Goal: Task Accomplishment & Management: Complete application form

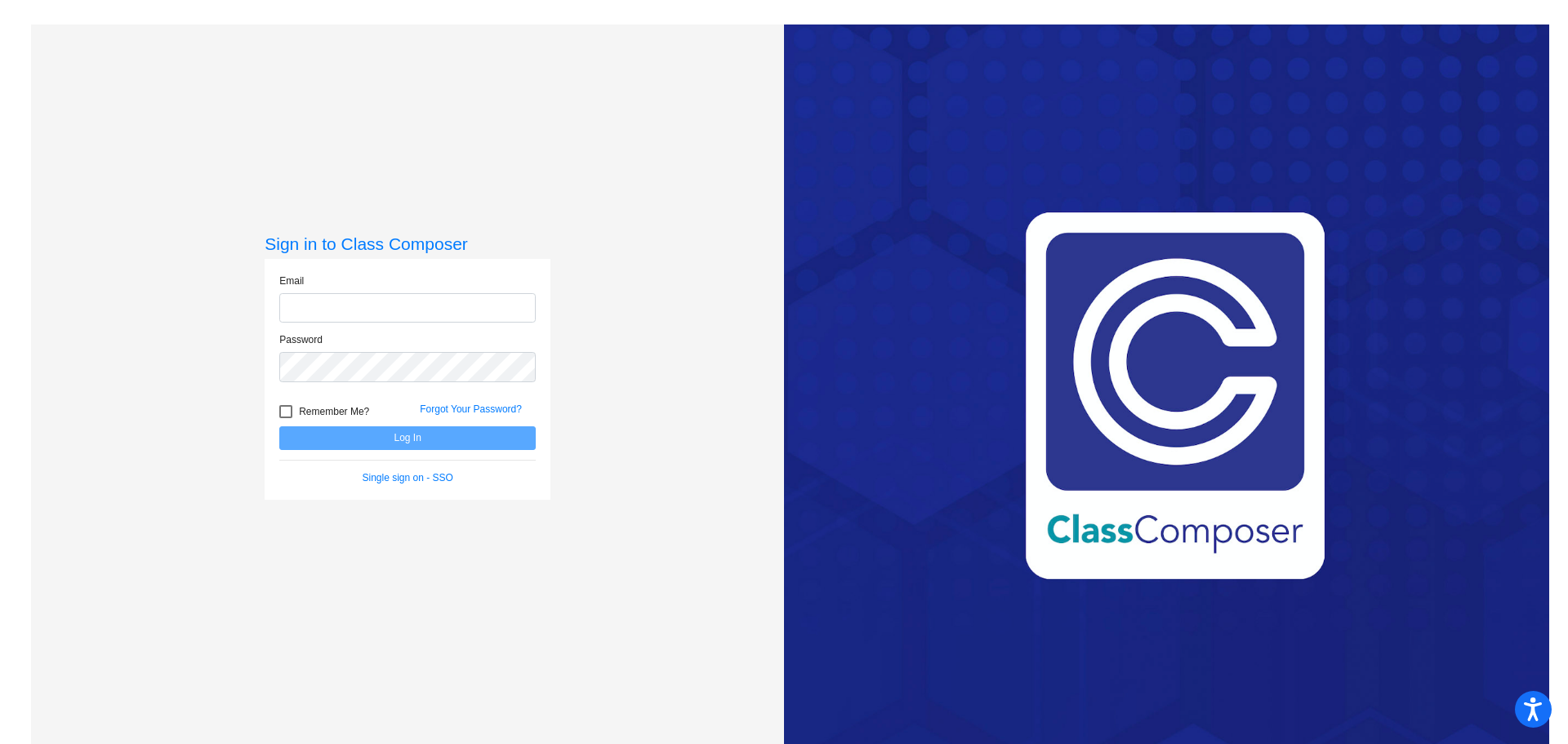
type input "[PERSON_NAME][EMAIL_ADDRESS][PERSON_NAME][DOMAIN_NAME]"
click at [286, 409] on div at bounding box center [286, 411] width 13 height 13
click at [286, 418] on input "Remember Me?" at bounding box center [285, 418] width 1 height 1
checkbox input "true"
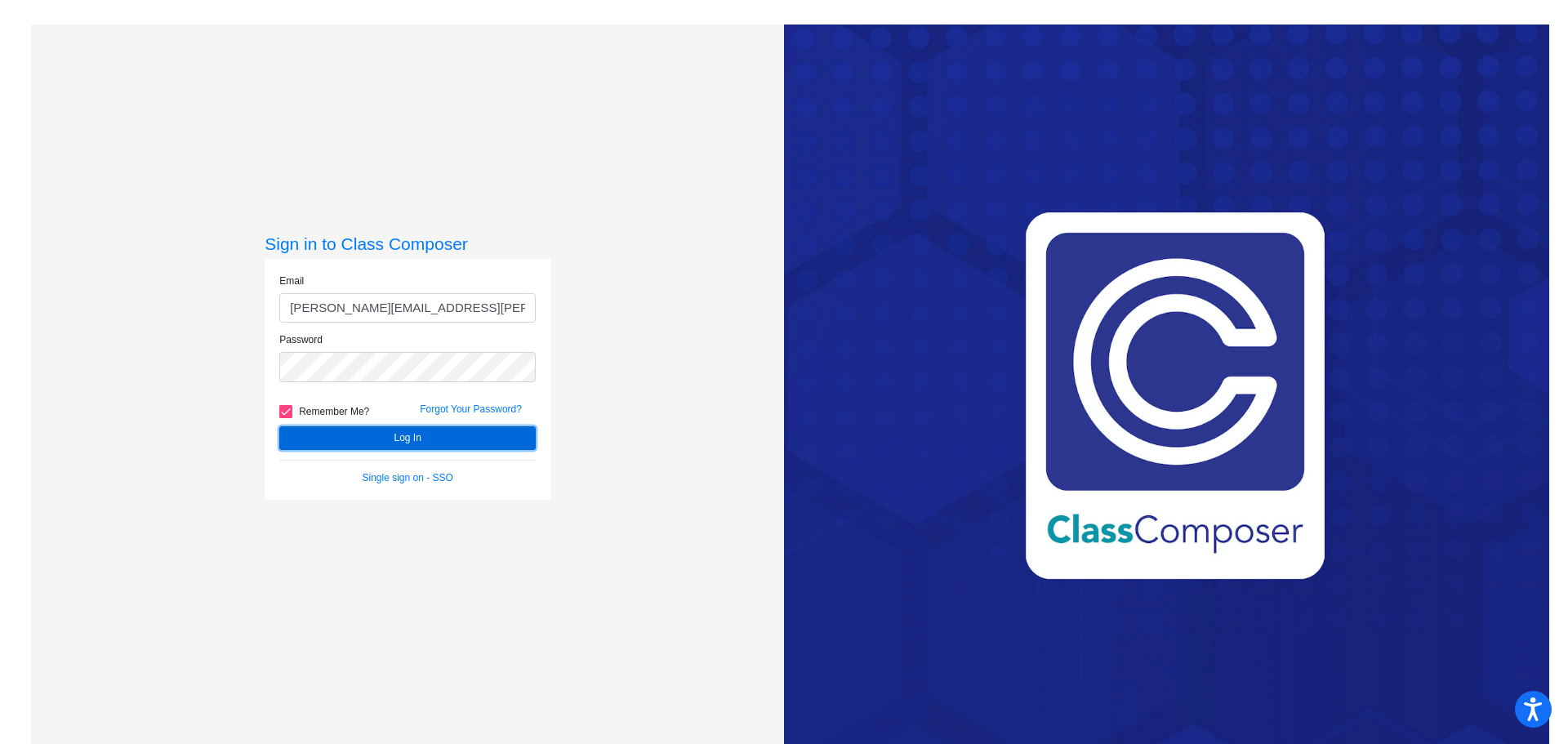
click at [317, 443] on button "Log In" at bounding box center [408, 438] width 257 height 24
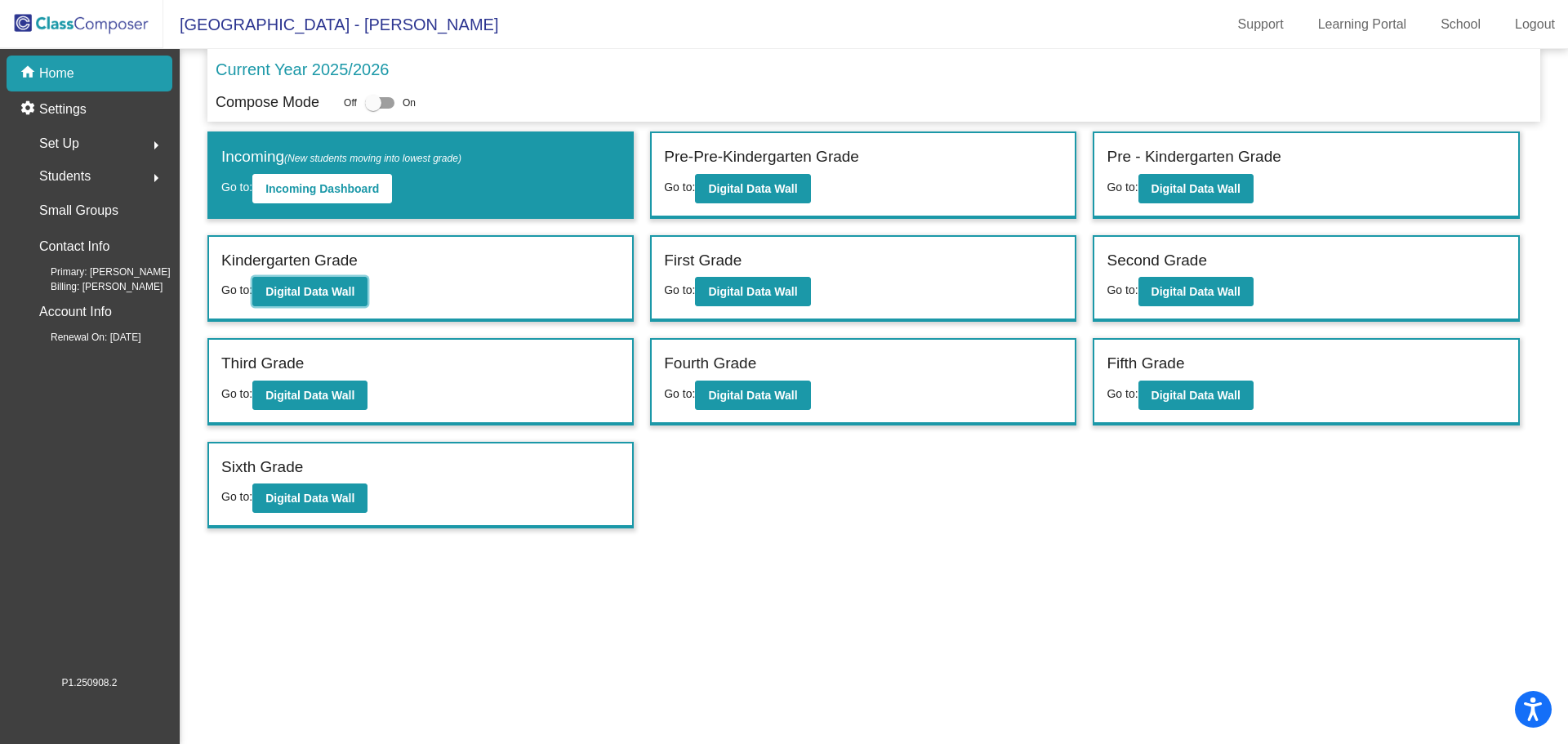
click at [332, 298] on b "Digital Data Wall" at bounding box center [310, 291] width 89 height 13
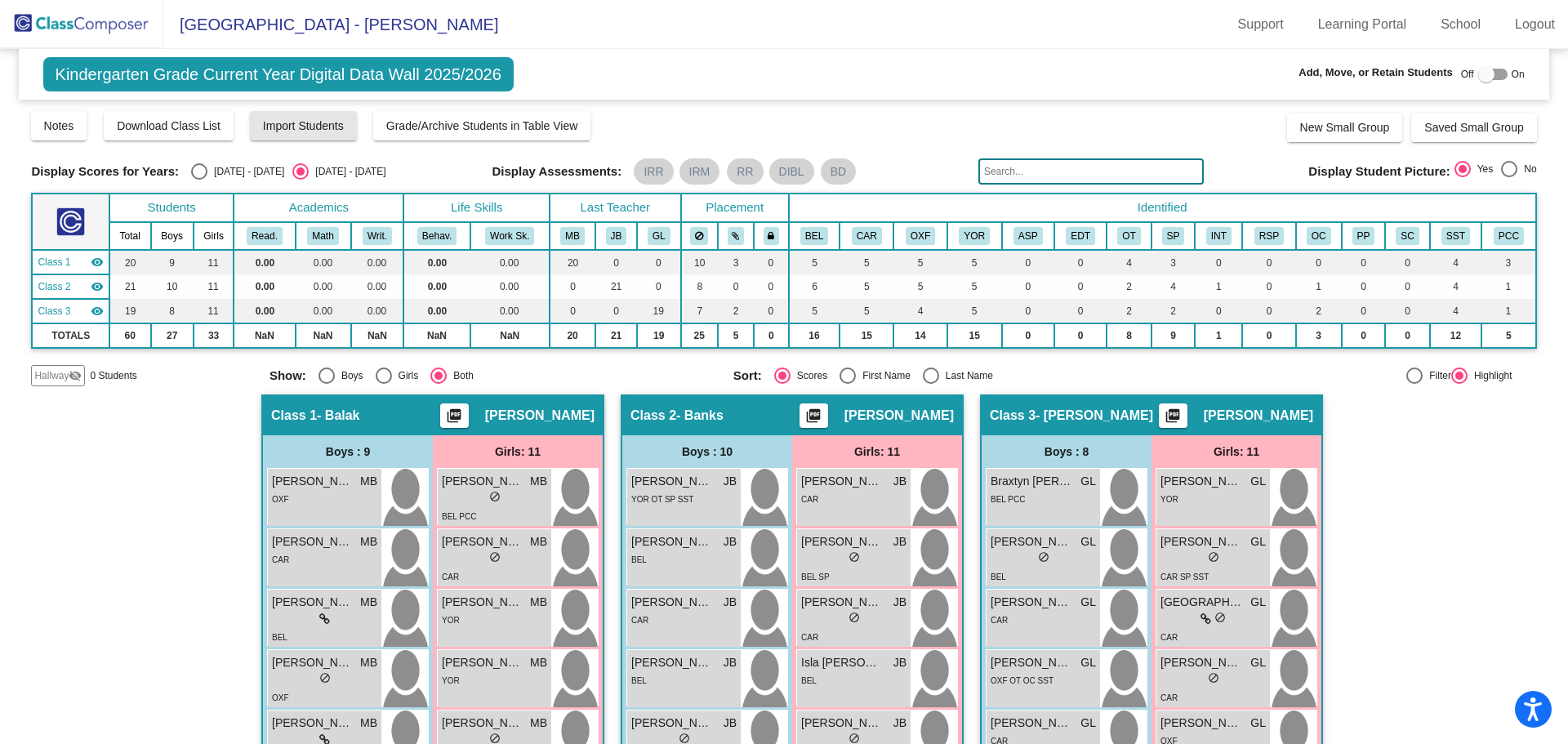
click at [310, 123] on span "Import Students" at bounding box center [303, 125] width 81 height 13
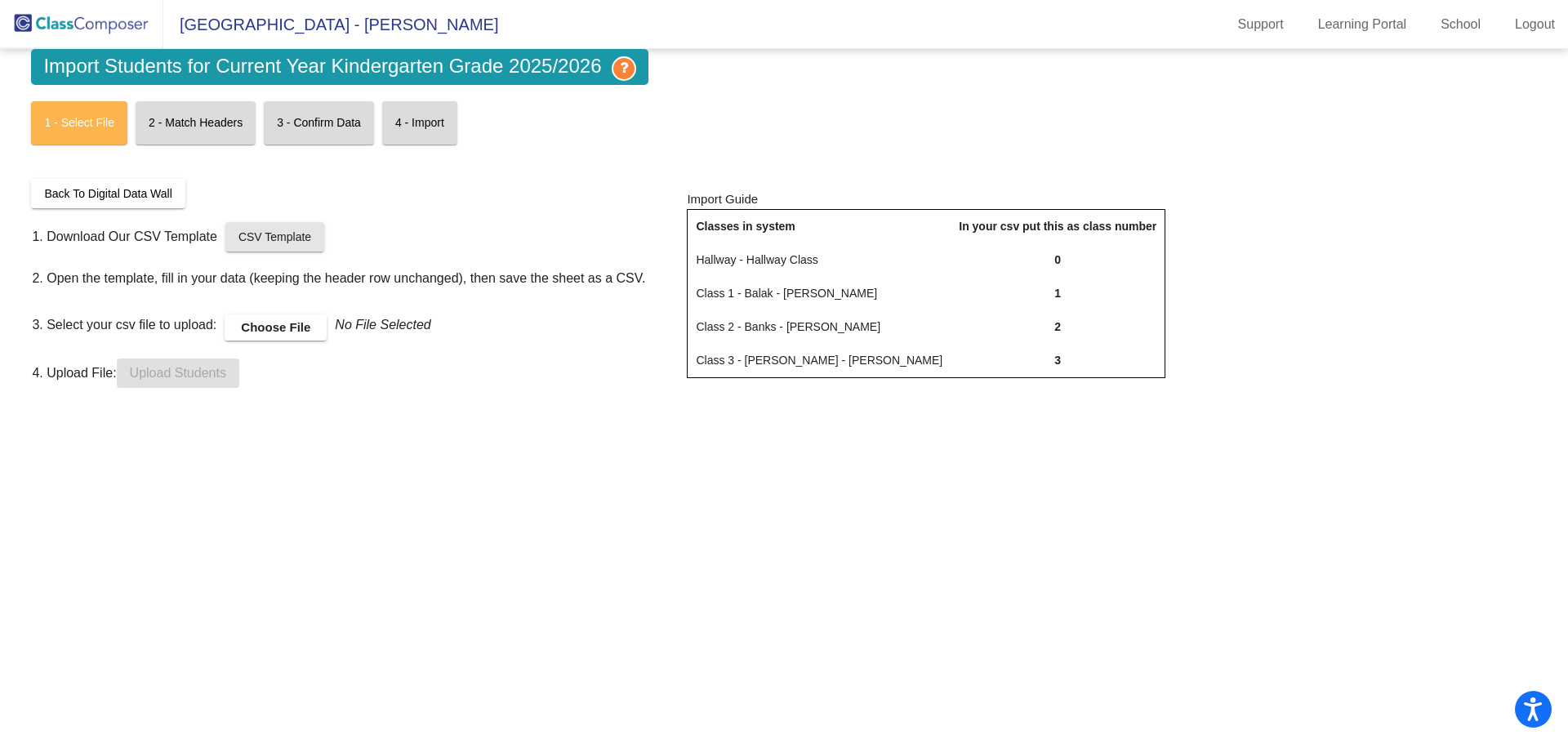
click at [290, 238] on span "CSV Template" at bounding box center [275, 236] width 73 height 13
click at [303, 324] on label "Choose File" at bounding box center [275, 327] width 102 height 26
click at [0, 0] on input "Choose File" at bounding box center [0, 0] width 0 height 0
click at [179, 372] on span "Upload Students" at bounding box center [178, 373] width 97 height 14
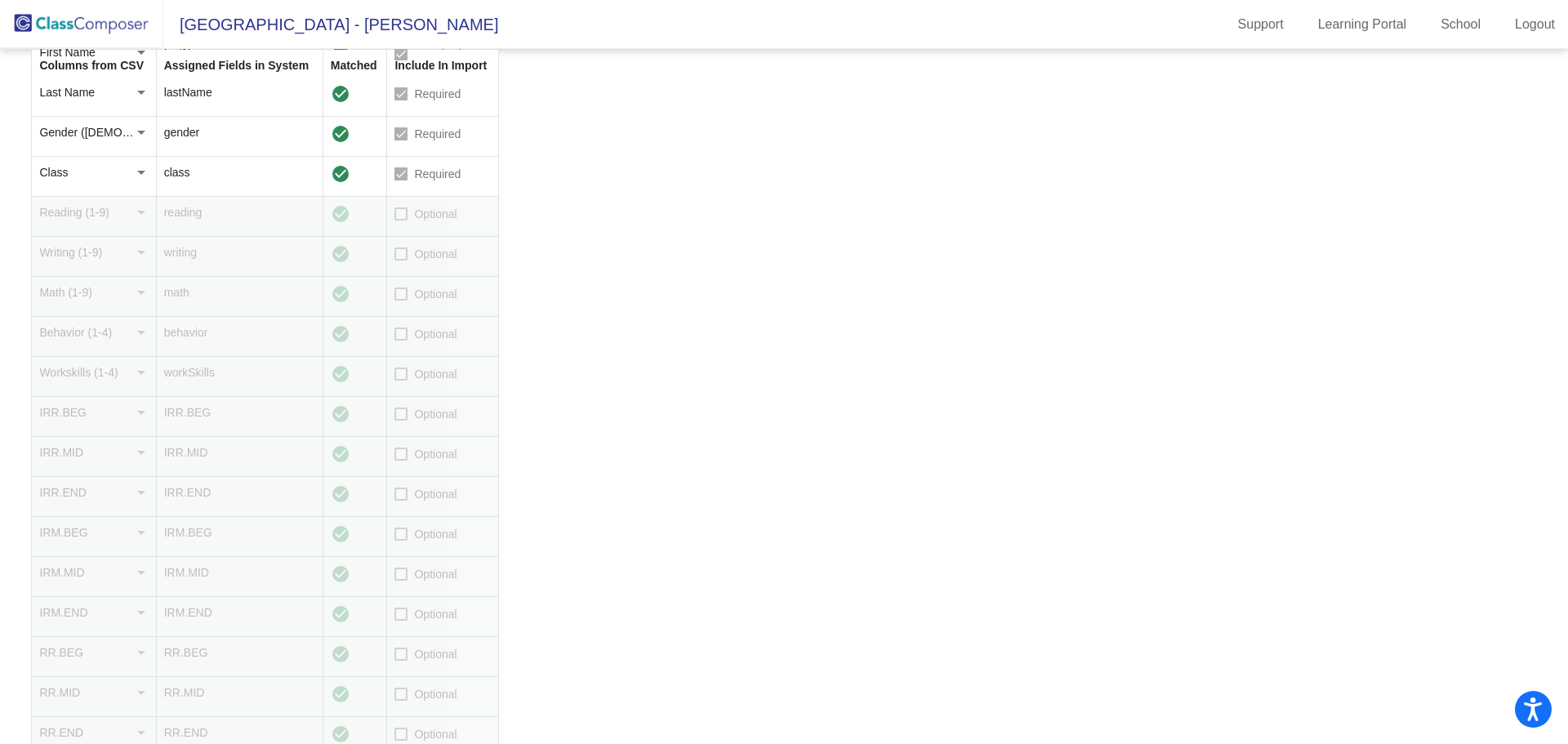
scroll to position [327, 0]
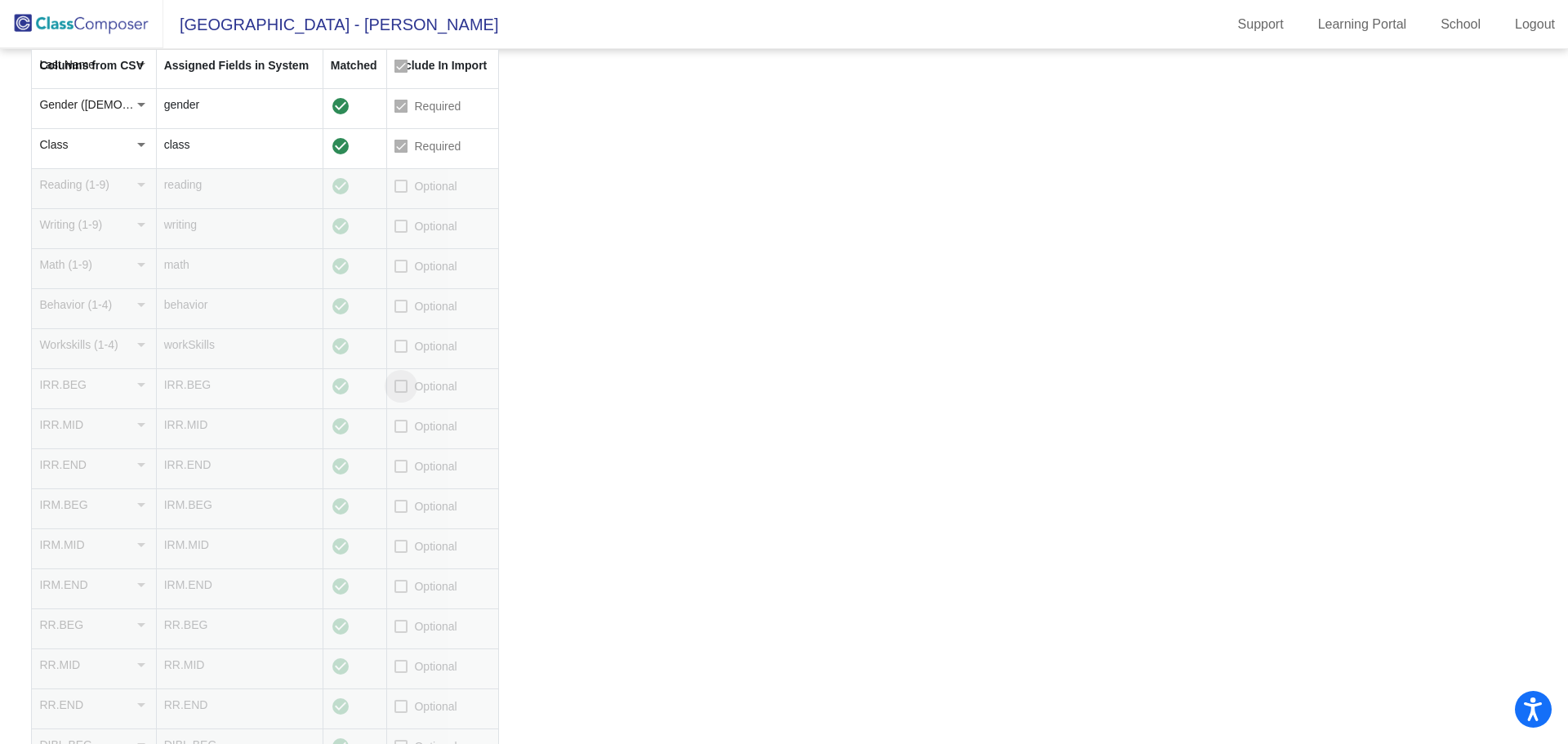
click at [402, 386] on div at bounding box center [400, 386] width 13 height 13
click at [401, 392] on input "Optional" at bounding box center [400, 392] width 1 height 1
checkbox input "true"
click at [394, 510] on div at bounding box center [400, 506] width 13 height 13
click at [400, 513] on input "Optional" at bounding box center [400, 513] width 1 height 1
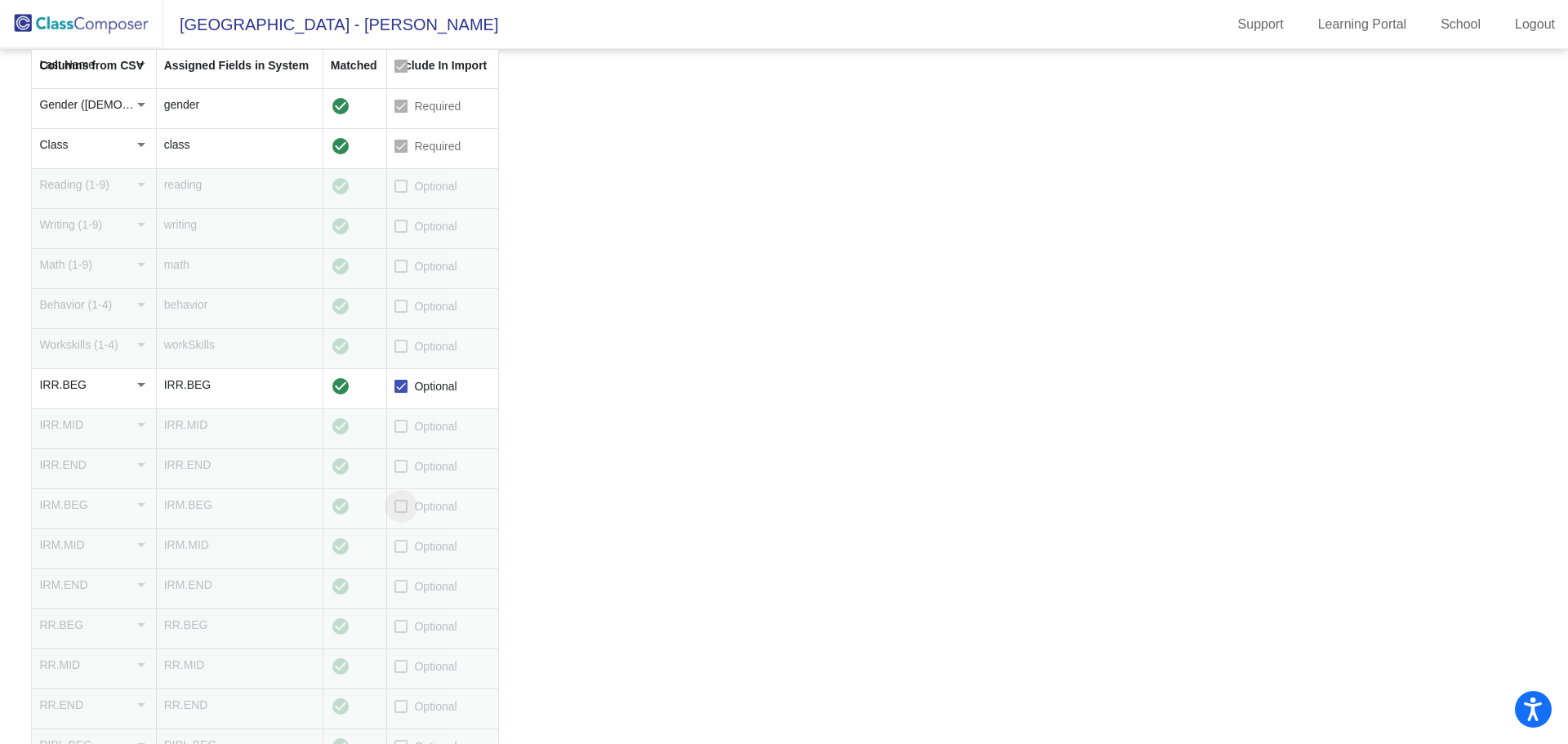
checkbox input "true"
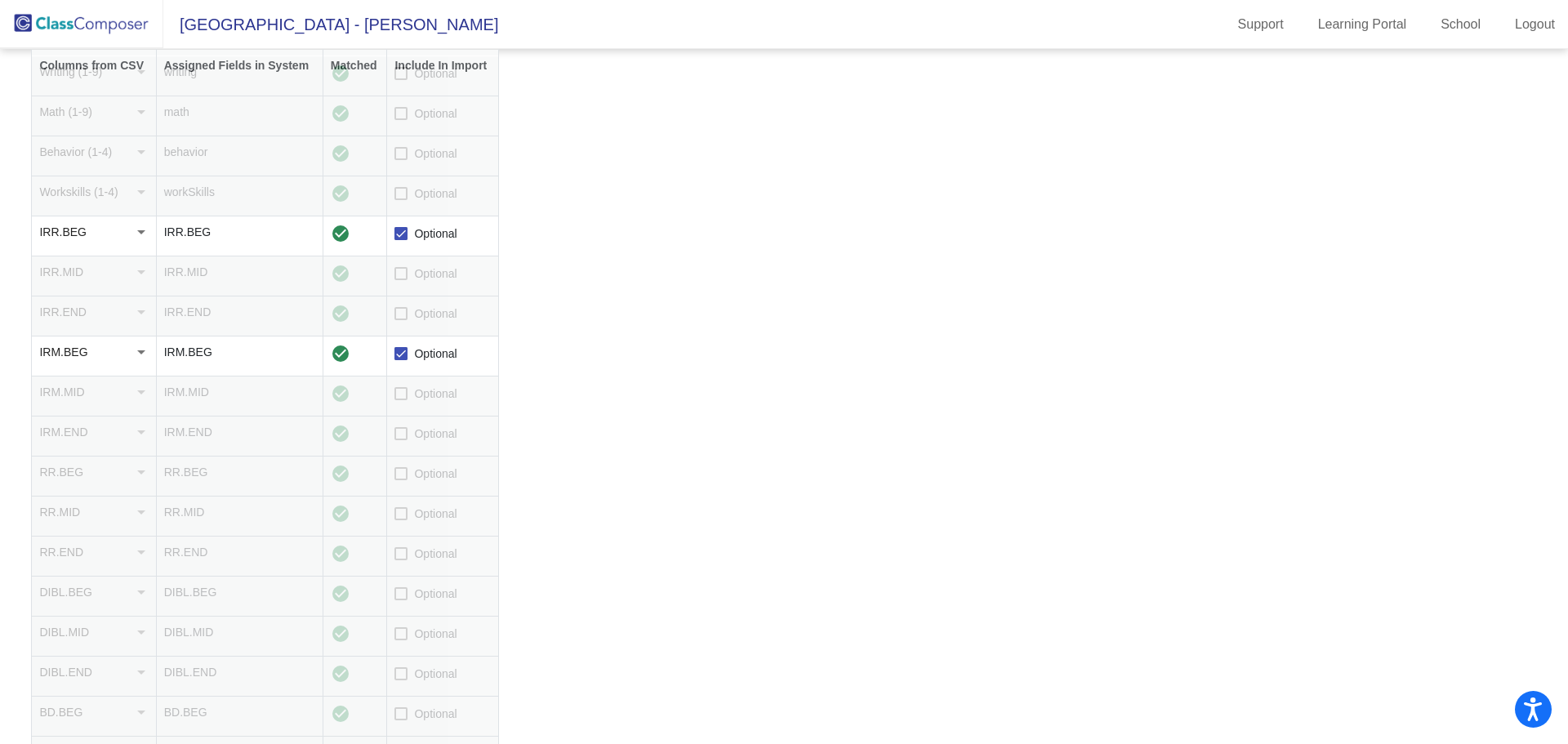
scroll to position [572, 0]
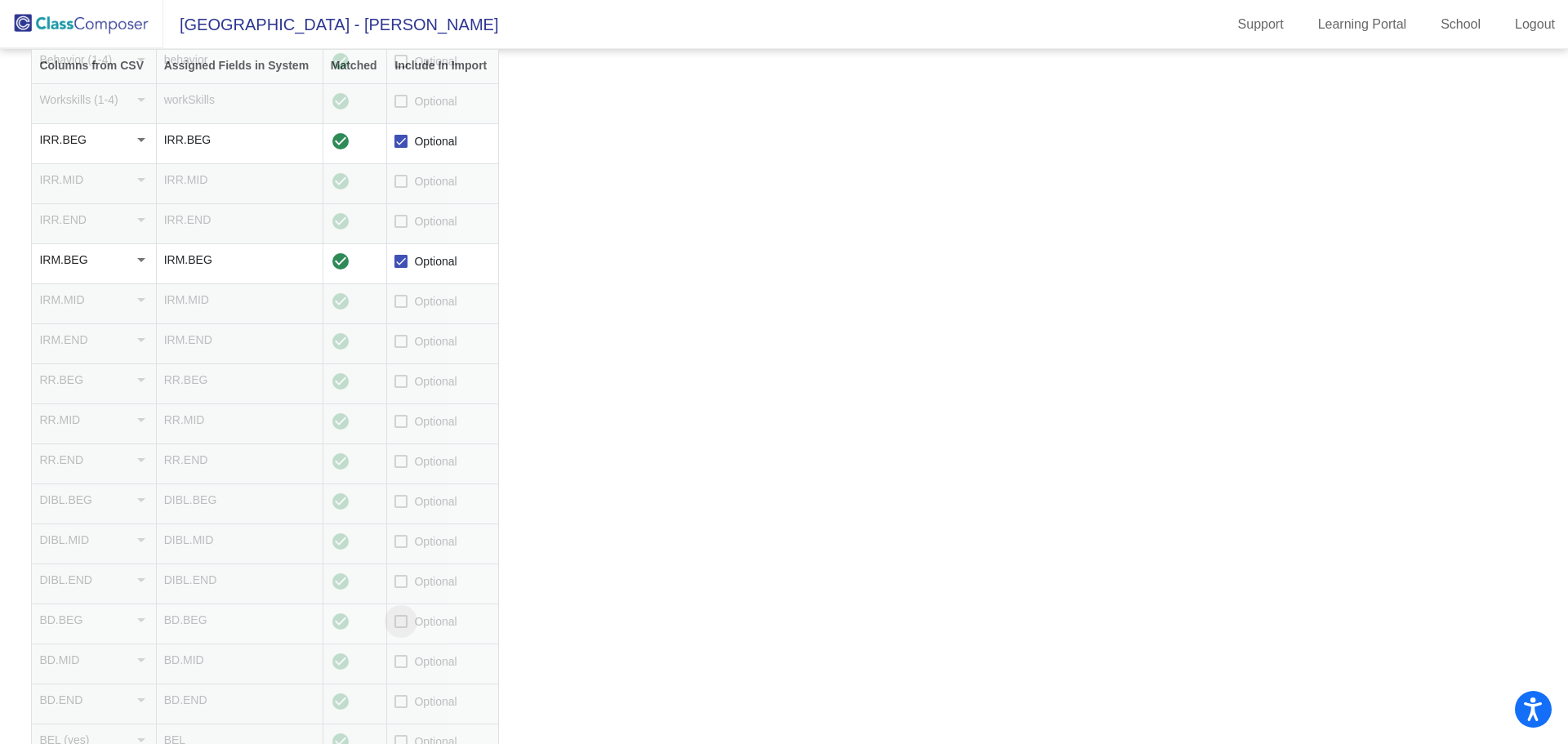
click at [406, 620] on div at bounding box center [400, 621] width 13 height 13
click at [401, 628] on input "Optional" at bounding box center [400, 628] width 1 height 1
checkbox input "true"
click at [402, 669] on label "Optional" at bounding box center [425, 661] width 62 height 20
click at [401, 669] on input "Optional" at bounding box center [400, 668] width 1 height 1
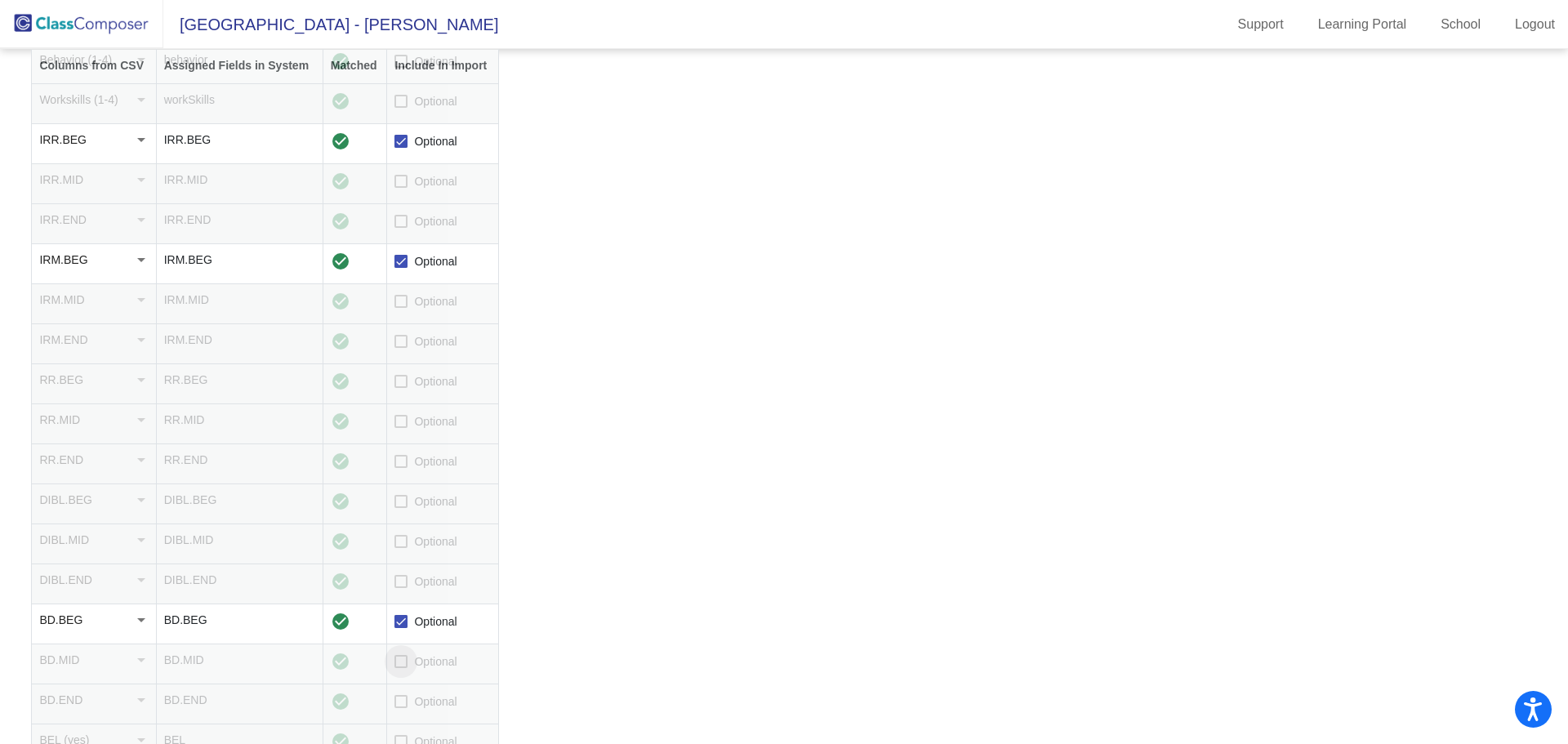
checkbox input "true"
click at [396, 496] on div at bounding box center [400, 501] width 13 height 13
click at [400, 508] on input "Optional" at bounding box center [400, 508] width 1 height 1
checkbox input "true"
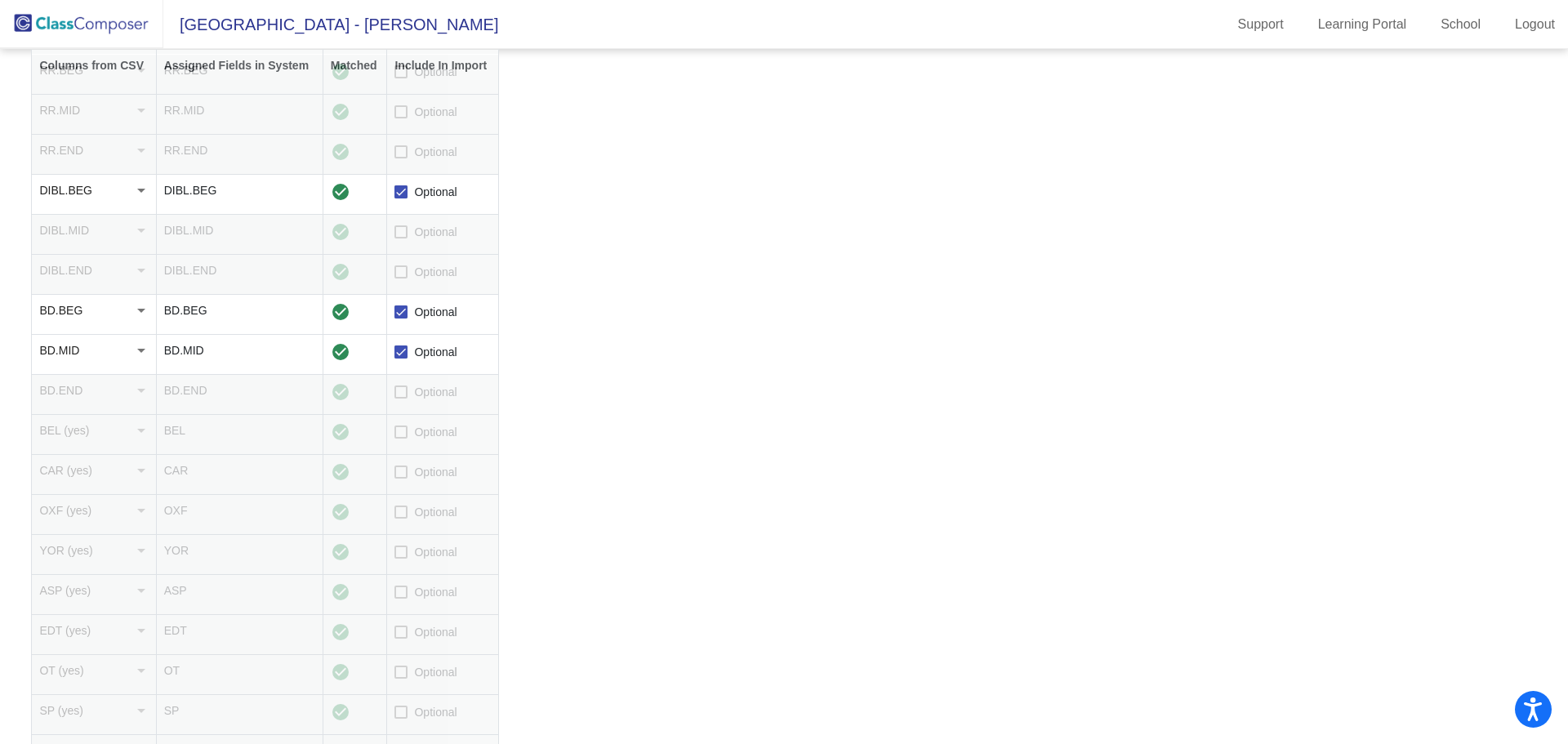
scroll to position [898, 0]
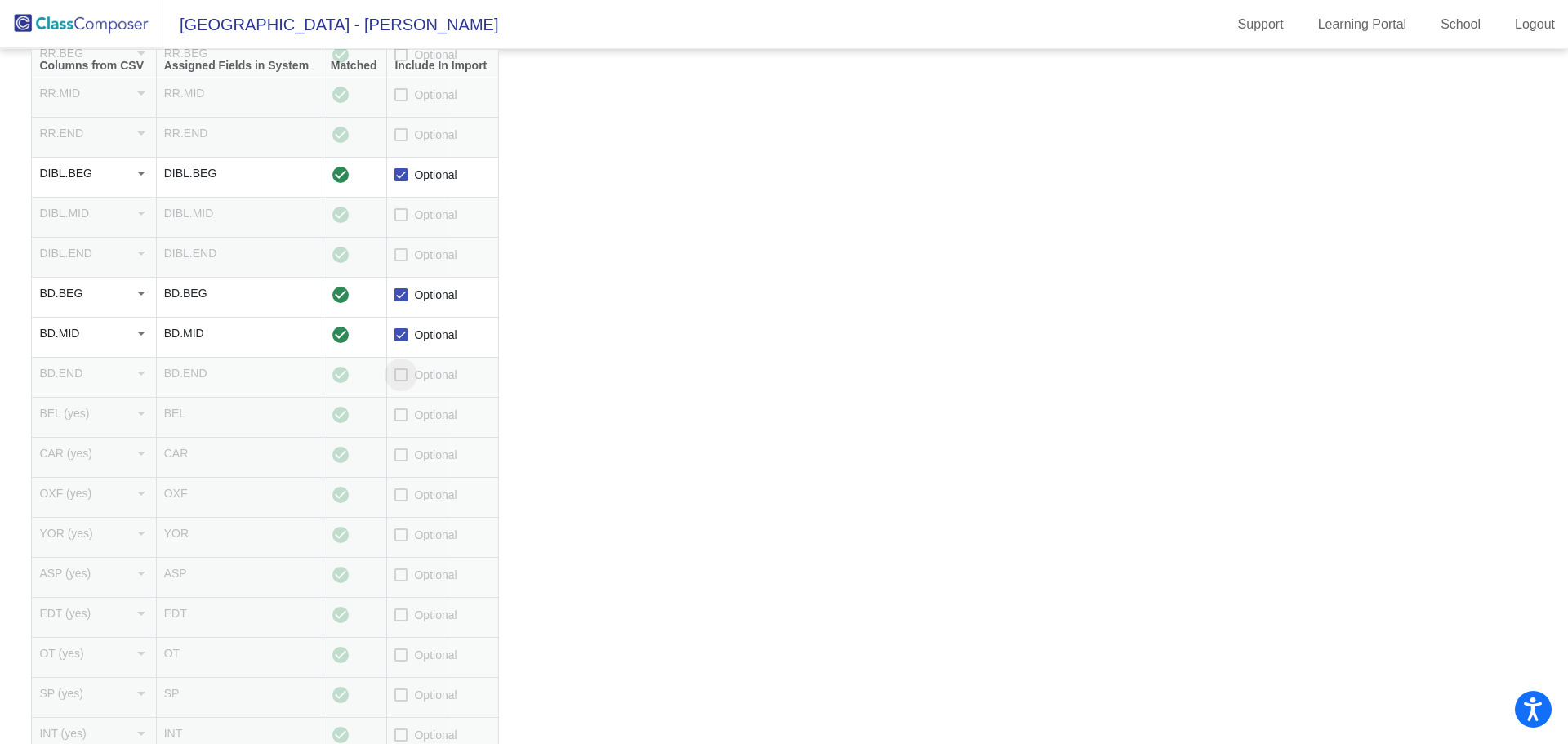
click at [404, 380] on div at bounding box center [400, 375] width 13 height 13
click at [401, 381] on input "Optional" at bounding box center [400, 381] width 1 height 1
checkbox input "true"
click at [406, 415] on div at bounding box center [400, 415] width 13 height 13
click at [401, 422] on input "Optional" at bounding box center [400, 422] width 1 height 1
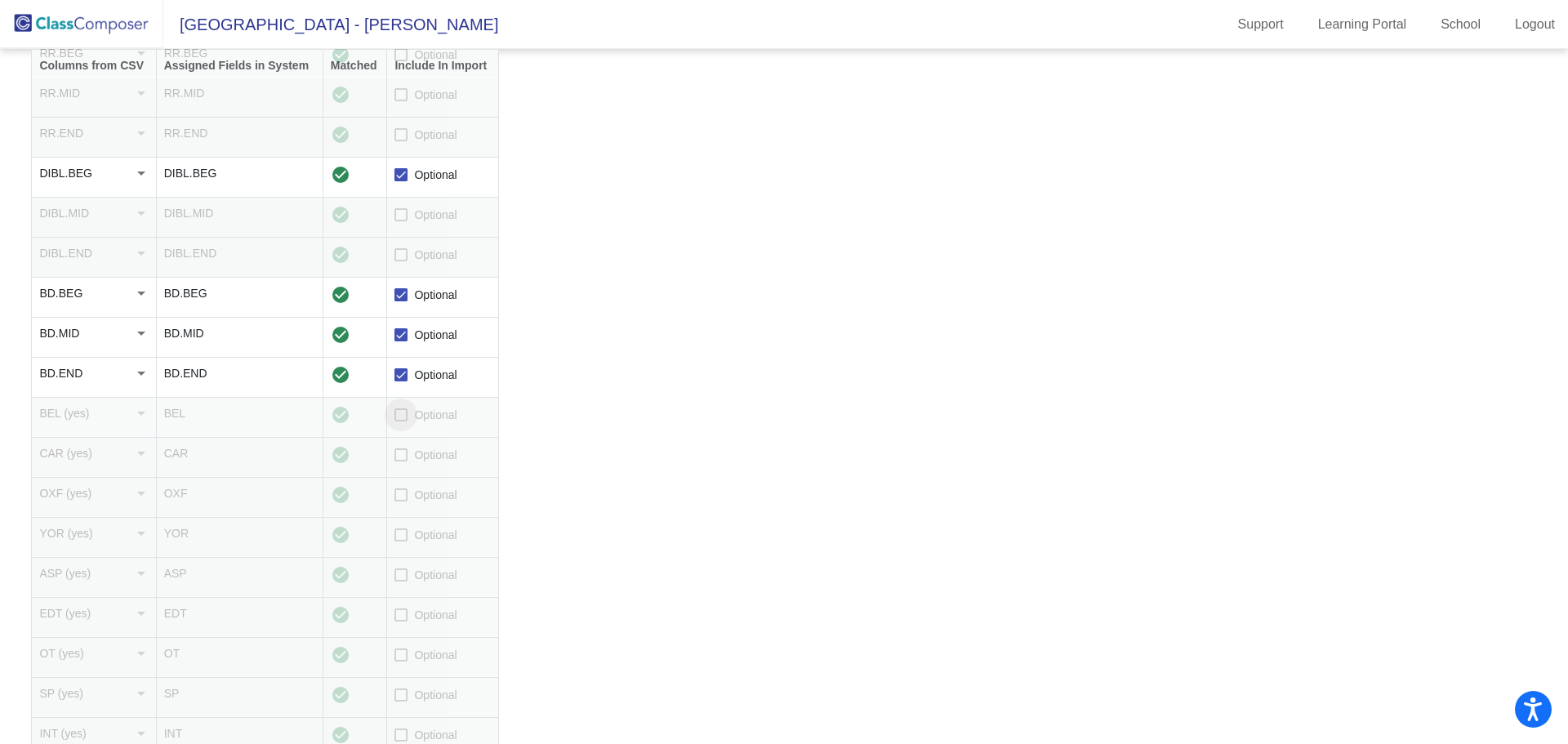
checkbox input "true"
click at [400, 457] on div at bounding box center [400, 455] width 13 height 13
click at [400, 462] on input "Optional" at bounding box center [400, 462] width 1 height 1
checkbox input "true"
click at [400, 493] on div at bounding box center [400, 495] width 13 height 13
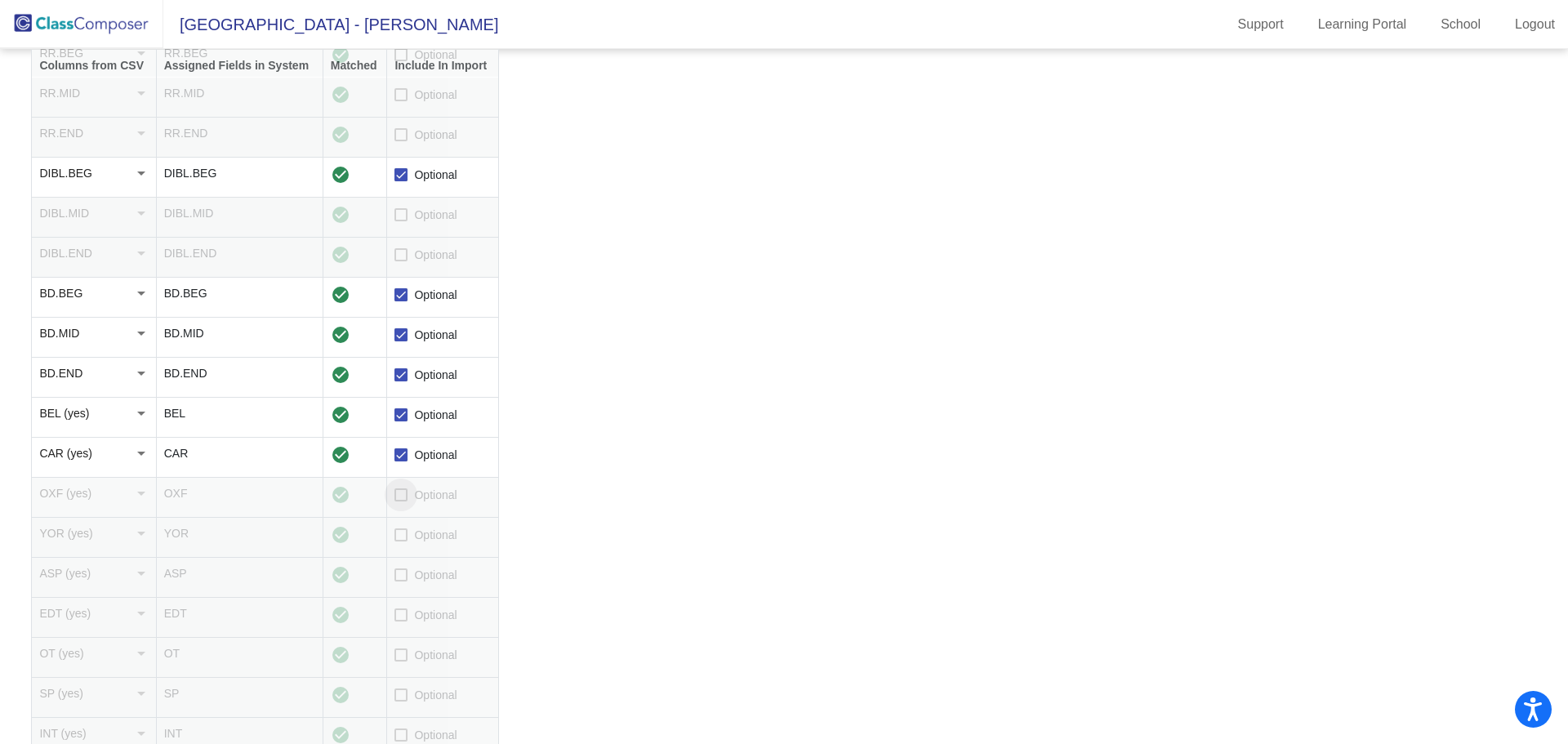
click at [400, 502] on input "Optional" at bounding box center [400, 502] width 1 height 1
checkbox input "true"
click at [404, 538] on div at bounding box center [400, 534] width 13 height 13
click at [401, 542] on input "Optional" at bounding box center [400, 542] width 1 height 1
checkbox input "true"
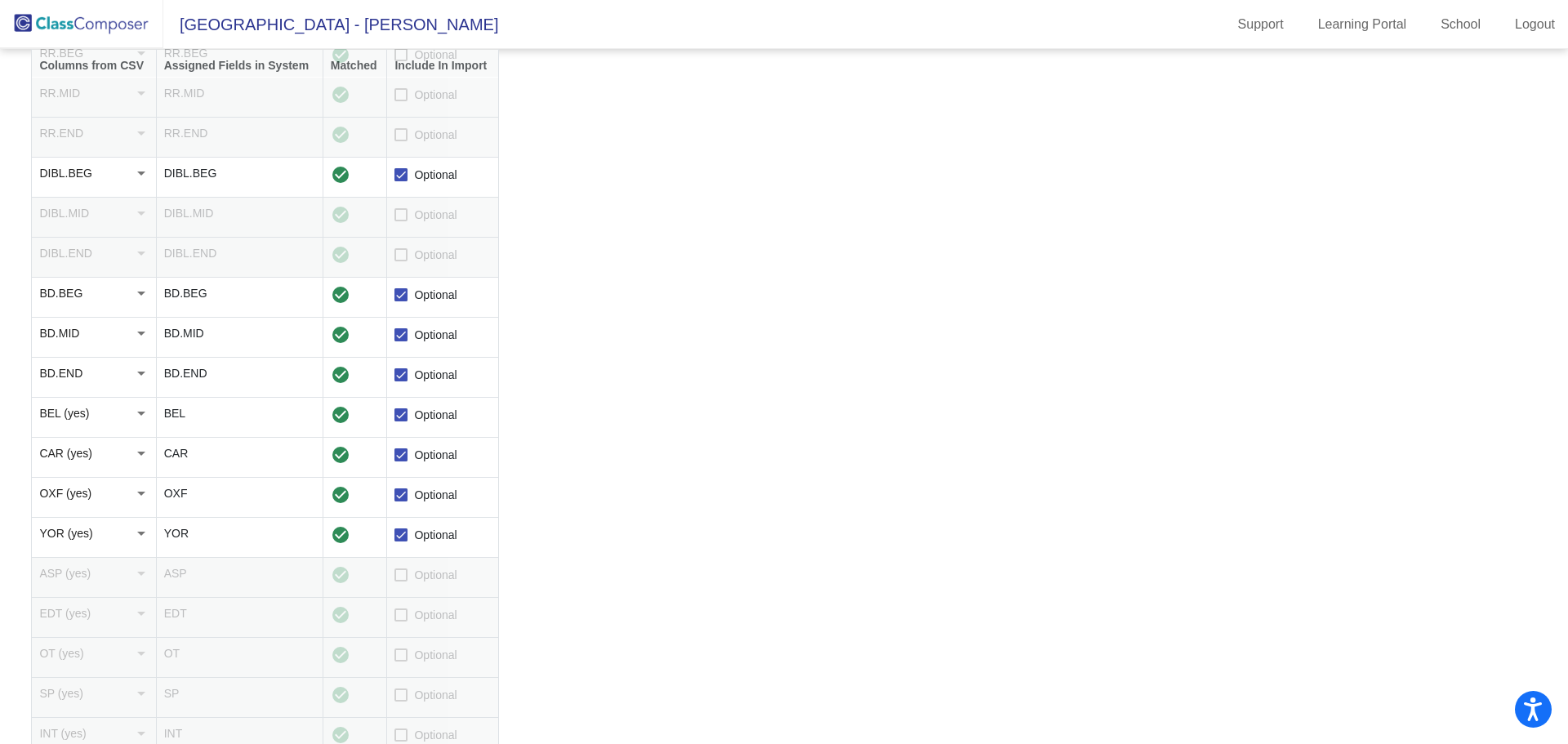
click at [406, 573] on div at bounding box center [400, 574] width 13 height 13
click at [401, 582] on input "Optional" at bounding box center [400, 582] width 1 height 1
checkbox input "true"
click at [405, 618] on div at bounding box center [400, 614] width 13 height 13
click at [401, 621] on input "Optional" at bounding box center [400, 621] width 1 height 1
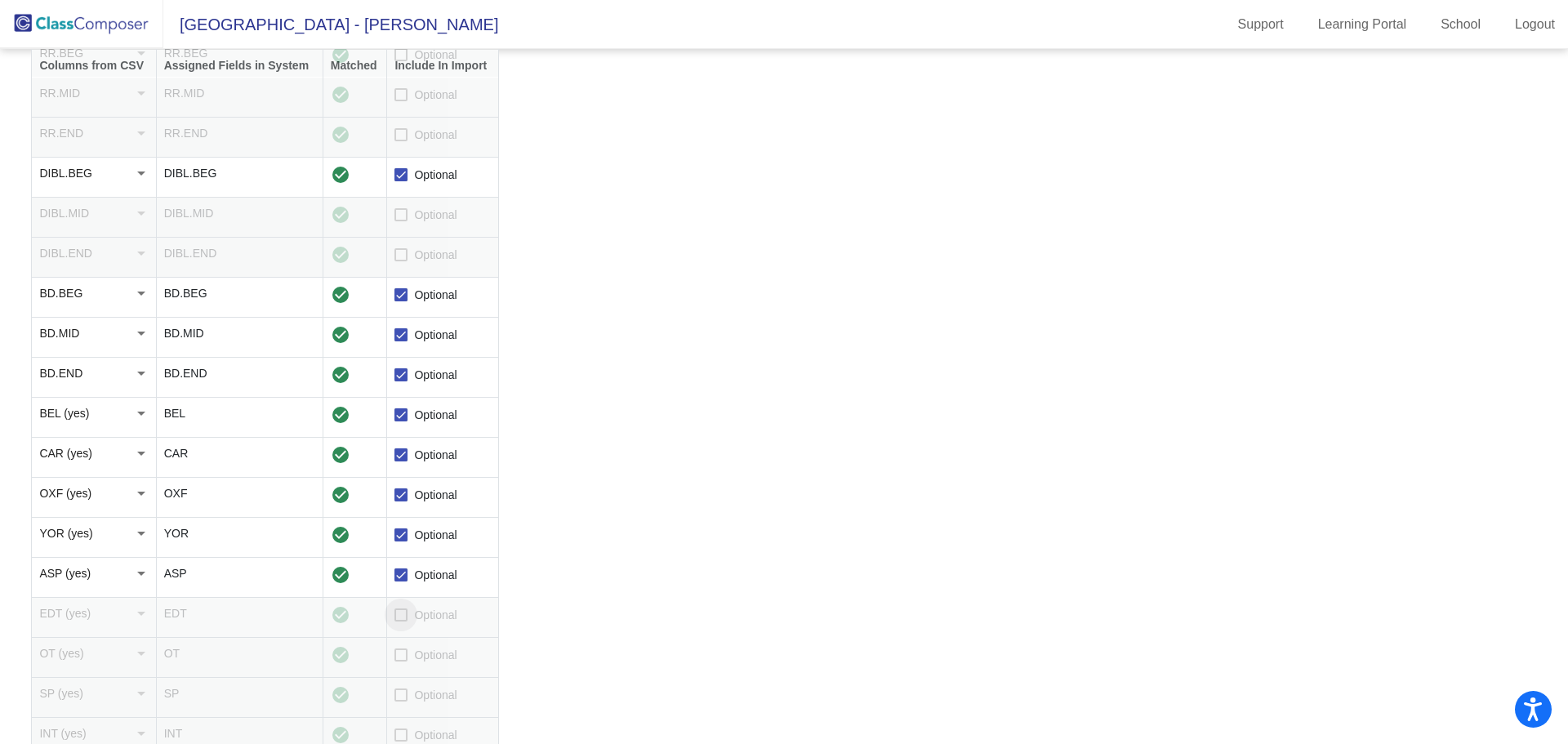
checkbox input "true"
click at [401, 661] on div at bounding box center [400, 654] width 13 height 13
click at [401, 661] on input "Optional" at bounding box center [400, 661] width 1 height 1
checkbox input "true"
click at [405, 695] on div at bounding box center [400, 694] width 13 height 13
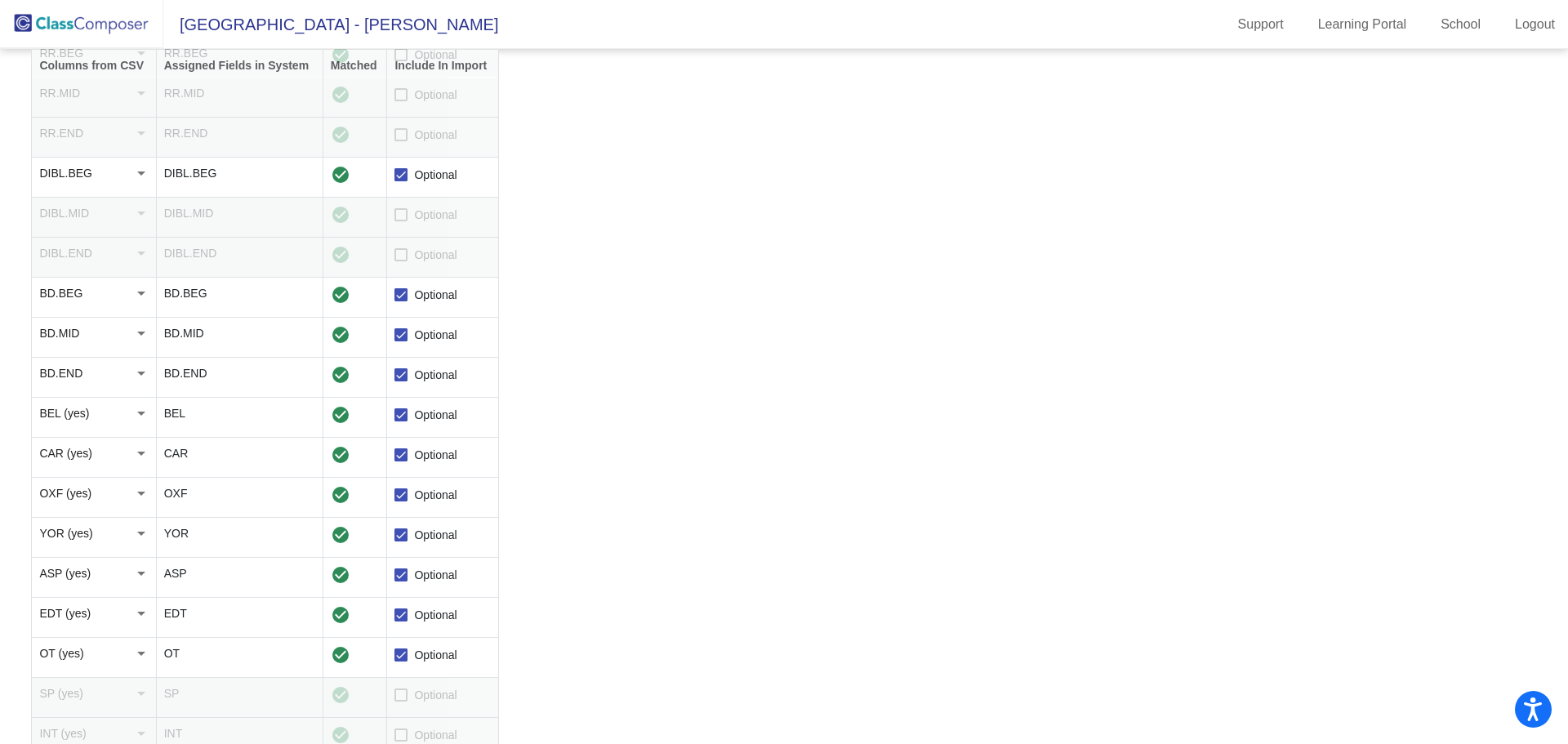
click at [401, 701] on input "Optional" at bounding box center [400, 701] width 1 height 1
checkbox input "true"
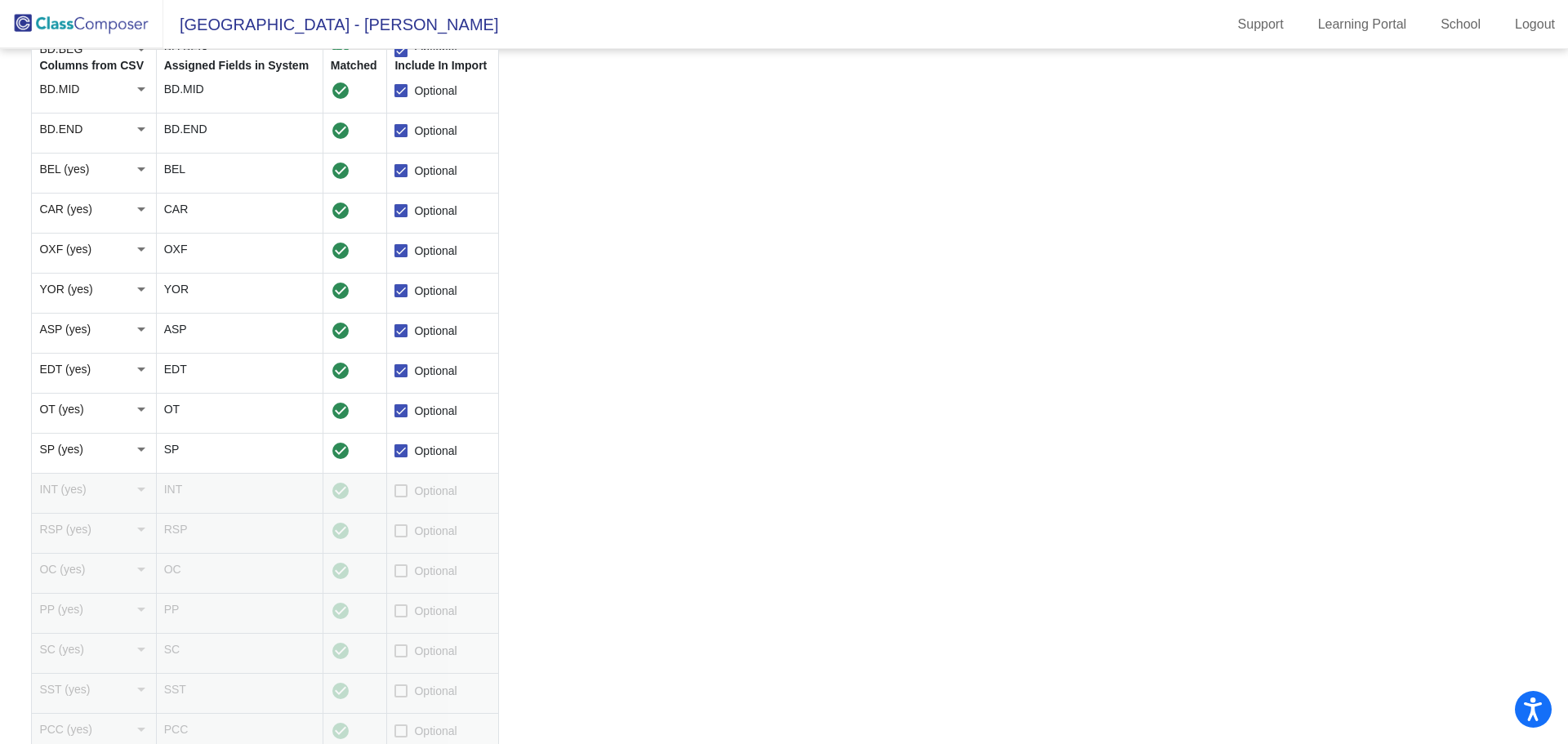
scroll to position [1143, 0]
click at [405, 493] on div at bounding box center [400, 489] width 13 height 13
click at [401, 496] on input "Optional" at bounding box center [400, 496] width 1 height 1
checkbox input "true"
click at [402, 533] on div at bounding box center [400, 529] width 13 height 13
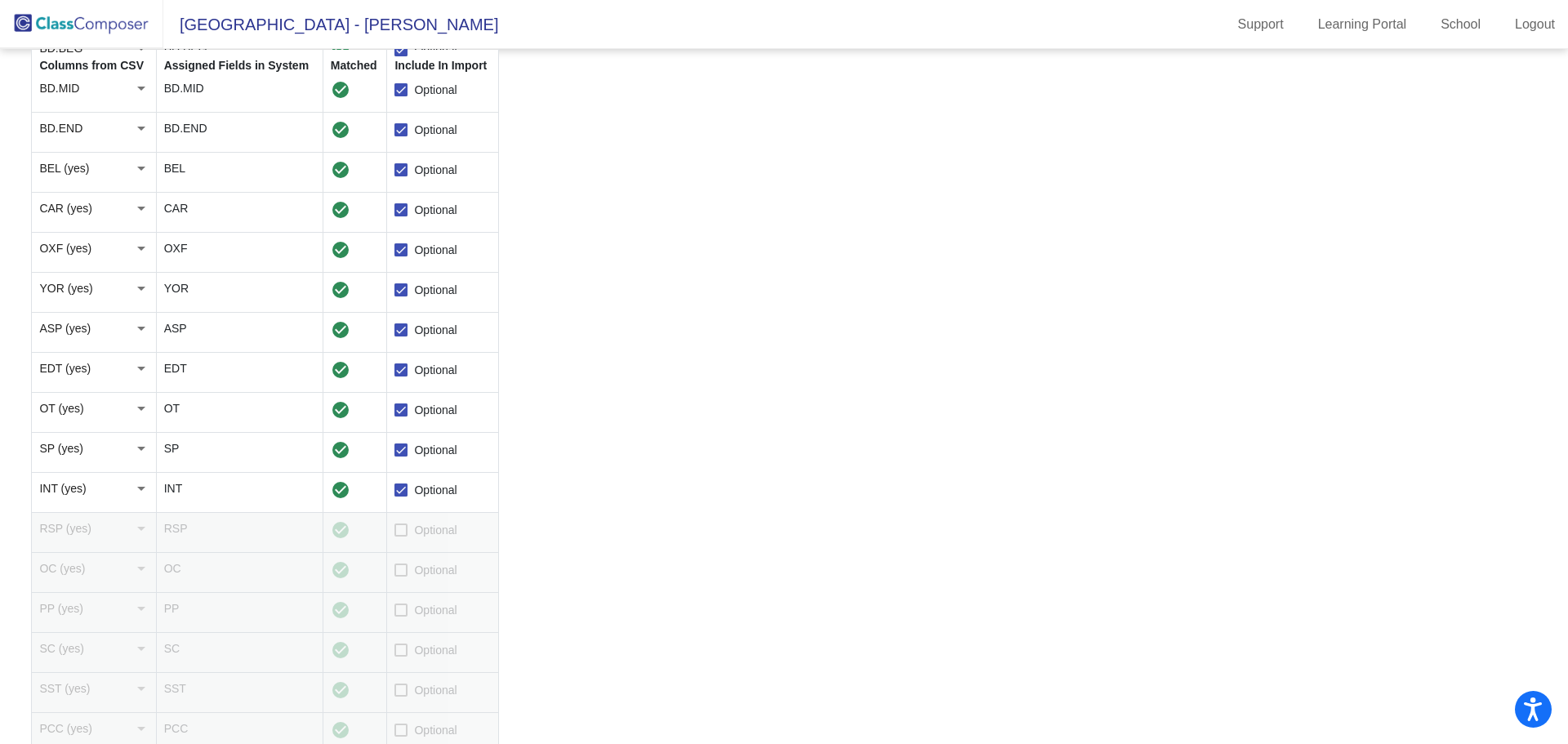
click at [401, 536] on input "Optional" at bounding box center [400, 536] width 1 height 1
checkbox input "true"
click at [408, 574] on div at bounding box center [400, 570] width 13 height 13
click at [401, 576] on input "Optional" at bounding box center [400, 576] width 1 height 1
checkbox input "true"
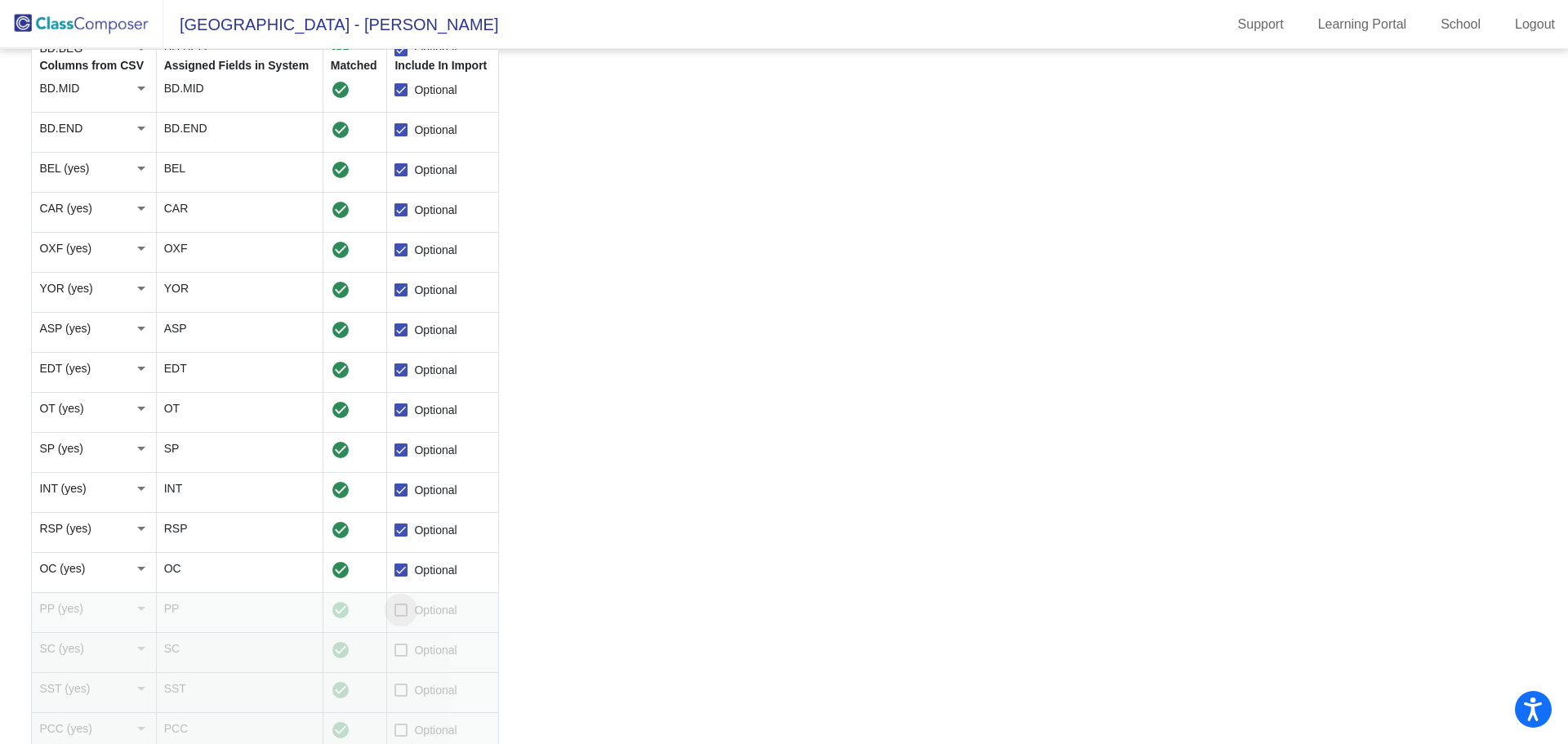
click at [401, 607] on div at bounding box center [400, 610] width 13 height 13
click at [401, 616] on input "Optional" at bounding box center [400, 616] width 1 height 1
checkbox input "true"
click at [405, 652] on div at bounding box center [400, 650] width 13 height 13
click at [401, 656] on input "Optional" at bounding box center [400, 656] width 1 height 1
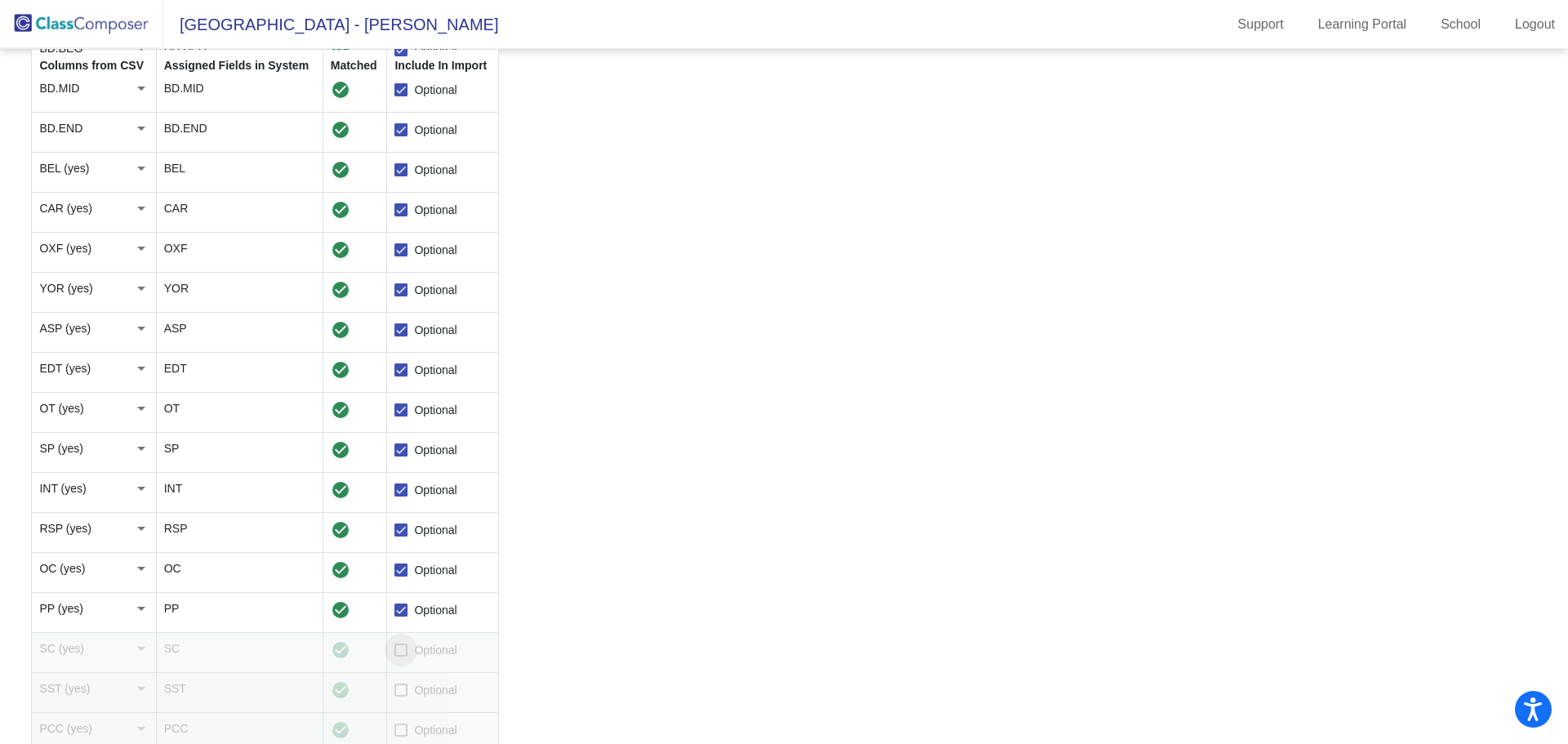
checkbox input "true"
click at [402, 689] on div at bounding box center [400, 690] width 13 height 13
click at [401, 696] on input "Optional" at bounding box center [400, 696] width 1 height 1
checkbox input "true"
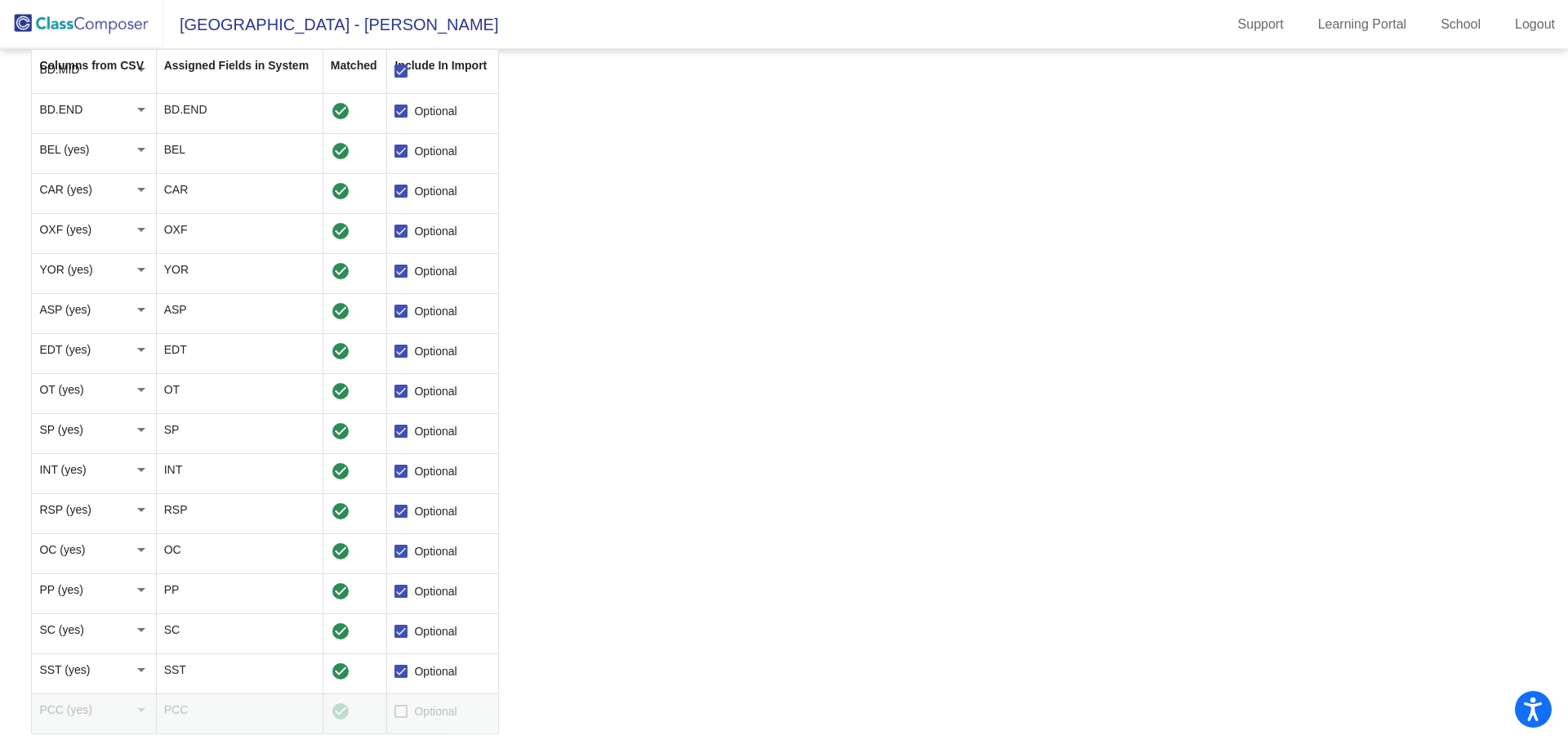
click at [412, 703] on label "Optional" at bounding box center [425, 711] width 62 height 20
click at [401, 717] on input "Optional" at bounding box center [400, 717] width 1 height 1
checkbox input "true"
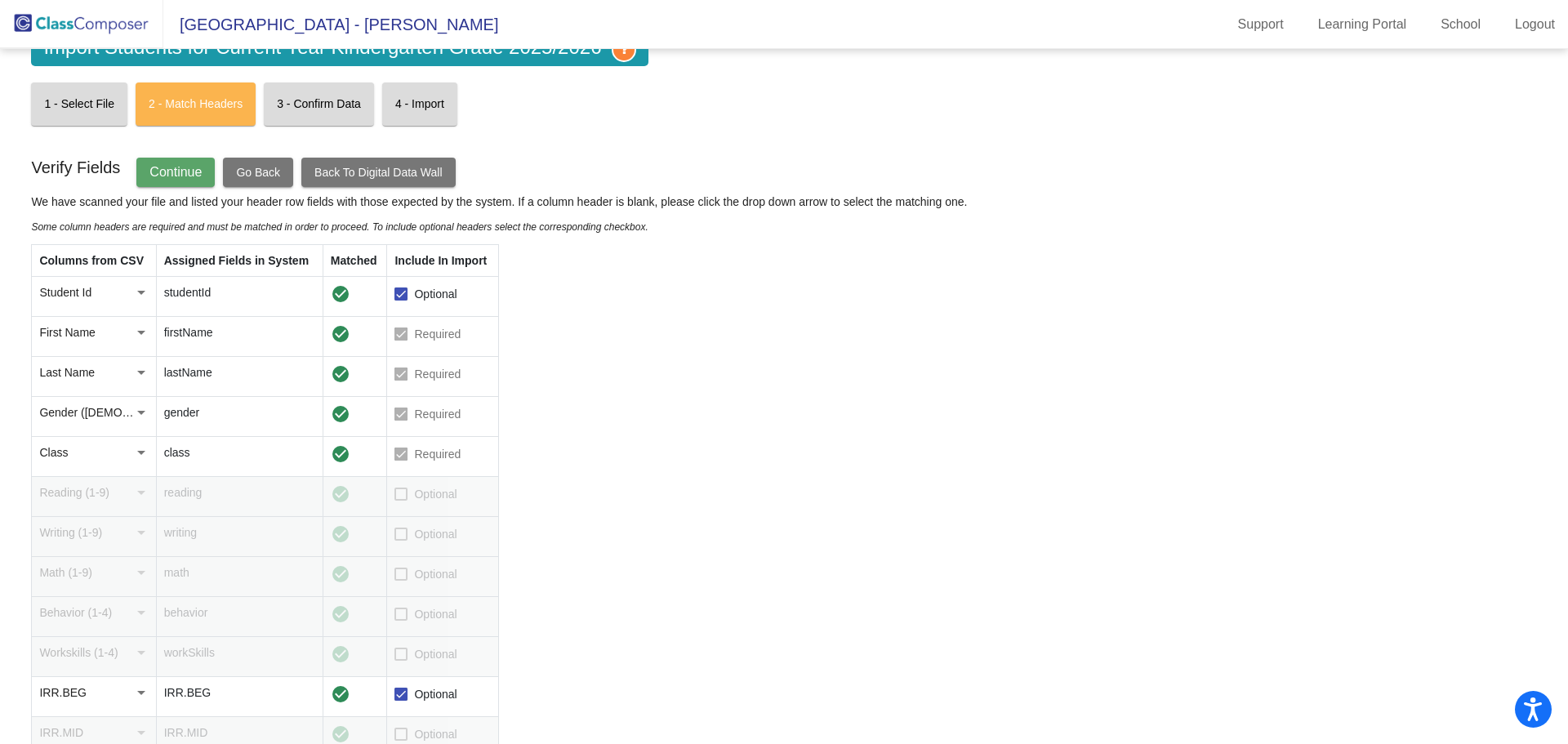
scroll to position [0, 0]
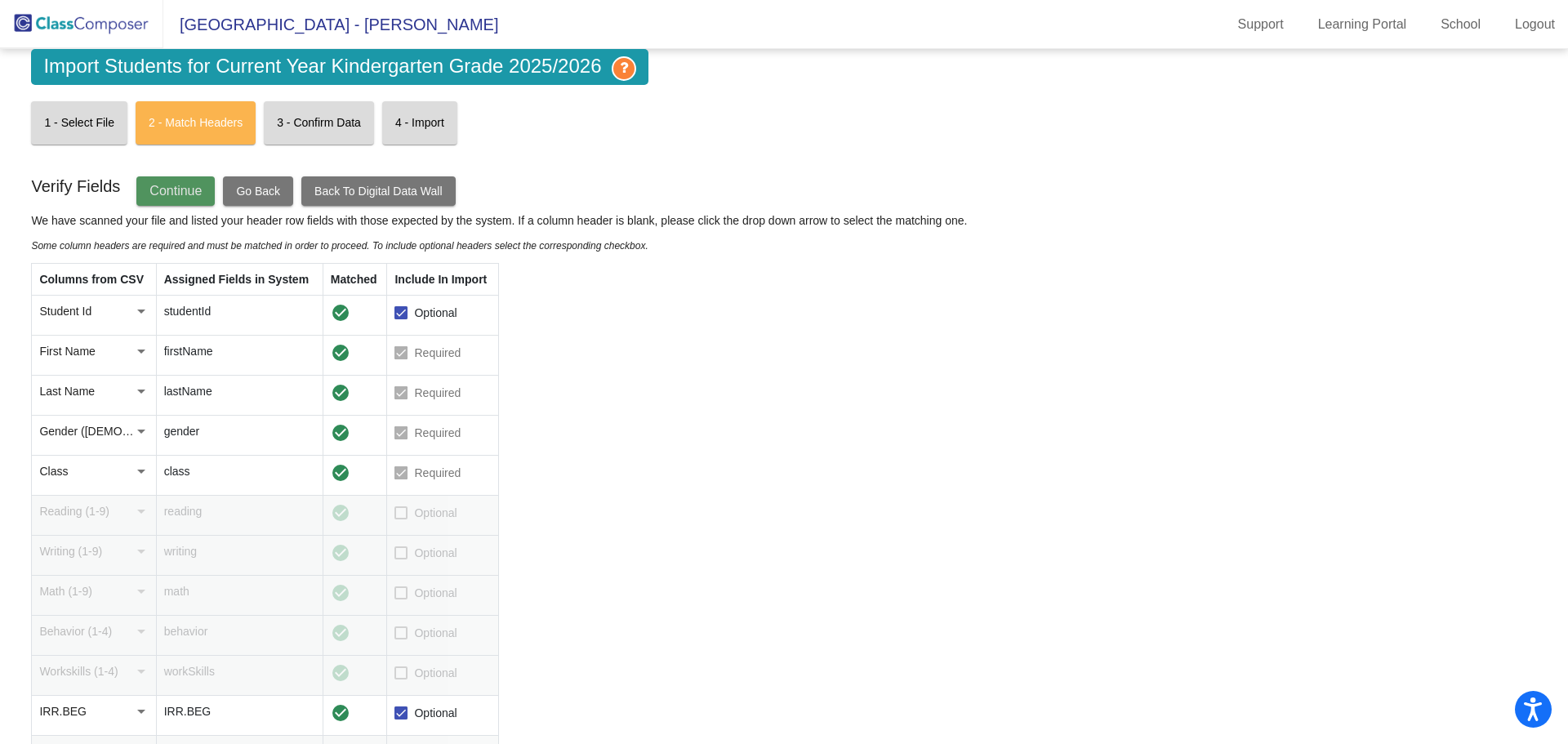
click at [184, 201] on button "Continue" at bounding box center [176, 191] width 78 height 29
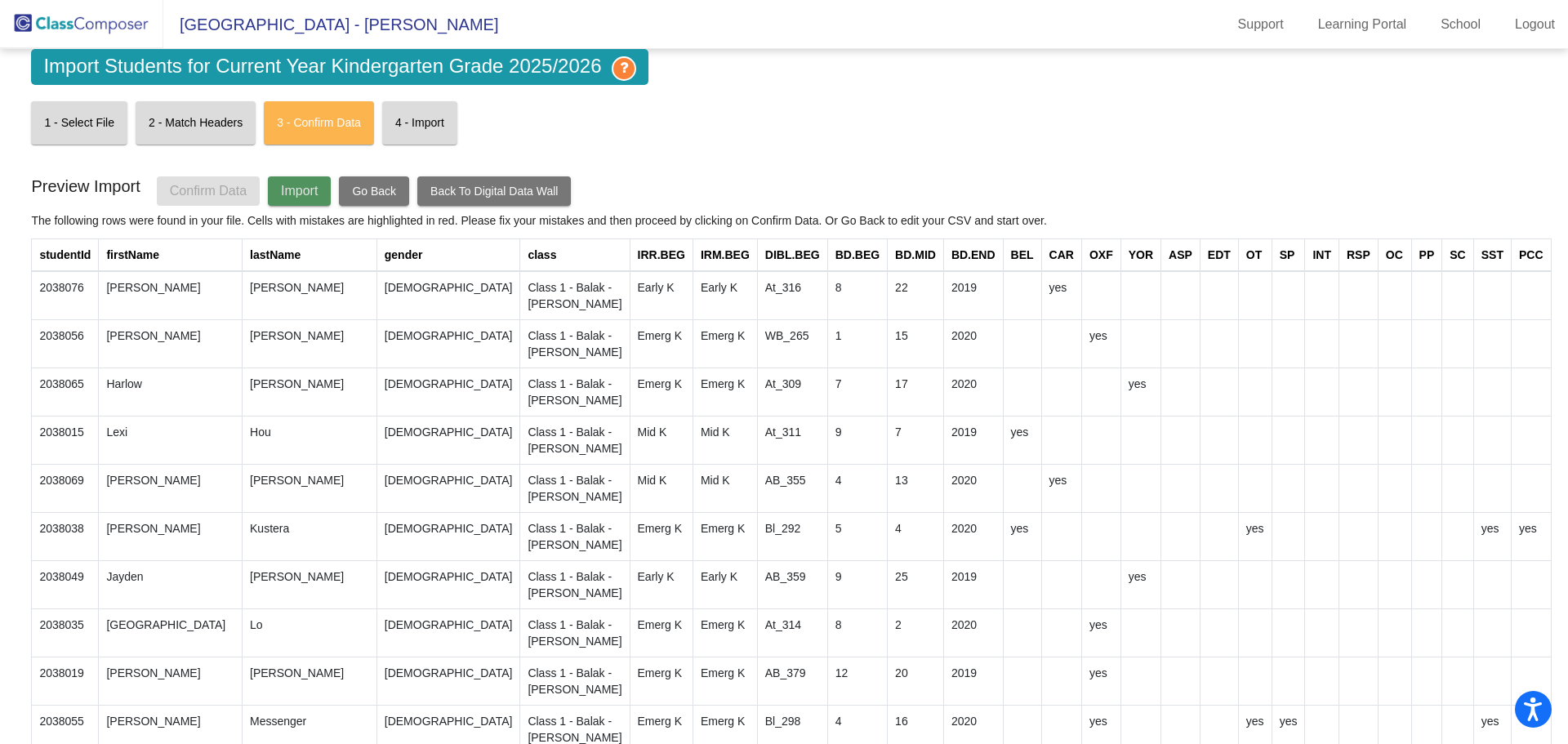
click at [292, 188] on span "Import" at bounding box center [298, 191] width 36 height 14
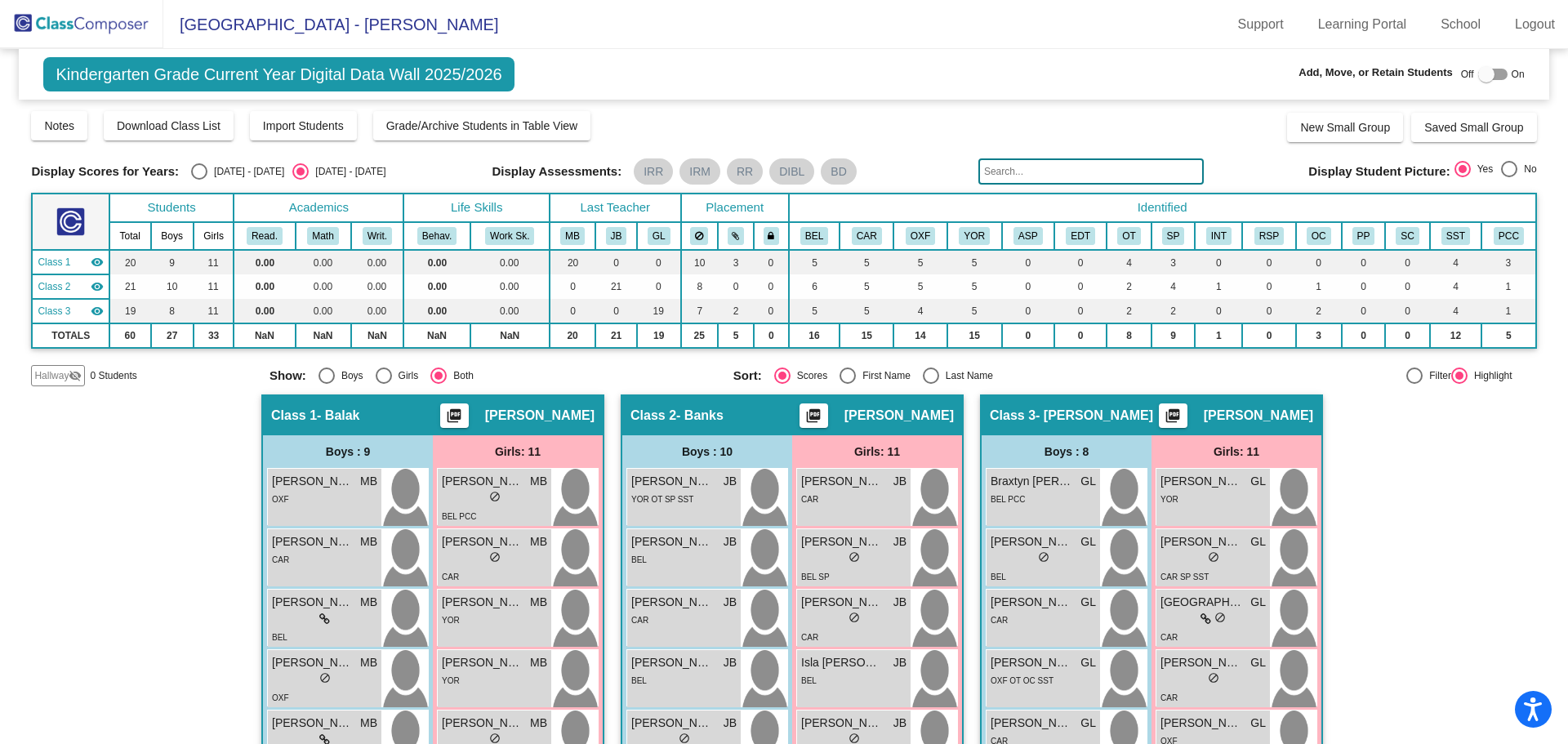
click at [675, 495] on span "YOR OT SP SST" at bounding box center [662, 499] width 62 height 9
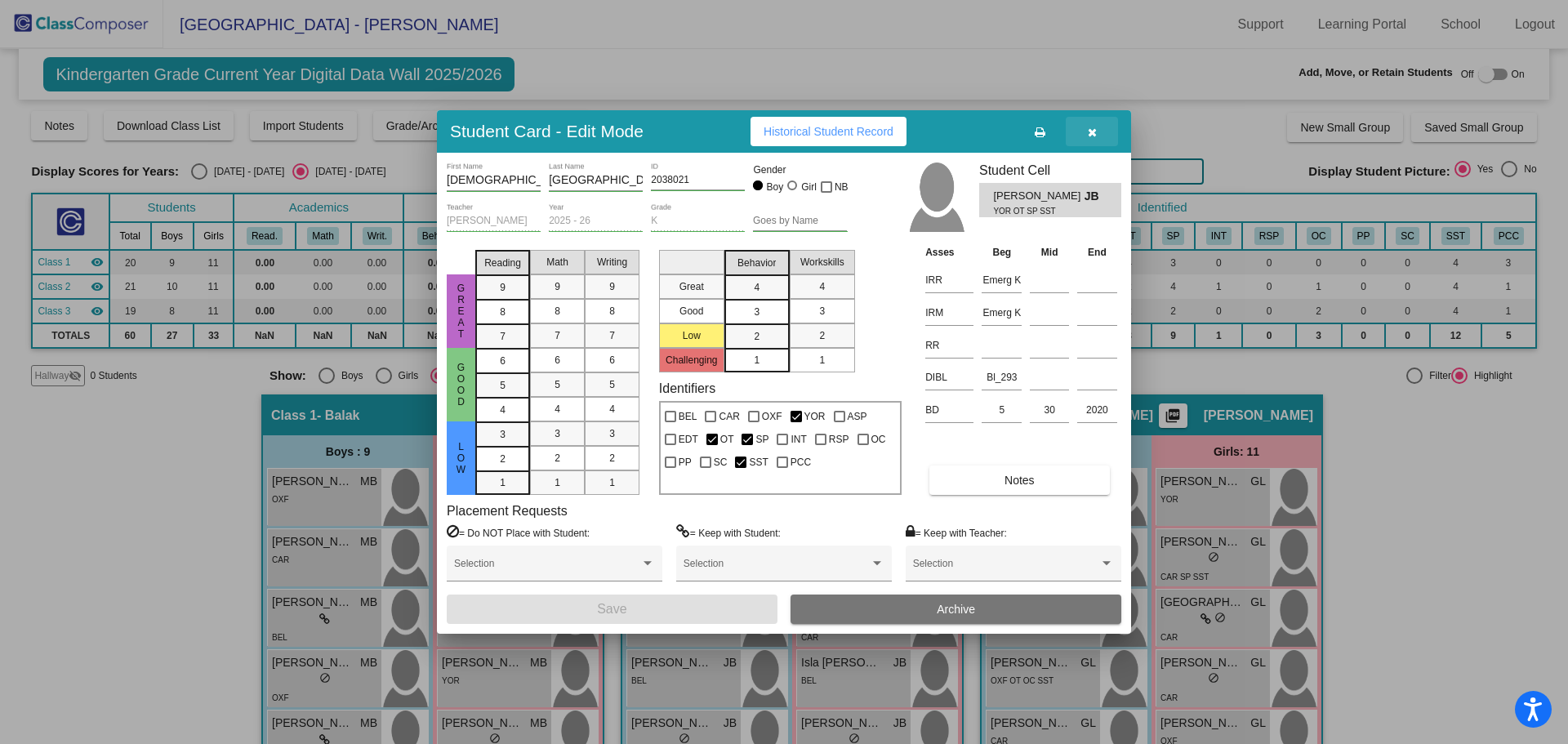
click at [1088, 132] on icon "button" at bounding box center [1092, 132] width 9 height 12
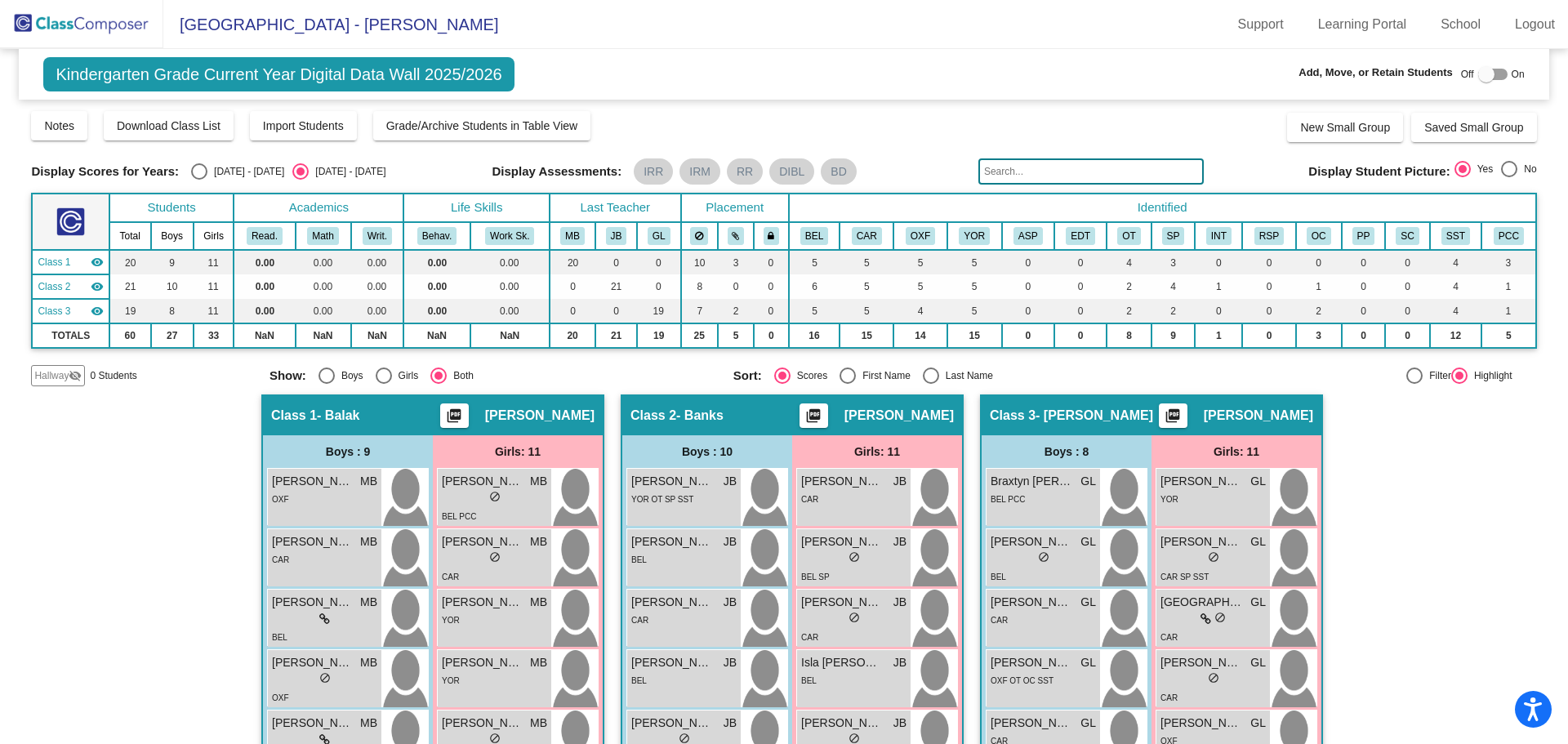
click at [106, 18] on img at bounding box center [82, 24] width 163 height 48
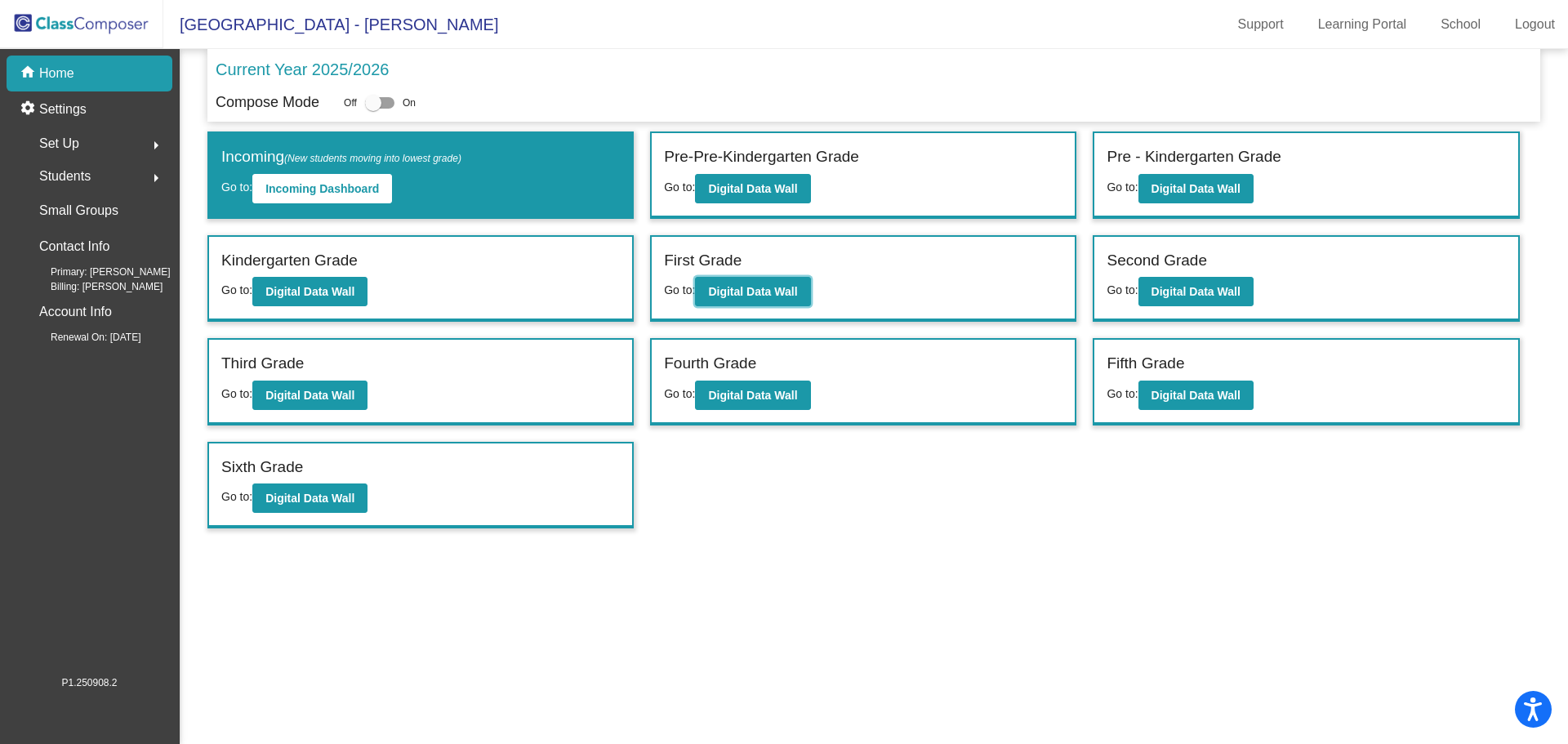
click at [777, 294] on b "Digital Data Wall" at bounding box center [752, 291] width 89 height 13
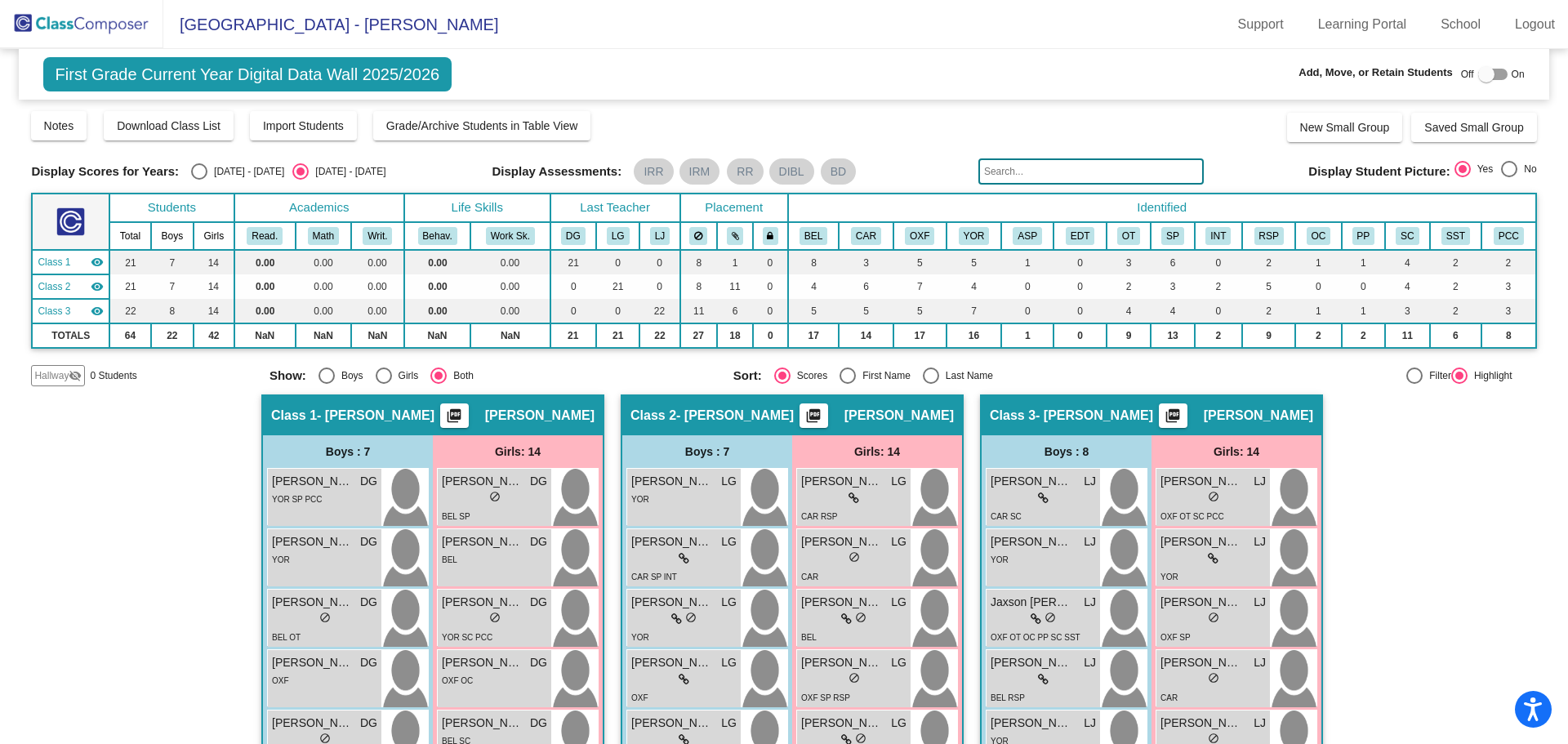
click at [273, 127] on span "Import Students" at bounding box center [303, 125] width 81 height 13
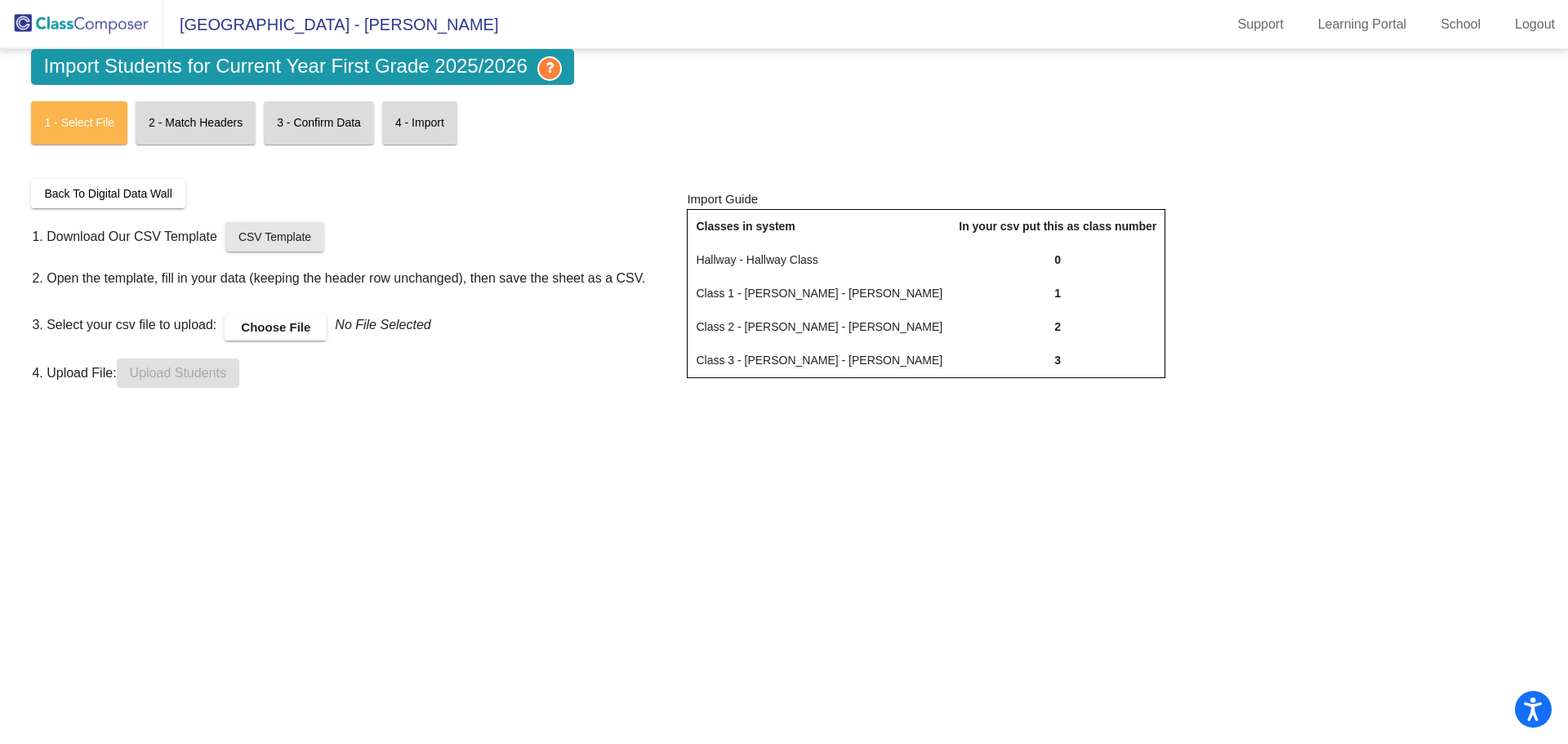
click at [264, 241] on span "CSV Template" at bounding box center [275, 236] width 73 height 13
click at [299, 324] on label "Choose File" at bounding box center [275, 327] width 102 height 26
click at [0, 0] on input "Choose File" at bounding box center [0, 0] width 0 height 0
click at [168, 370] on span "Upload Students" at bounding box center [178, 373] width 97 height 14
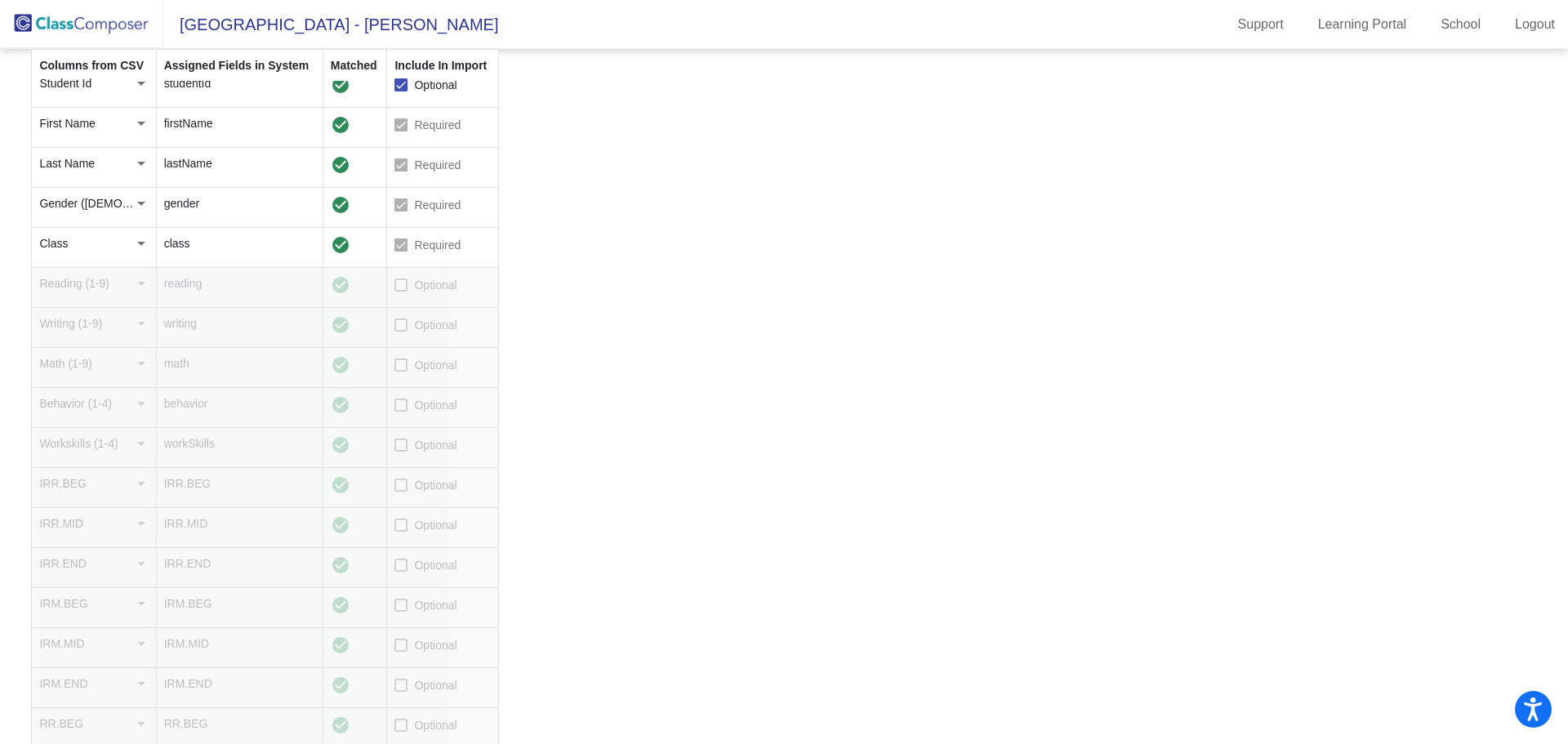
scroll to position [245, 0]
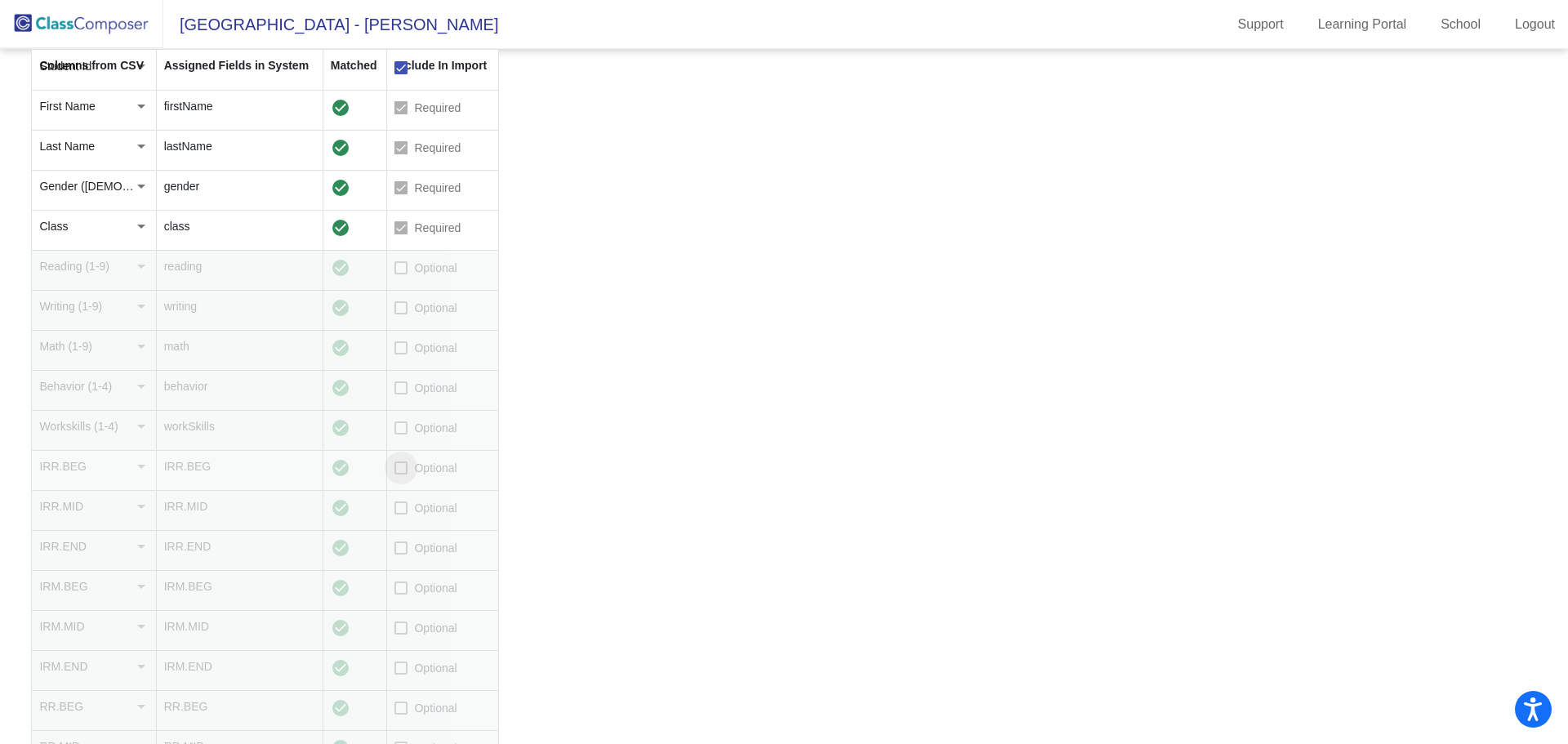
click at [411, 471] on label "Optional" at bounding box center [425, 468] width 62 height 20
click at [401, 474] on input "Optional" at bounding box center [400, 474] width 1 height 1
checkbox input "true"
click at [410, 588] on label "Optional" at bounding box center [425, 588] width 62 height 20
click at [401, 594] on input "Optional" at bounding box center [400, 594] width 1 height 1
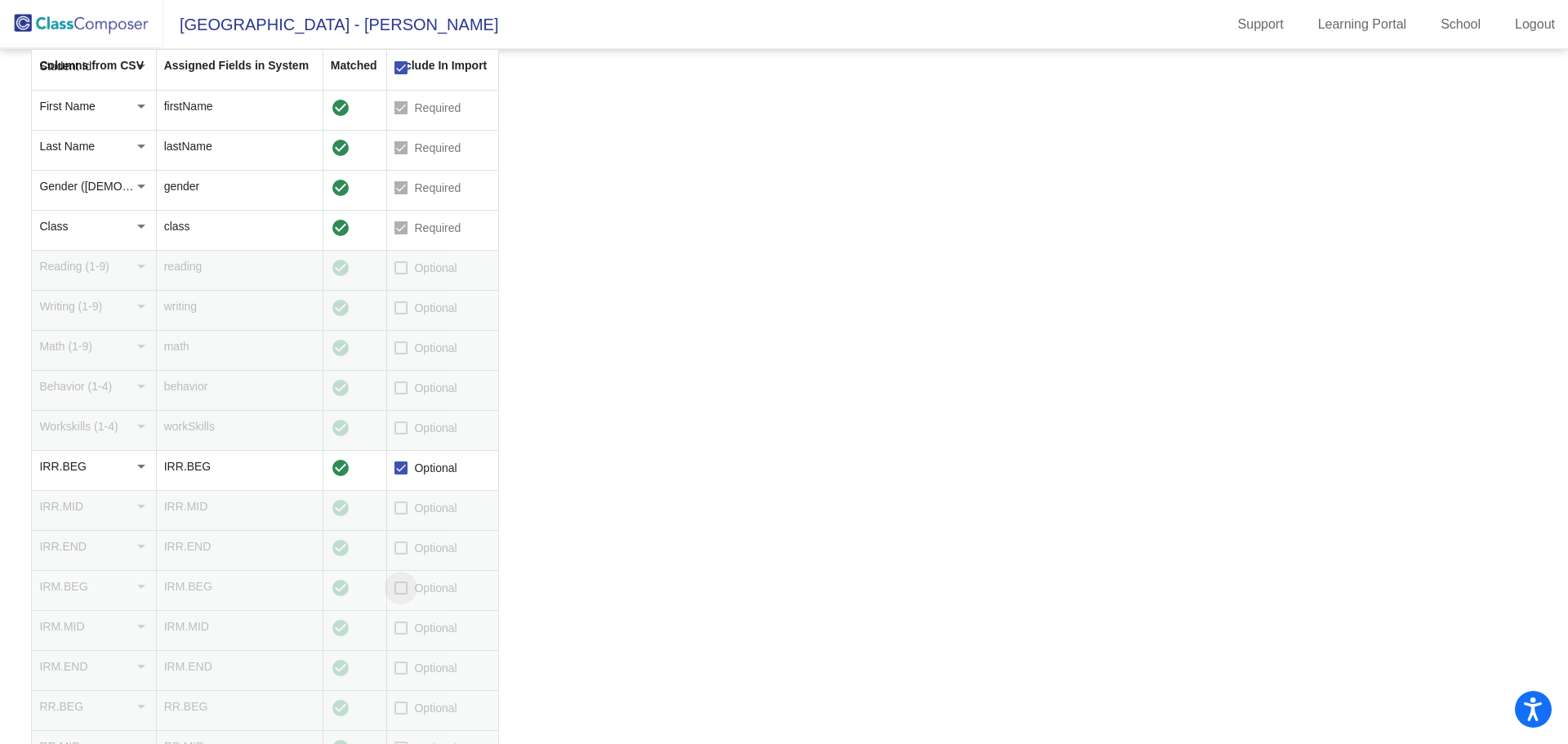
checkbox input "true"
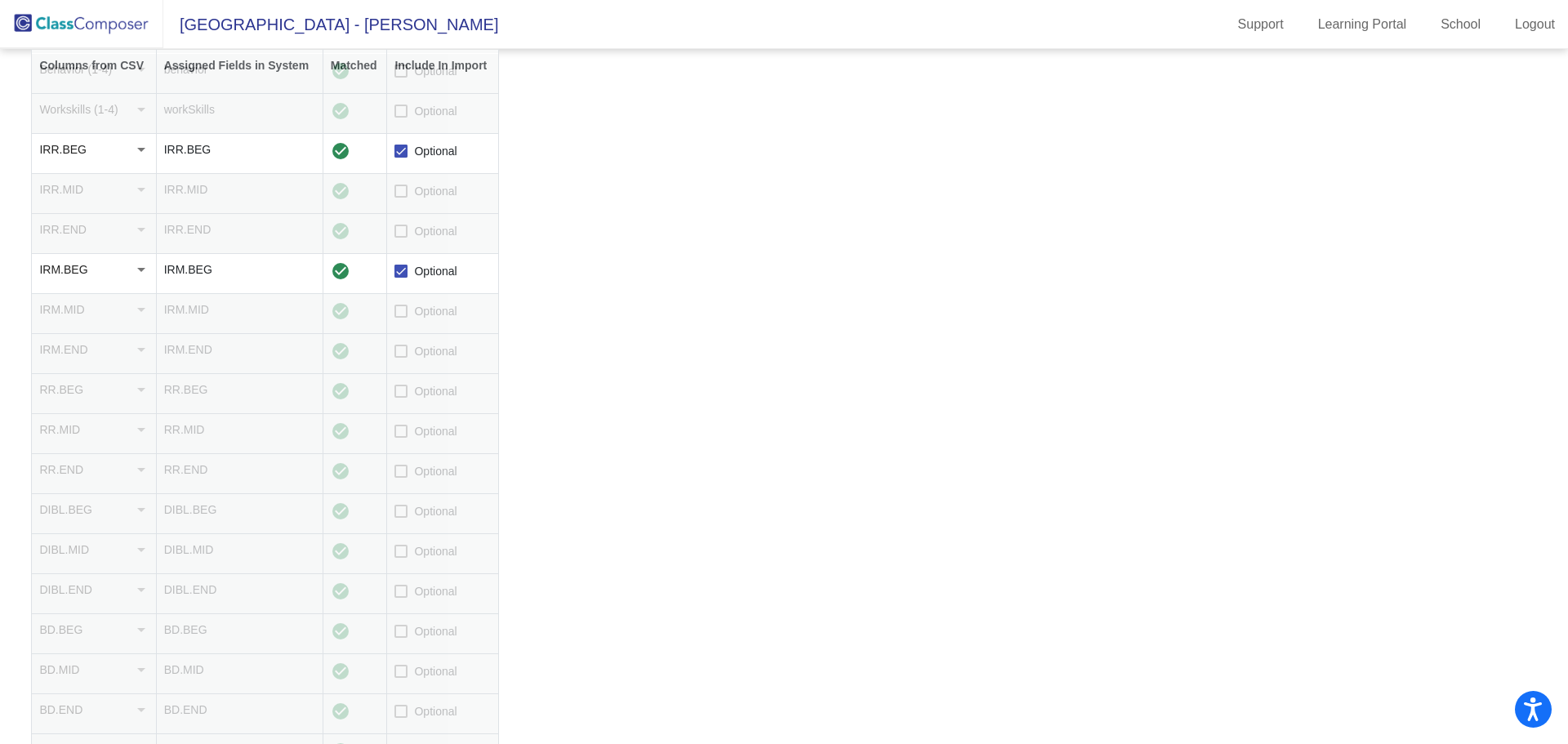
scroll to position [735, 0]
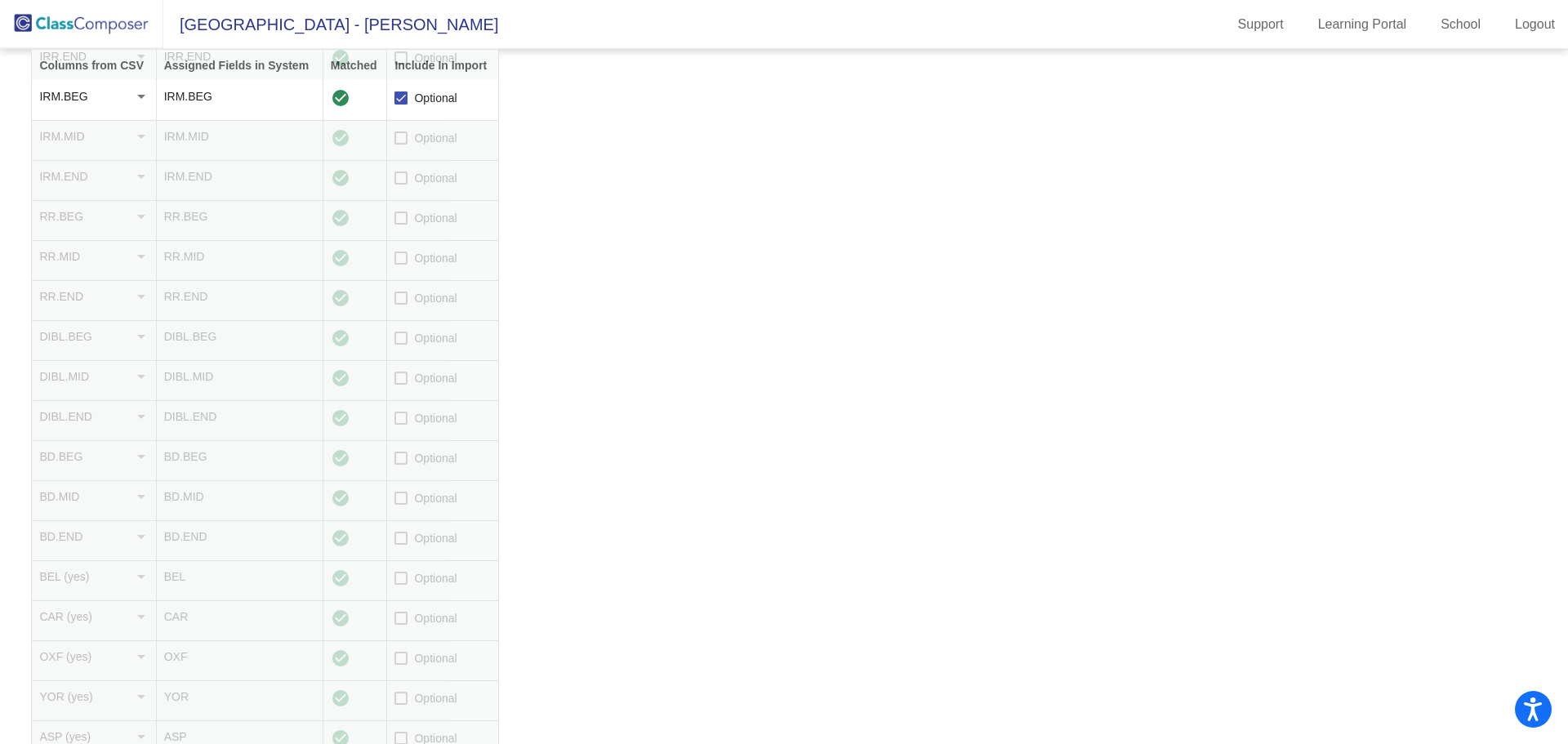
click at [402, 464] on div at bounding box center [400, 458] width 13 height 13
click at [401, 464] on input "Optional" at bounding box center [400, 464] width 1 height 1
checkbox input "true"
click at [400, 500] on div at bounding box center [400, 498] width 13 height 13
click at [400, 504] on input "Optional" at bounding box center [400, 504] width 1 height 1
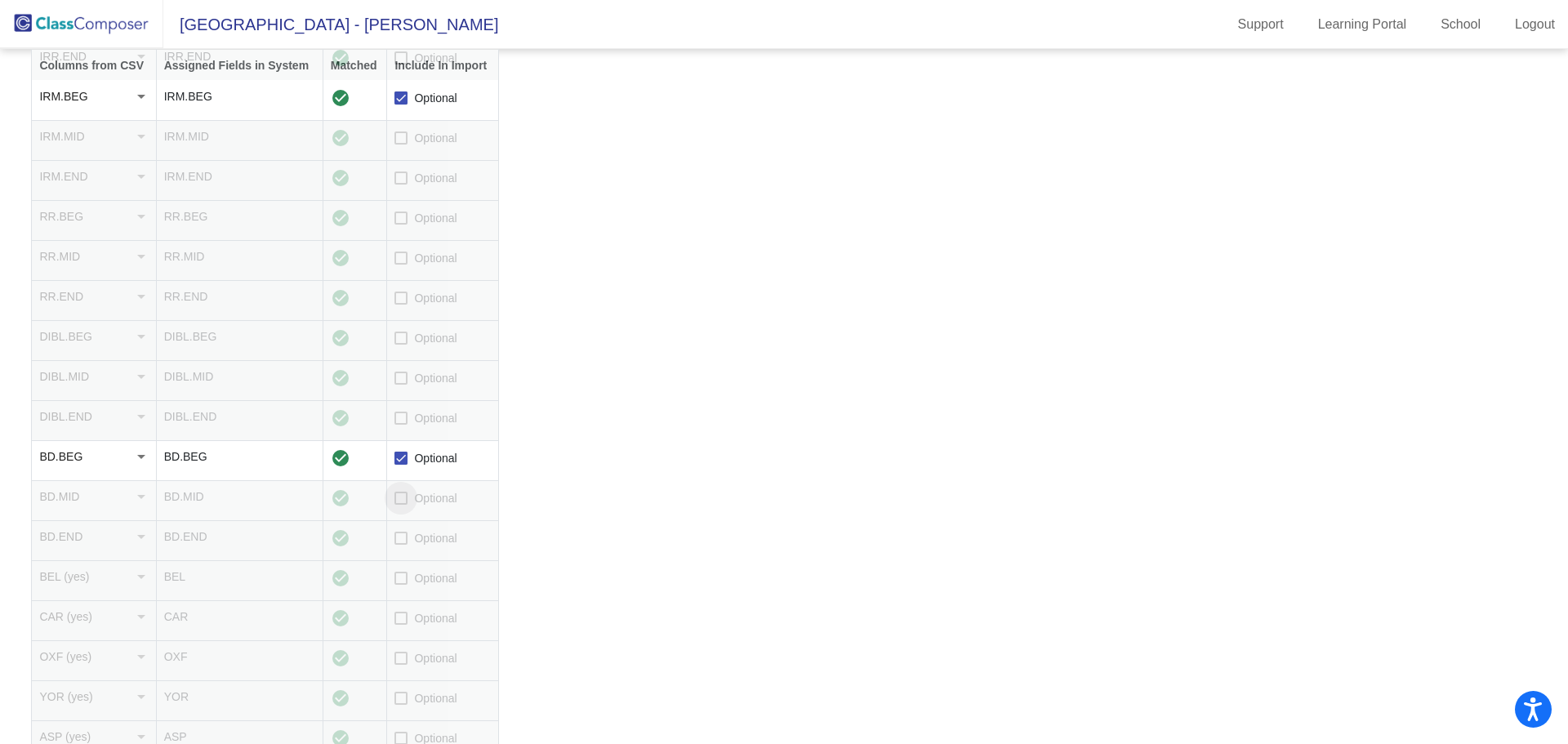
checkbox input "true"
click at [400, 543] on div at bounding box center [400, 538] width 13 height 13
click at [400, 544] on input "Optional" at bounding box center [400, 544] width 1 height 1
checkbox input "true"
click at [402, 584] on div at bounding box center [400, 578] width 13 height 13
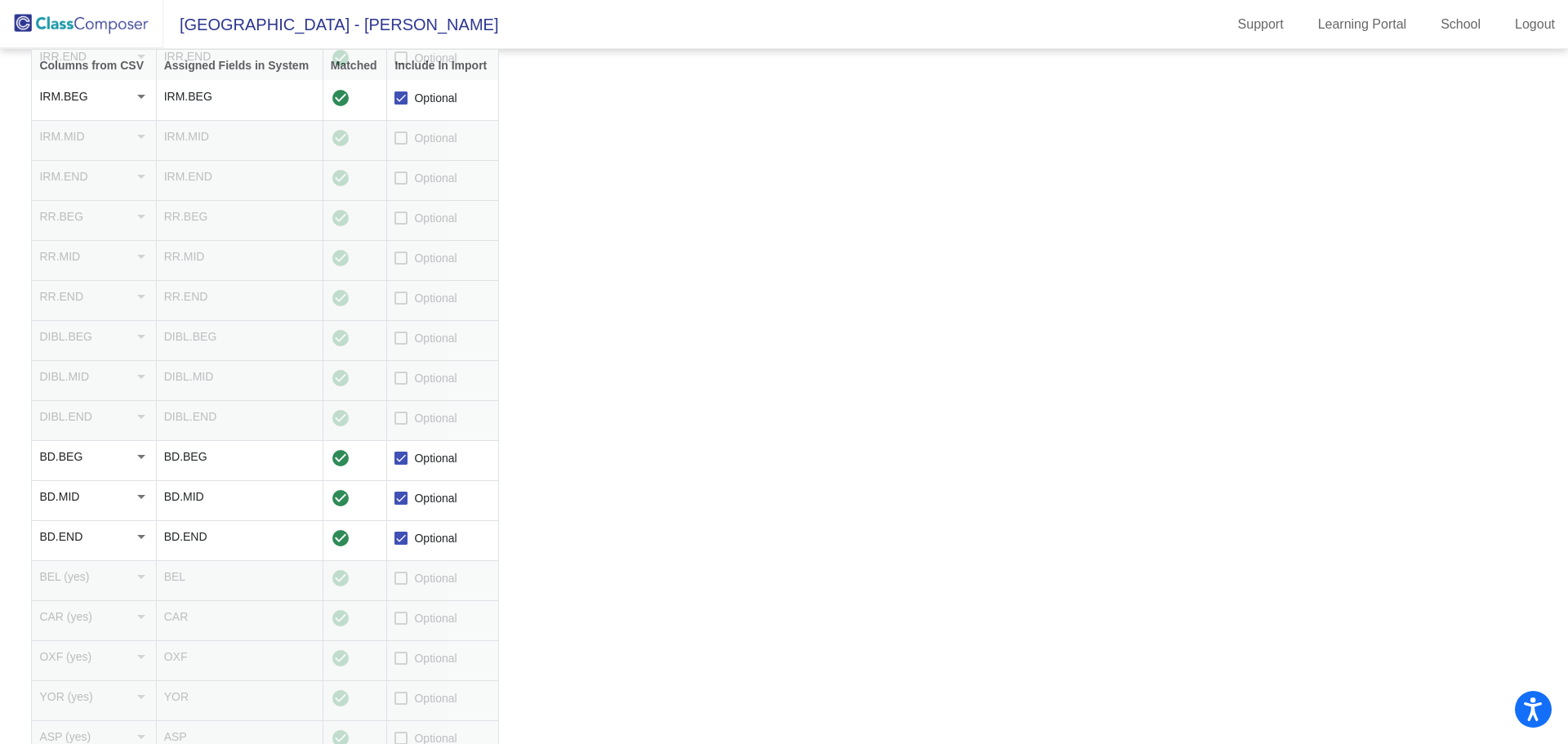
click at [401, 584] on input "Optional" at bounding box center [400, 584] width 1 height 1
checkbox input "true"
click at [403, 619] on div at bounding box center [400, 618] width 13 height 13
click at [401, 624] on input "Optional" at bounding box center [400, 624] width 1 height 1
checkbox input "true"
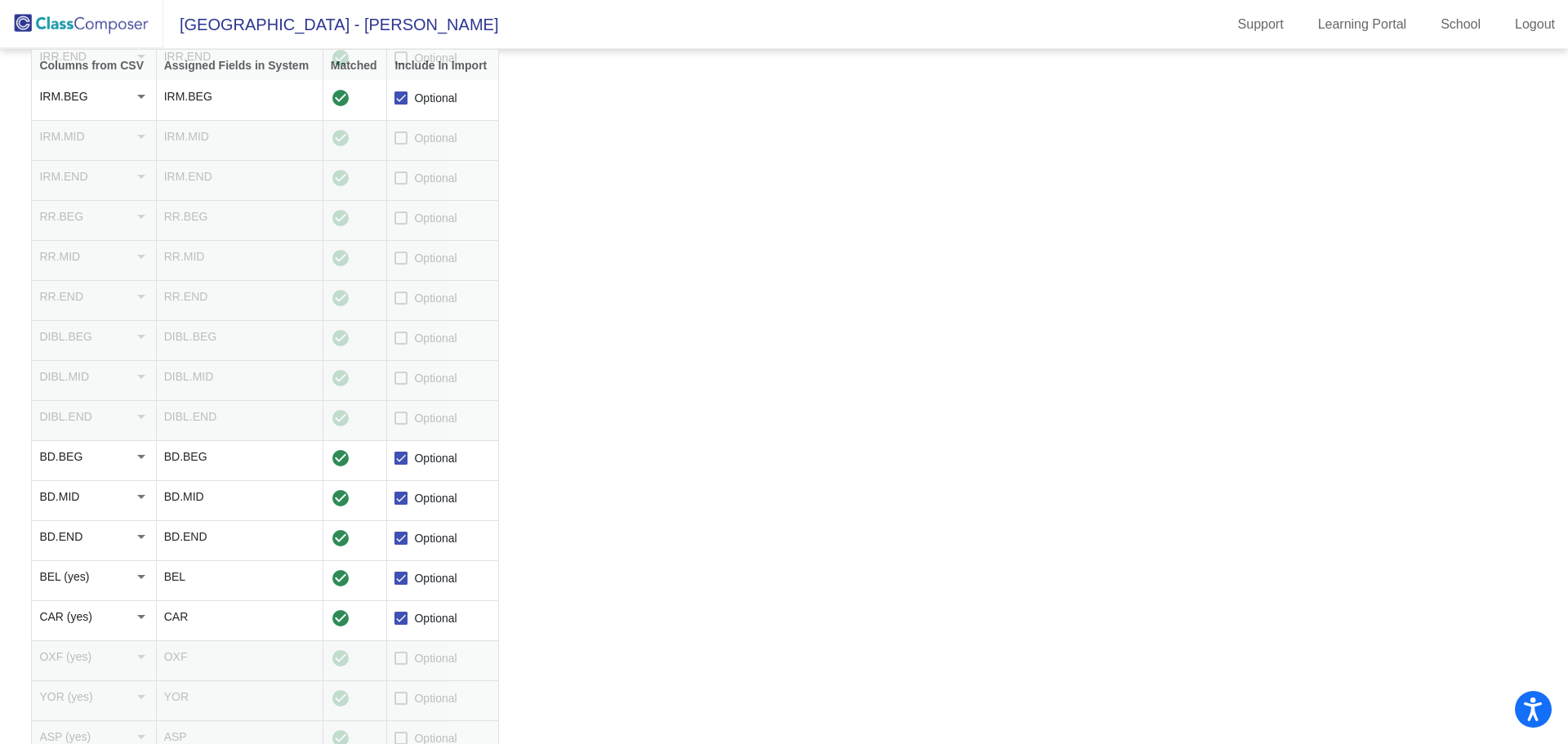
click at [401, 666] on label "Optional" at bounding box center [425, 658] width 62 height 20
click at [401, 665] on input "Optional" at bounding box center [400, 665] width 1 height 1
checkbox input "true"
click at [400, 692] on div at bounding box center [400, 698] width 13 height 13
click at [400, 705] on input "Optional" at bounding box center [400, 705] width 1 height 1
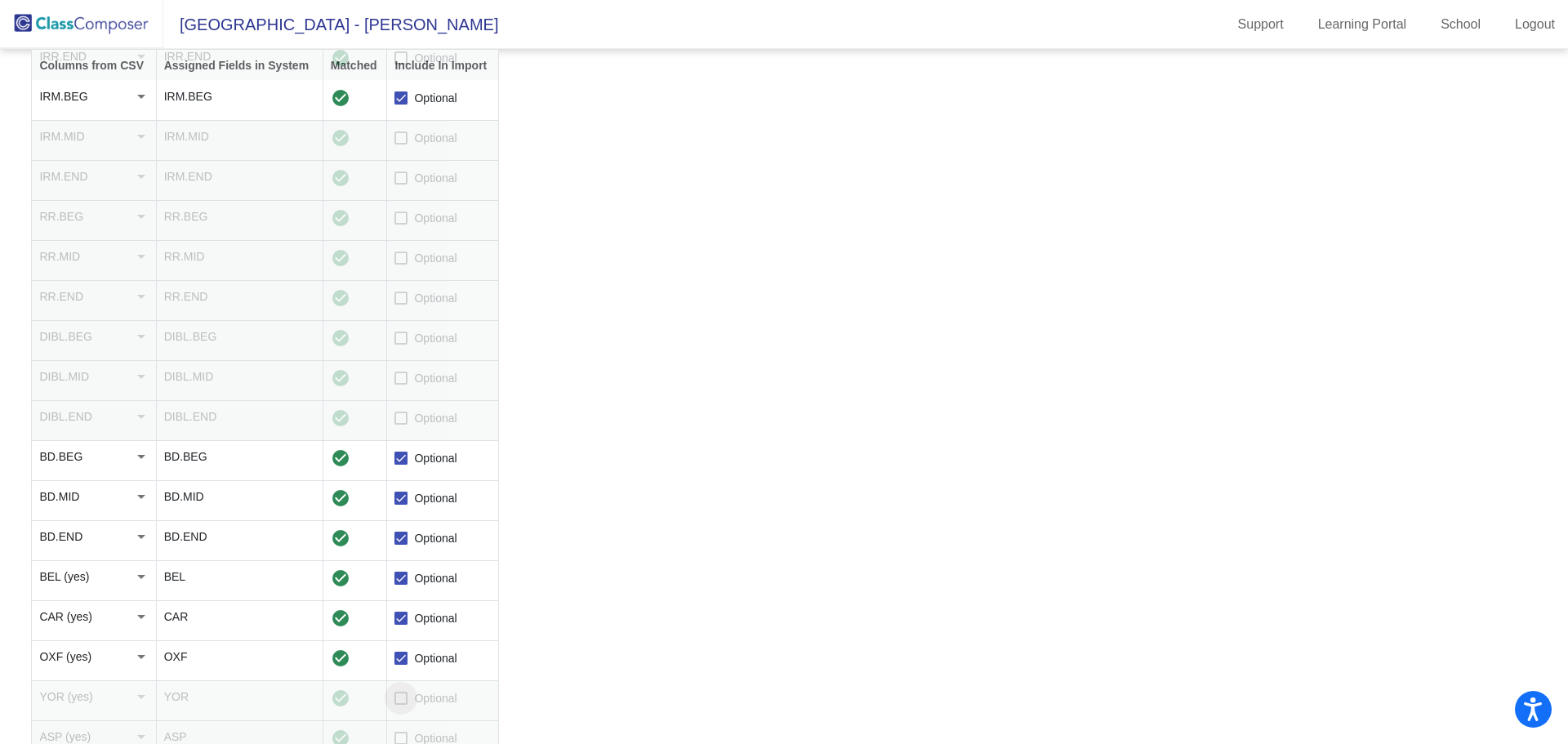
checkbox input "true"
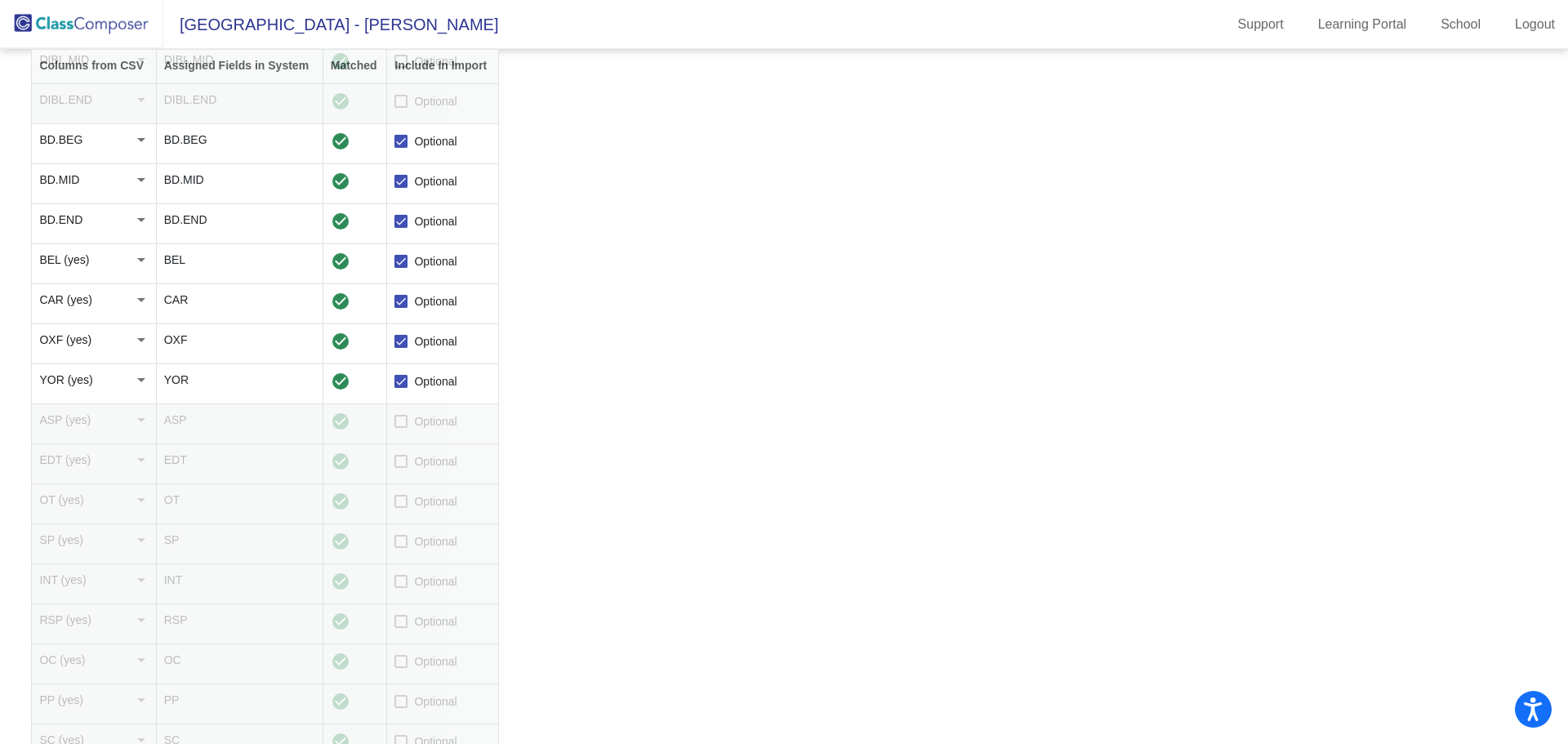
scroll to position [1143, 0]
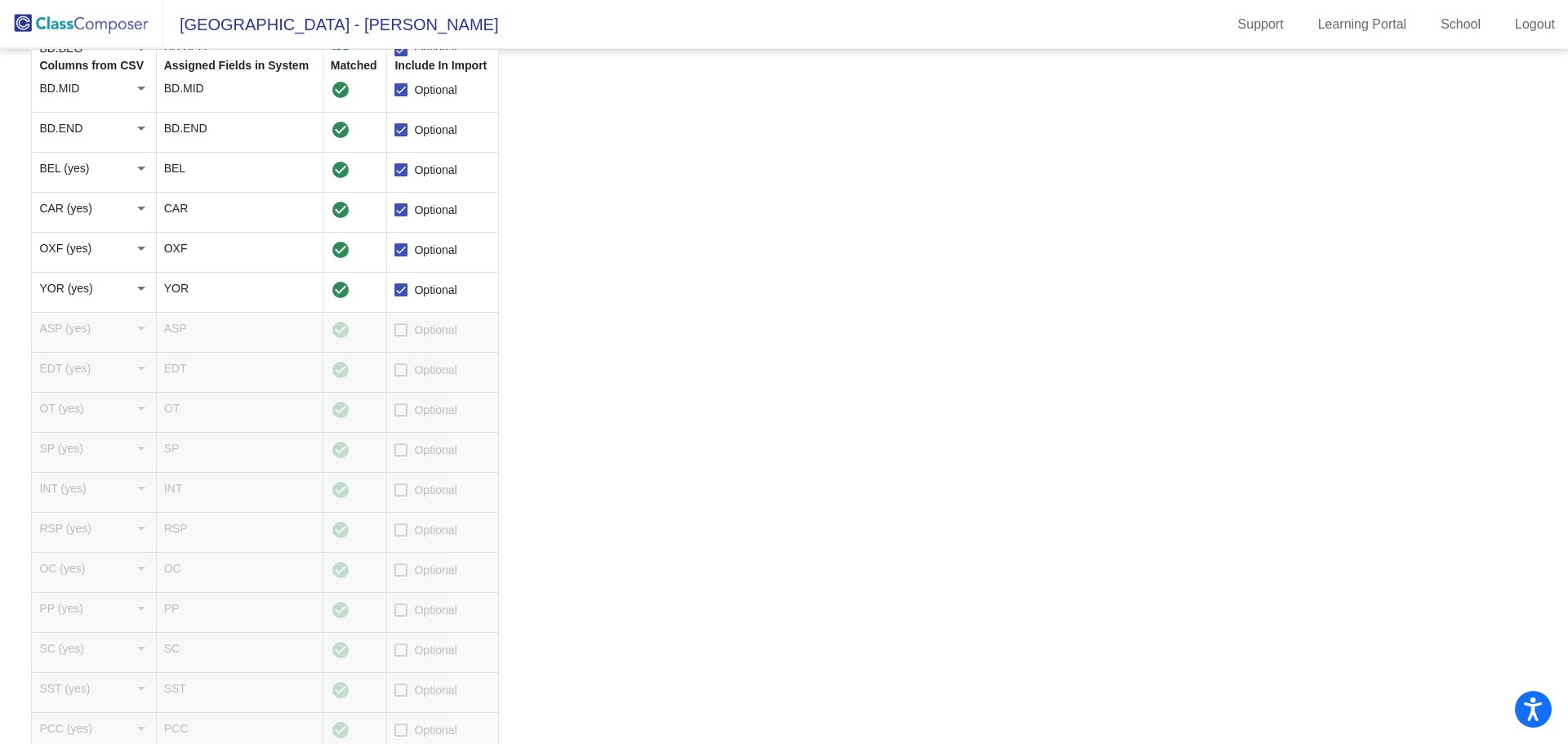
click at [409, 336] on label "Optional" at bounding box center [425, 329] width 62 height 20
click at [401, 336] on input "Optional" at bounding box center [400, 336] width 1 height 1
checkbox input "true"
click at [401, 380] on label "Optional" at bounding box center [425, 370] width 62 height 20
click at [401, 377] on input "Optional" at bounding box center [400, 376] width 1 height 1
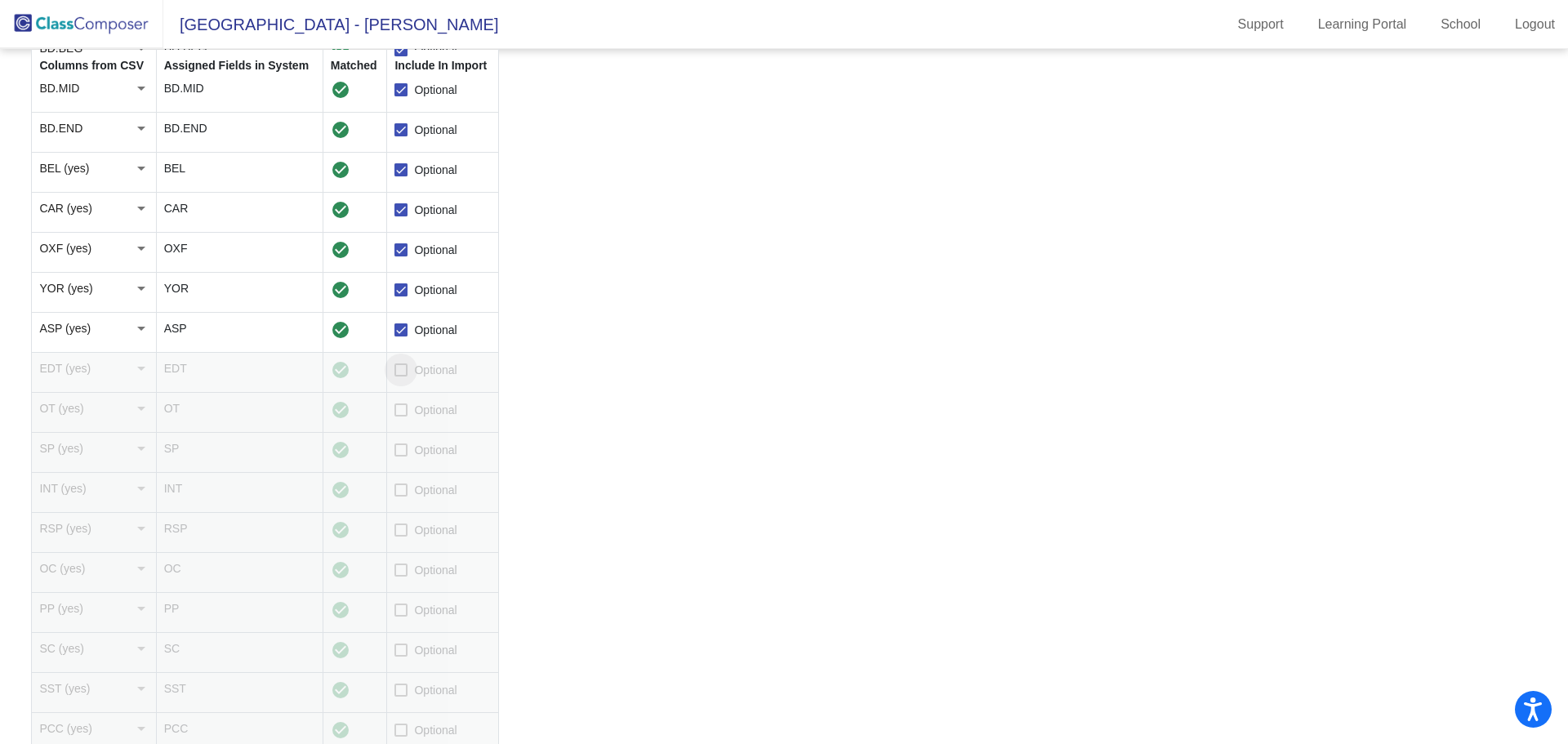
checkbox input "true"
click at [404, 398] on td "Optional" at bounding box center [443, 412] width 112 height 40
click at [400, 405] on div at bounding box center [400, 409] width 13 height 13
click at [400, 416] on input "Optional" at bounding box center [400, 416] width 1 height 1
checkbox input "true"
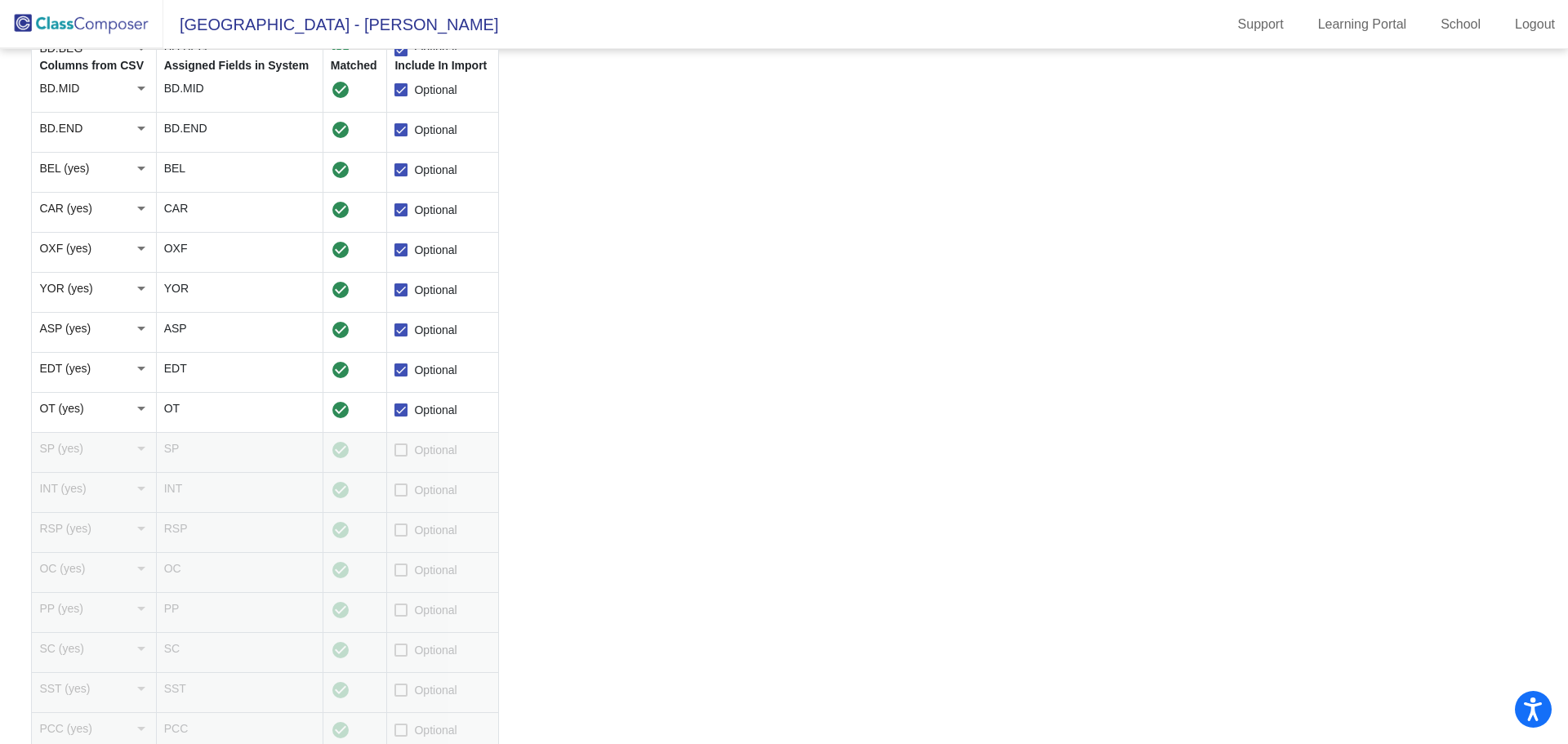
click at [405, 461] on td "Optional" at bounding box center [443, 452] width 112 height 40
click at [399, 445] on div at bounding box center [400, 449] width 13 height 13
click at [400, 456] on input "Optional" at bounding box center [400, 456] width 1 height 1
checkbox input "true"
click at [404, 487] on div at bounding box center [400, 489] width 13 height 13
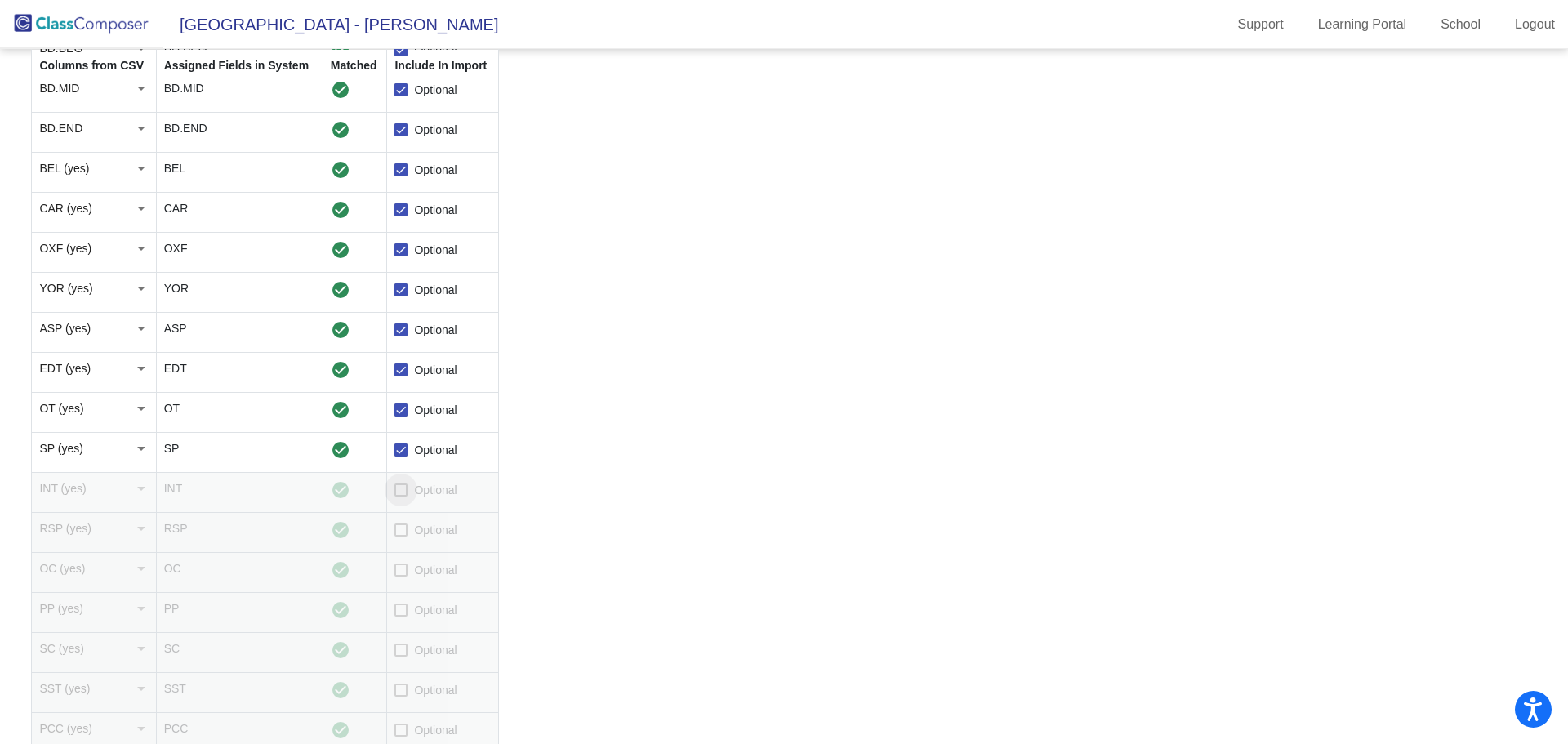
click at [401, 496] on input "Optional" at bounding box center [400, 496] width 1 height 1
checkbox input "true"
click at [403, 535] on div at bounding box center [400, 529] width 13 height 13
click at [401, 536] on input "Optional" at bounding box center [400, 536] width 1 height 1
checkbox input "true"
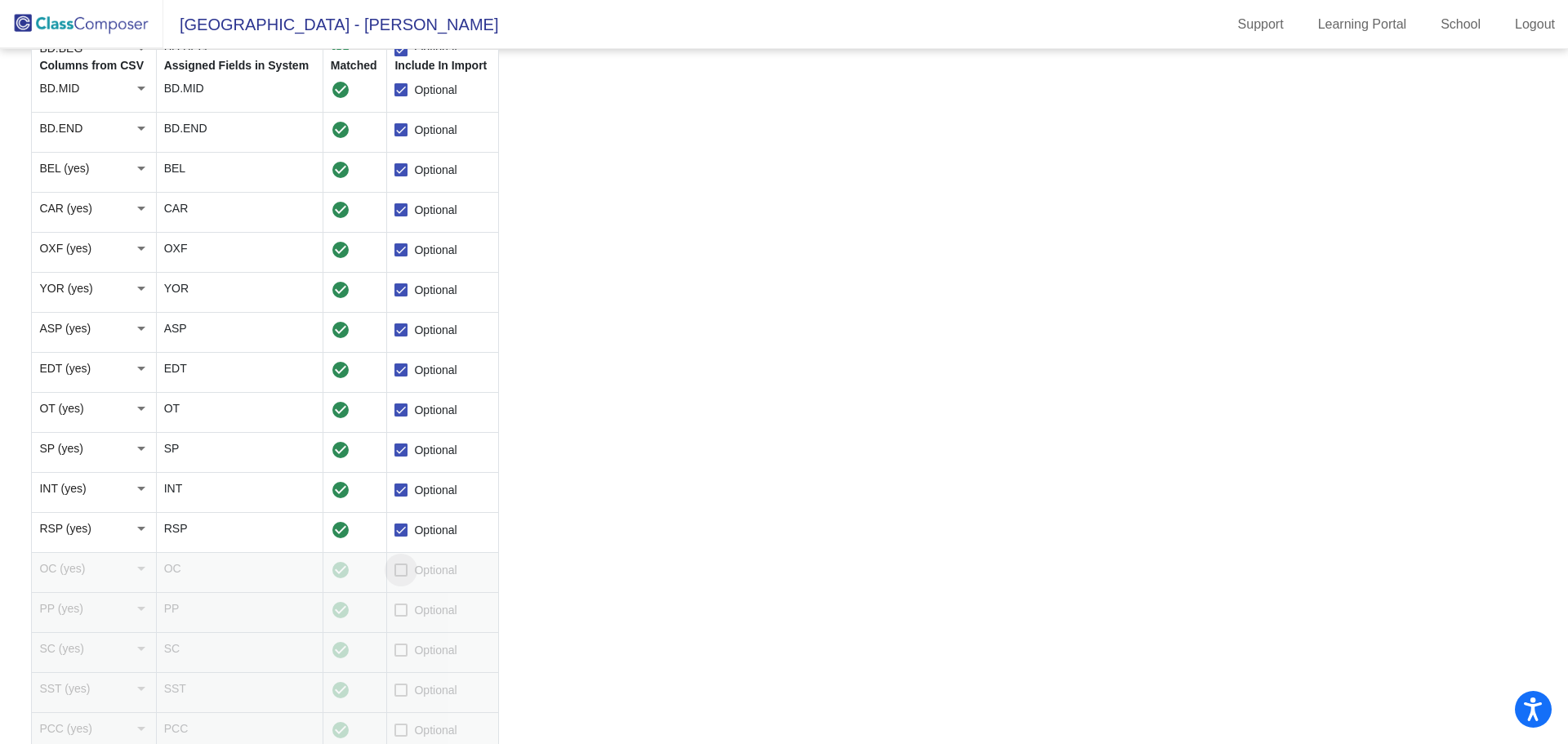
click at [400, 571] on div at bounding box center [400, 570] width 13 height 13
click at [400, 576] on input "Optional" at bounding box center [400, 576] width 1 height 1
checkbox input "true"
click at [398, 611] on div at bounding box center [400, 610] width 13 height 13
click at [400, 616] on input "Optional" at bounding box center [400, 616] width 1 height 1
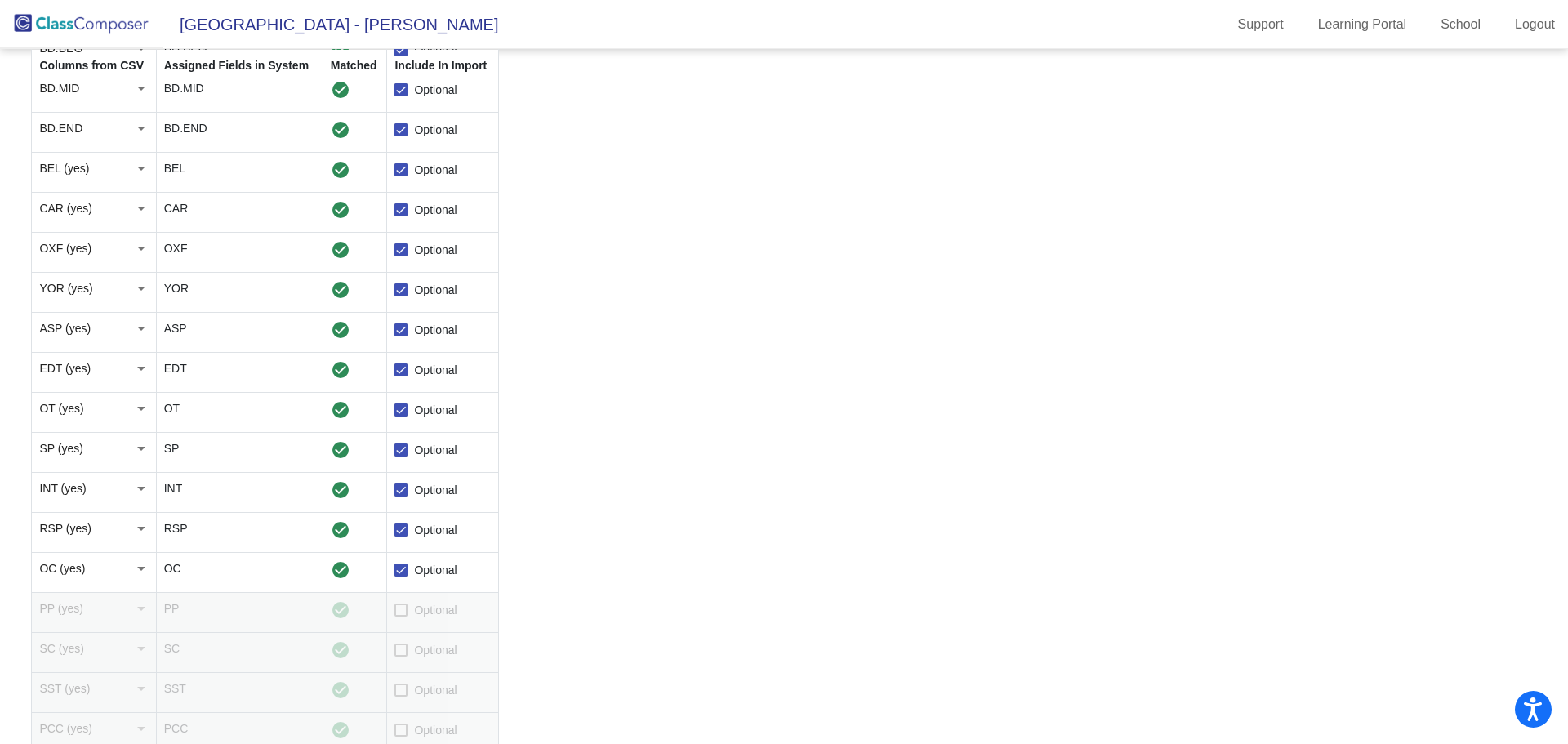
checkbox input "true"
click at [412, 655] on label "Optional" at bounding box center [425, 650] width 62 height 20
click at [401, 656] on input "Optional" at bounding box center [400, 656] width 1 height 1
checkbox input "true"
click at [404, 694] on div at bounding box center [400, 690] width 13 height 13
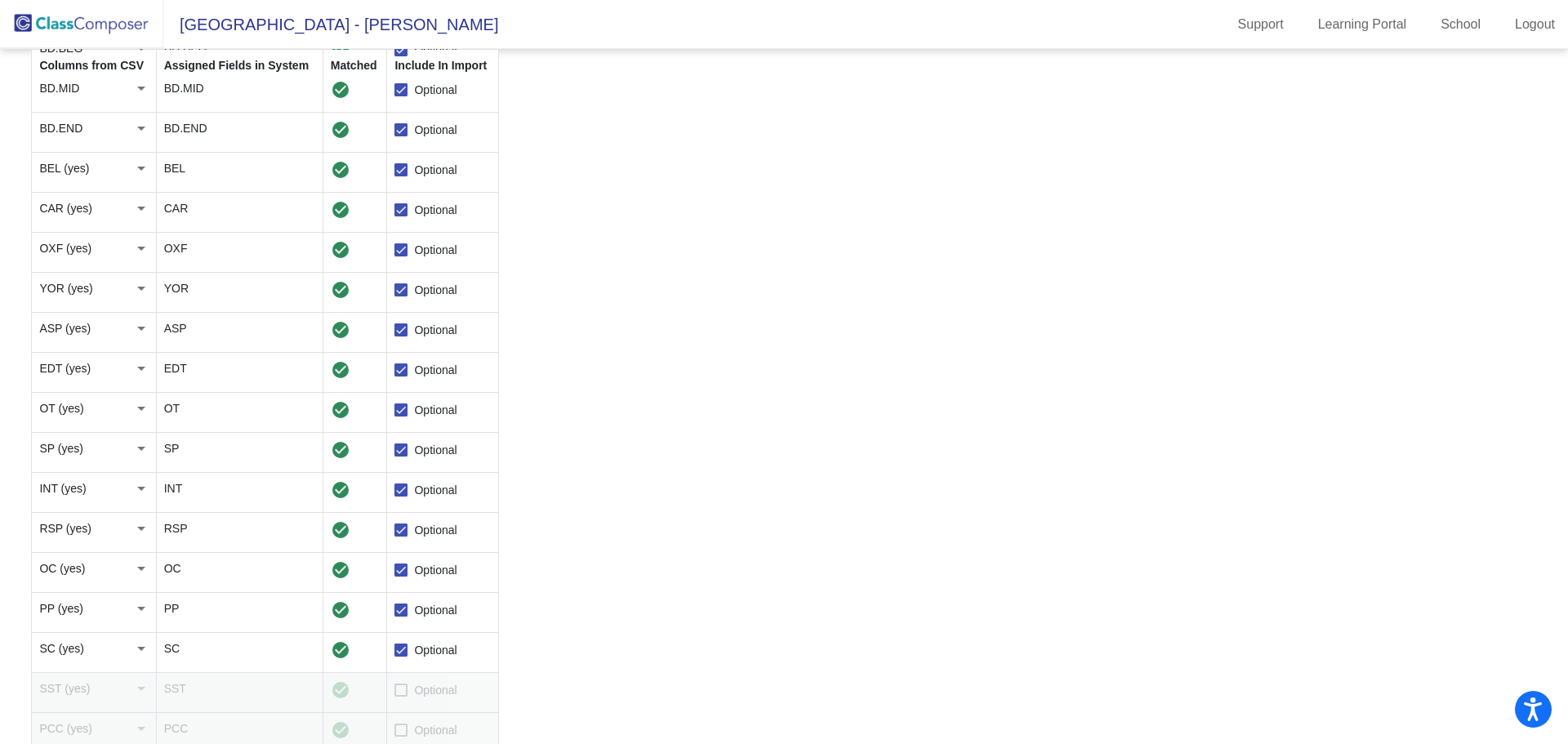
click at [401, 696] on input "Optional" at bounding box center [400, 696] width 1 height 1
checkbox input "true"
click at [401, 730] on div at bounding box center [400, 730] width 13 height 13
click at [401, 736] on input "Optional" at bounding box center [400, 736] width 1 height 1
checkbox input "true"
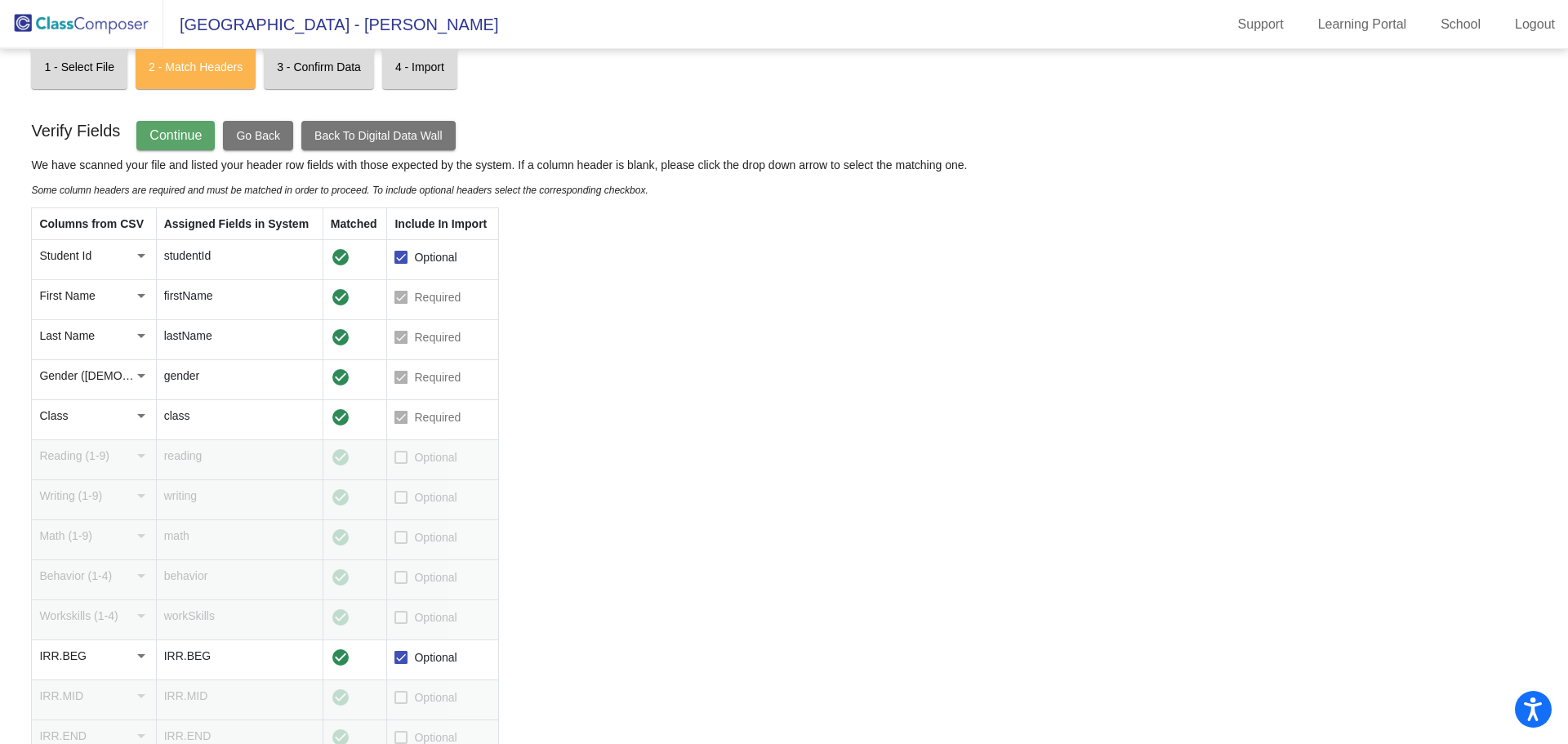
scroll to position [0, 0]
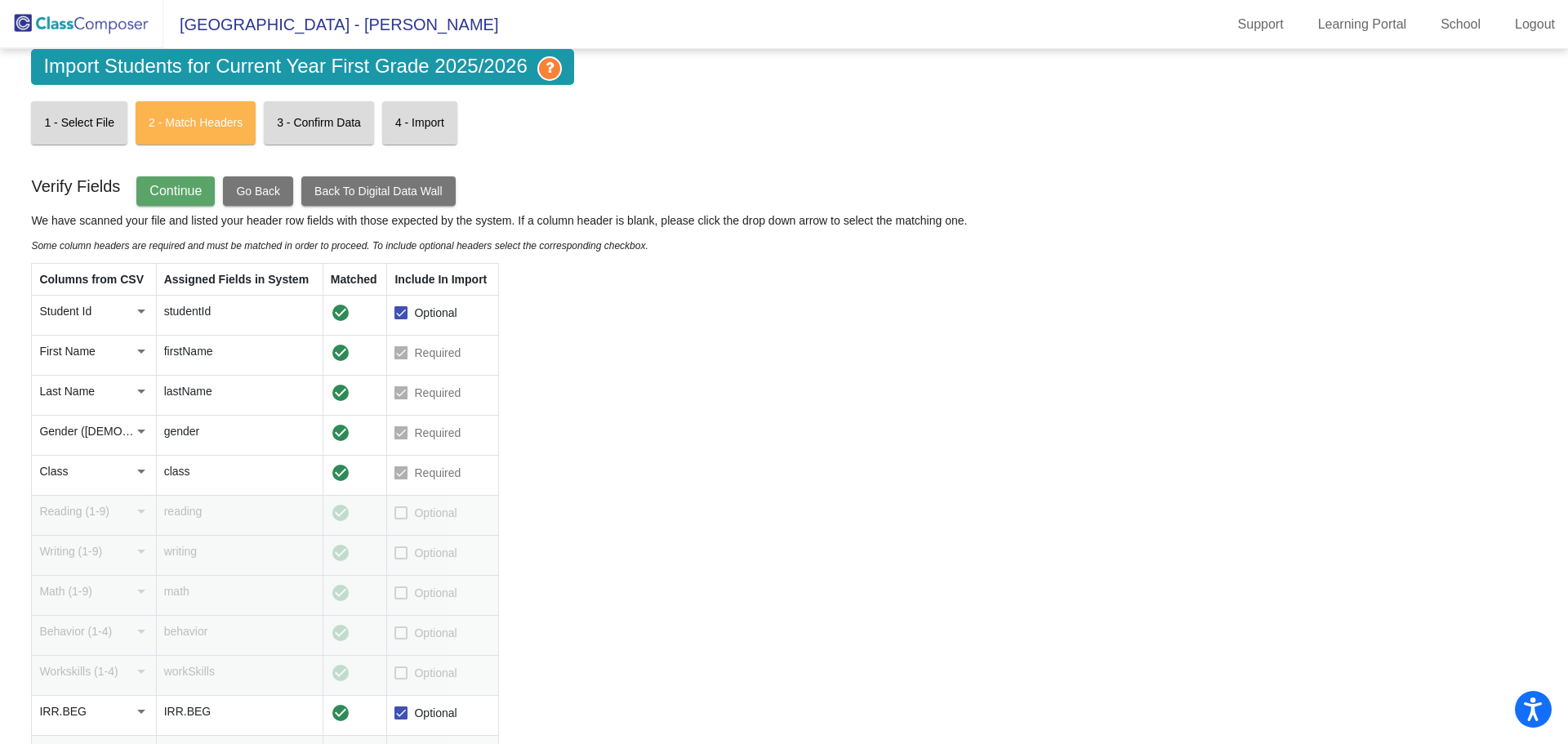
click at [188, 194] on span "Continue" at bounding box center [175, 191] width 52 height 14
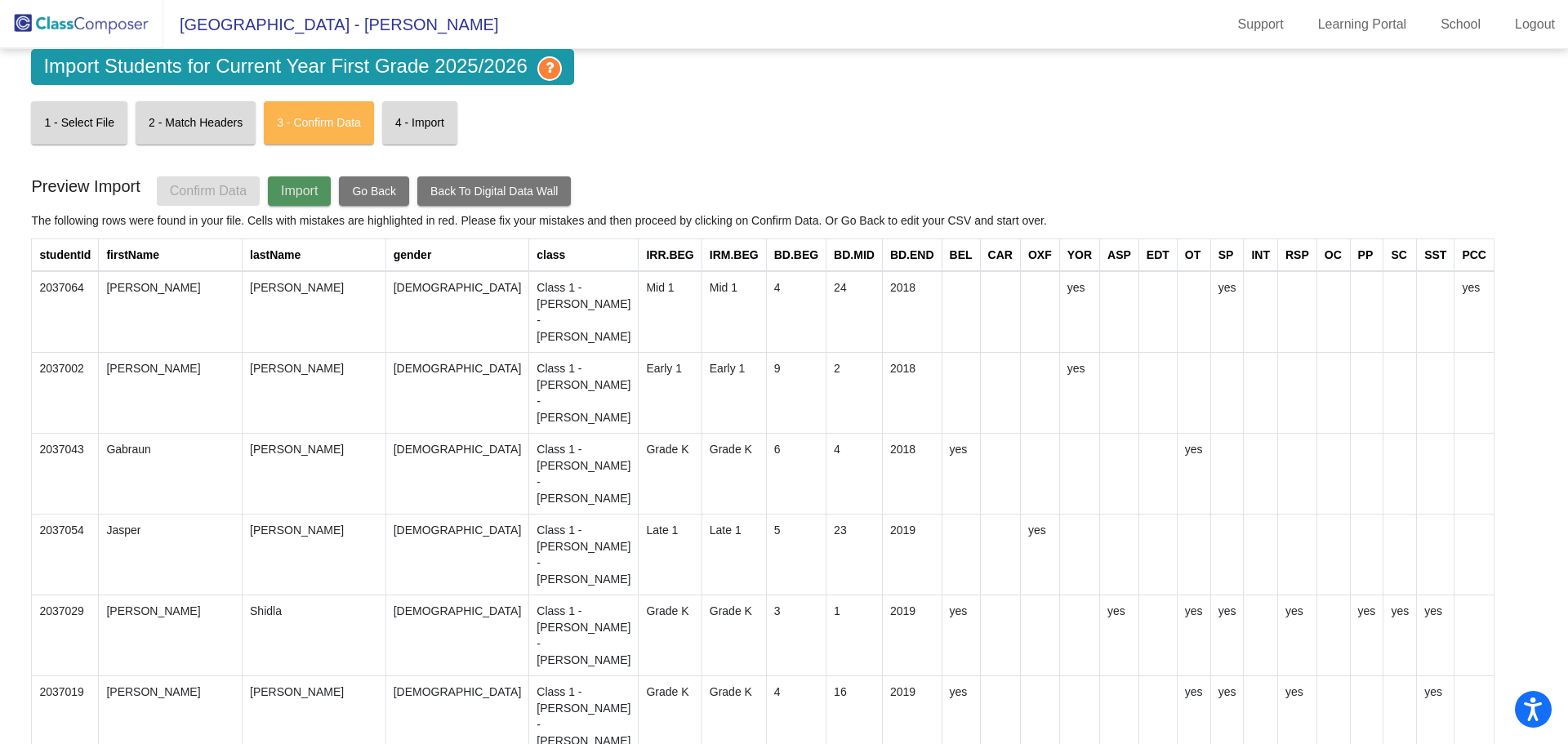
click at [302, 185] on span "Import" at bounding box center [298, 191] width 36 height 14
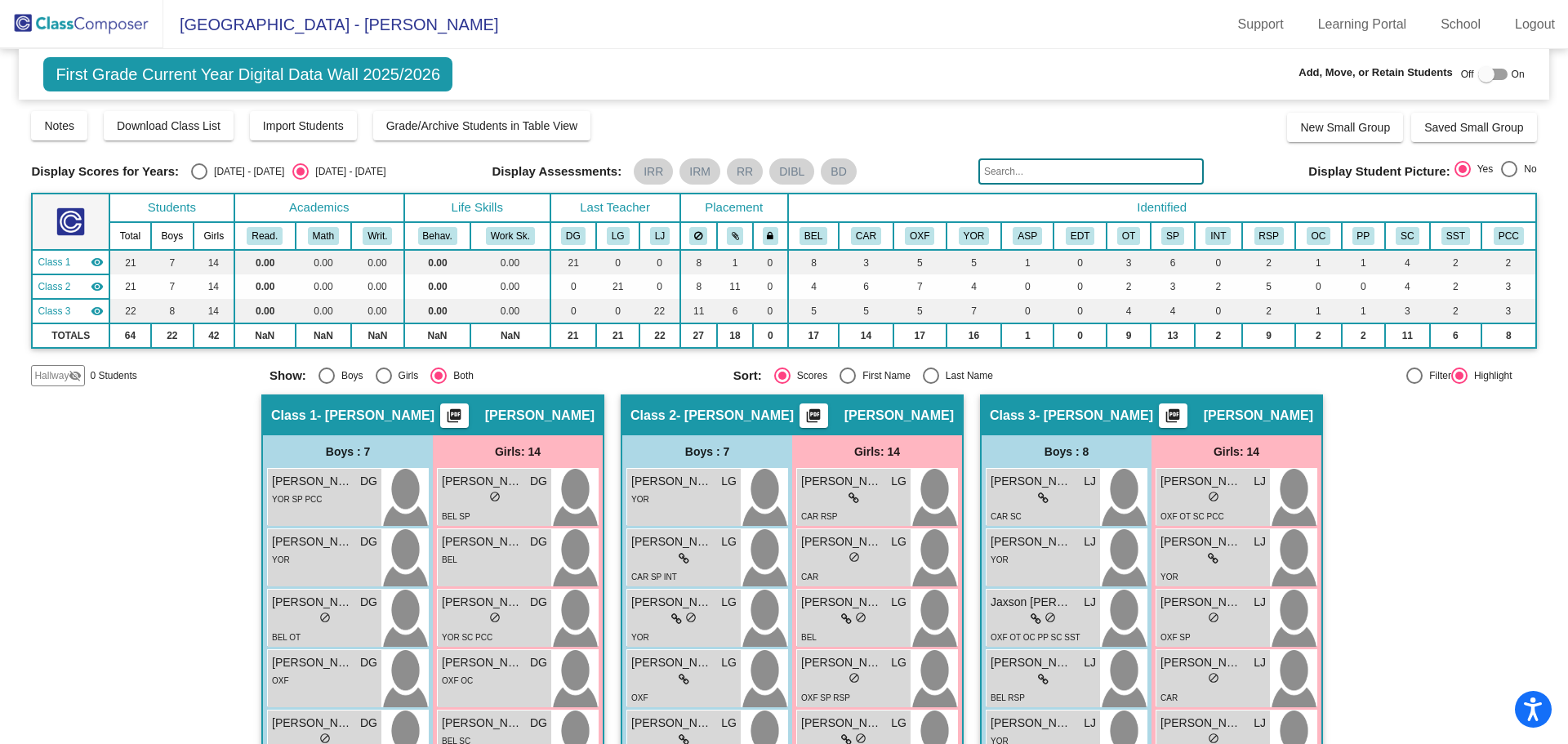
click at [295, 122] on span "Import Students" at bounding box center [303, 125] width 81 height 13
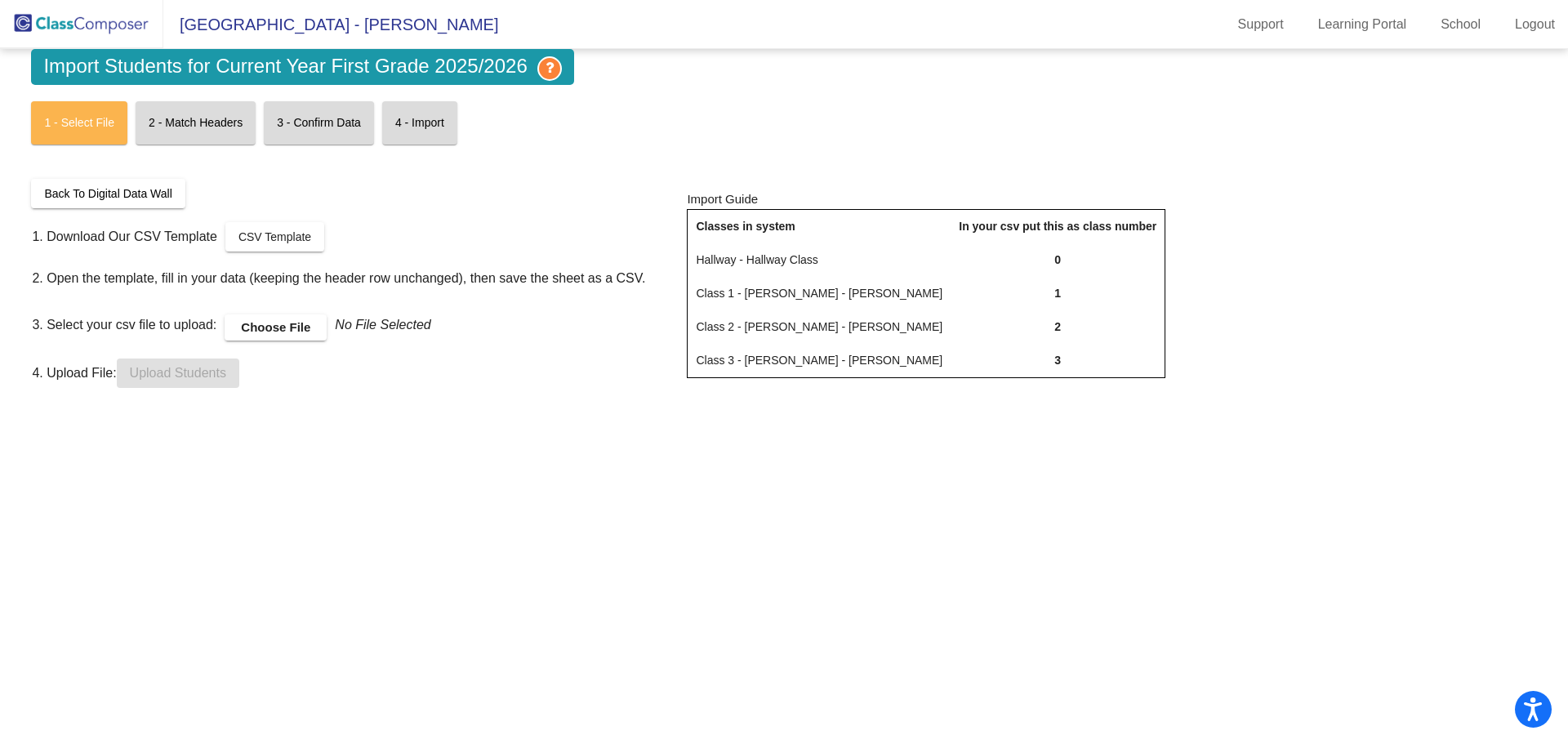
click at [268, 329] on label "Choose File" at bounding box center [275, 327] width 102 height 26
click at [0, 0] on input "Choose File" at bounding box center [0, 0] width 0 height 0
click at [178, 385] on button "Upload Students" at bounding box center [178, 373] width 123 height 29
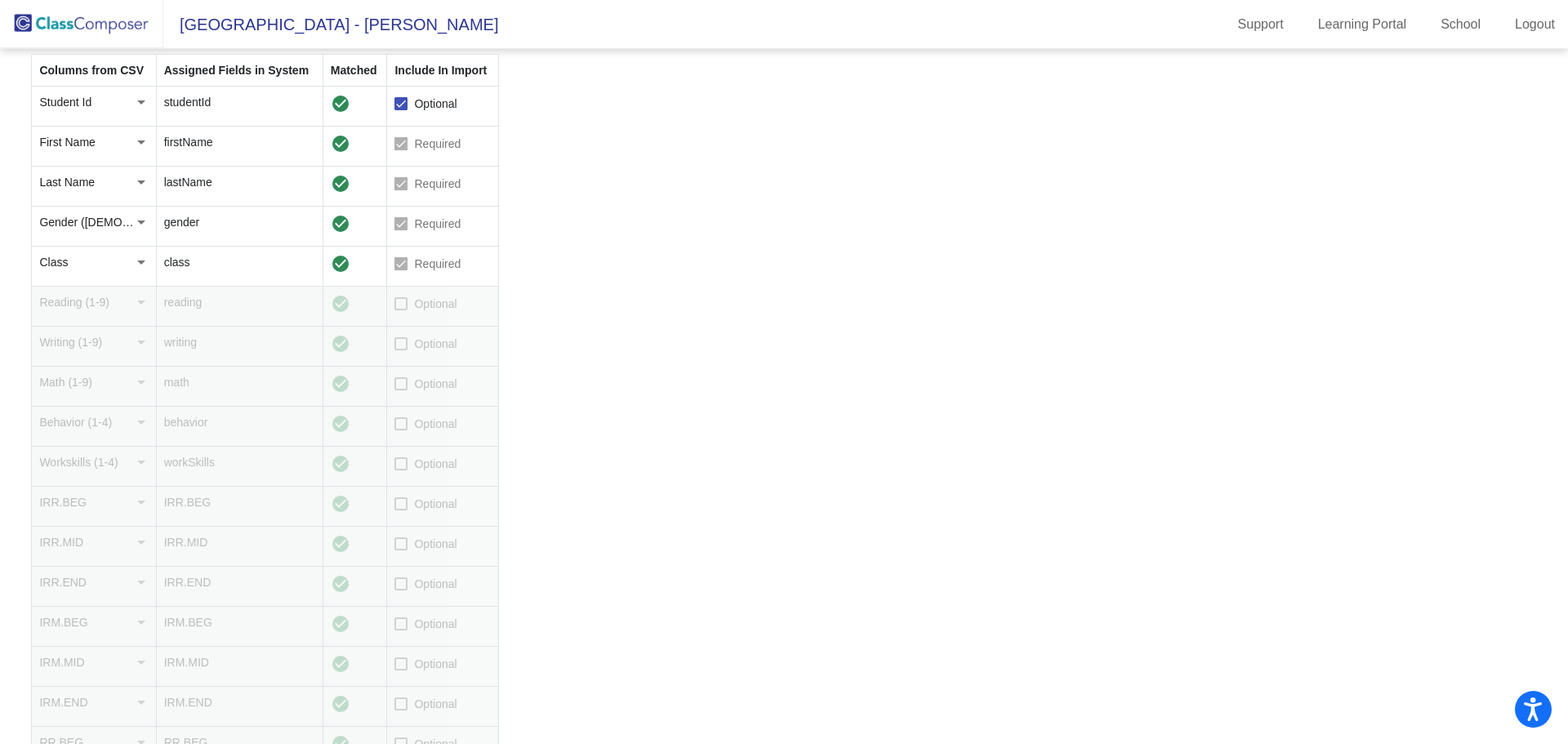
scroll to position [245, 0]
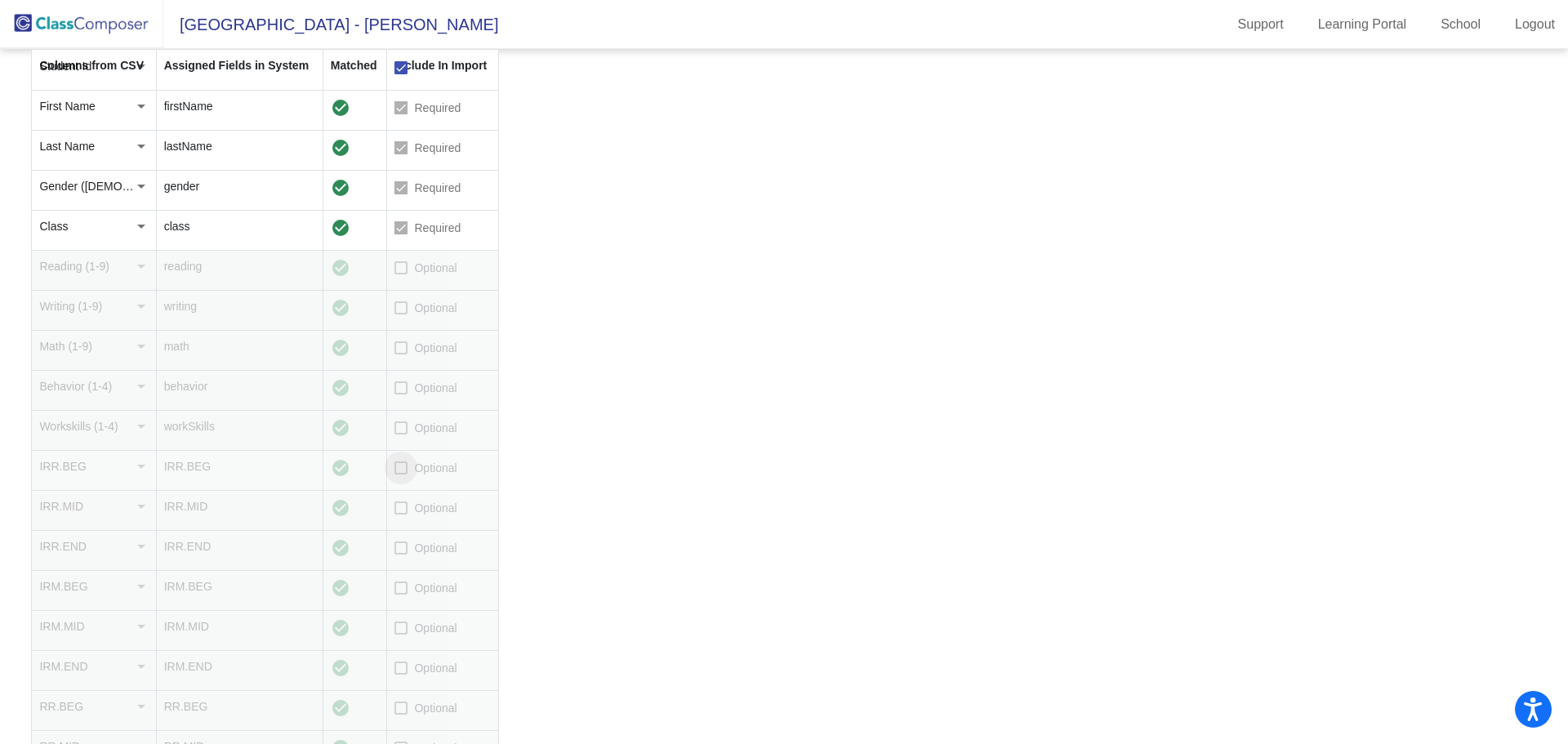
click at [402, 470] on div at bounding box center [400, 468] width 13 height 13
click at [401, 474] on input "Optional" at bounding box center [400, 474] width 1 height 1
checkbox input "true"
click at [401, 590] on div at bounding box center [400, 588] width 13 height 13
click at [401, 594] on input "Optional" at bounding box center [400, 594] width 1 height 1
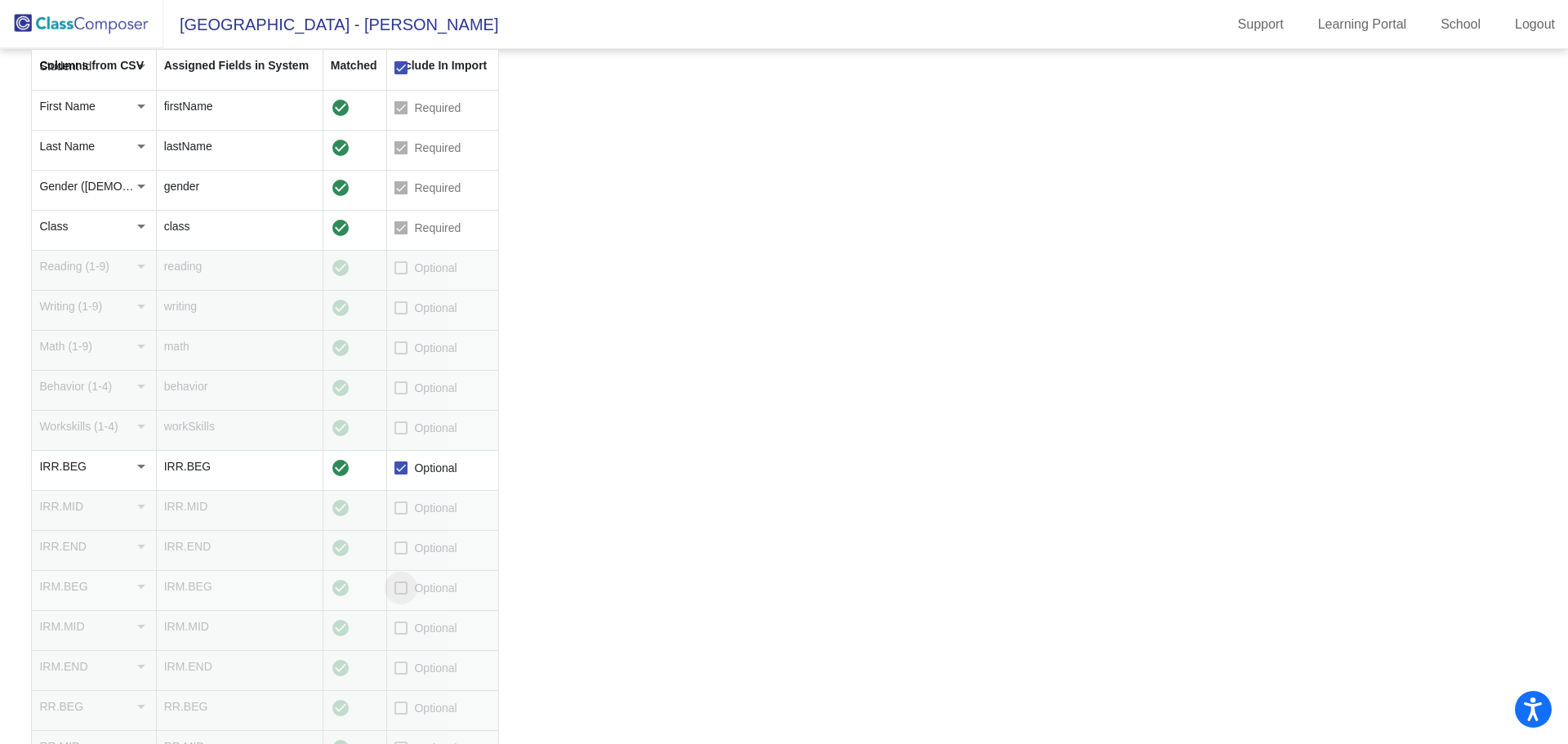
checkbox input "true"
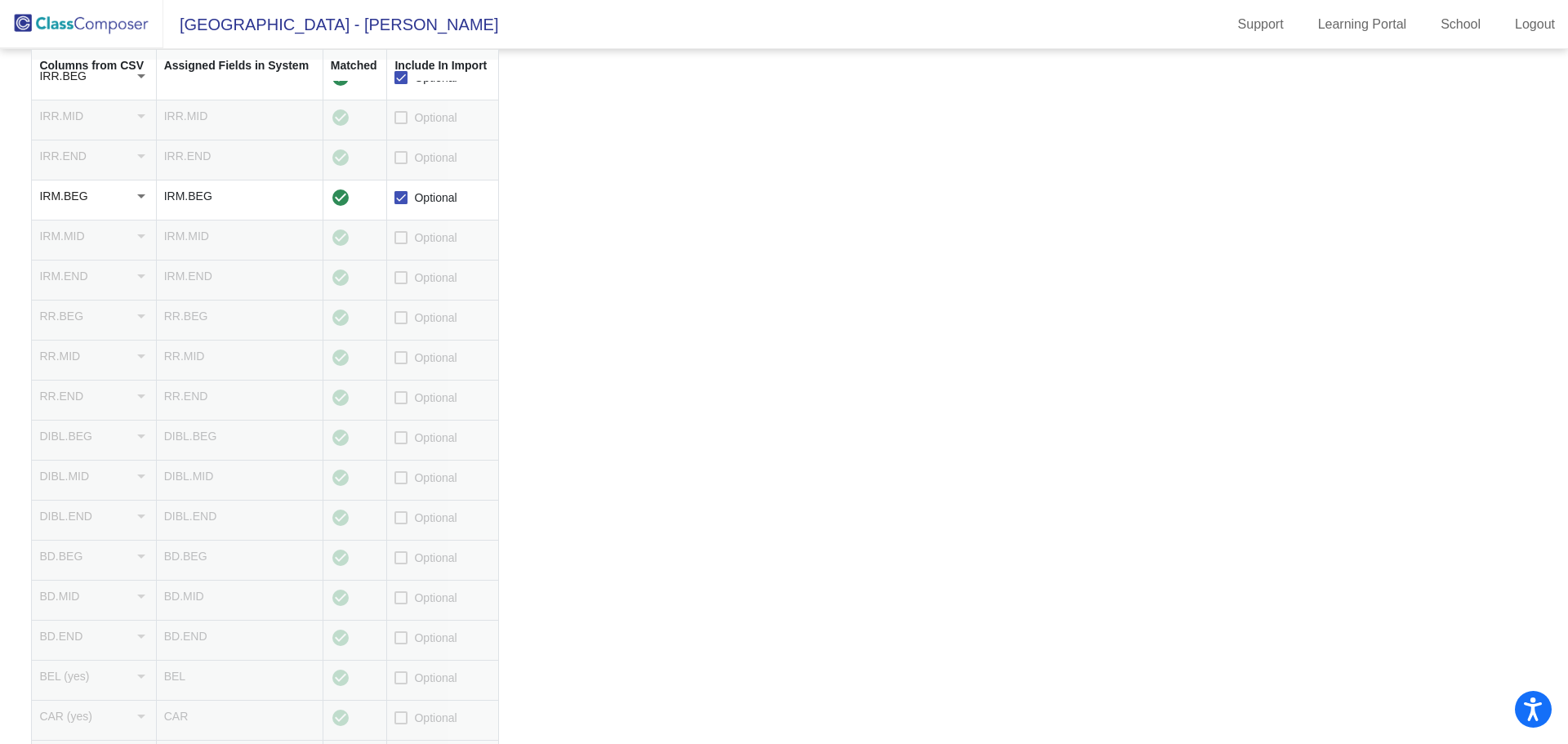
scroll to position [653, 0]
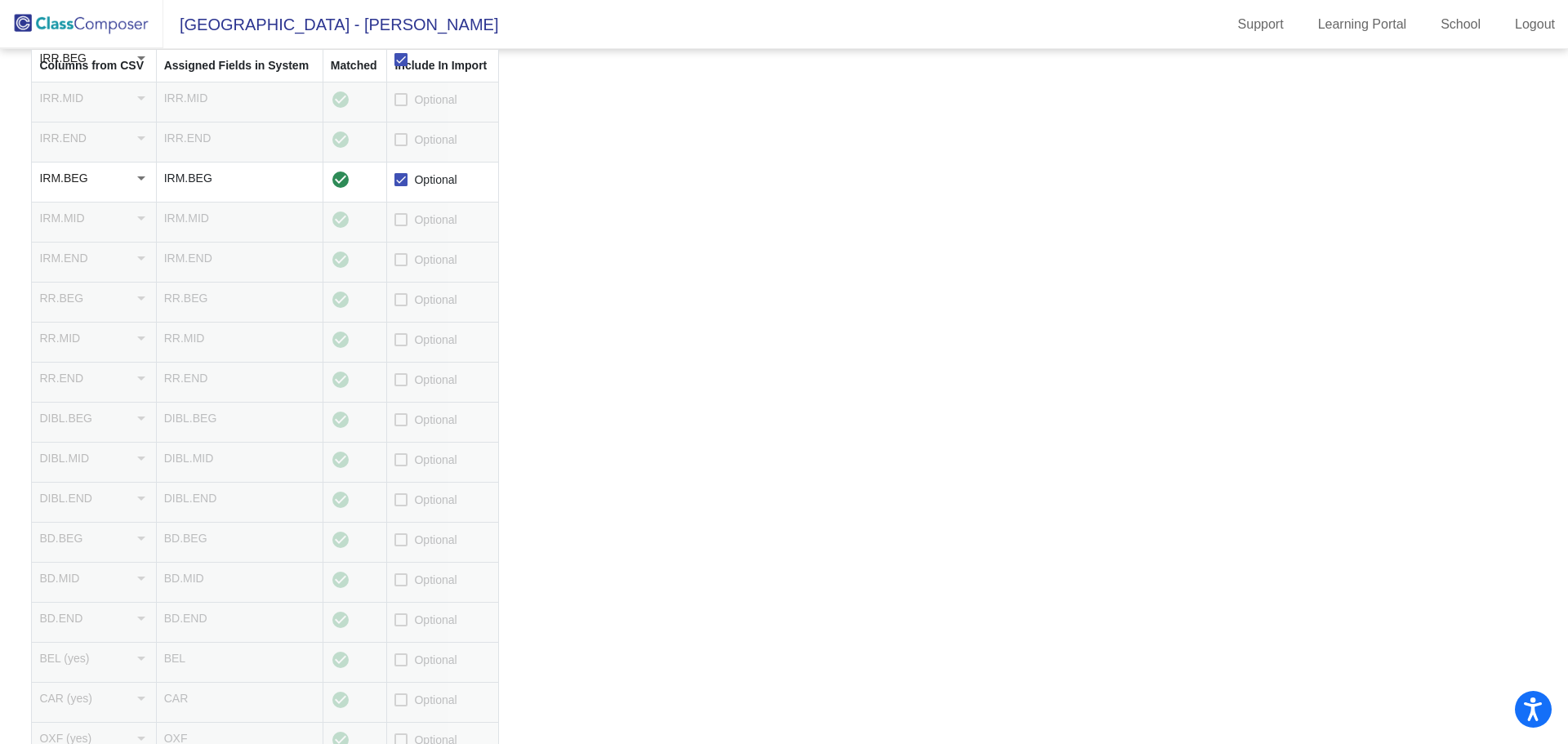
click at [404, 422] on div at bounding box center [400, 419] width 13 height 13
click at [401, 426] on input "Optional" at bounding box center [400, 426] width 1 height 1
checkbox input "true"
click at [406, 542] on div at bounding box center [400, 539] width 13 height 13
click at [401, 546] on input "Optional" at bounding box center [400, 546] width 1 height 1
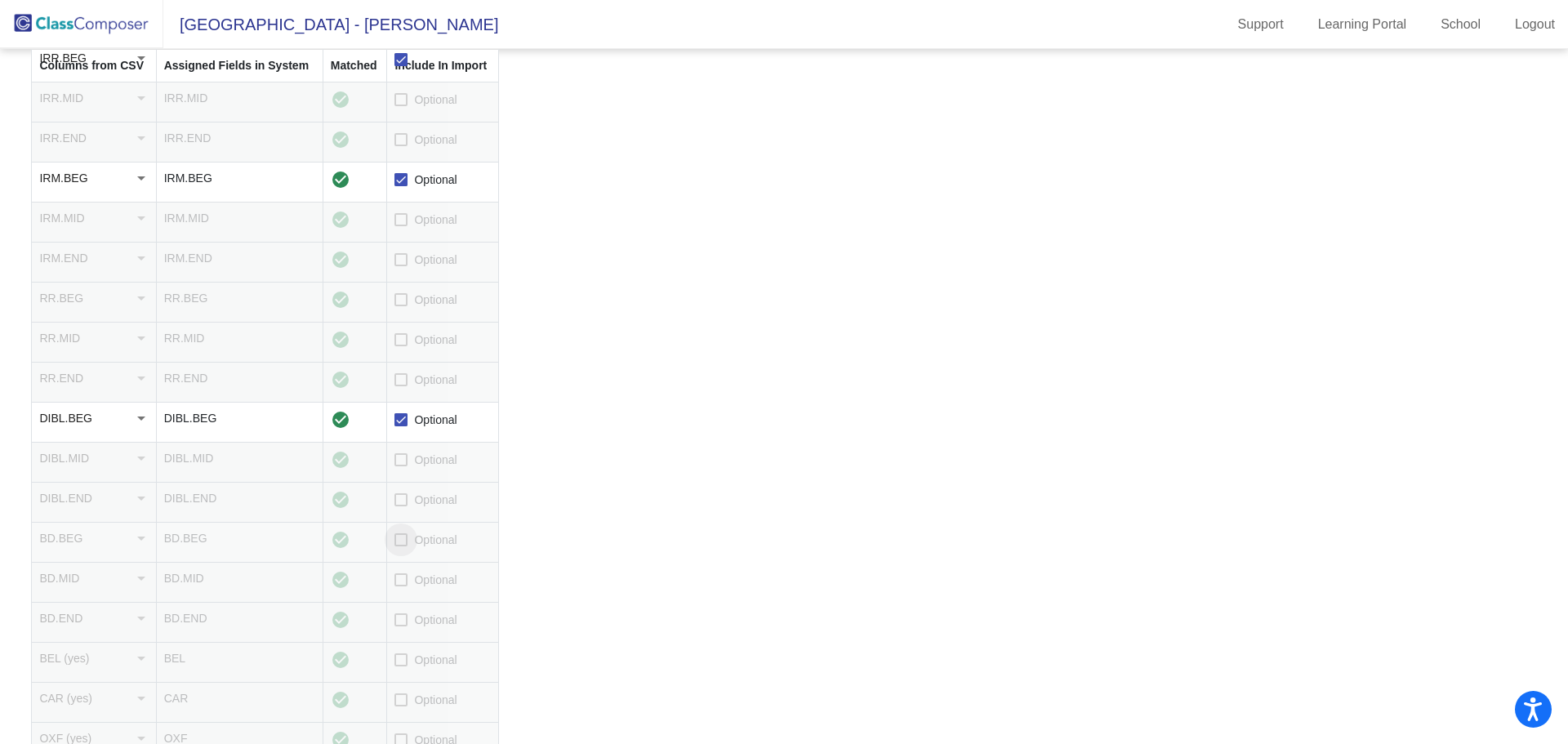
checkbox input "true"
click at [408, 583] on div at bounding box center [400, 580] width 13 height 13
click at [401, 586] on input "Optional" at bounding box center [400, 586] width 1 height 1
checkbox input "true"
click at [406, 624] on div at bounding box center [400, 620] width 13 height 13
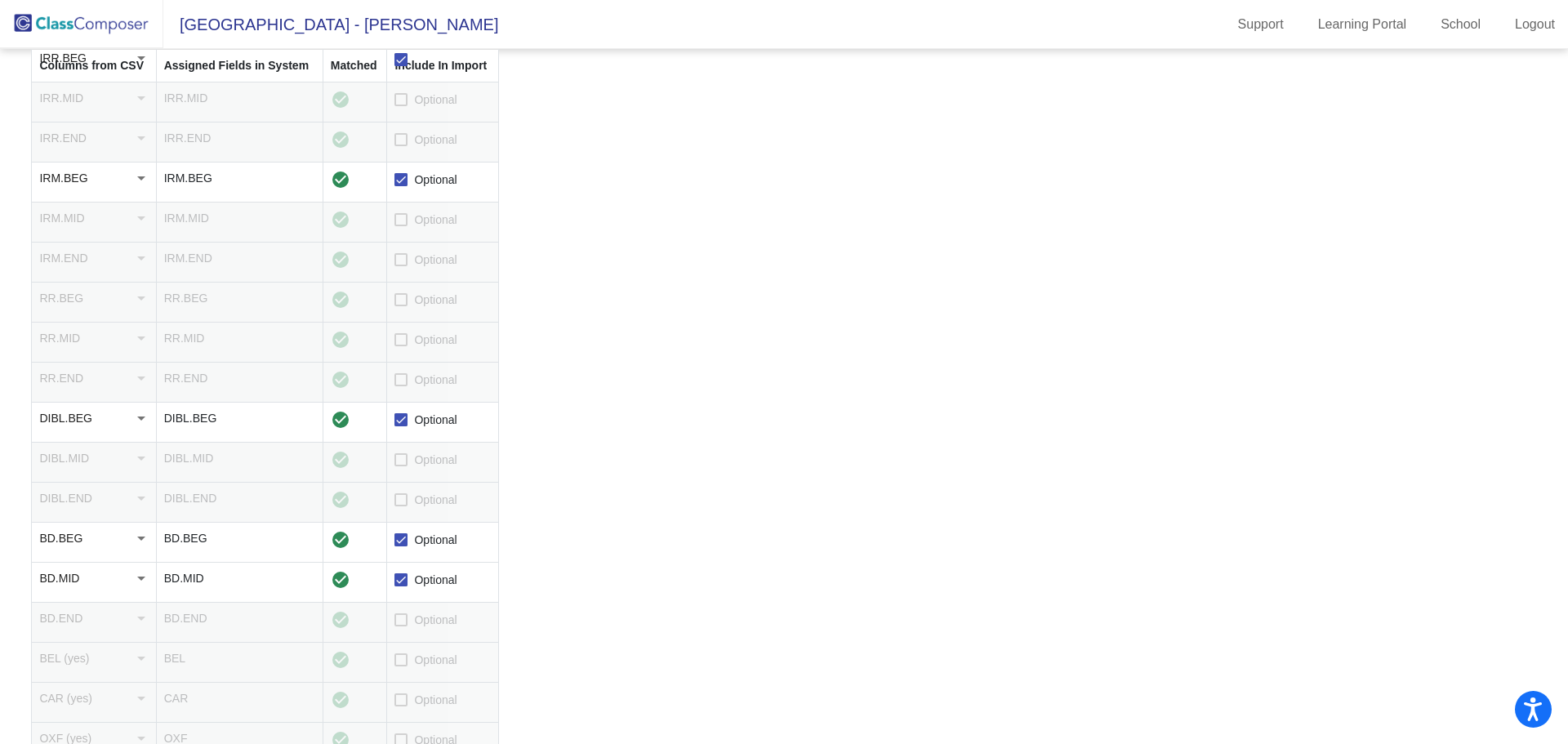
click at [401, 626] on input "Optional" at bounding box center [400, 626] width 1 height 1
checkbox input "true"
click at [401, 662] on div at bounding box center [400, 660] width 13 height 13
click at [401, 666] on input "Optional" at bounding box center [400, 666] width 1 height 1
checkbox input "true"
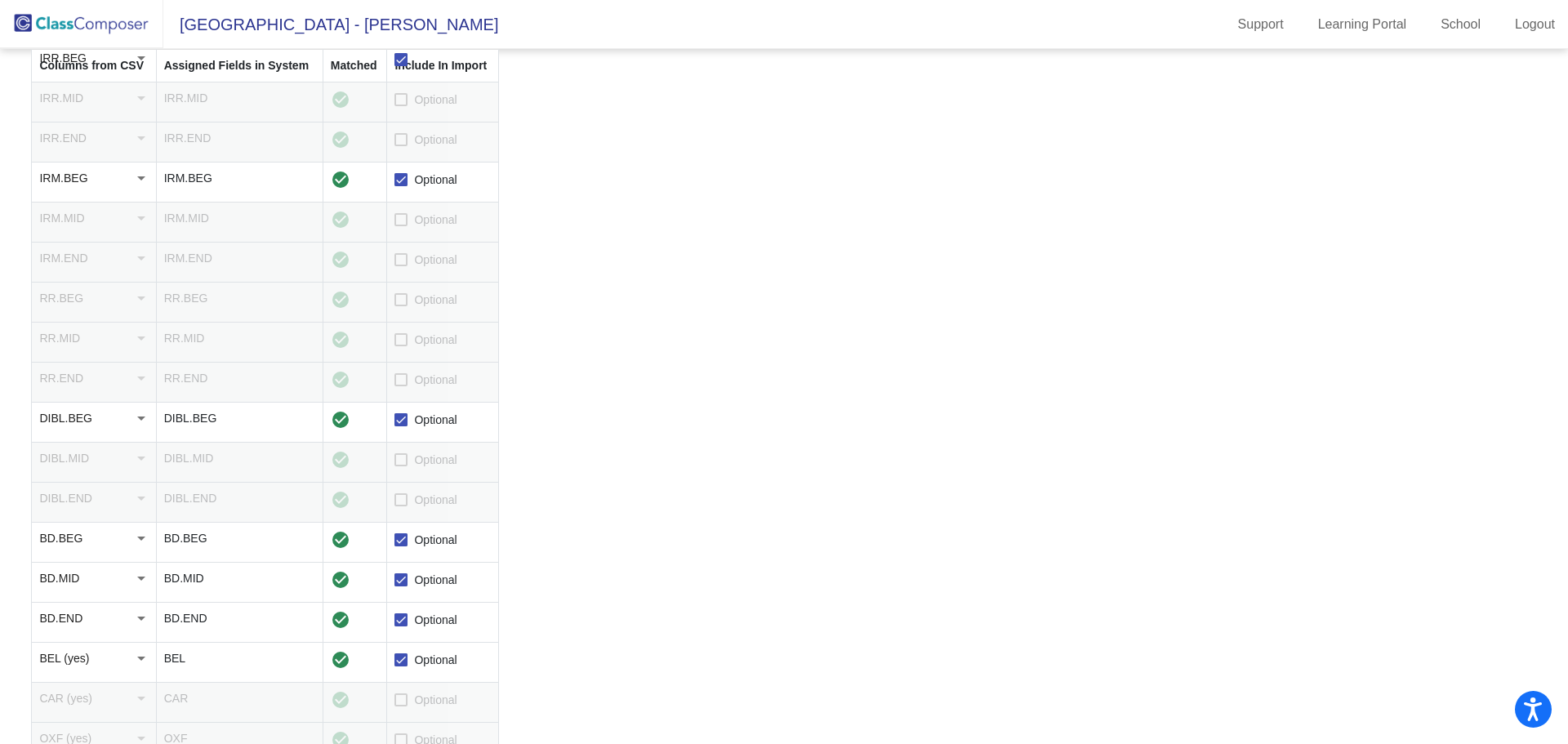
click at [404, 698] on div at bounding box center [400, 700] width 13 height 13
click at [401, 706] on input "Optional" at bounding box center [400, 706] width 1 height 1
checkbox input "true"
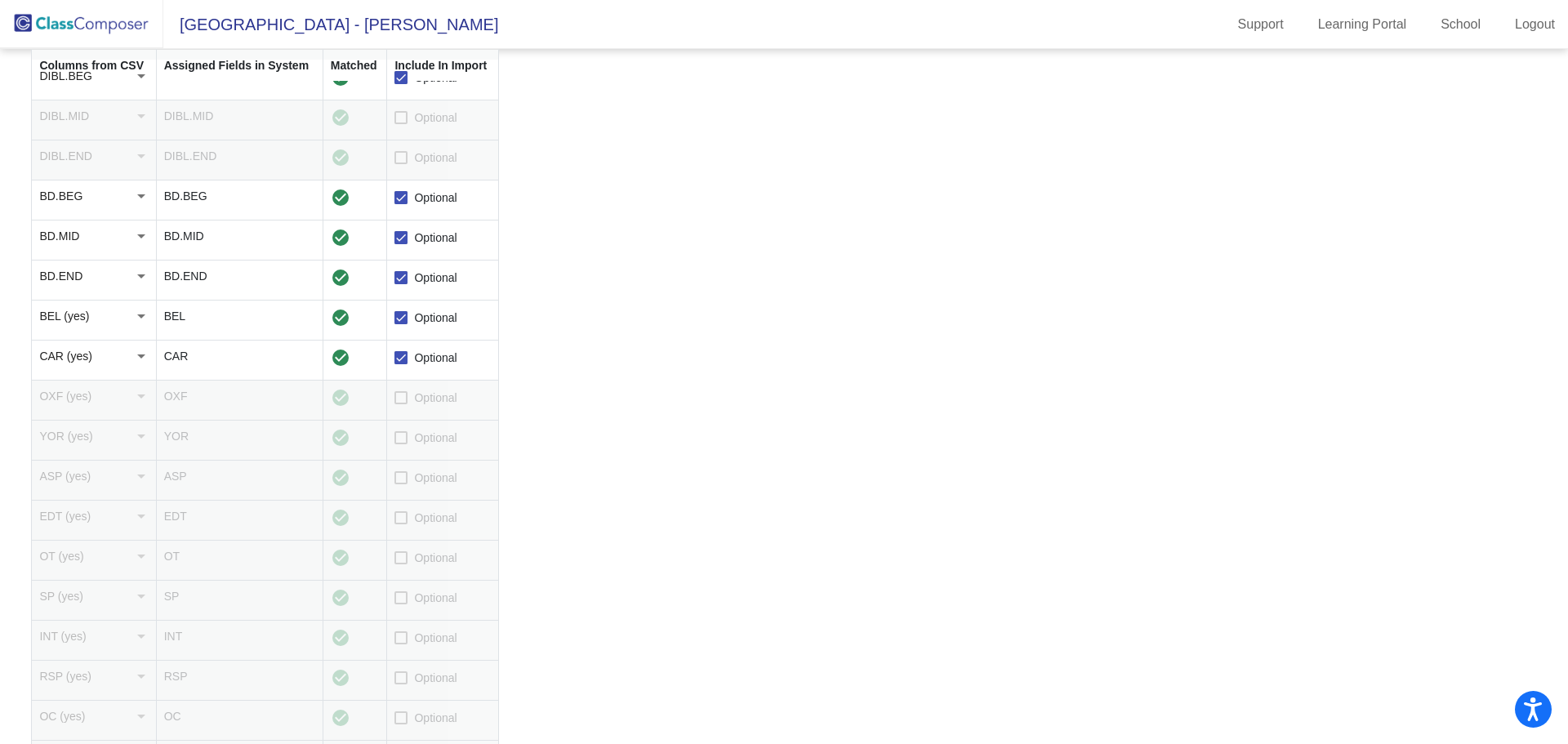
scroll to position [1061, 0]
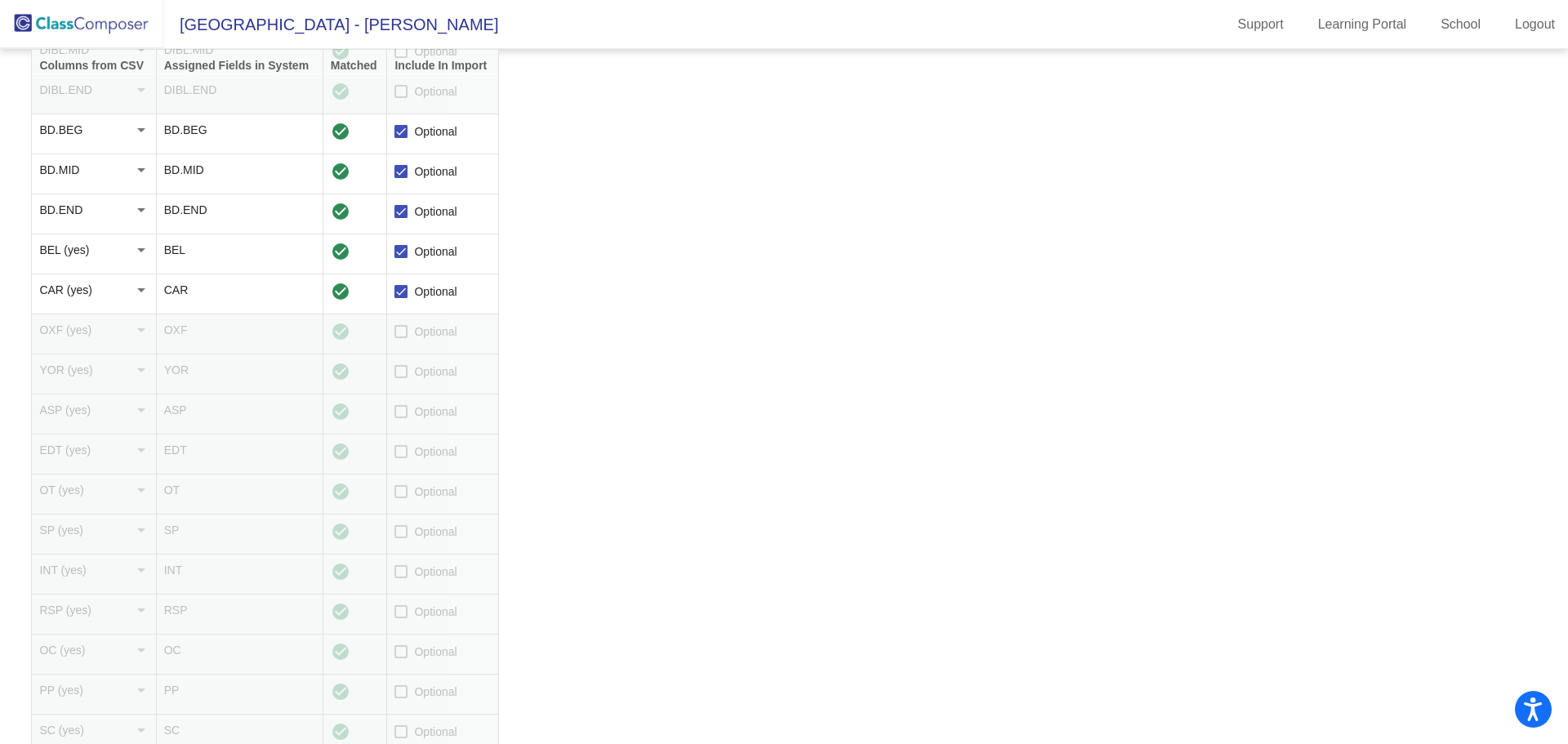
click at [424, 330] on span "Optional" at bounding box center [435, 331] width 43 height 20
click at [401, 338] on input "Optional" at bounding box center [400, 338] width 1 height 1
checkbox input "true"
click at [409, 362] on label "Optional" at bounding box center [425, 371] width 62 height 20
click at [401, 378] on input "Optional" at bounding box center [400, 378] width 1 height 1
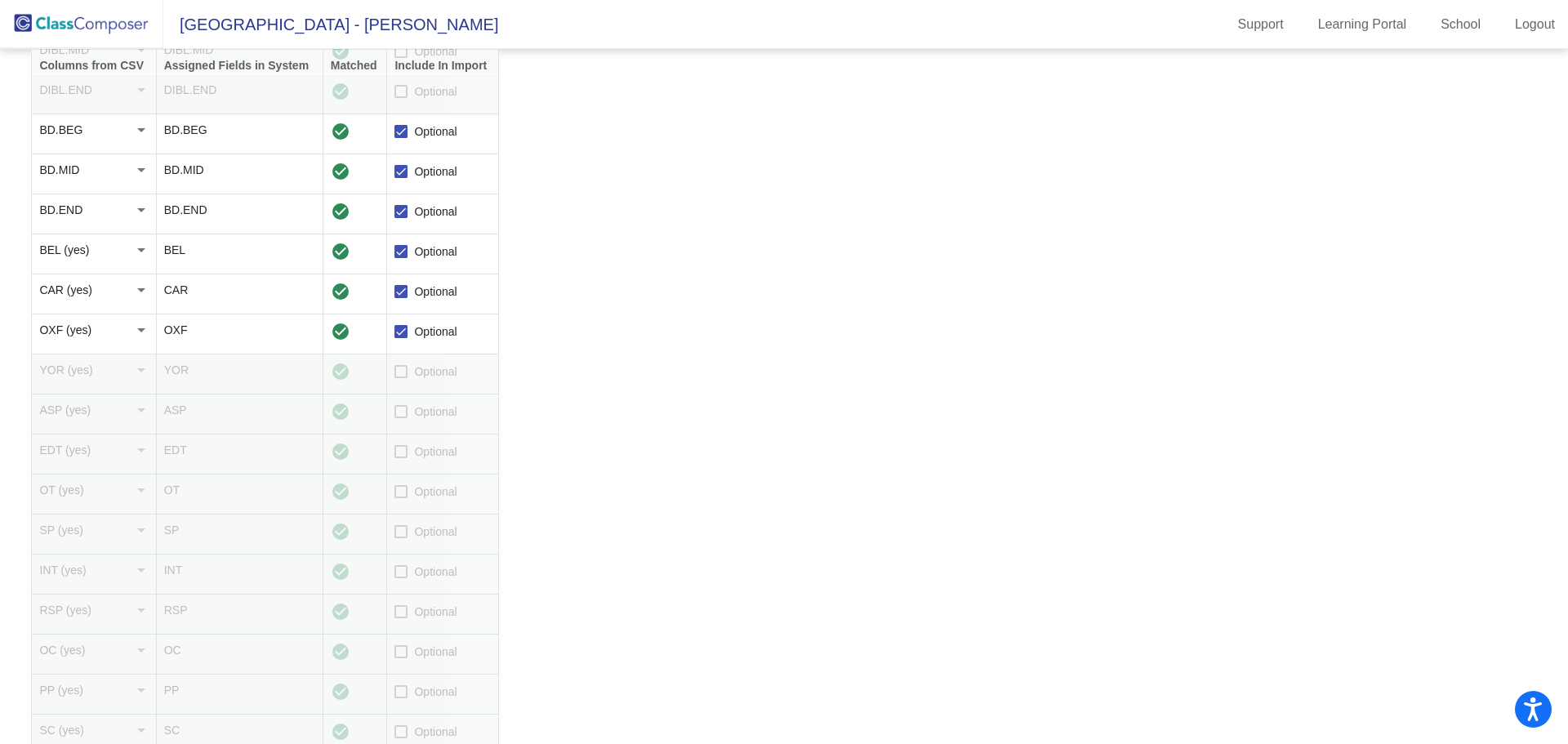
checkbox input "true"
click at [411, 421] on label "Optional" at bounding box center [425, 411] width 62 height 20
click at [401, 419] on input "Optional" at bounding box center [400, 418] width 1 height 1
checkbox input "true"
click at [419, 469] on td "Optional" at bounding box center [443, 454] width 112 height 40
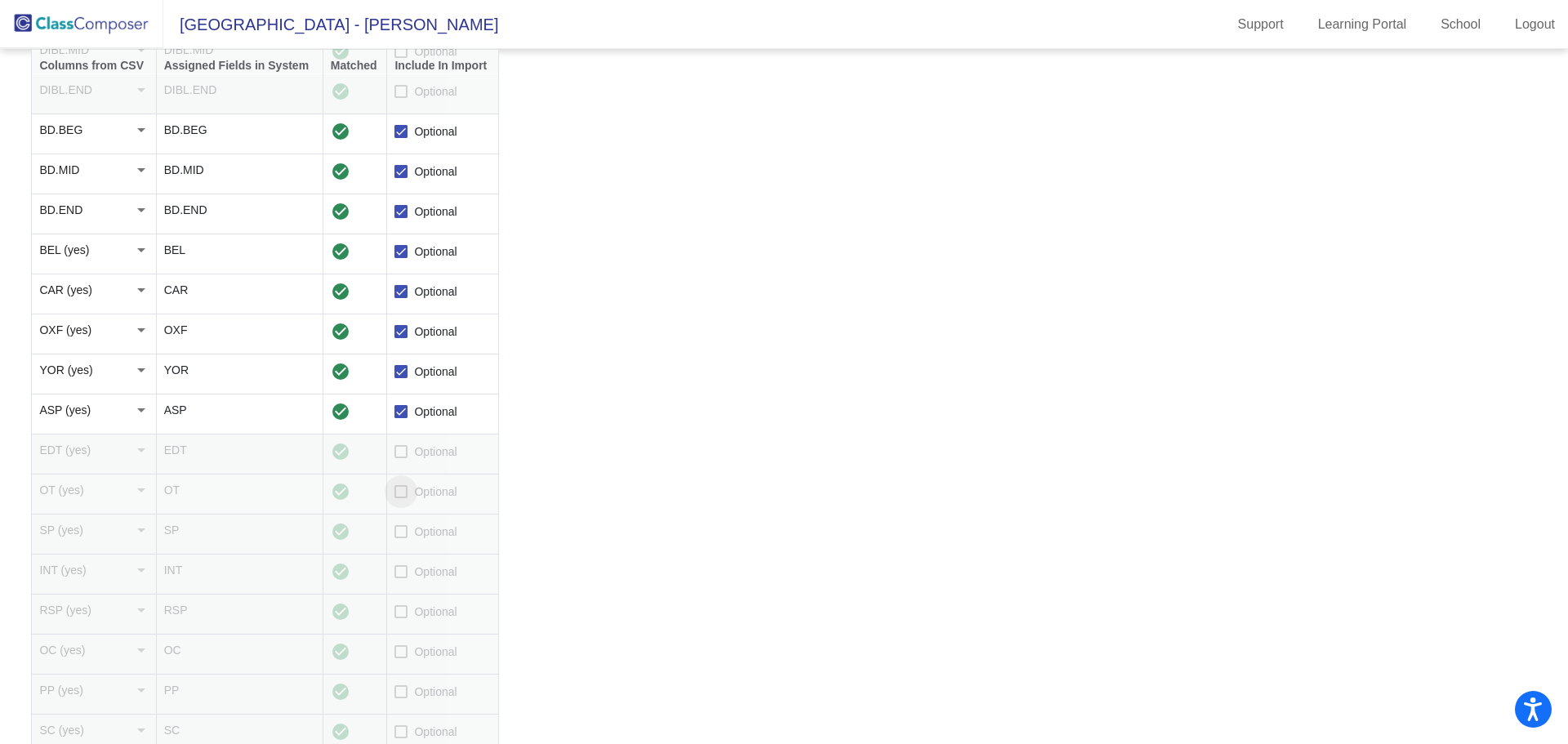
click at [419, 495] on span "Optional" at bounding box center [435, 492] width 43 height 20
click at [401, 498] on input "Optional" at bounding box center [400, 498] width 1 height 1
checkbox input "true"
click at [416, 460] on span "Optional" at bounding box center [435, 452] width 43 height 20
click at [401, 459] on input "Optional" at bounding box center [400, 458] width 1 height 1
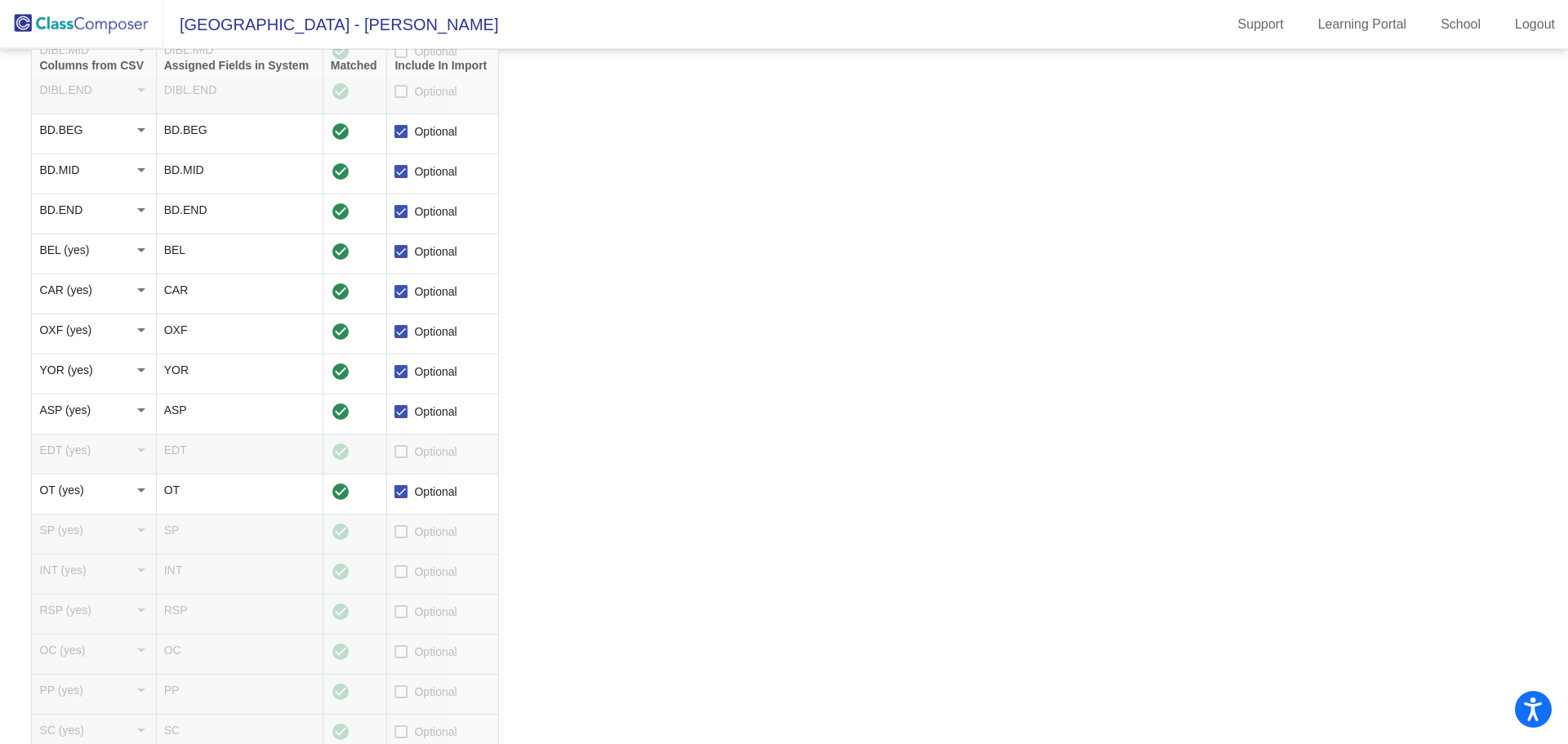
checkbox input "true"
click at [410, 537] on label "Optional" at bounding box center [425, 532] width 62 height 20
click at [401, 538] on input "Optional" at bounding box center [400, 538] width 1 height 1
checkbox input "true"
click at [415, 578] on span "Optional" at bounding box center [435, 572] width 43 height 20
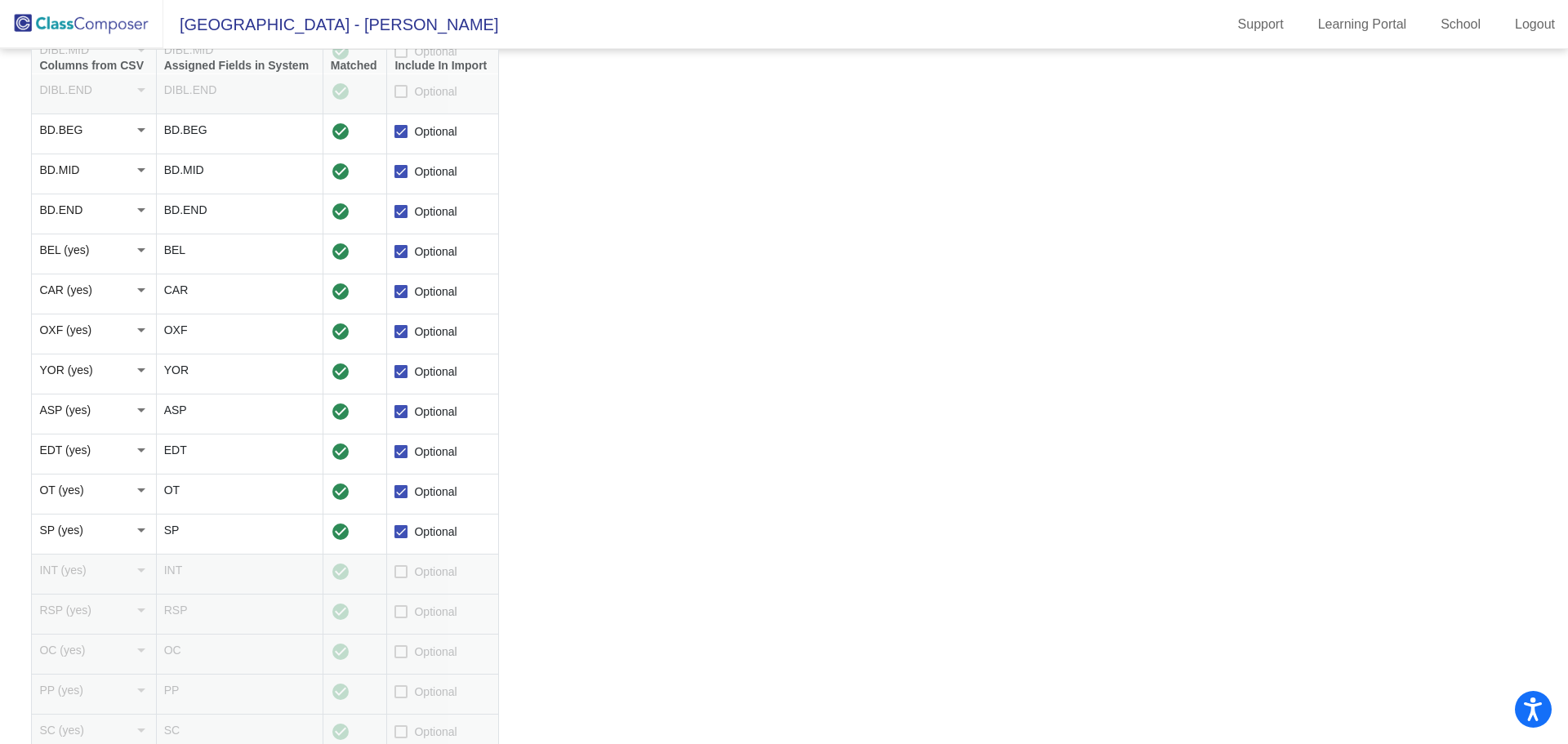
click at [401, 578] on input "Optional" at bounding box center [400, 578] width 1 height 1
checkbox input "true"
click at [410, 611] on label "Optional" at bounding box center [425, 612] width 62 height 20
click at [401, 618] on input "Optional" at bounding box center [400, 618] width 1 height 1
checkbox input "true"
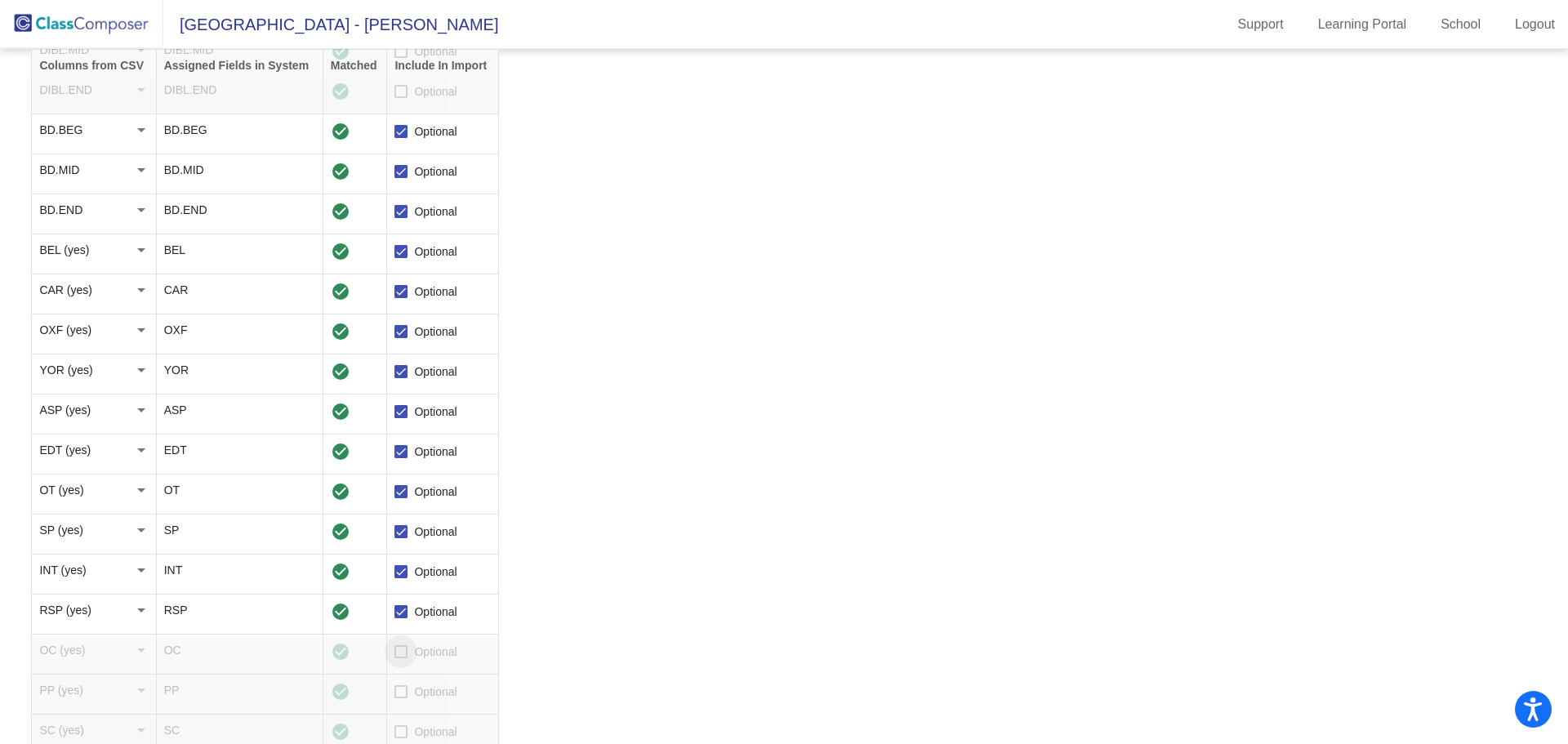
click at [403, 660] on label "Optional" at bounding box center [425, 652] width 62 height 20
click at [401, 659] on input "Optional" at bounding box center [400, 658] width 1 height 1
checkbox input "true"
click at [400, 700] on label "Optional" at bounding box center [425, 692] width 62 height 20
click at [400, 699] on input "Optional" at bounding box center [400, 698] width 1 height 1
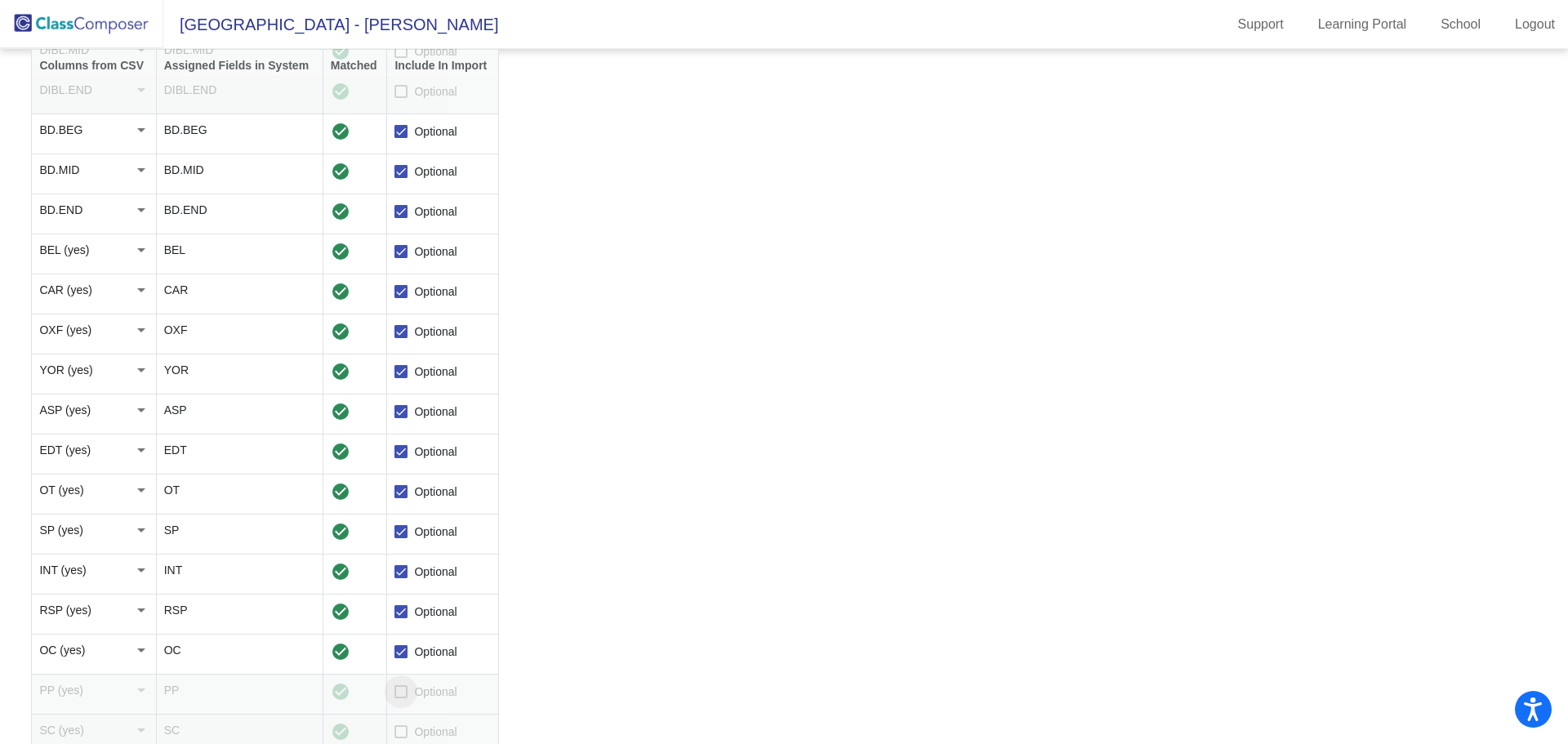
checkbox input "true"
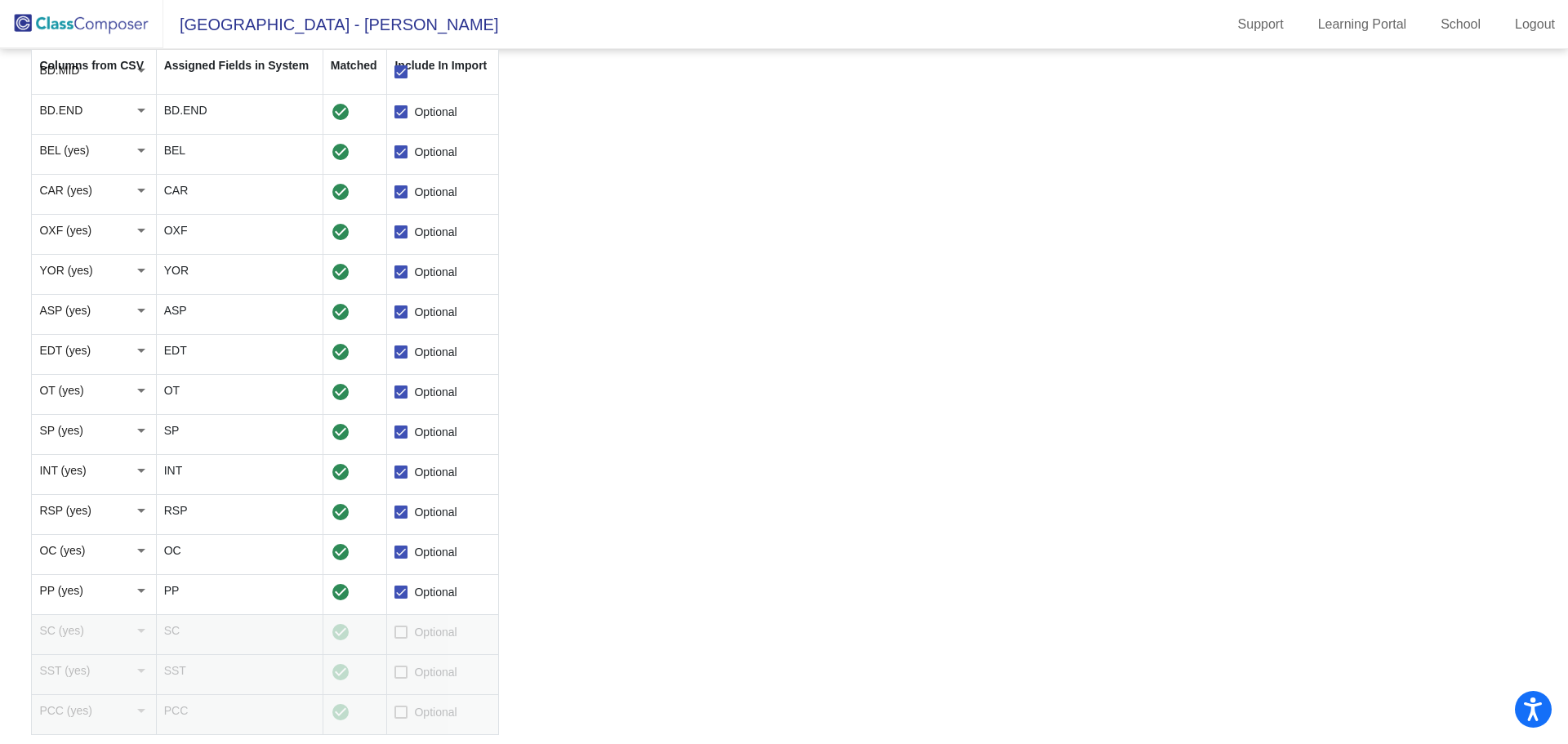
scroll to position [1162, 0]
click at [432, 627] on span "Optional" at bounding box center [435, 631] width 43 height 20
click at [401, 637] on input "Optional" at bounding box center [400, 637] width 1 height 1
checkbox input "true"
click at [413, 677] on label "Optional" at bounding box center [425, 671] width 62 height 20
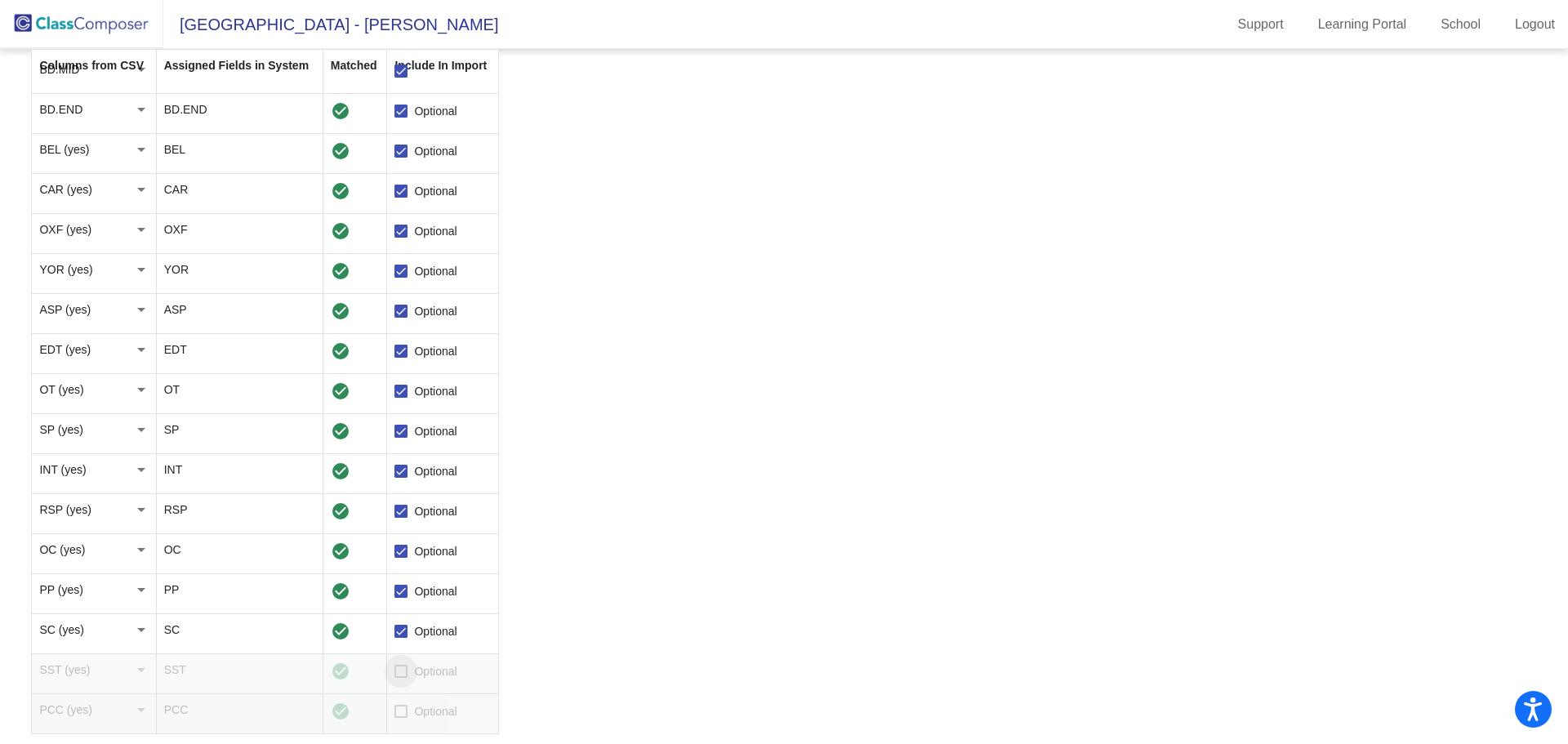
click at [401, 677] on input "Optional" at bounding box center [400, 677] width 1 height 1
checkbox input "true"
click at [411, 708] on label "Optional" at bounding box center [425, 711] width 62 height 20
click at [401, 717] on input "Optional" at bounding box center [400, 717] width 1 height 1
checkbox input "true"
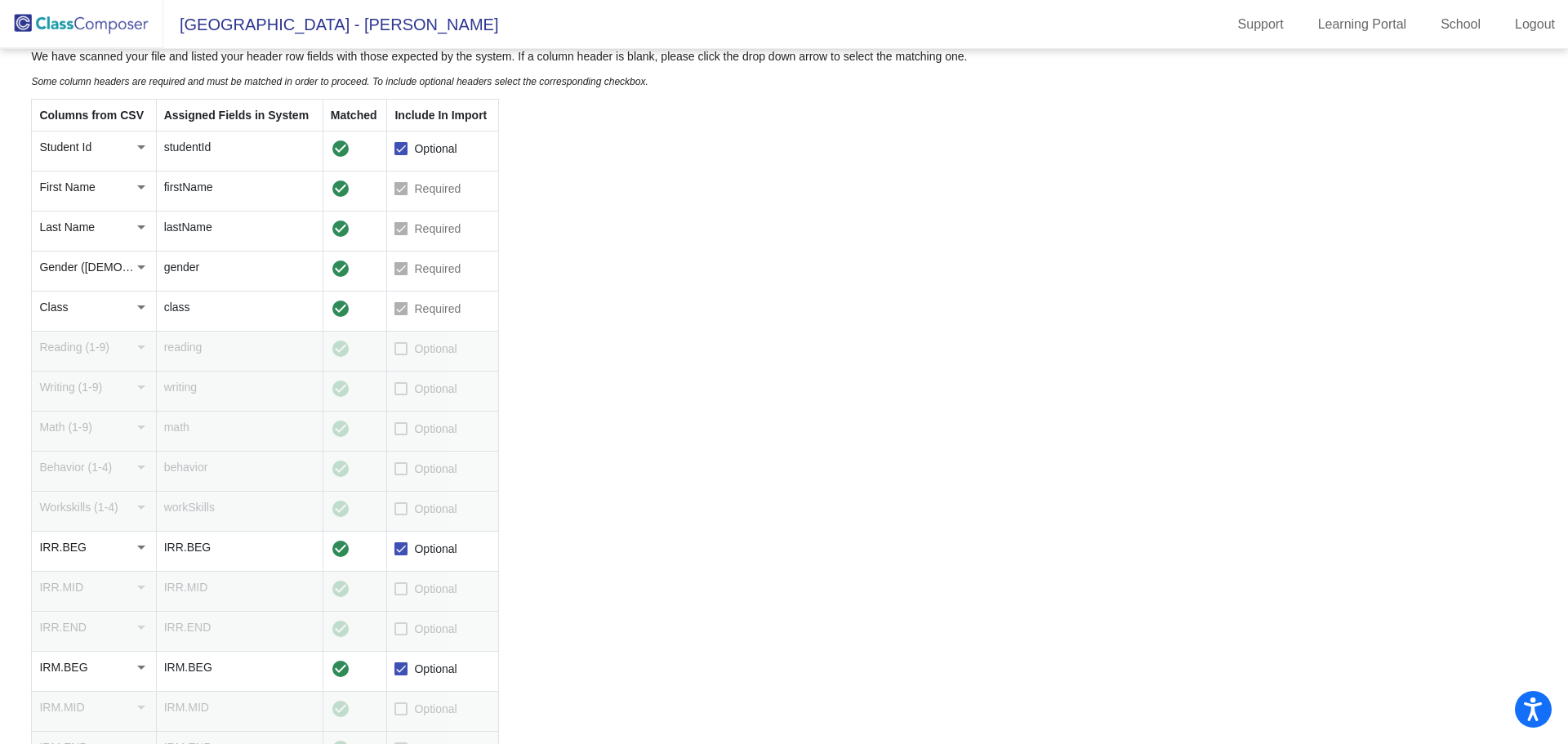
scroll to position [0, 0]
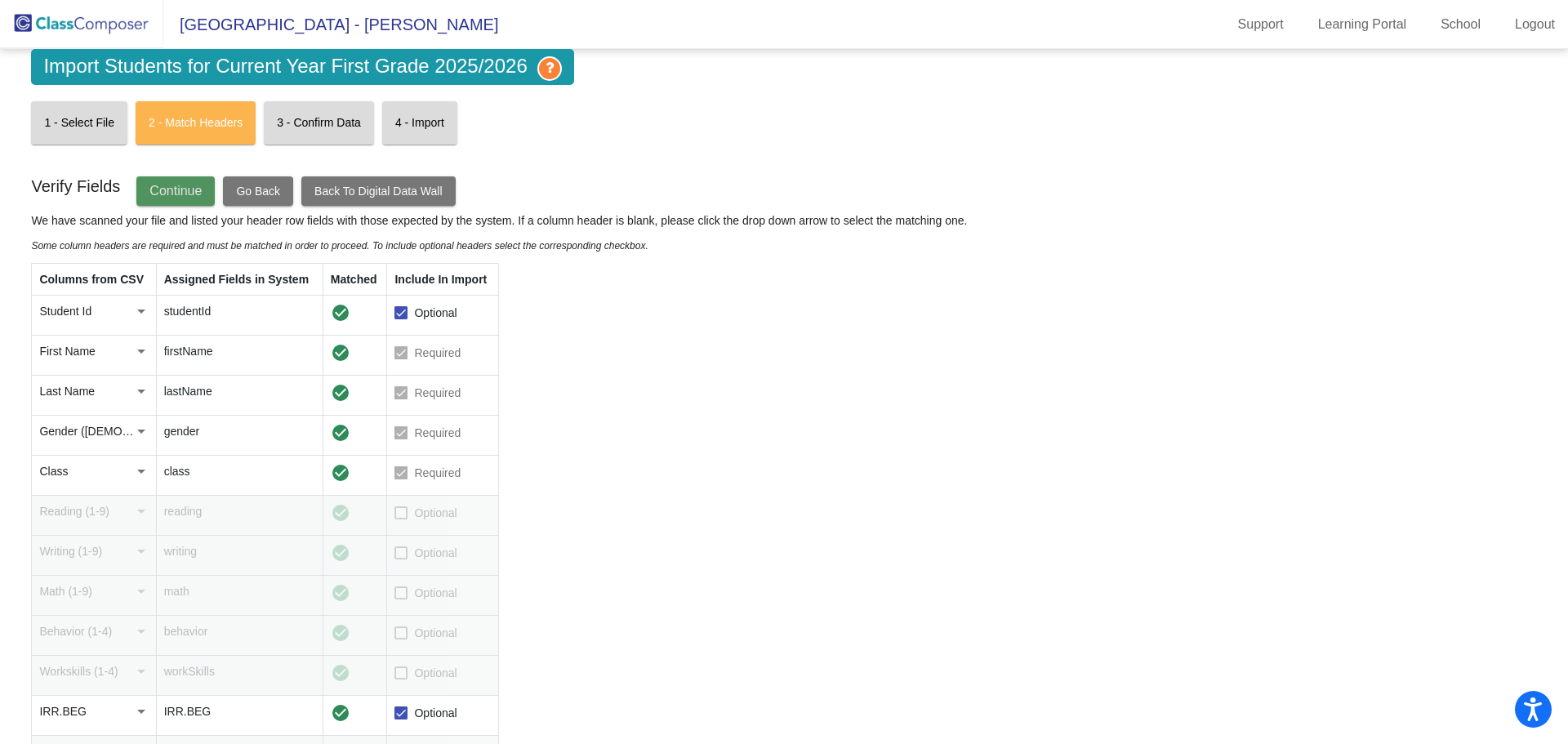
click at [183, 196] on span "Continue" at bounding box center [175, 191] width 52 height 14
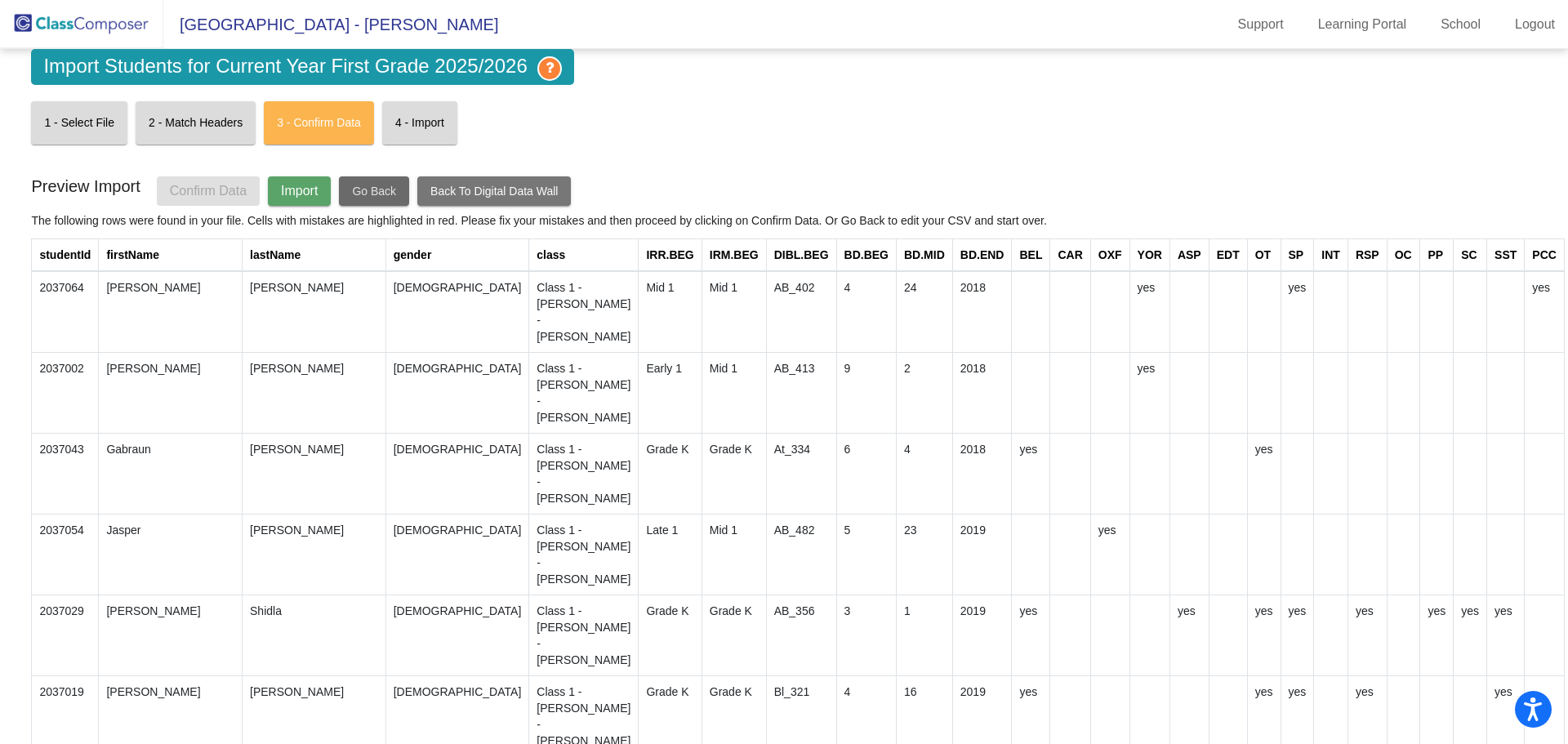
click at [356, 189] on span "Go Back" at bounding box center [374, 191] width 44 height 13
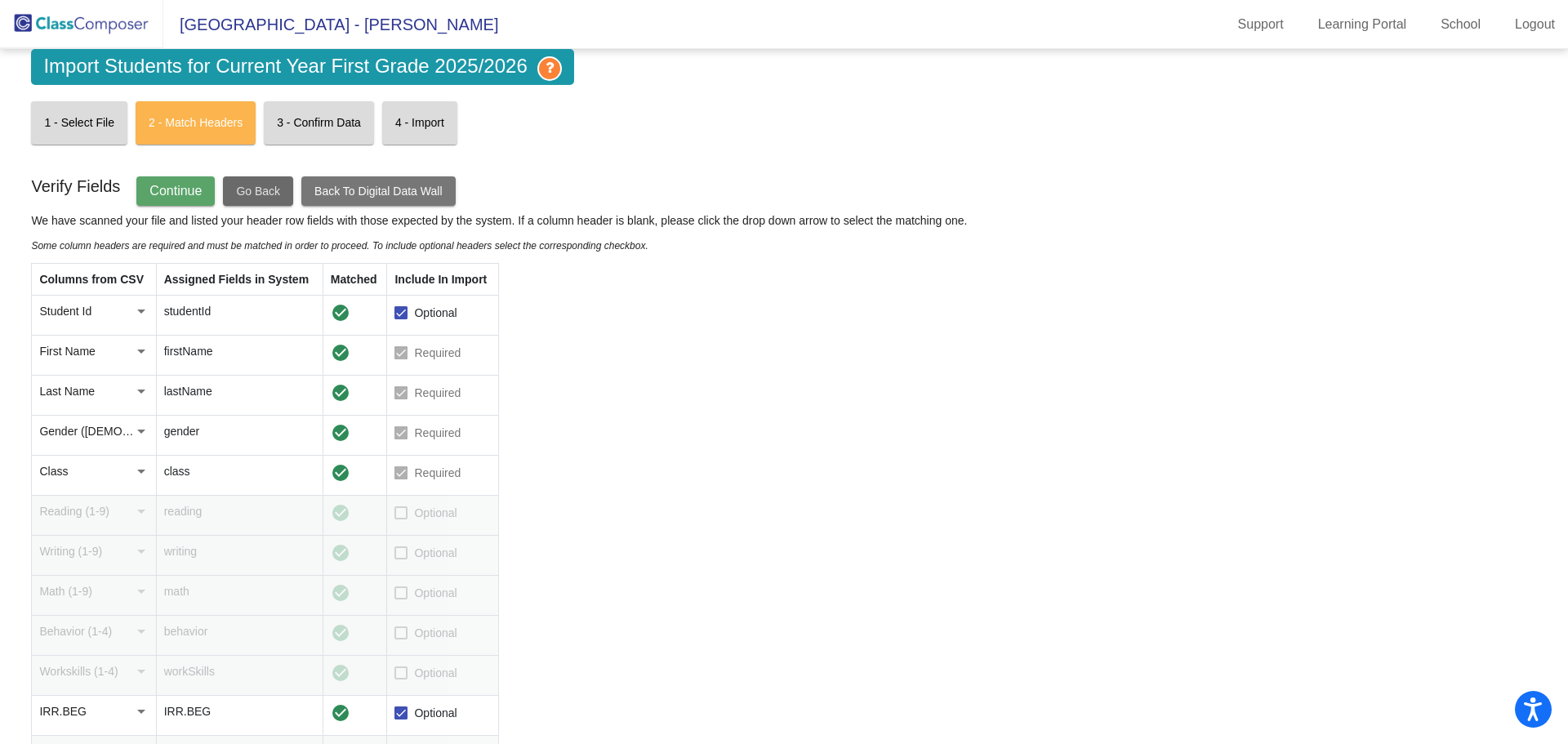
click at [223, 186] on button "Go Back" at bounding box center [257, 191] width 70 height 29
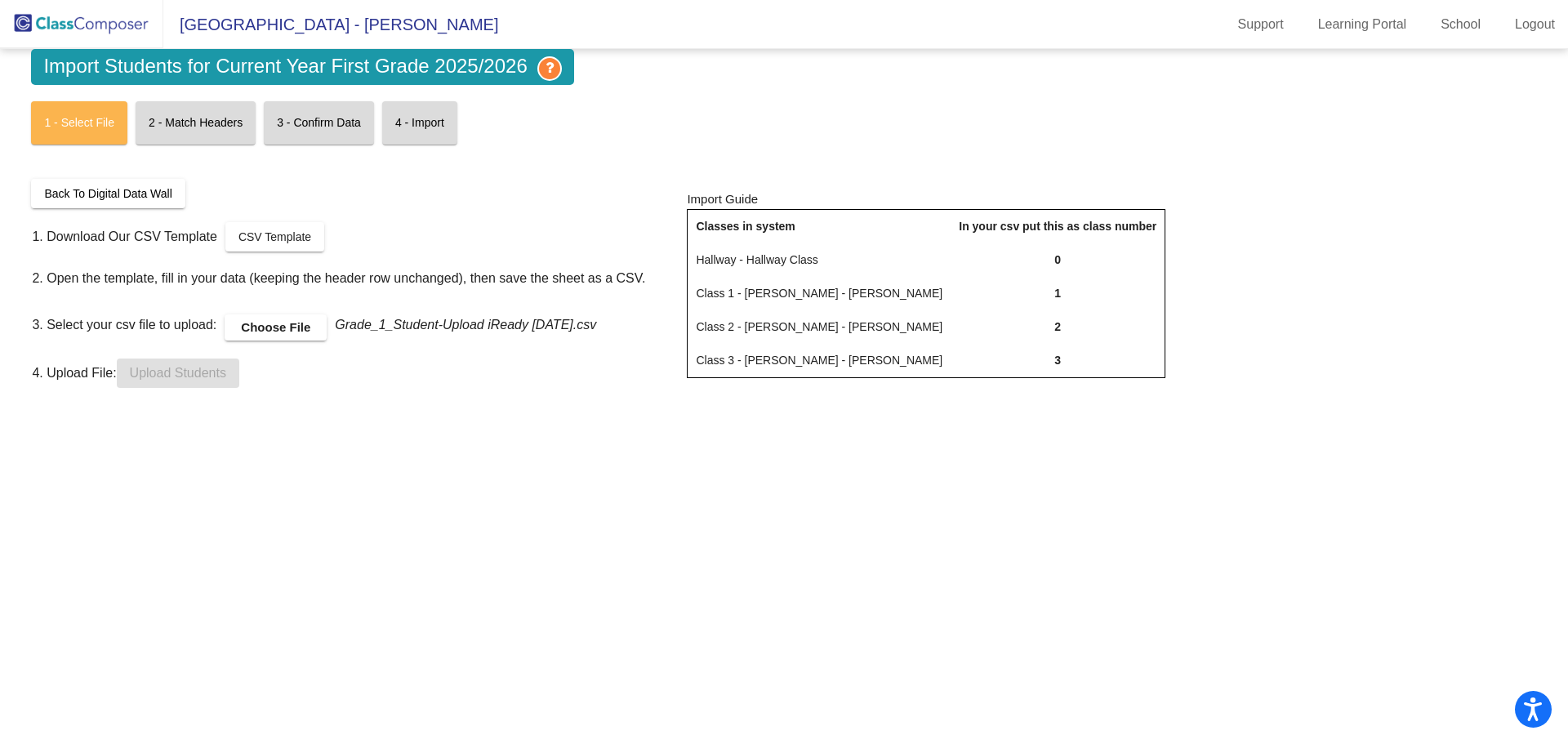
click at [290, 320] on label "Choose File" at bounding box center [275, 327] width 102 height 26
click at [0, 0] on input "Choose File" at bounding box center [0, 0] width 0 height 0
click at [198, 371] on span "Upload Students" at bounding box center [178, 373] width 97 height 14
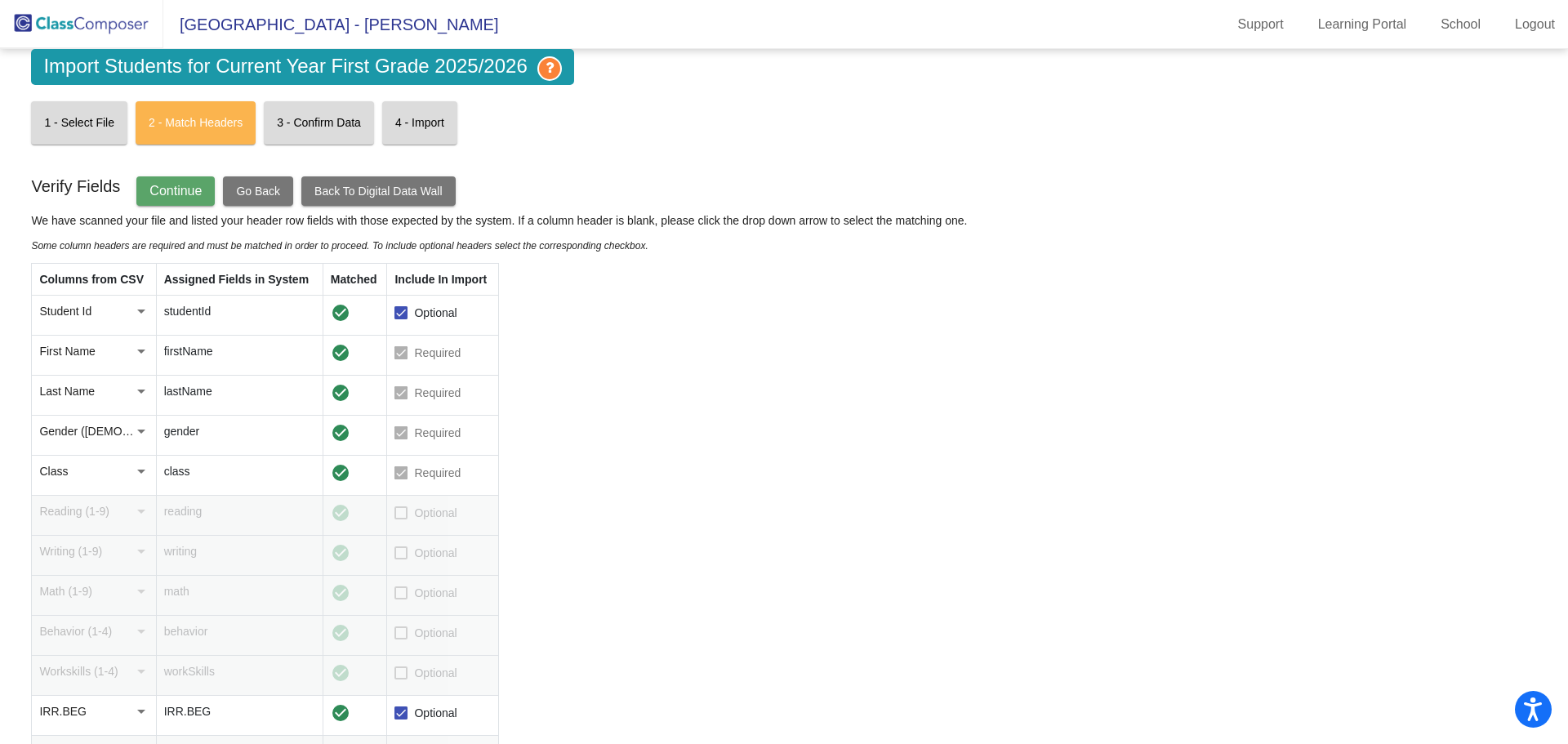
click at [177, 193] on span "Continue" at bounding box center [175, 191] width 52 height 14
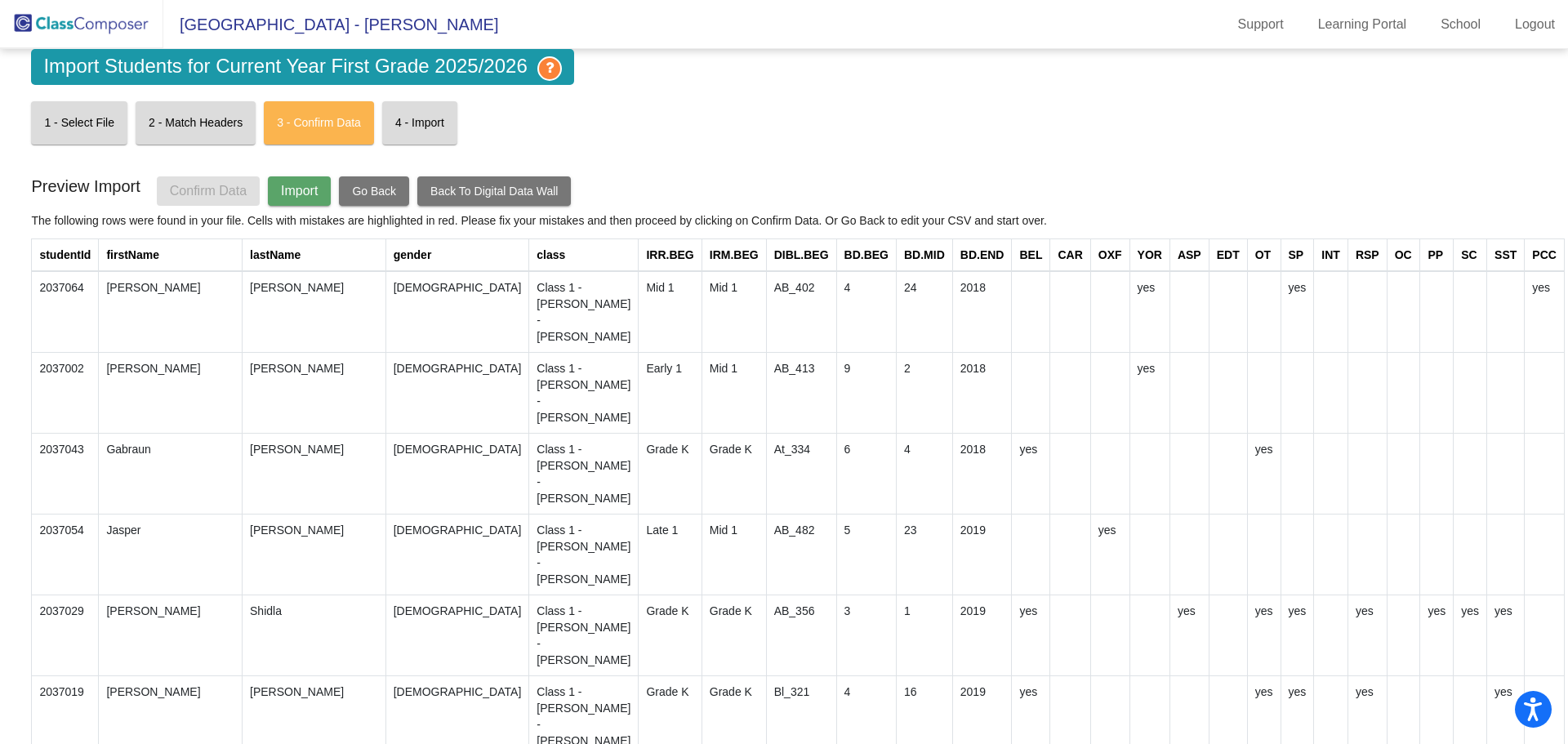
click at [298, 193] on span "Import" at bounding box center [298, 191] width 36 height 14
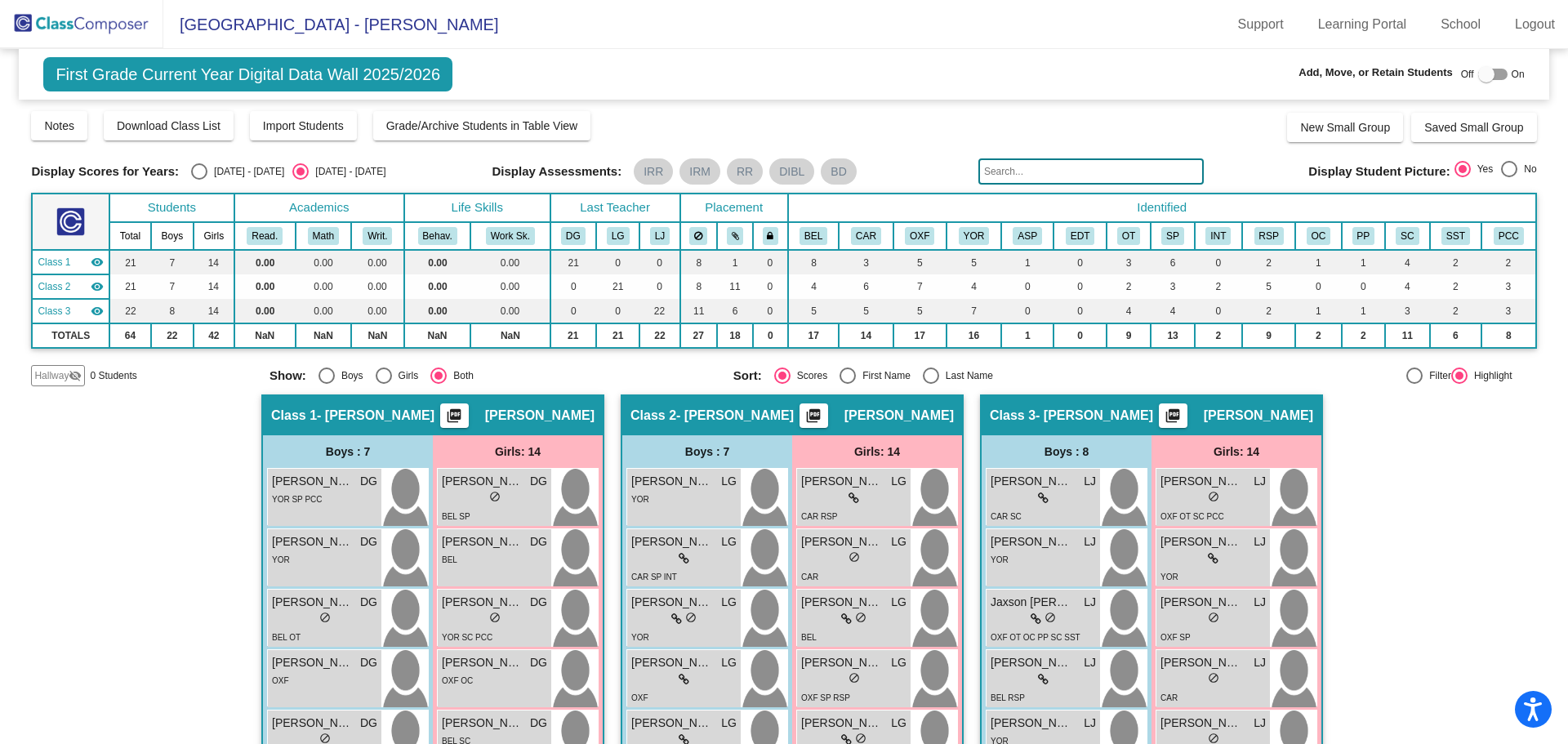
click at [110, 28] on img at bounding box center [82, 24] width 163 height 48
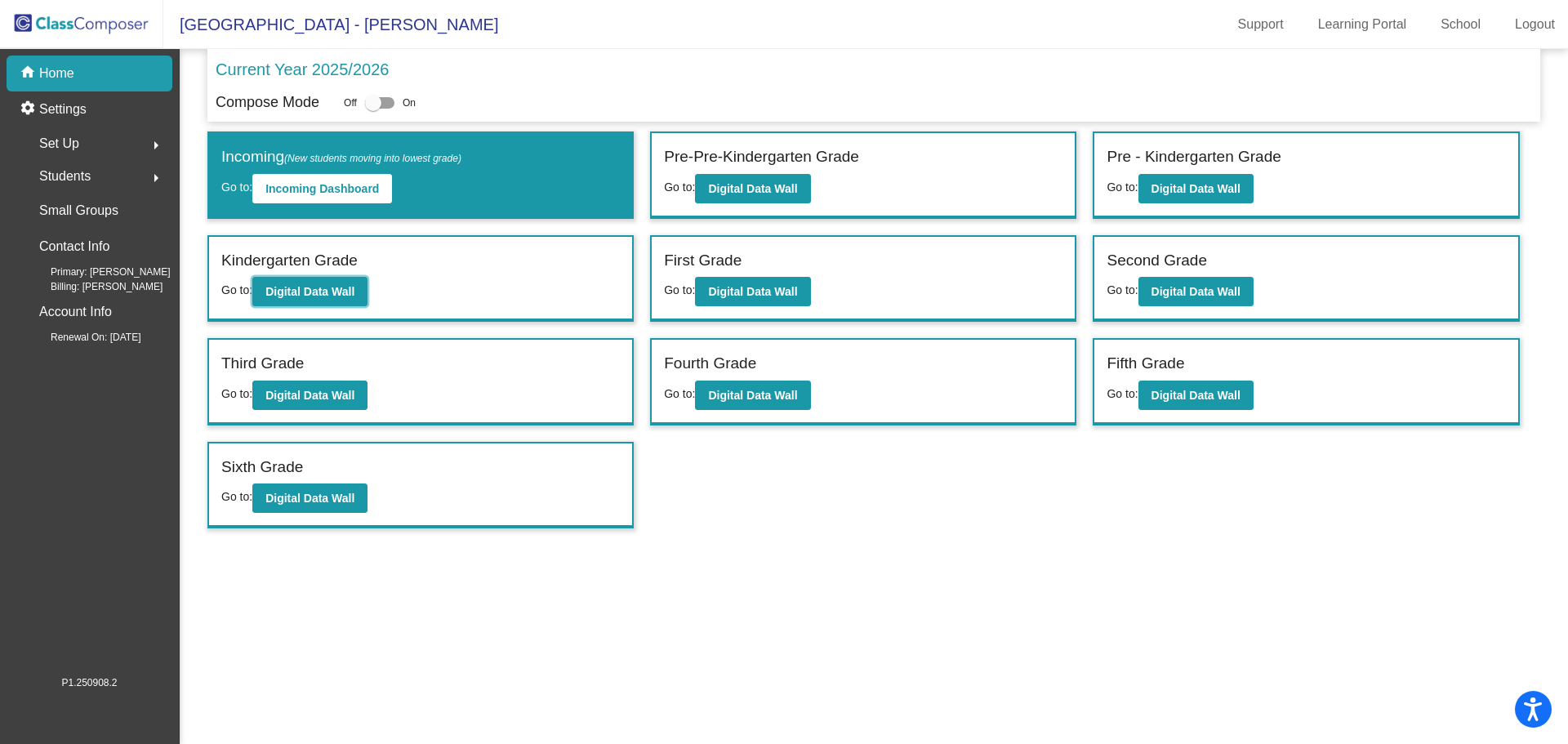
click at [317, 296] on b "Digital Data Wall" at bounding box center [310, 291] width 89 height 13
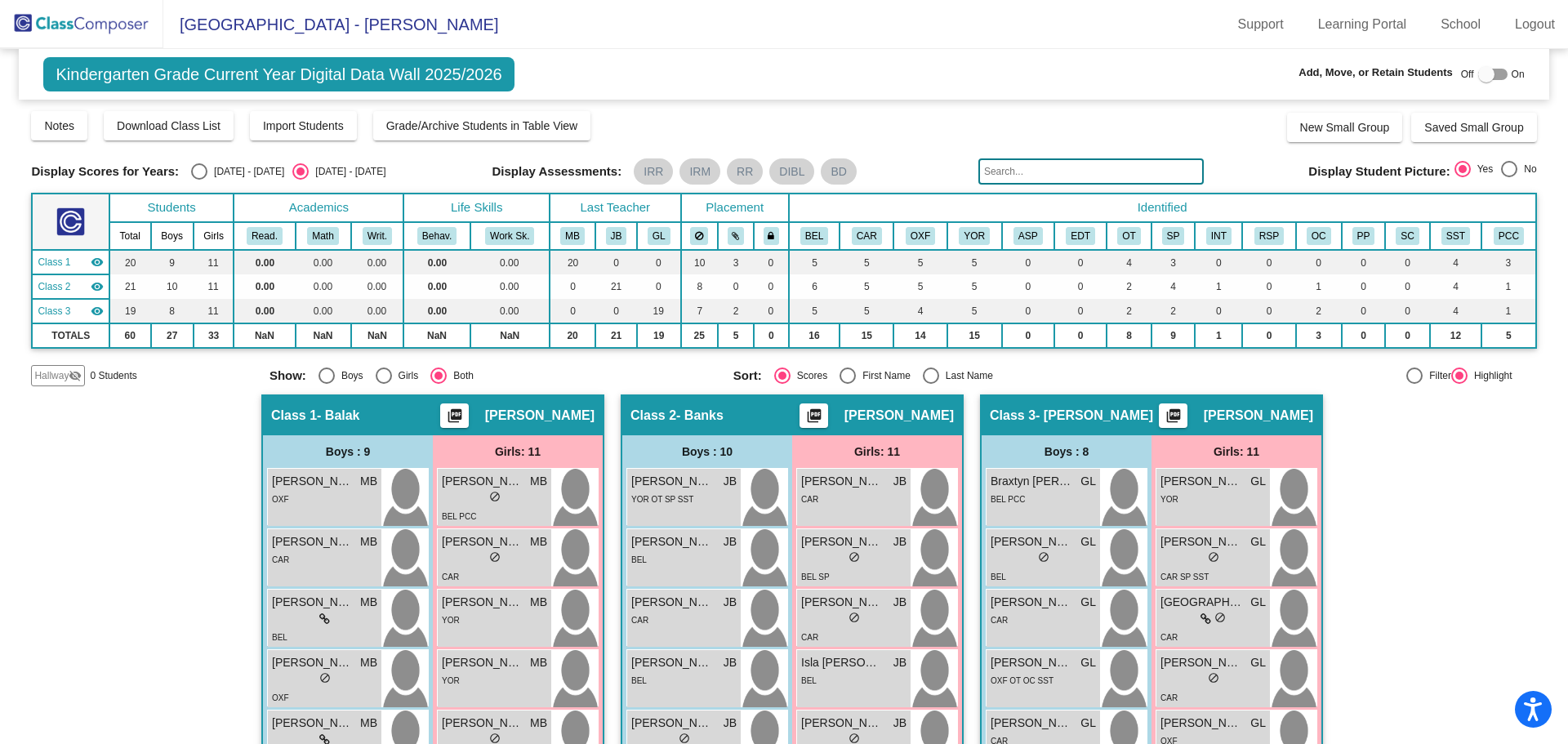
click at [302, 117] on button "Import Students" at bounding box center [303, 125] width 107 height 29
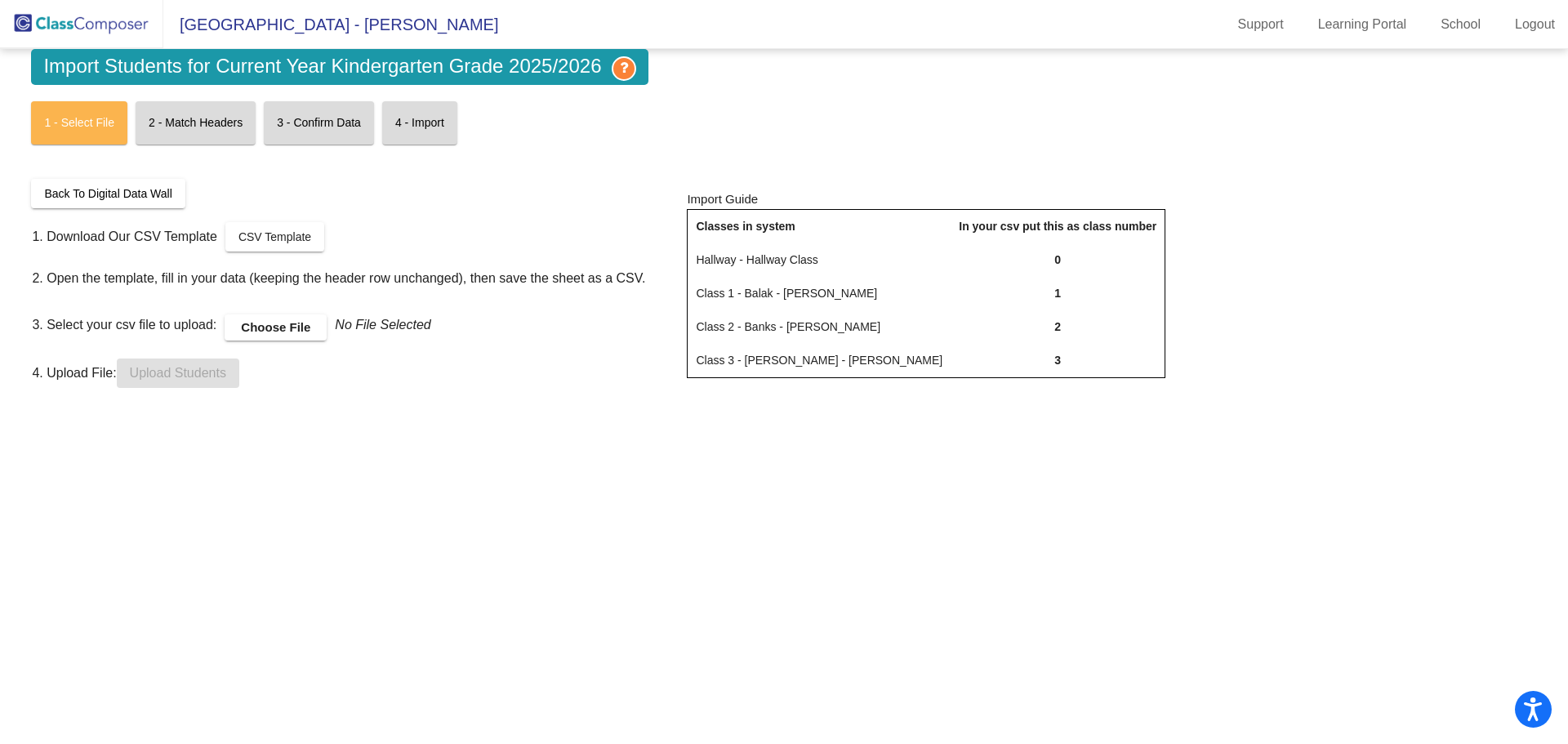
click at [289, 338] on label "Choose File" at bounding box center [275, 327] width 102 height 26
click at [0, 0] on input "Choose File" at bounding box center [0, 0] width 0 height 0
click at [210, 374] on span "Upload Students" at bounding box center [178, 373] width 97 height 14
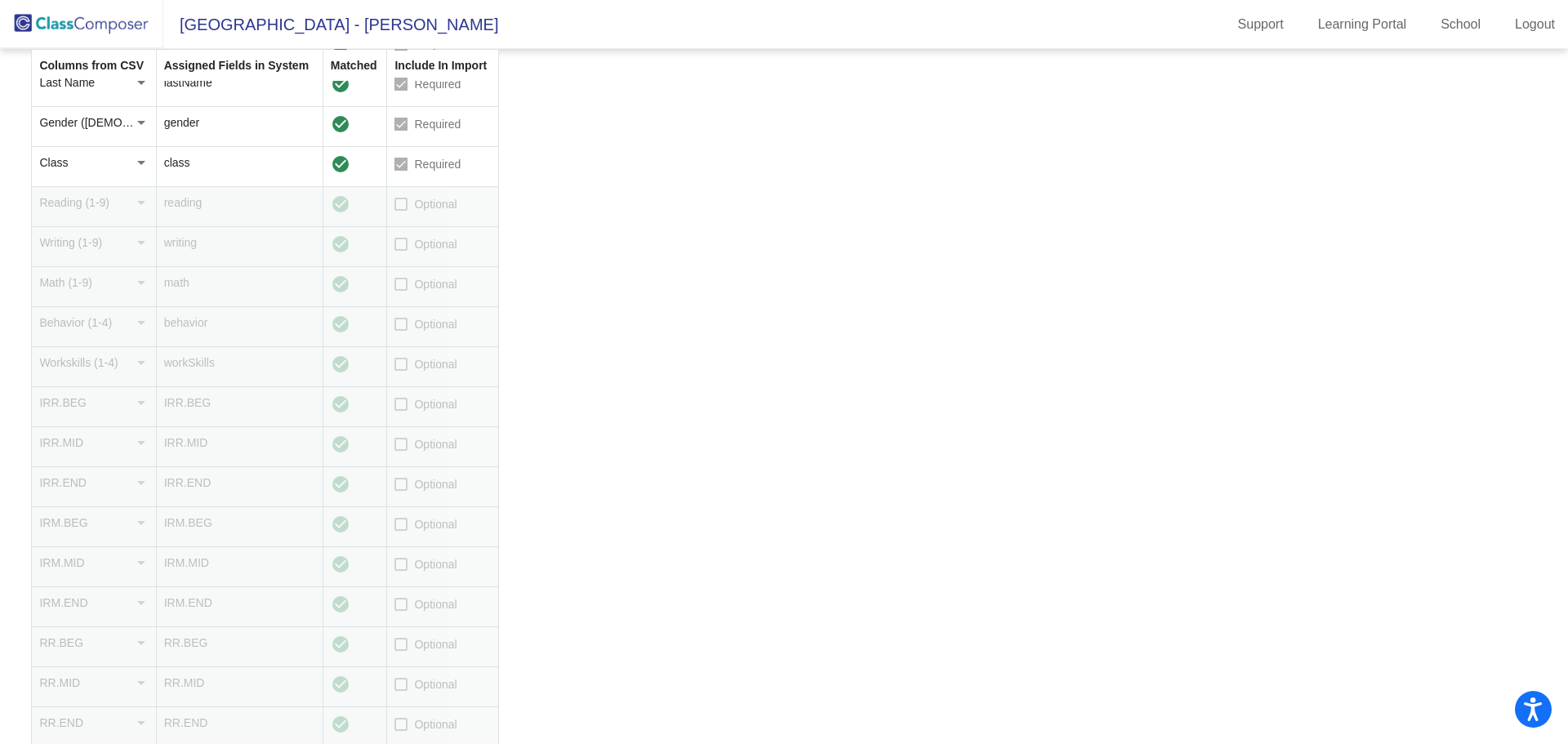
scroll to position [327, 0]
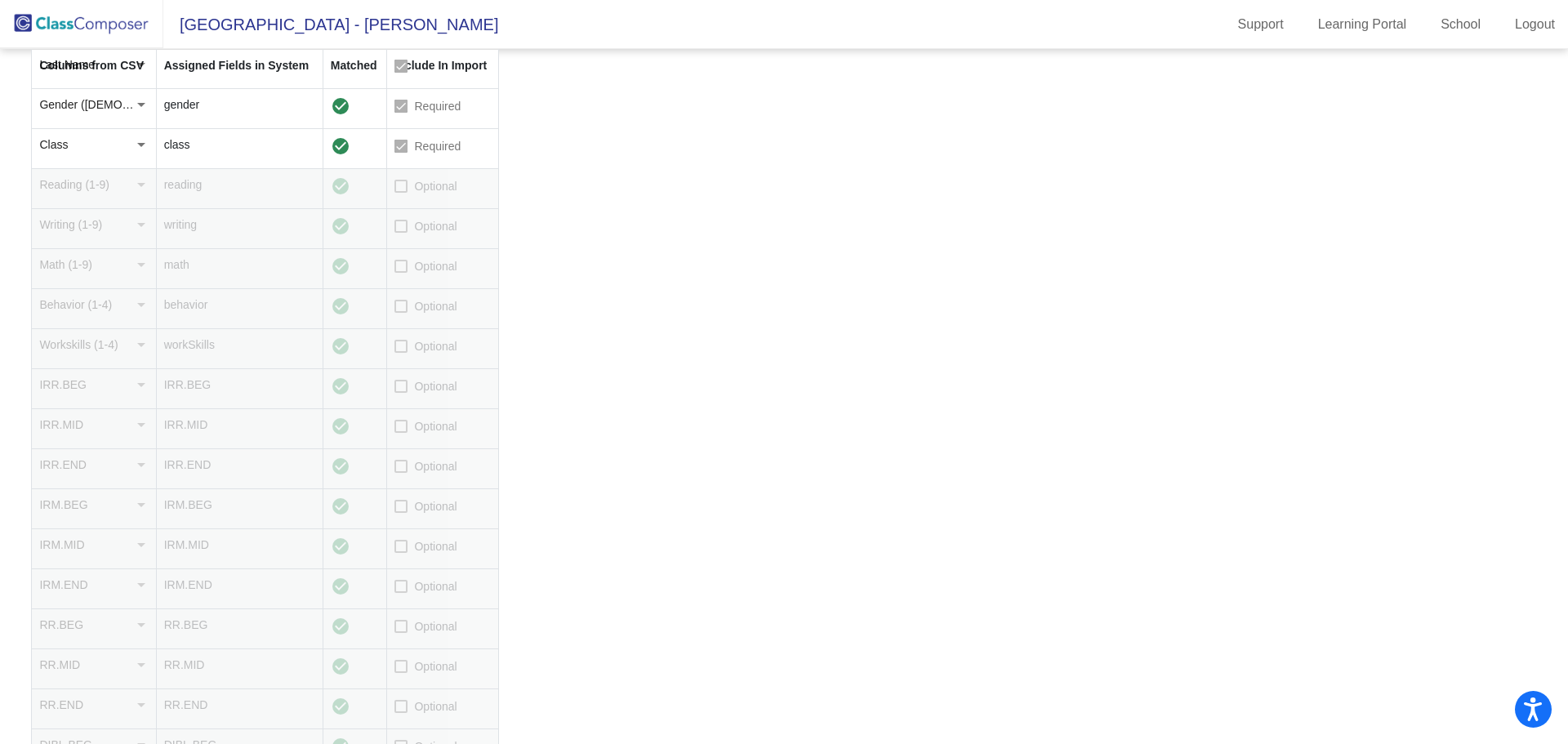
click at [404, 388] on div at bounding box center [400, 386] width 13 height 13
click at [401, 392] on input "Optional" at bounding box center [400, 392] width 1 height 1
checkbox input "true"
click at [408, 500] on label "Optional" at bounding box center [425, 506] width 62 height 20
click at [401, 513] on input "Optional" at bounding box center [400, 513] width 1 height 1
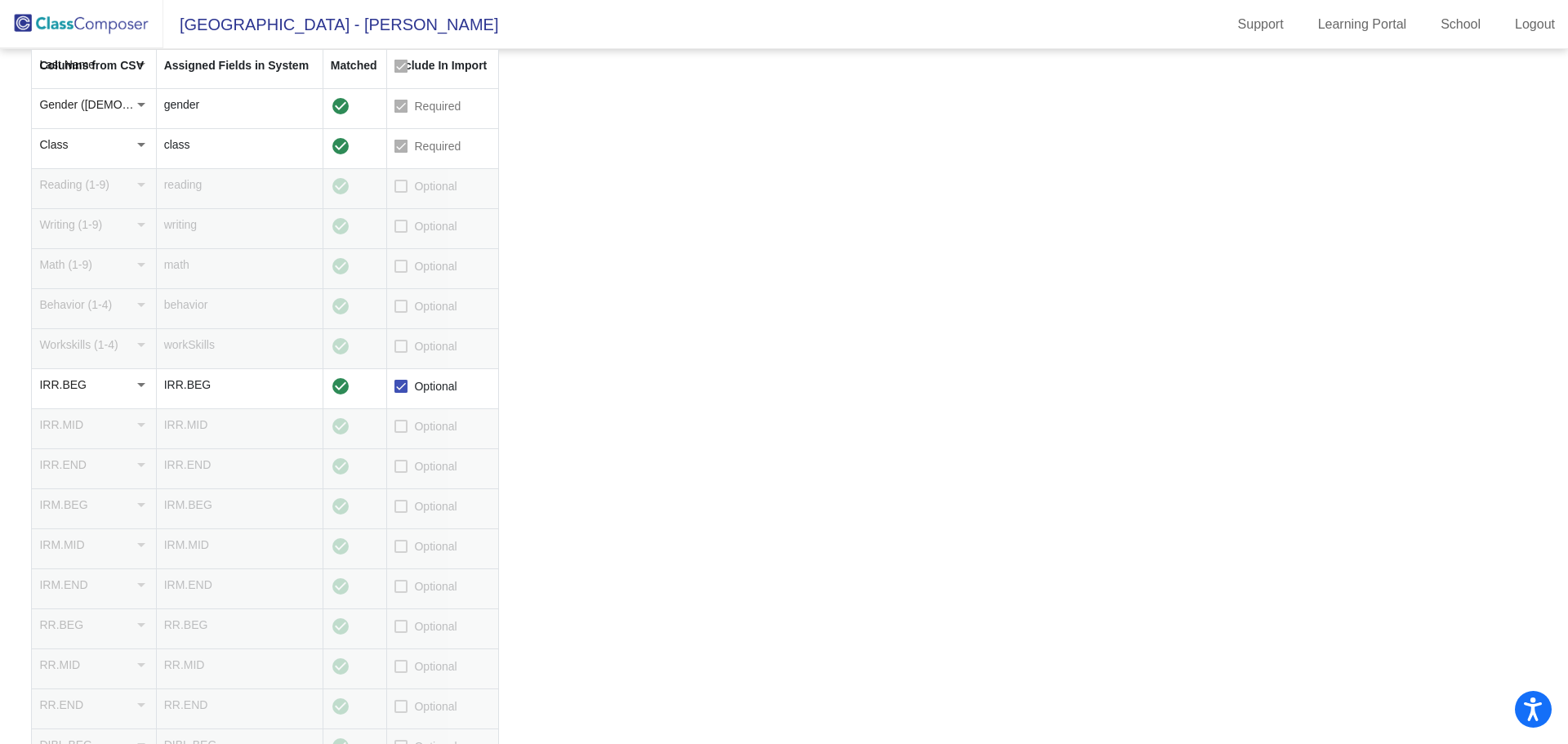
checkbox input "true"
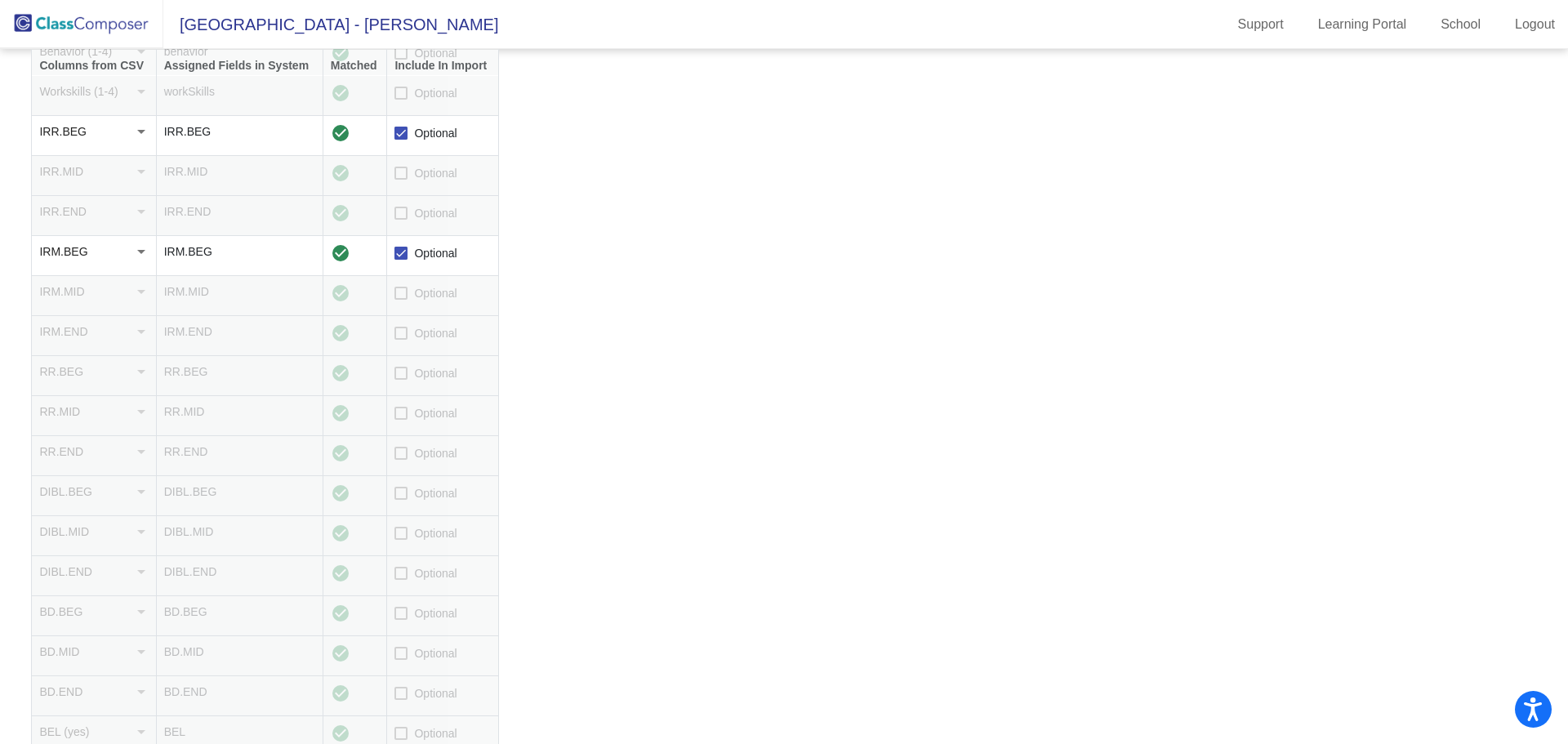
scroll to position [653, 0]
click at [400, 422] on div at bounding box center [400, 419] width 13 height 13
click at [400, 426] on input "Optional" at bounding box center [400, 426] width 1 height 1
checkbox input "true"
click at [403, 540] on div at bounding box center [400, 539] width 13 height 13
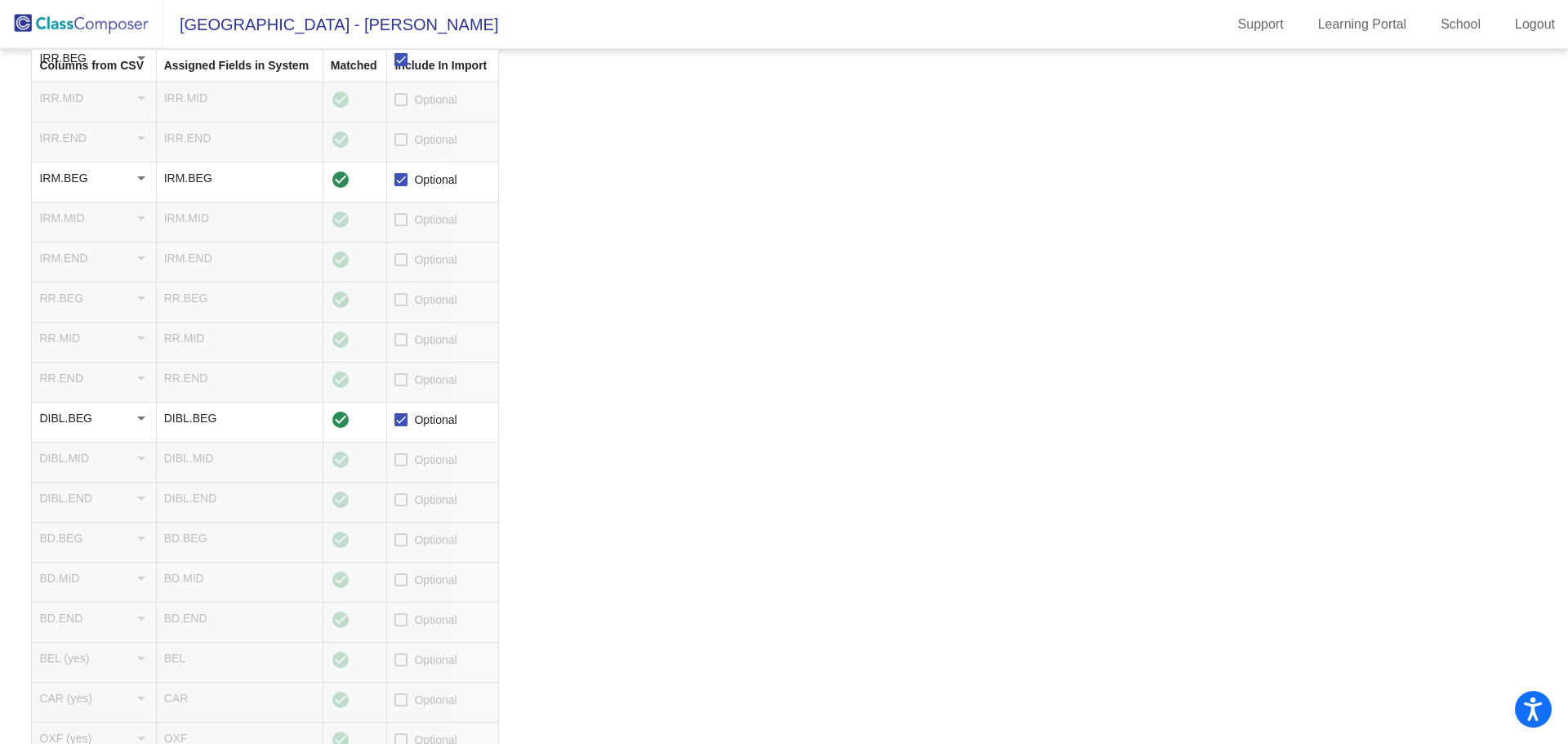
click at [401, 546] on input "Optional" at bounding box center [400, 546] width 1 height 1
checkbox input "true"
click at [401, 579] on div at bounding box center [400, 580] width 13 height 13
click at [401, 586] on input "Optional" at bounding box center [400, 586] width 1 height 1
checkbox input "true"
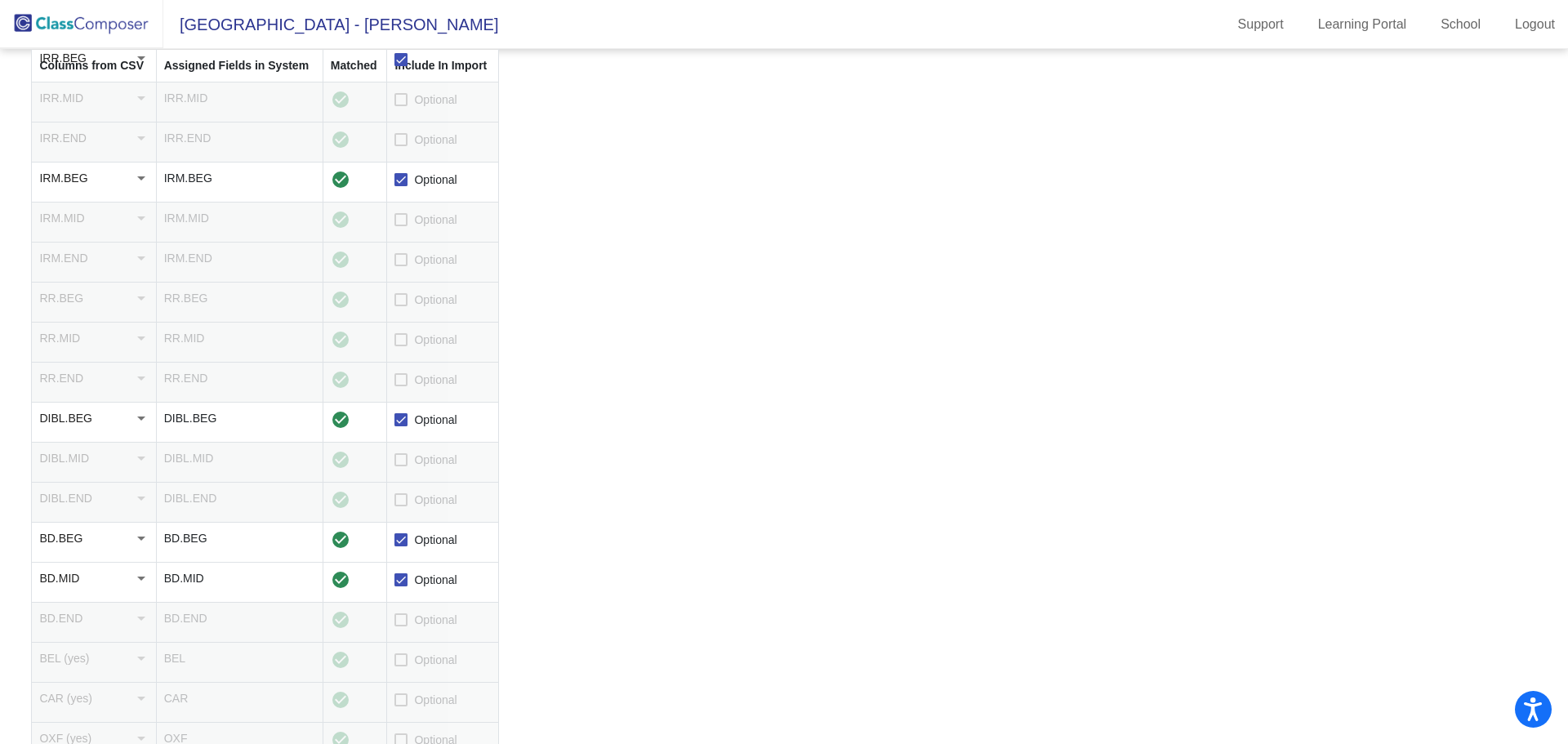
click at [426, 618] on span "Optional" at bounding box center [435, 620] width 43 height 20
click at [401, 626] on input "Optional" at bounding box center [400, 626] width 1 height 1
checkbox input "true"
click at [419, 664] on span "Optional" at bounding box center [435, 660] width 43 height 20
click at [401, 666] on input "Optional" at bounding box center [400, 666] width 1 height 1
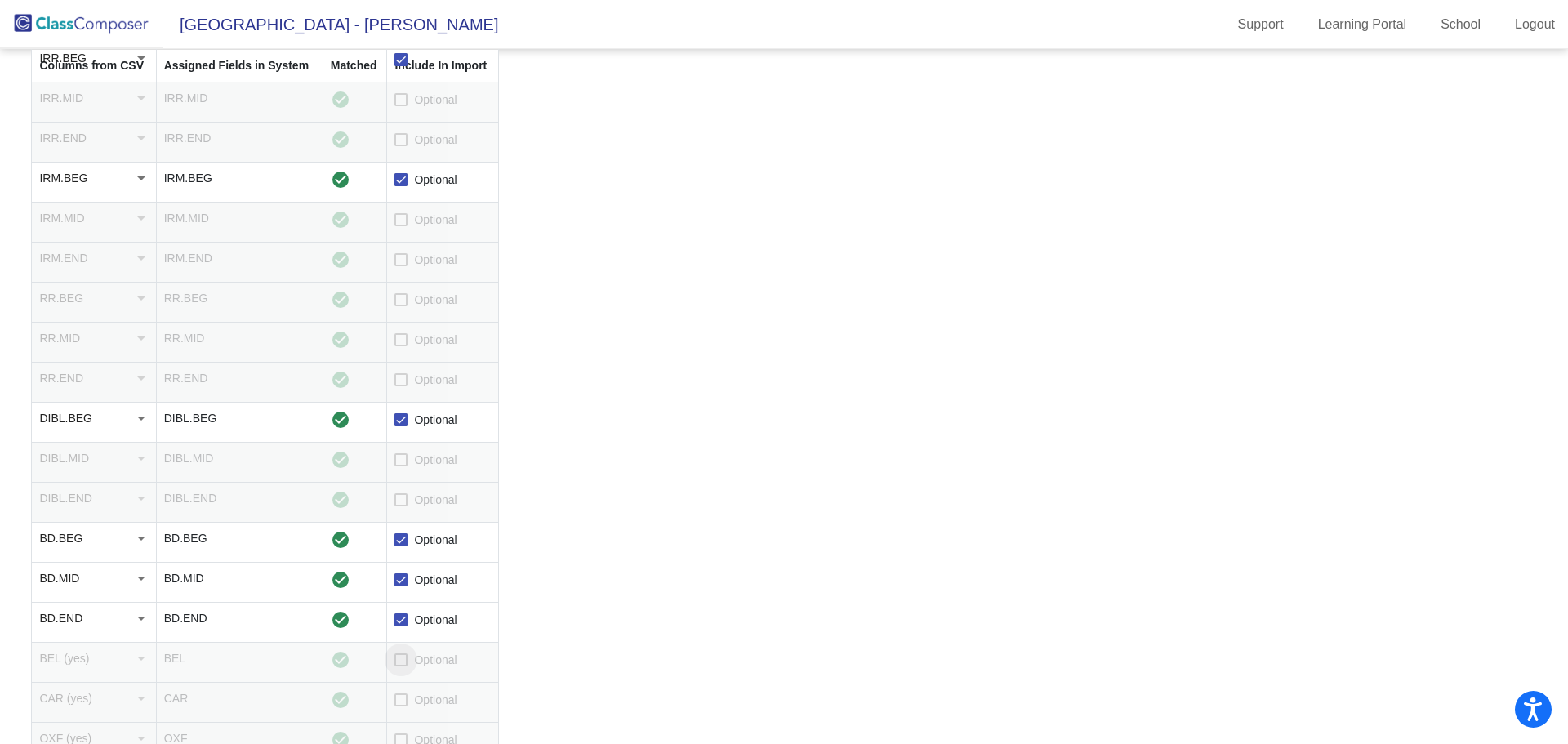
checkbox input "true"
click at [415, 709] on span "Optional" at bounding box center [435, 700] width 43 height 20
click at [401, 707] on input "Optional" at bounding box center [400, 706] width 1 height 1
checkbox input "true"
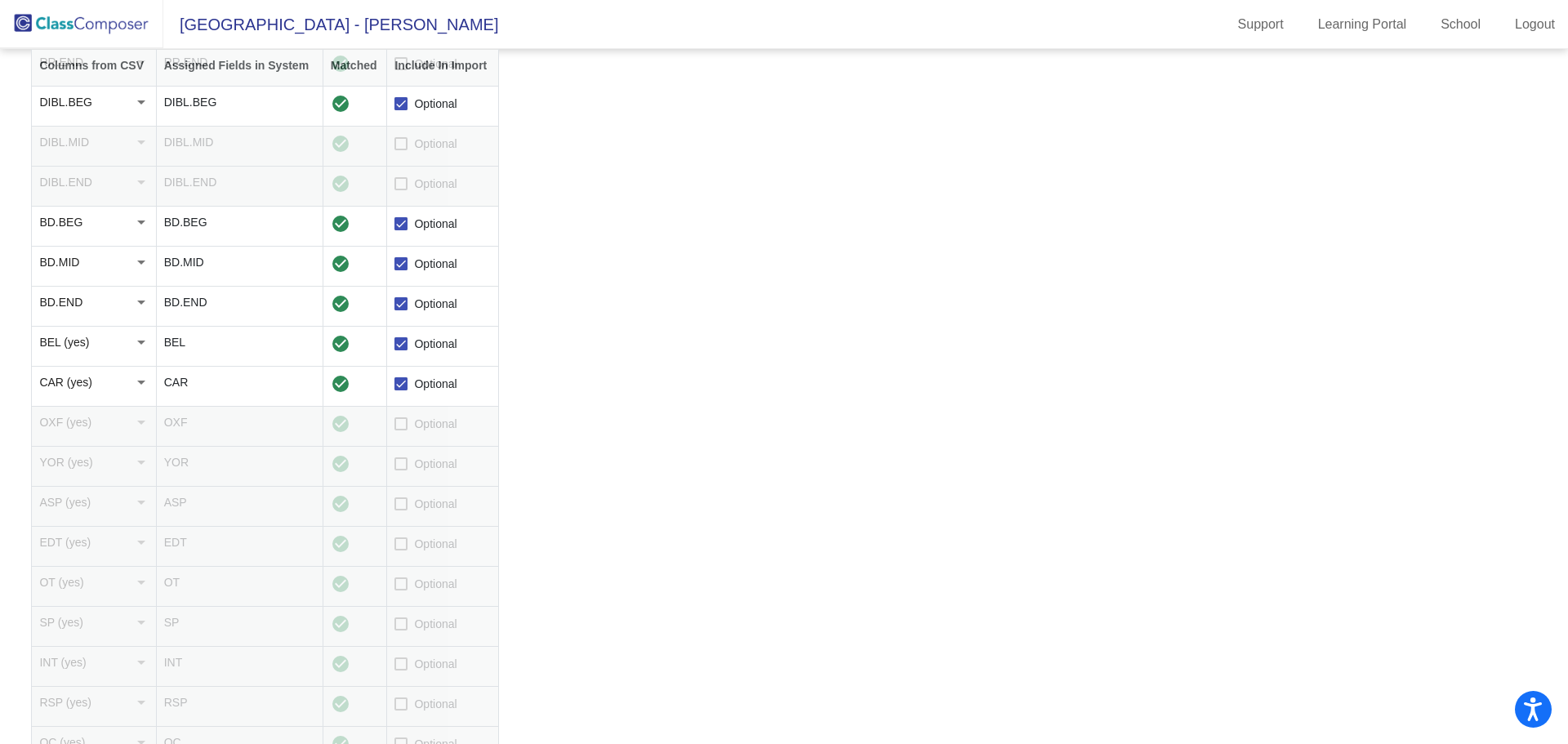
scroll to position [980, 0]
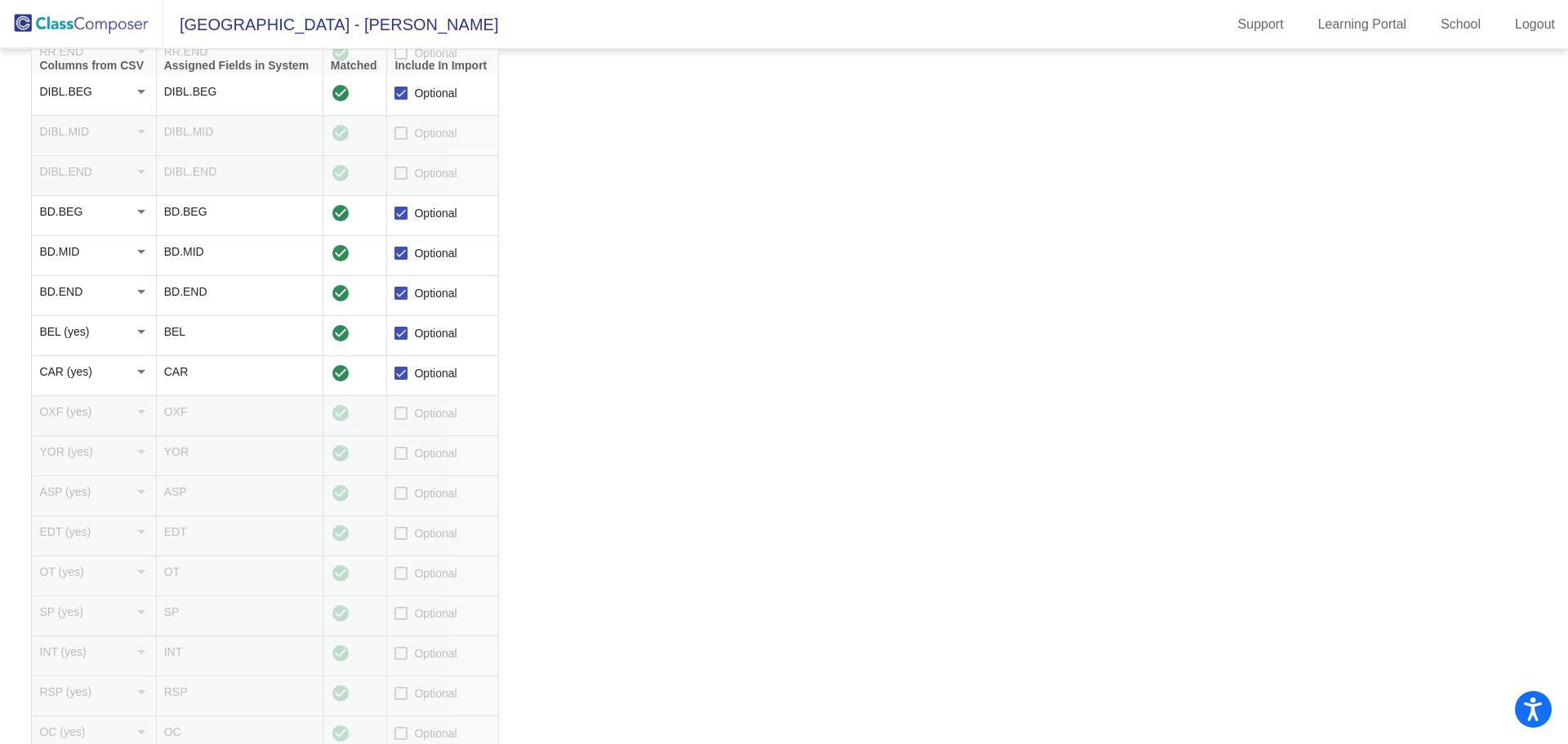
click at [427, 417] on span "Optional" at bounding box center [435, 413] width 43 height 20
click at [401, 420] on input "Optional" at bounding box center [400, 420] width 1 height 1
checkbox input "true"
click at [424, 445] on span "Optional" at bounding box center [435, 453] width 43 height 20
click at [401, 460] on input "Optional" at bounding box center [400, 460] width 1 height 1
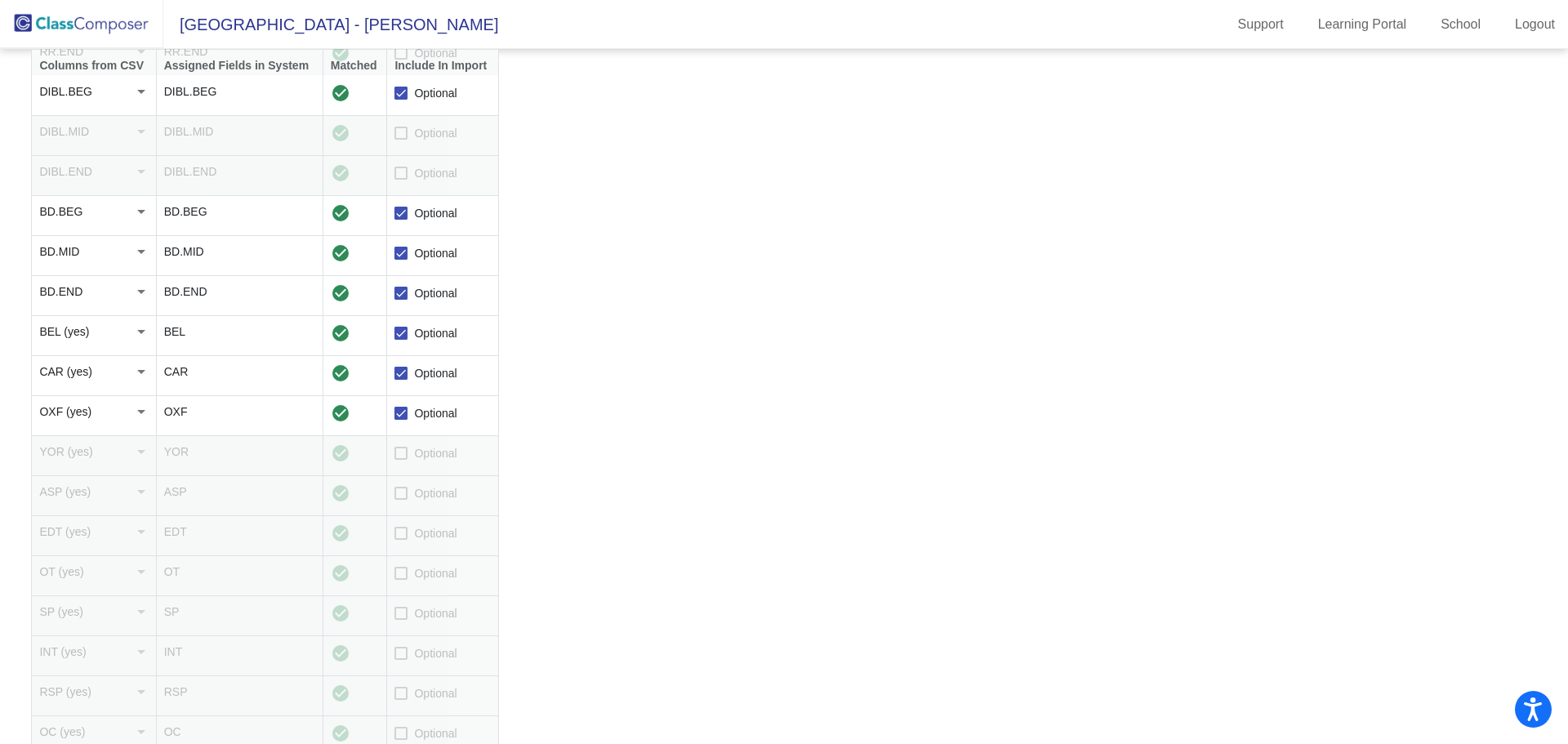
checkbox input "true"
click at [432, 496] on span "Optional" at bounding box center [435, 493] width 43 height 20
click at [401, 500] on input "Optional" at bounding box center [400, 500] width 1 height 1
checkbox input "true"
click at [432, 533] on span "Optional" at bounding box center [435, 533] width 43 height 20
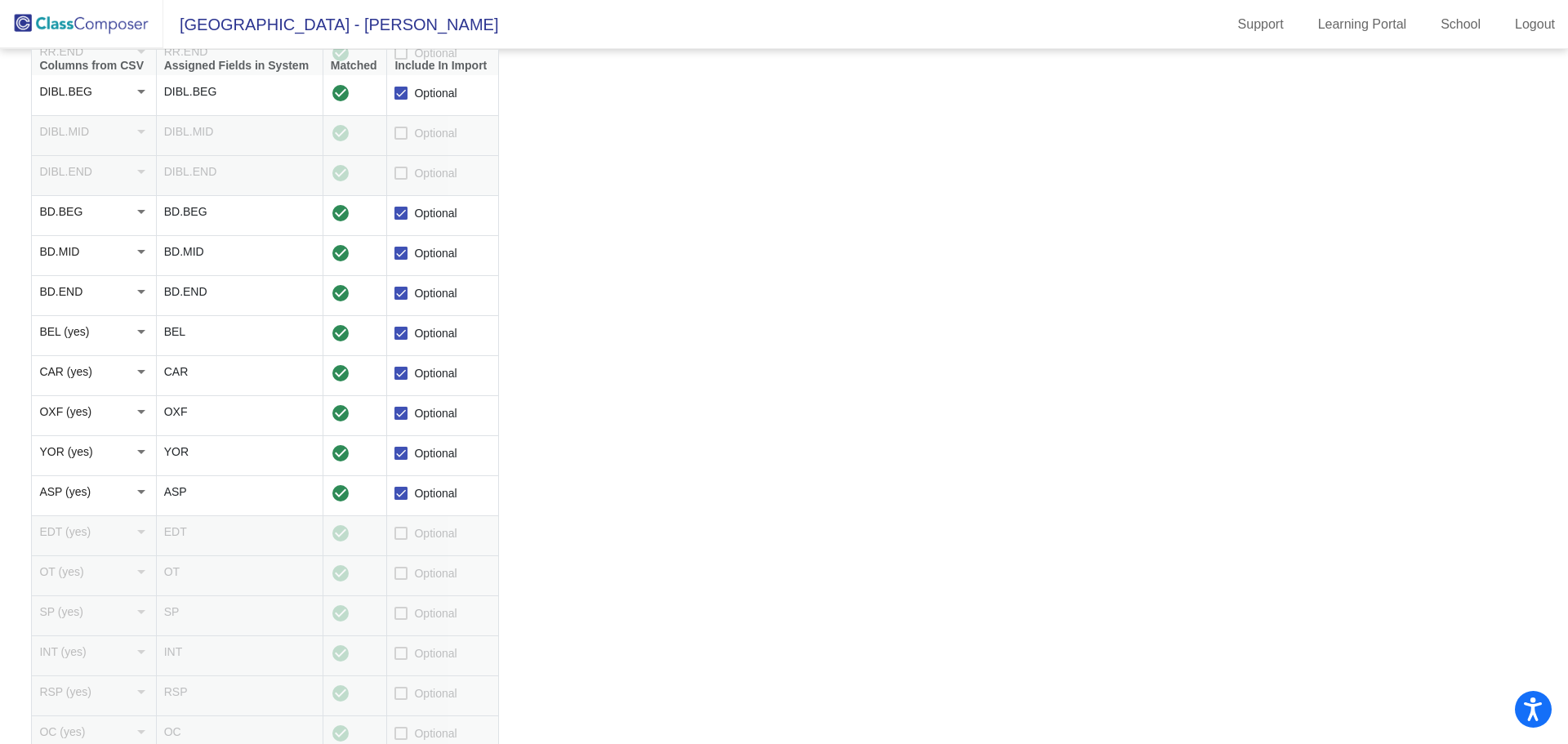
click at [401, 540] on input "Optional" at bounding box center [400, 540] width 1 height 1
checkbox input "true"
click at [429, 580] on span "Optional" at bounding box center [435, 574] width 43 height 20
click at [401, 580] on input "Optional" at bounding box center [400, 580] width 1 height 1
checkbox input "true"
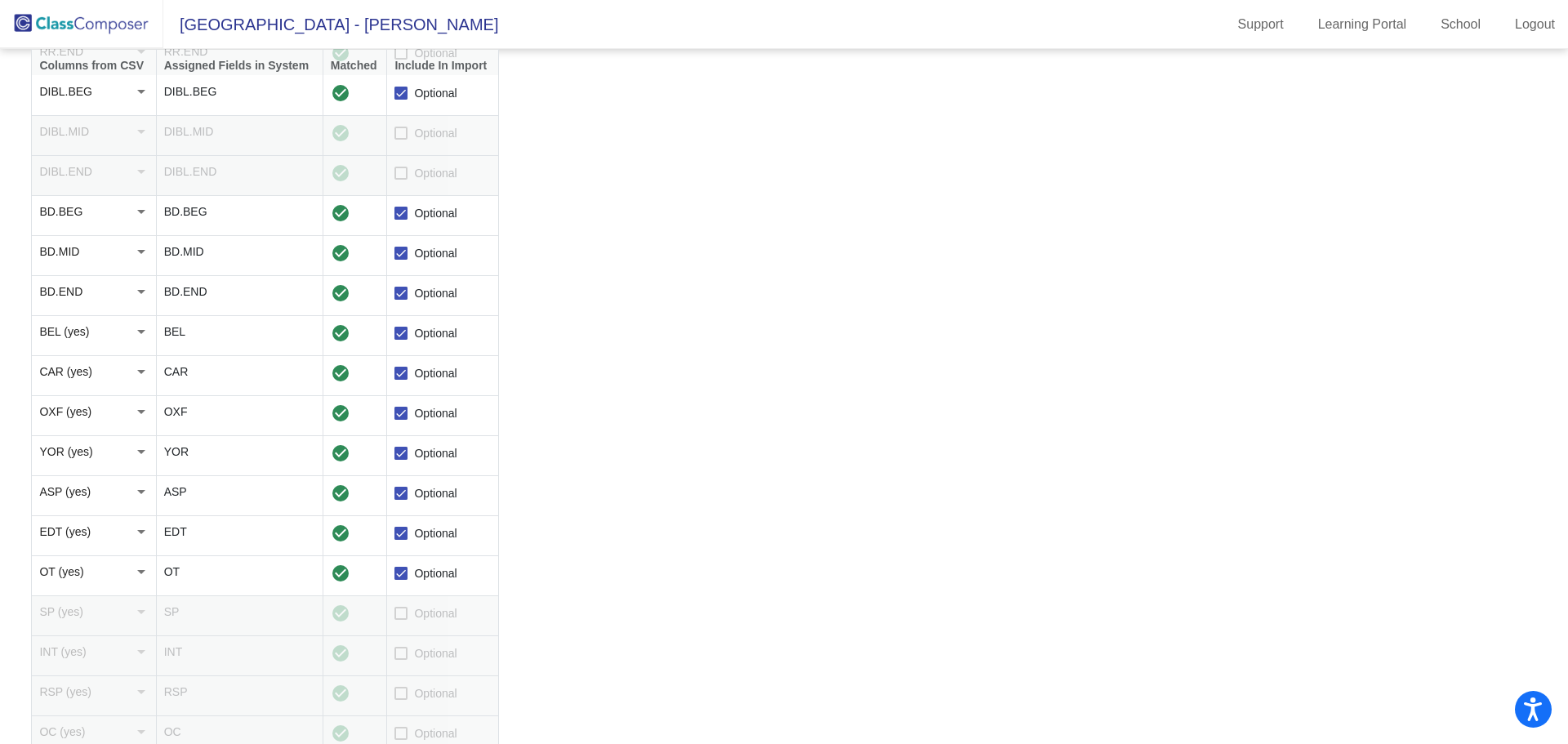
drag, startPoint x: 425, startPoint y: 626, endPoint x: 417, endPoint y: 619, distance: 10.6
click at [425, 625] on td "Optional" at bounding box center [443, 615] width 112 height 40
click at [416, 617] on span "Optional" at bounding box center [435, 613] width 43 height 20
click at [401, 620] on input "Optional" at bounding box center [400, 620] width 1 height 1
checkbox input "true"
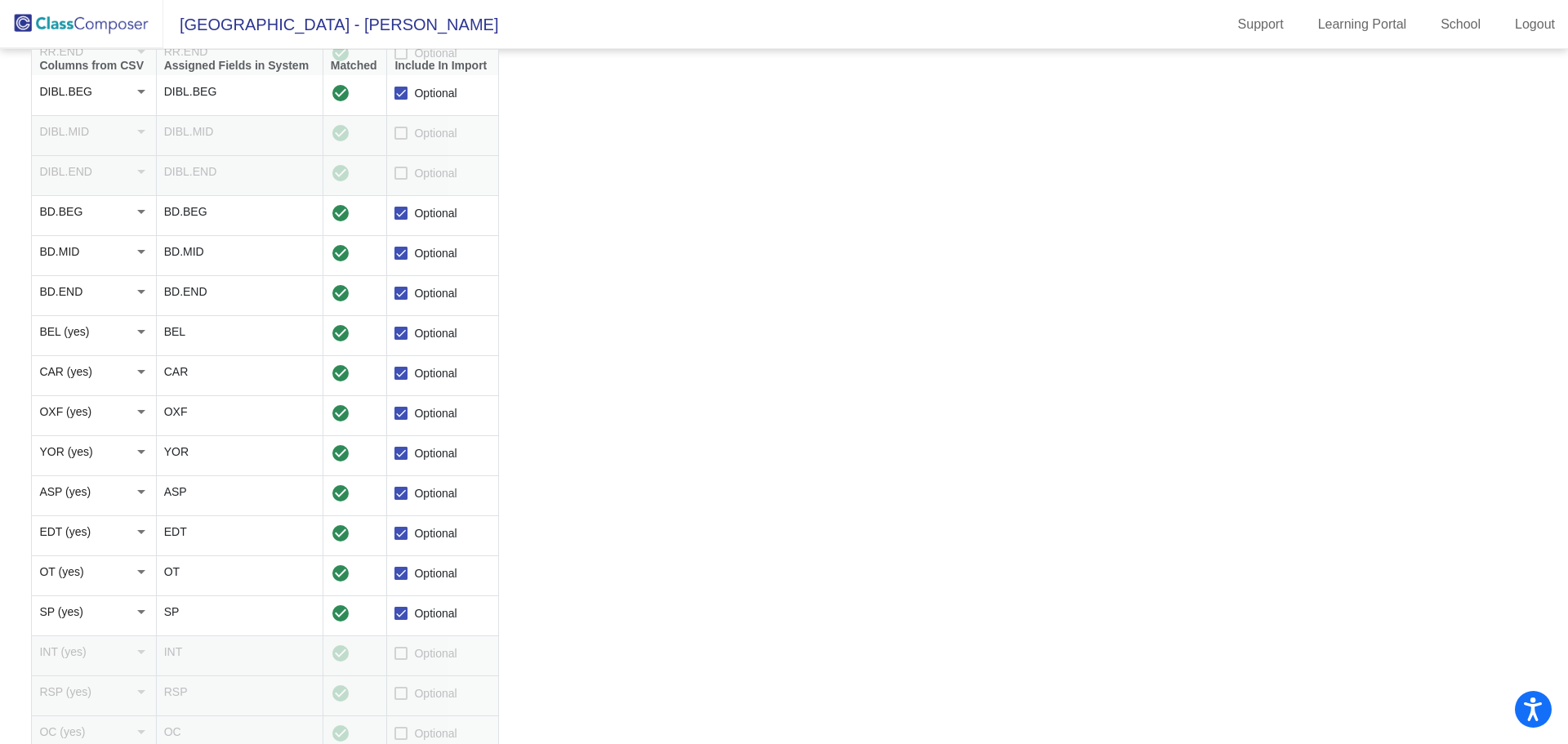
click at [429, 659] on span "Optional" at bounding box center [435, 653] width 43 height 20
click at [401, 660] on input "Optional" at bounding box center [400, 660] width 1 height 1
checkbox input "true"
click at [425, 689] on span "Optional" at bounding box center [435, 693] width 43 height 20
click at [401, 700] on input "Optional" at bounding box center [400, 700] width 1 height 1
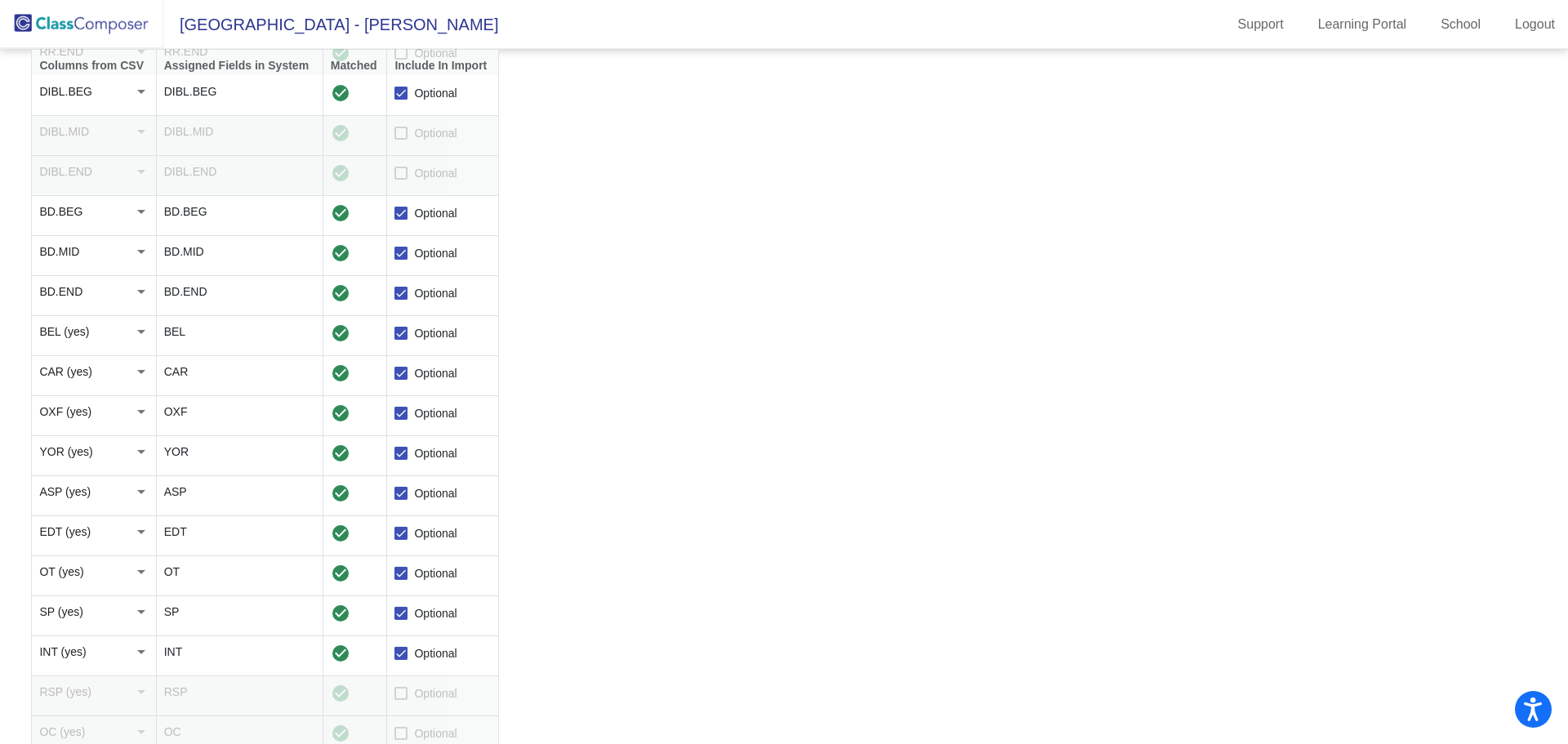
checkbox input "true"
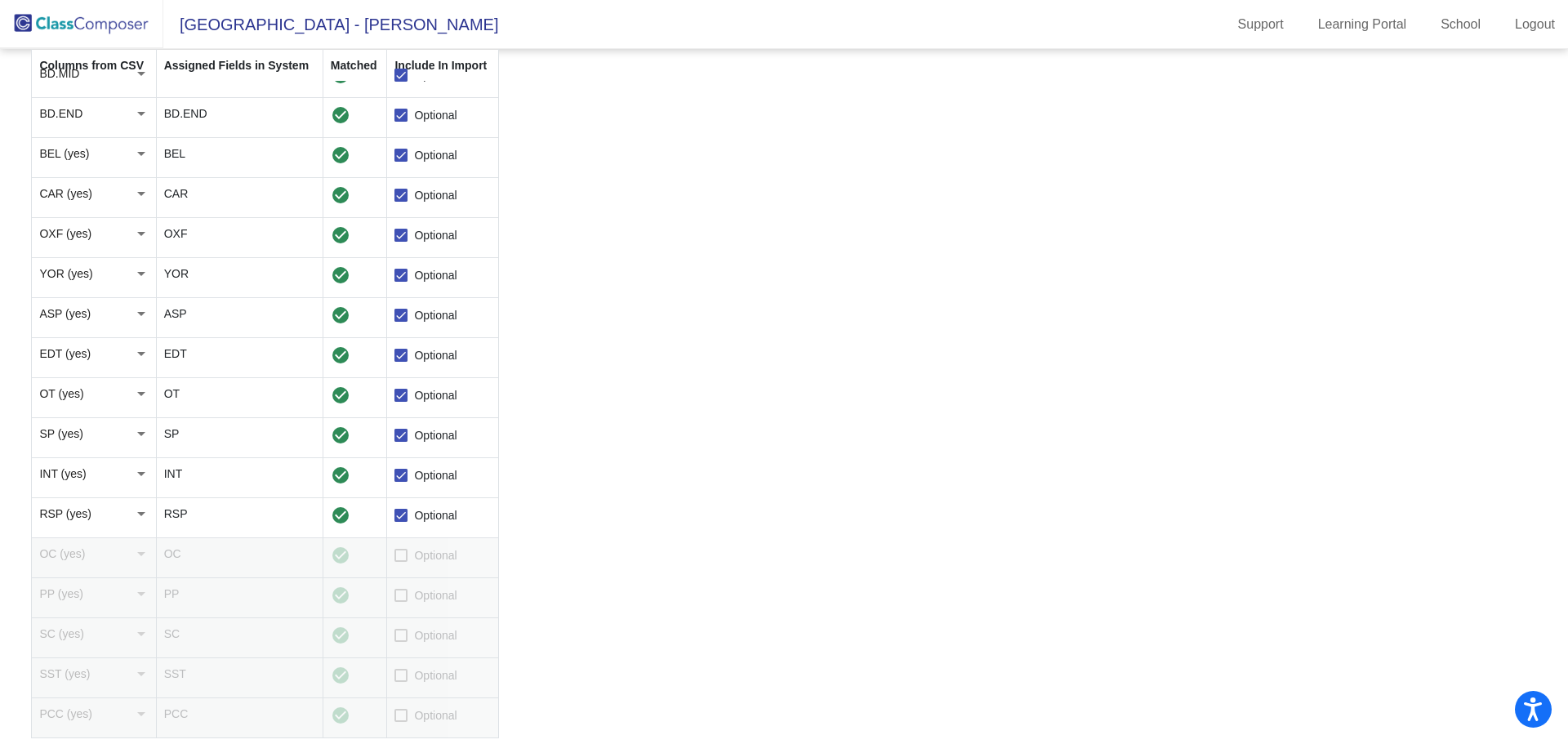
scroll to position [1162, 0]
click at [437, 553] on span "Optional" at bounding box center [435, 551] width 43 height 20
click at [401, 558] on input "Optional" at bounding box center [400, 558] width 1 height 1
checkbox input "true"
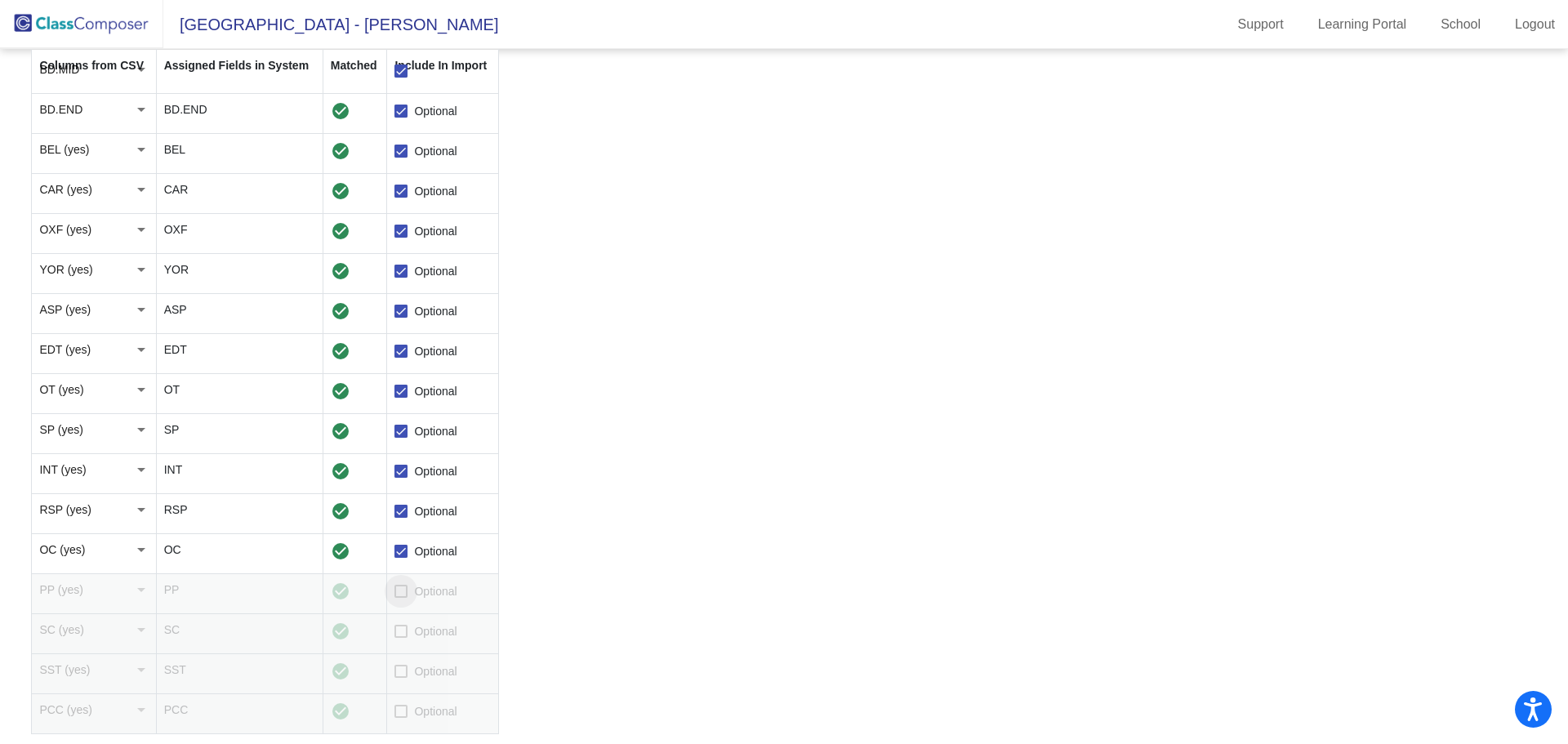
click at [421, 587] on span "Optional" at bounding box center [435, 591] width 43 height 20
click at [401, 598] on input "Optional" at bounding box center [400, 598] width 1 height 1
checkbox input "true"
click at [423, 624] on span "Optional" at bounding box center [435, 631] width 43 height 20
click at [401, 637] on input "Optional" at bounding box center [400, 637] width 1 height 1
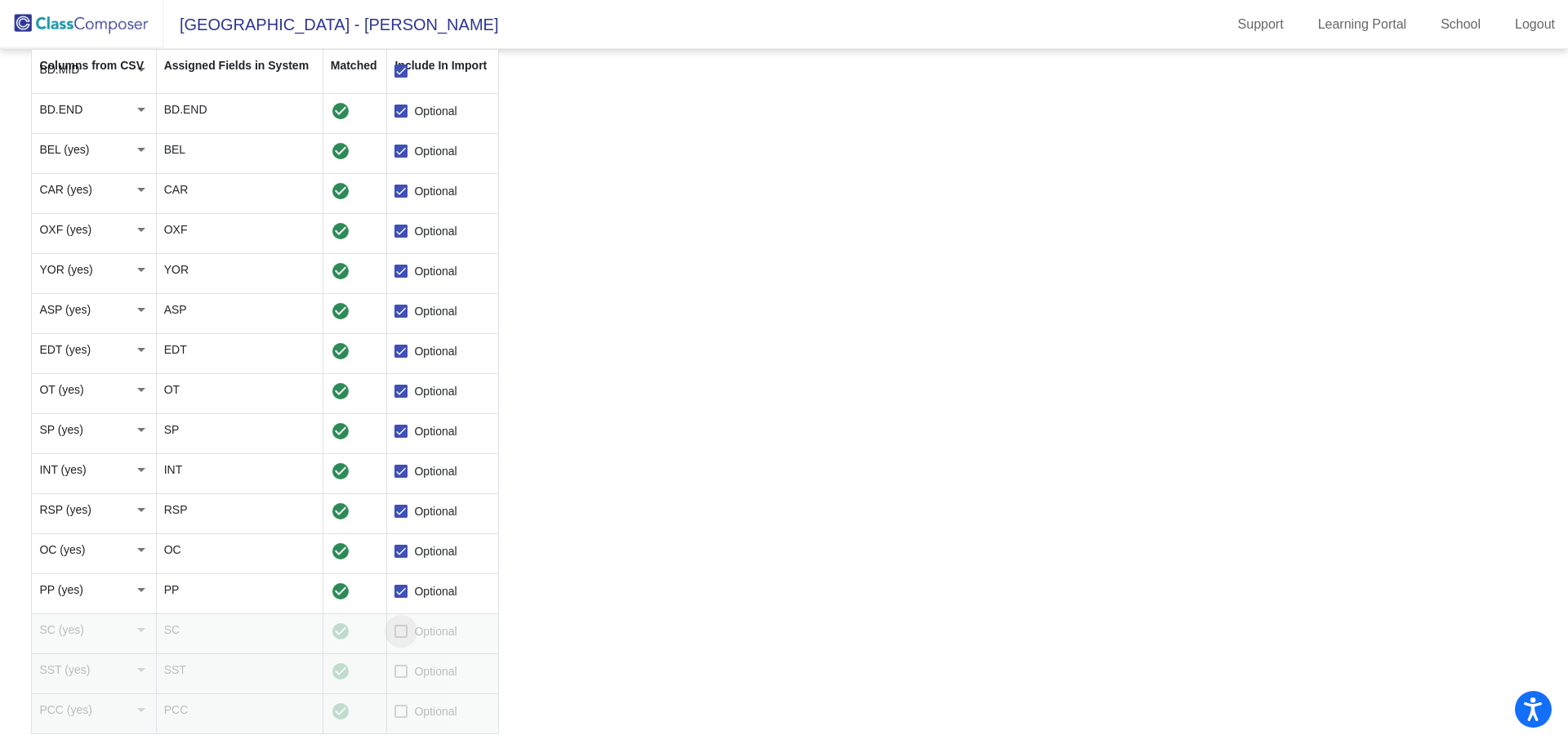
checkbox input "true"
click at [432, 673] on span "Optional" at bounding box center [435, 671] width 43 height 20
click at [401, 677] on input "Optional" at bounding box center [400, 677] width 1 height 1
checkbox input "true"
click at [428, 712] on span "Optional" at bounding box center [435, 711] width 43 height 20
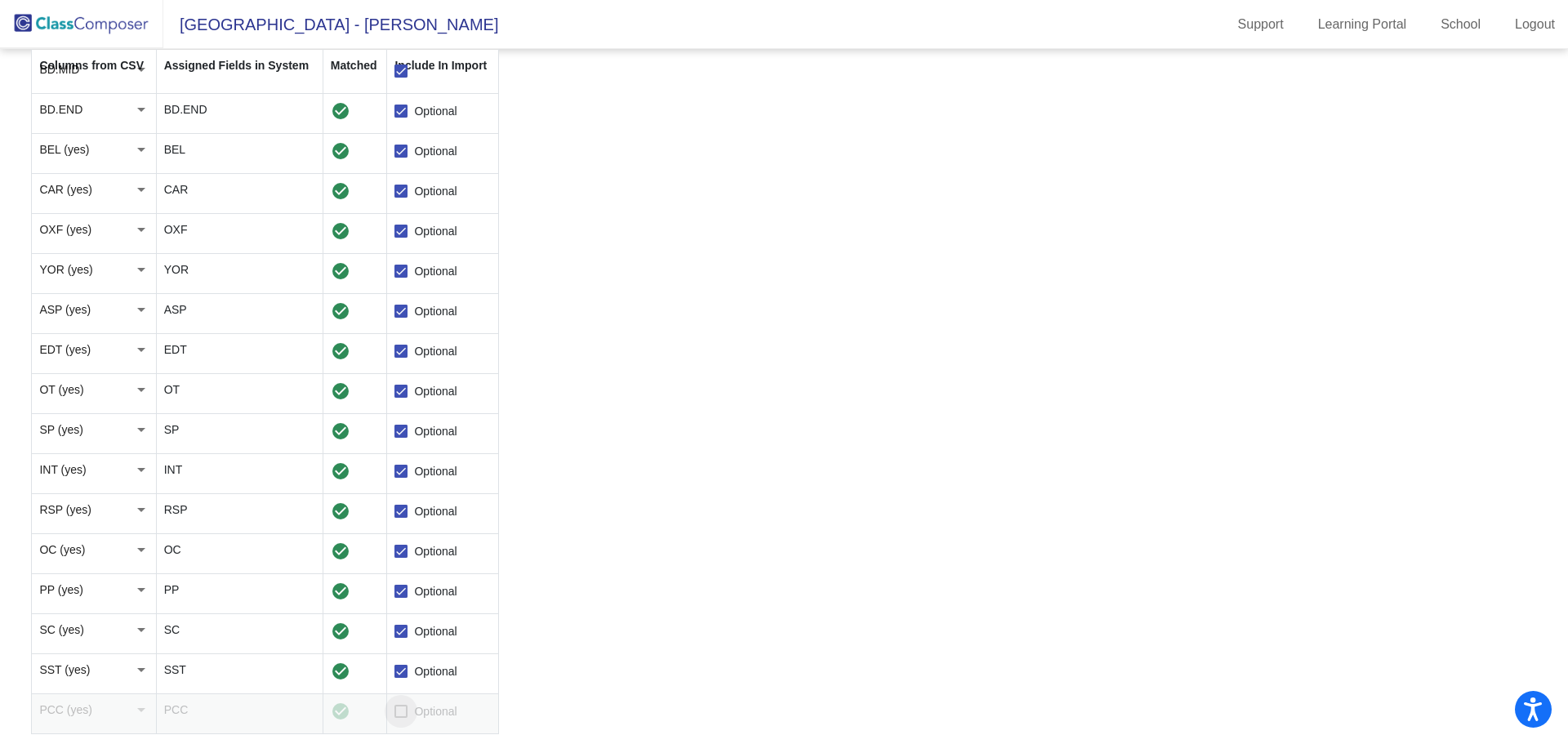
click at [401, 717] on input "Optional" at bounding box center [400, 717] width 1 height 1
checkbox input "true"
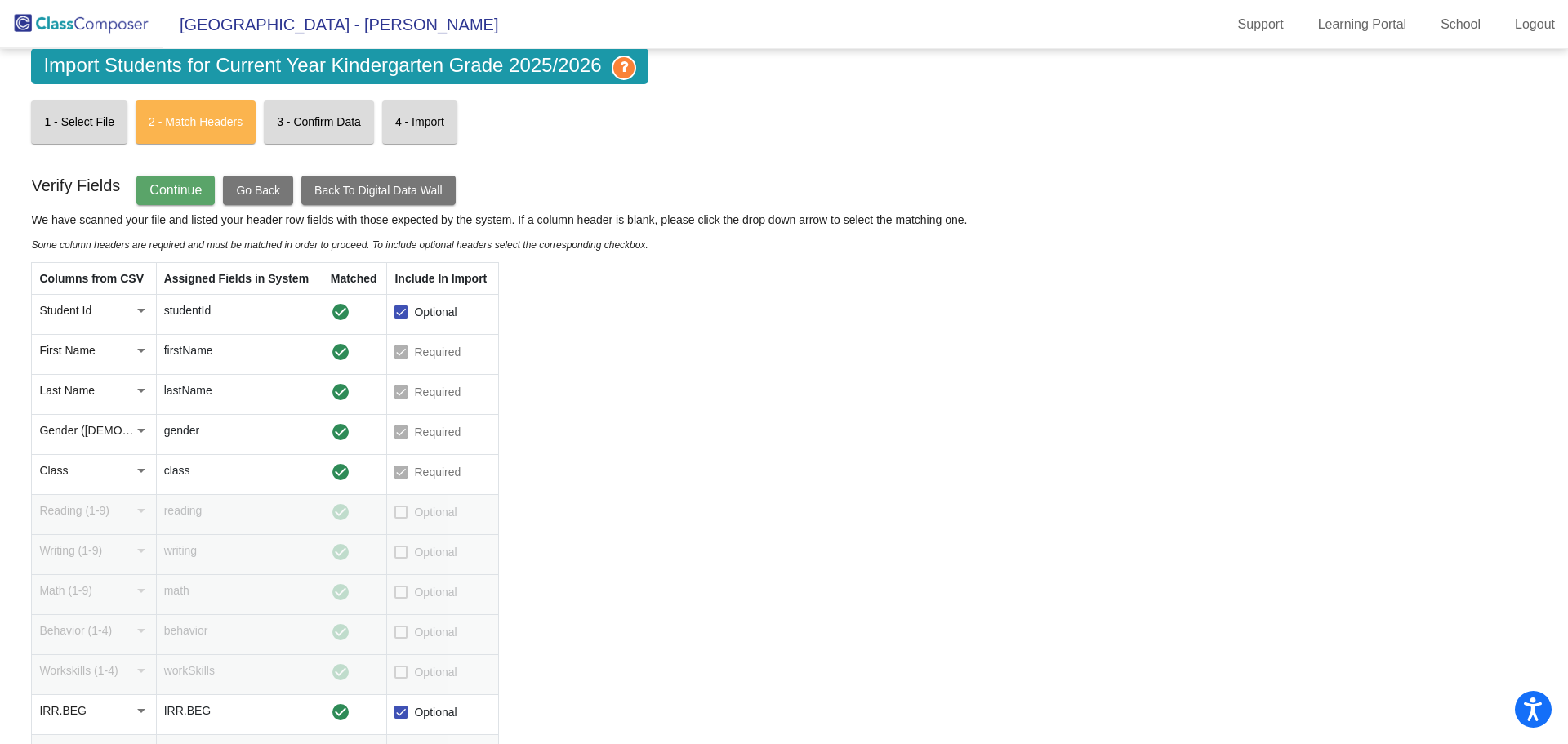
scroll to position [0, 0]
click at [179, 188] on span "Continue" at bounding box center [175, 191] width 52 height 14
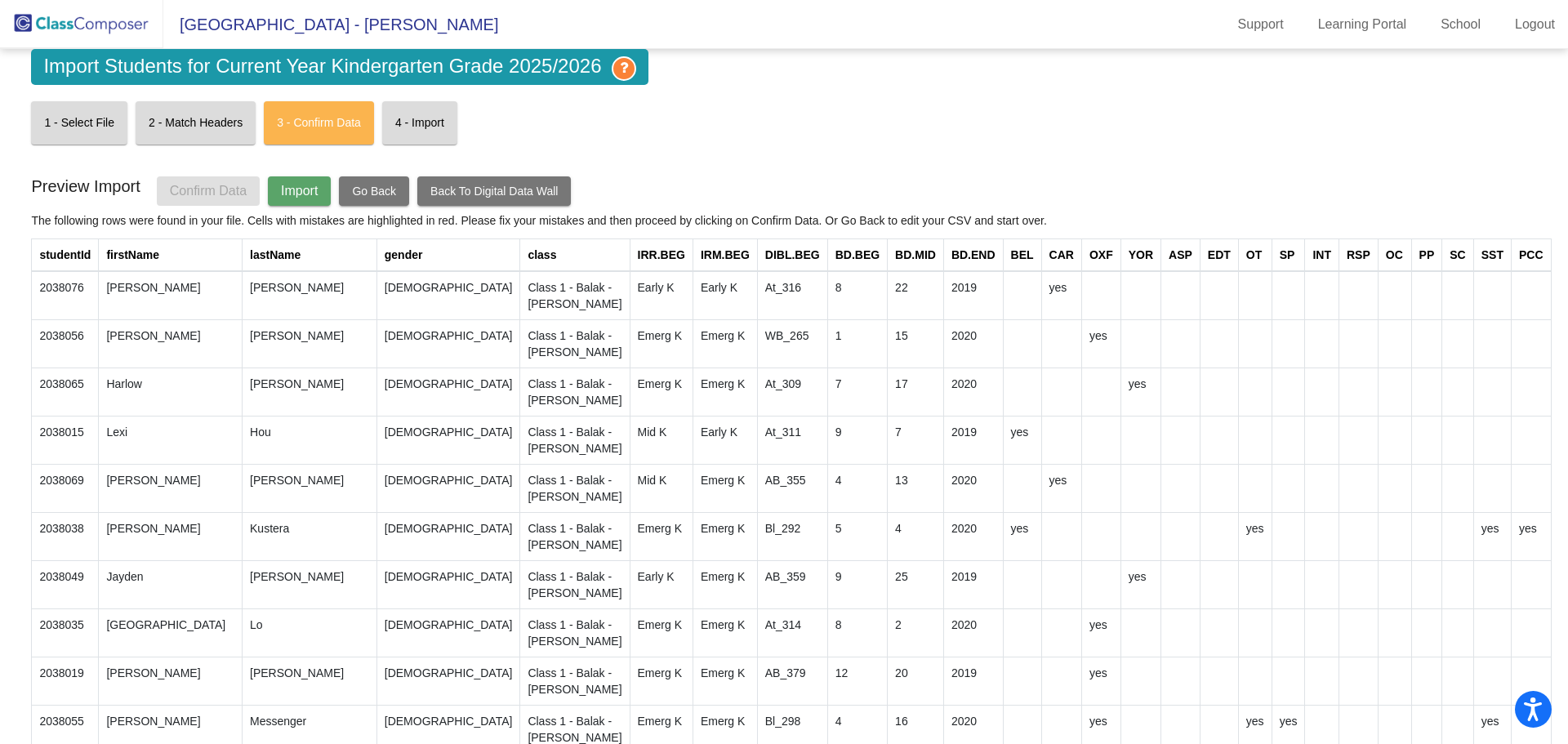
click at [315, 194] on span "Import" at bounding box center [298, 191] width 36 height 14
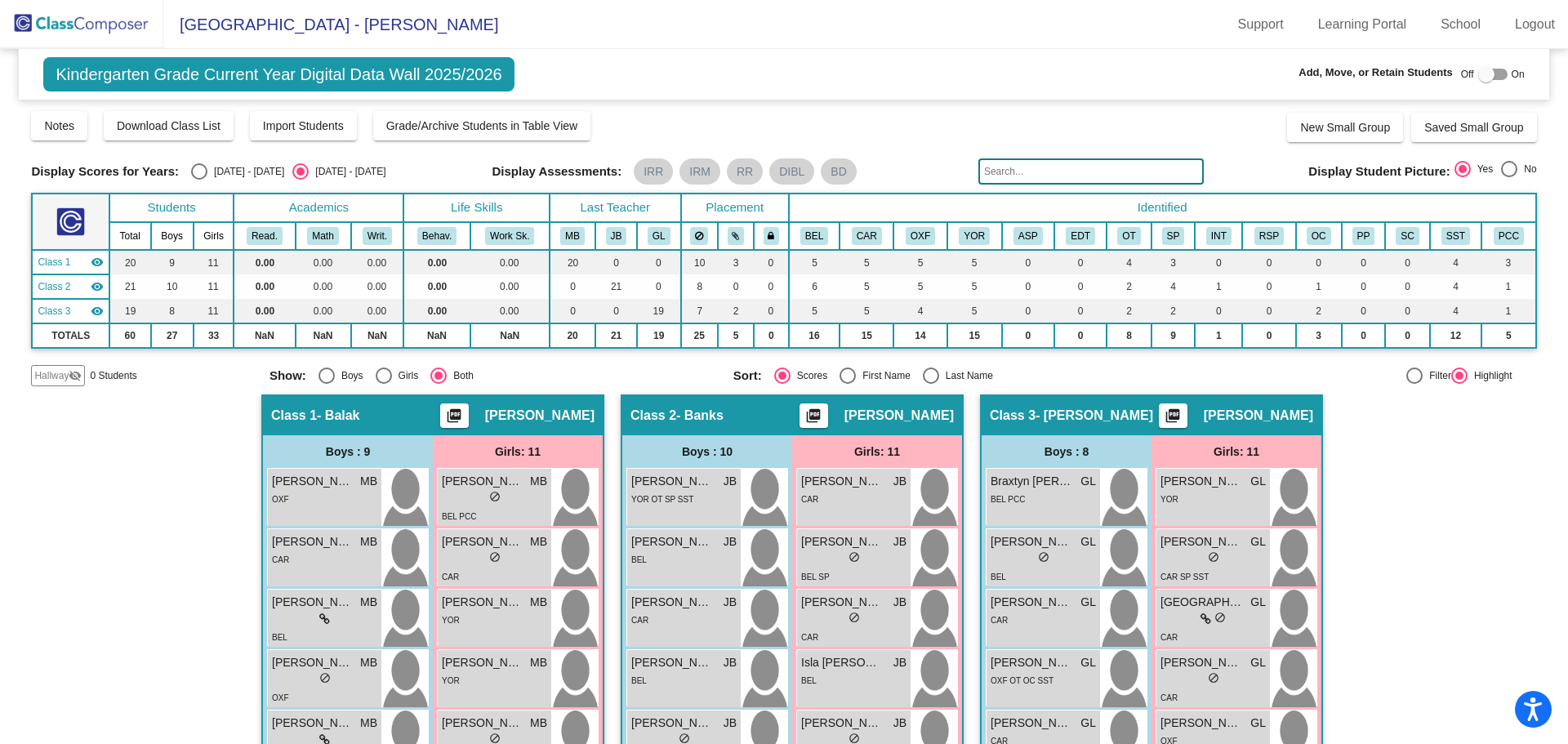
click at [117, 22] on img at bounding box center [82, 24] width 163 height 48
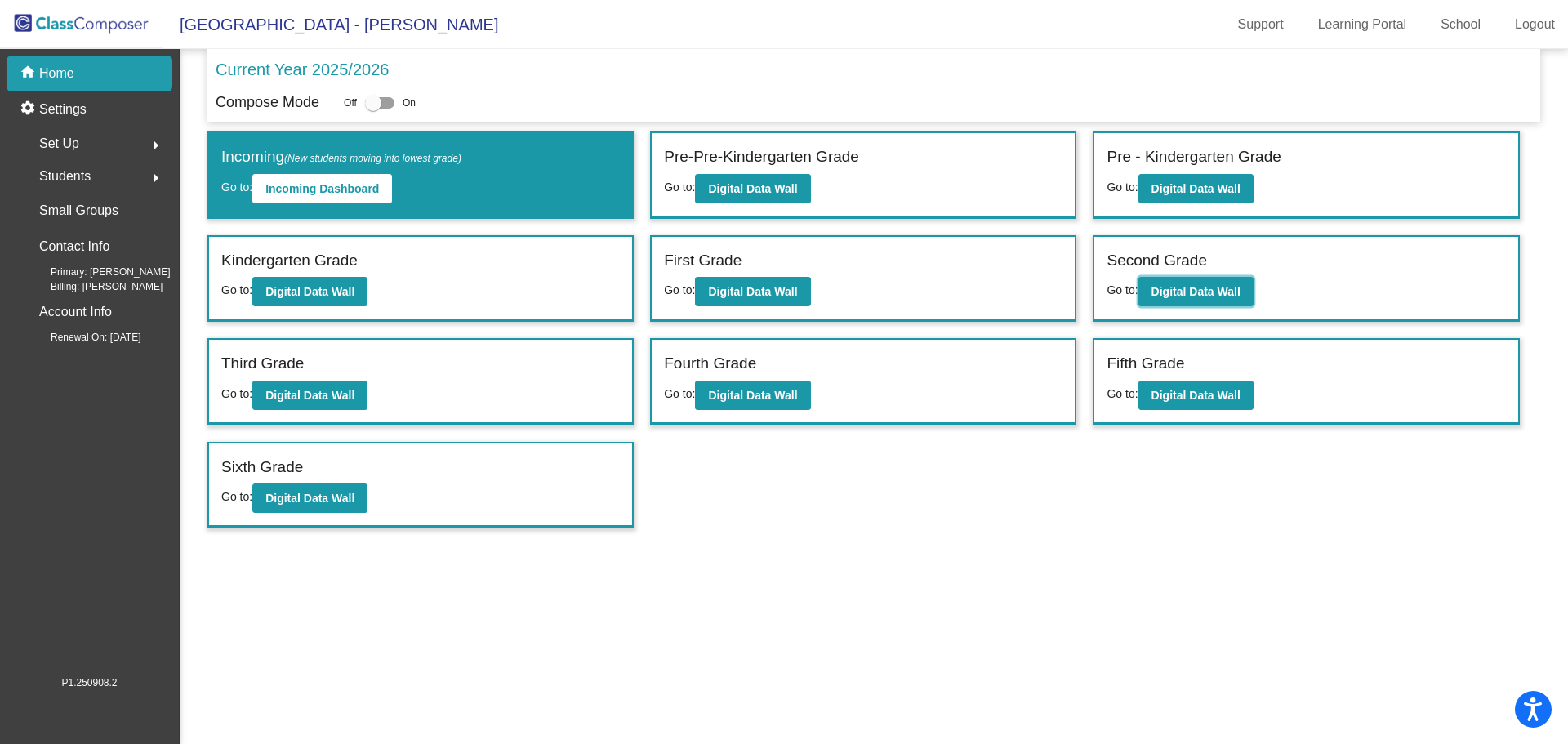
click at [1229, 291] on b "Digital Data Wall" at bounding box center [1196, 291] width 89 height 13
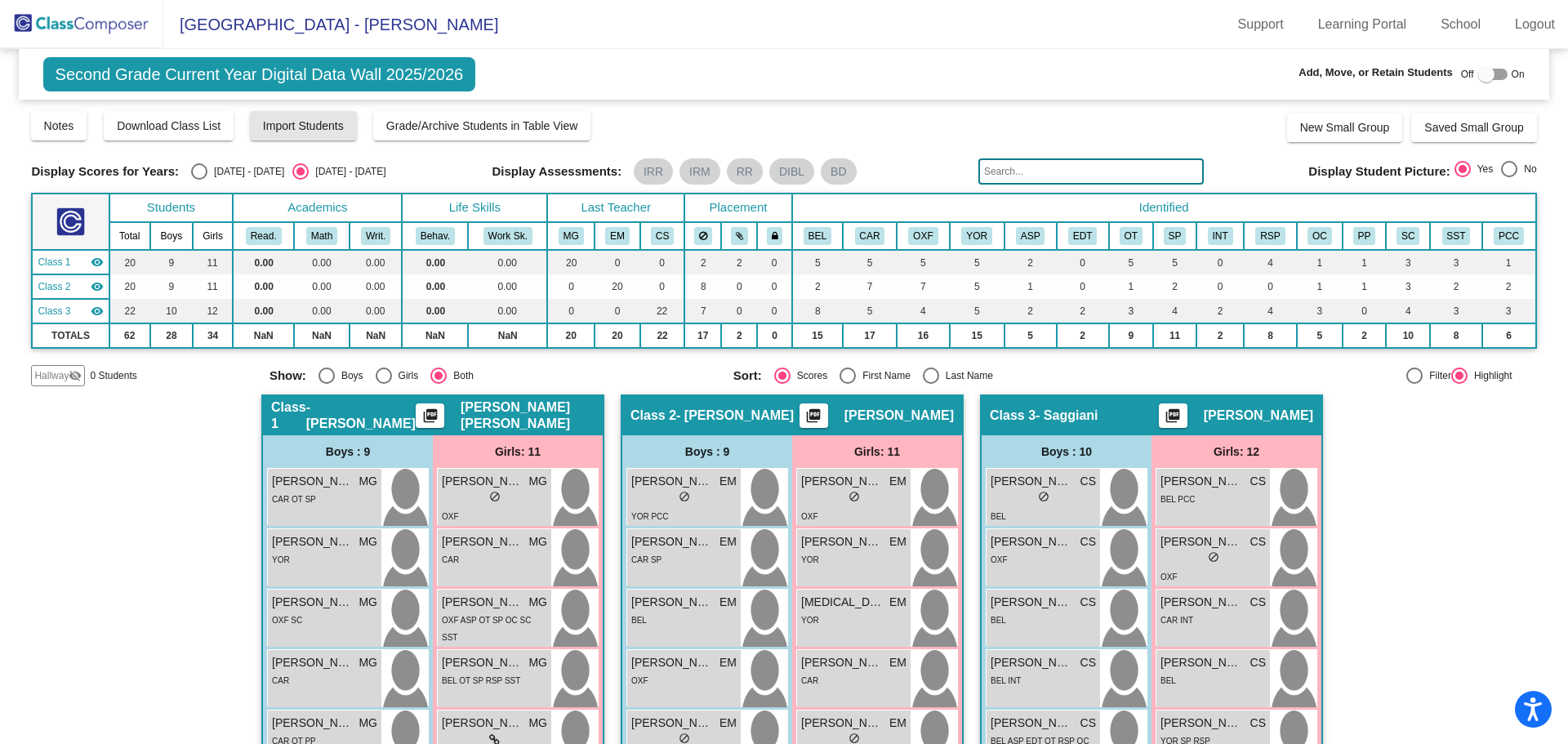
click at [319, 129] on span "Import Students" at bounding box center [303, 125] width 81 height 13
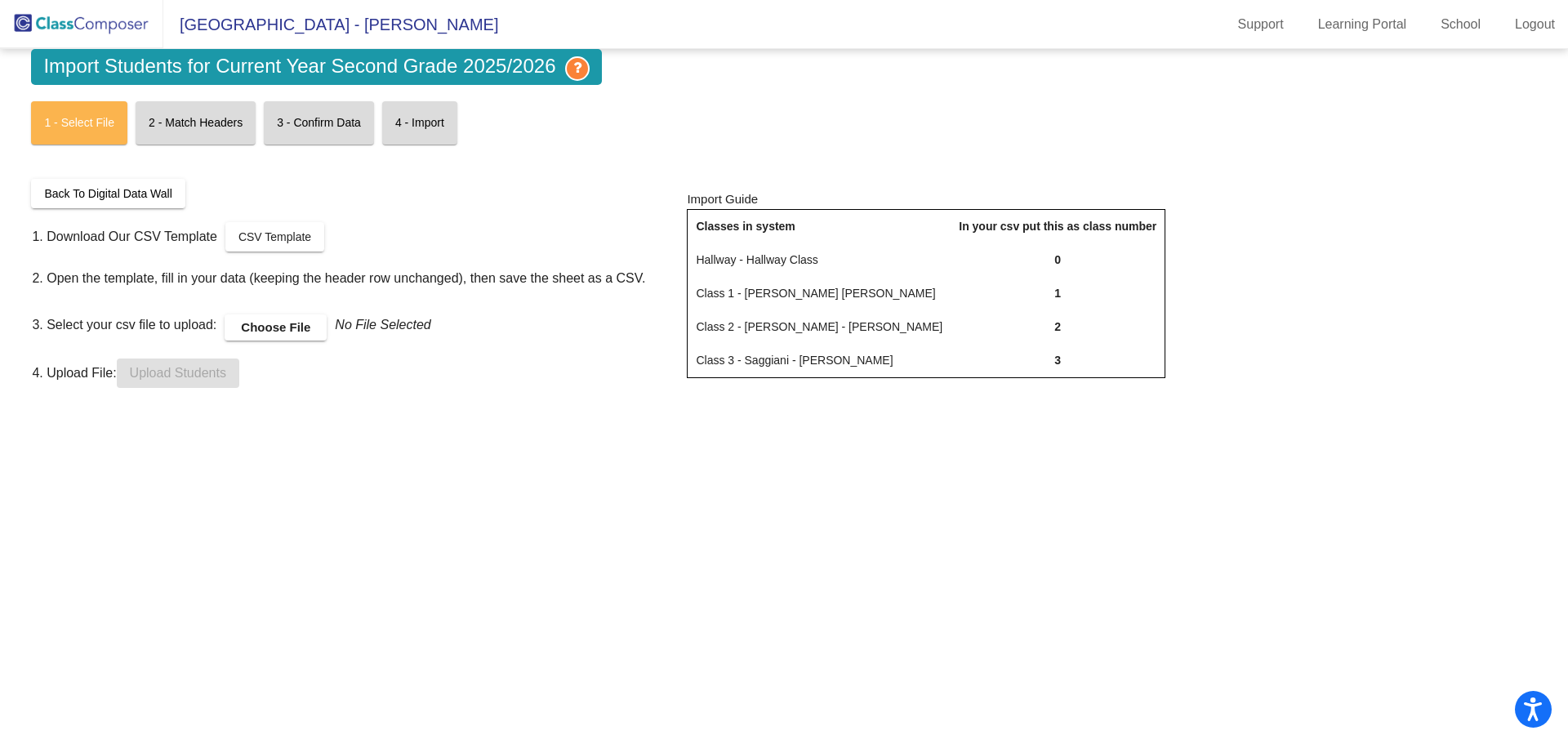
click at [263, 228] on link "CSV Template" at bounding box center [274, 236] width 99 height 29
click at [281, 322] on label "Choose File" at bounding box center [275, 327] width 102 height 26
click at [0, 0] on input "Choose File" at bounding box center [0, 0] width 0 height 0
click at [175, 373] on span "Upload Students" at bounding box center [178, 373] width 97 height 14
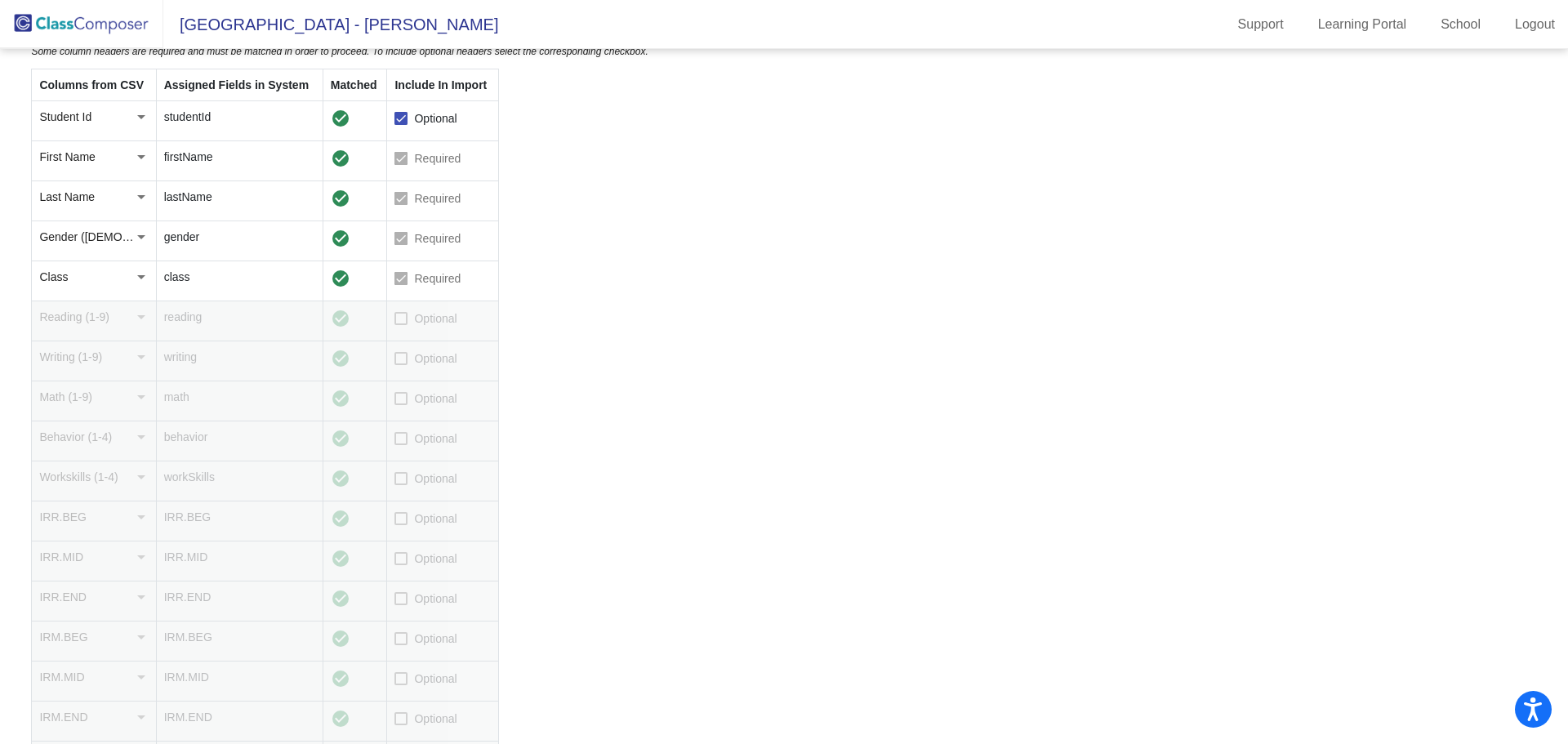
scroll to position [245, 0]
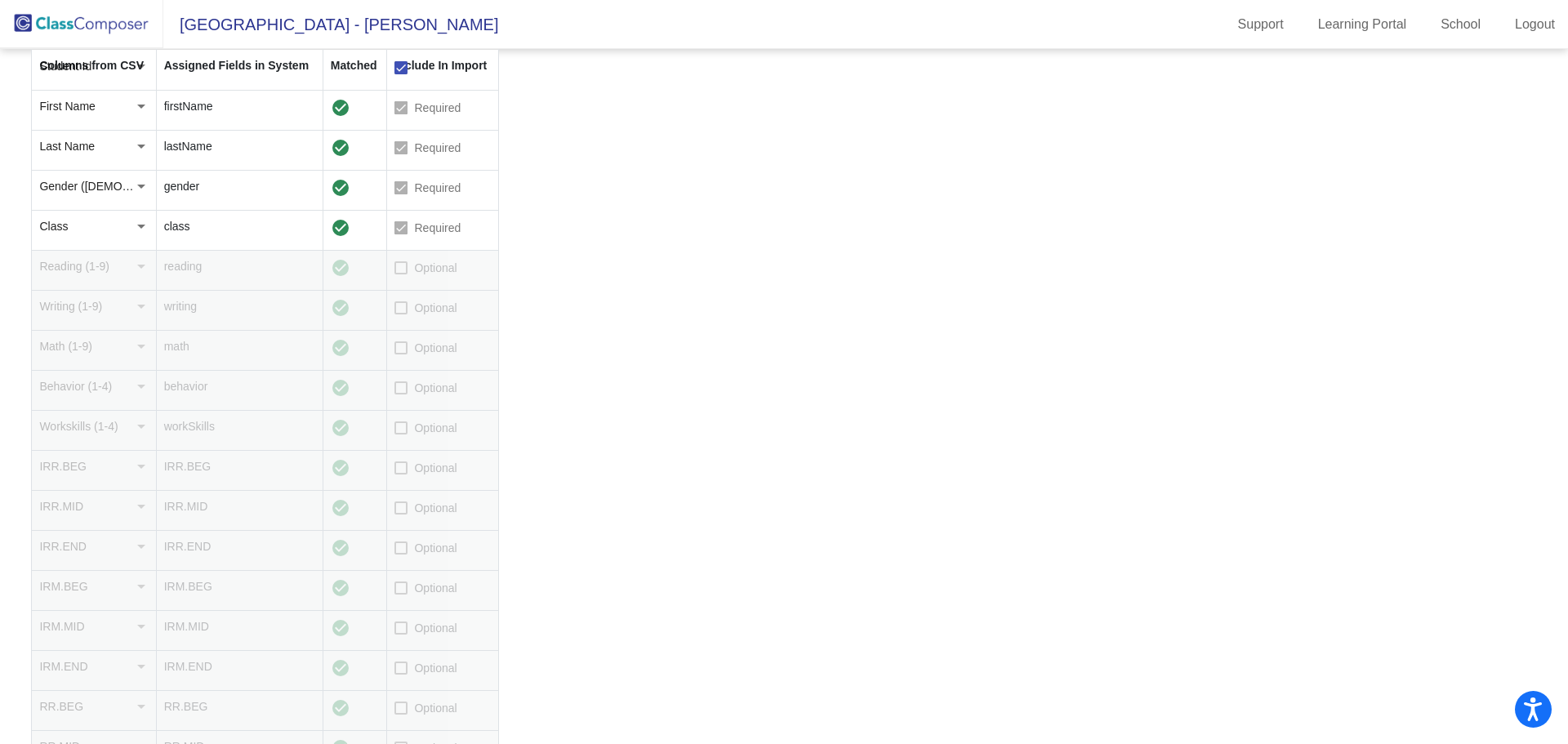
click at [403, 467] on div at bounding box center [400, 468] width 13 height 13
click at [401, 474] on input "Optional" at bounding box center [400, 474] width 1 height 1
checkbox input "true"
click at [402, 629] on div at bounding box center [400, 628] width 13 height 13
click at [401, 635] on input "Optional" at bounding box center [400, 635] width 1 height 1
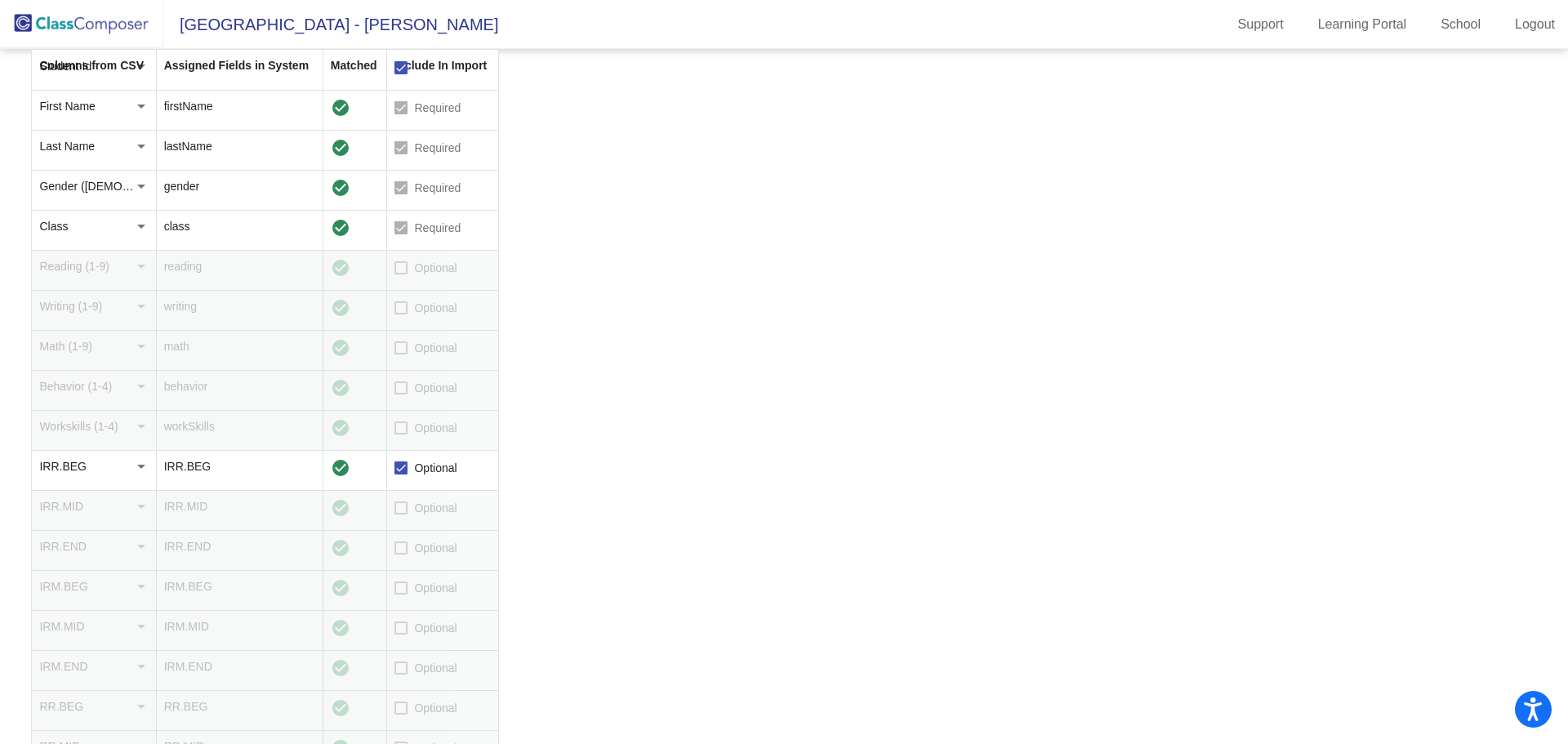
checkbox input "true"
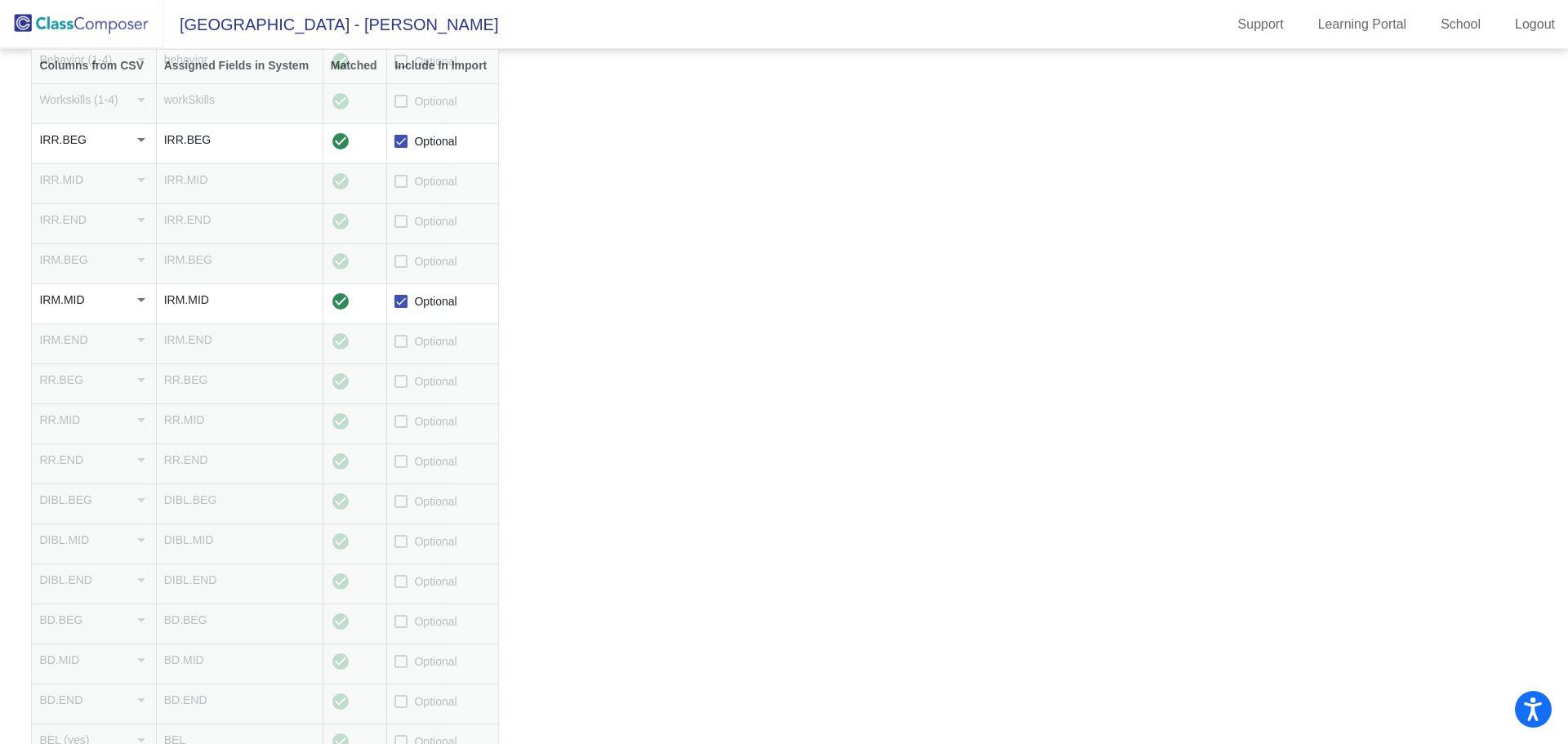
click at [401, 503] on div at bounding box center [400, 501] width 13 height 13
click at [401, 508] on input "Optional" at bounding box center [400, 508] width 1 height 1
checkbox input "true"
click at [400, 297] on div at bounding box center [400, 301] width 13 height 13
click at [400, 308] on input "Optional" at bounding box center [400, 308] width 1 height 1
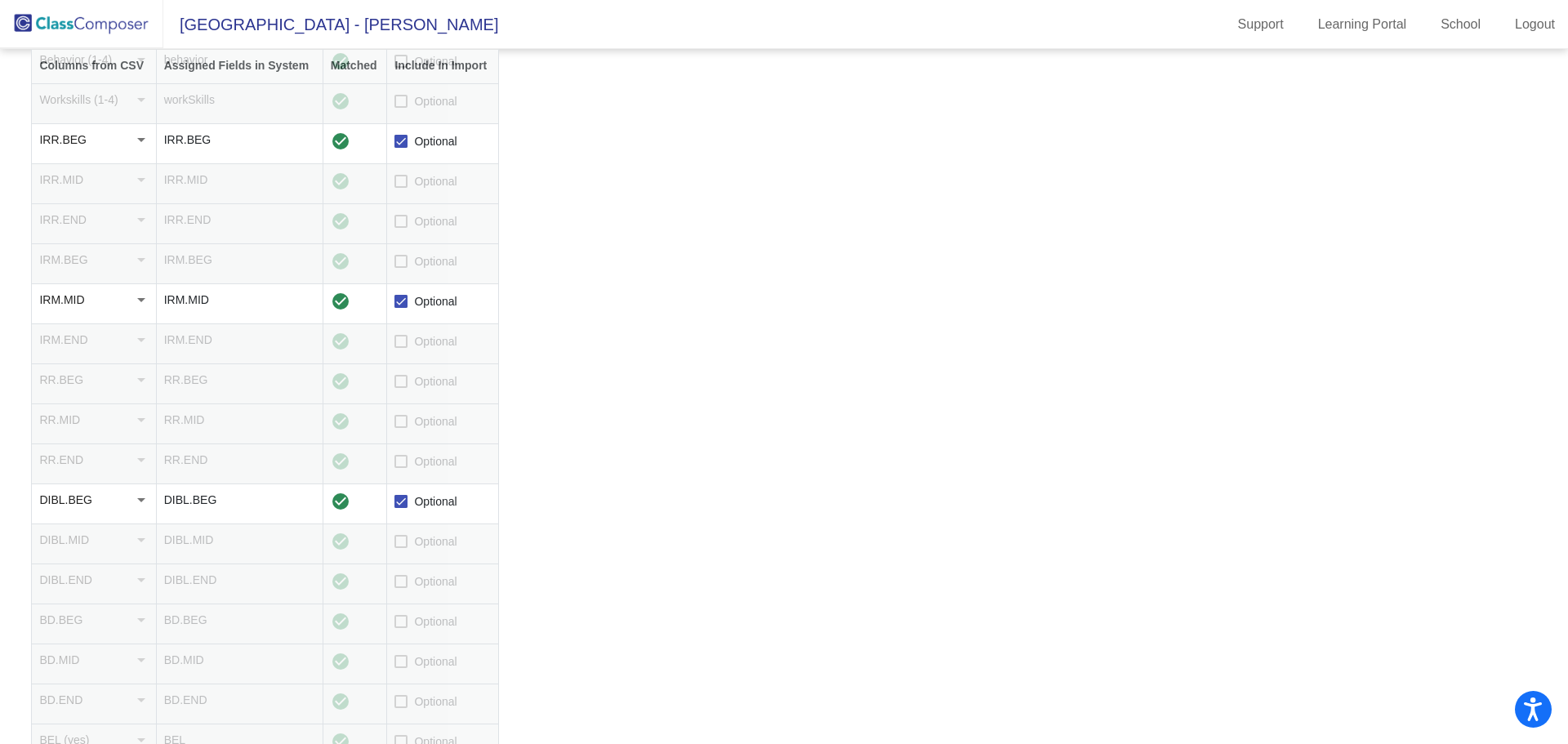
checkbox input "false"
click at [401, 262] on div at bounding box center [400, 261] width 13 height 13
click at [401, 268] on input "Optional" at bounding box center [400, 268] width 1 height 1
checkbox input "true"
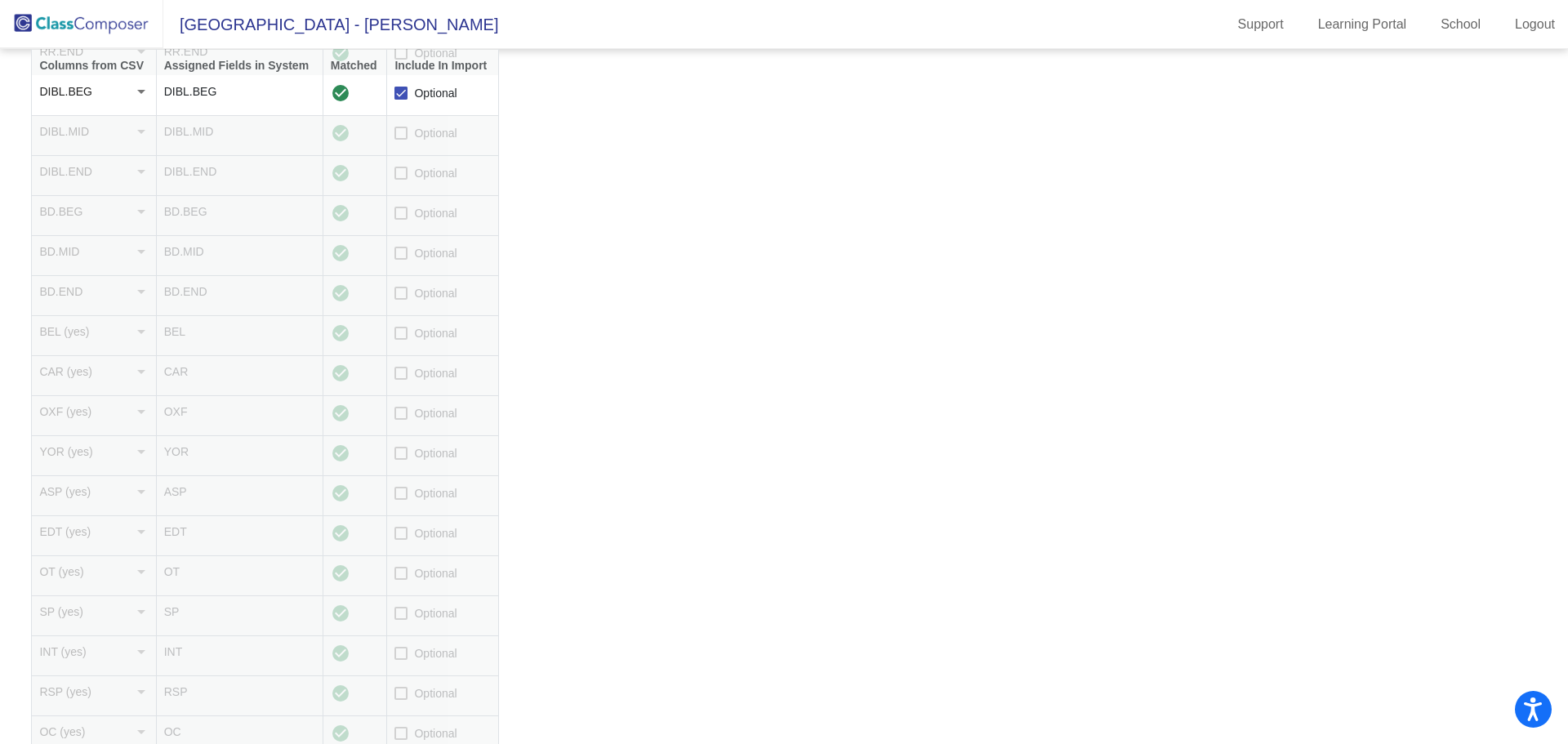
click at [408, 217] on div at bounding box center [400, 213] width 13 height 13
click at [401, 219] on input "Optional" at bounding box center [400, 219] width 1 height 1
checkbox input "true"
click at [404, 258] on div at bounding box center [400, 253] width 13 height 13
click at [401, 259] on input "Optional" at bounding box center [400, 259] width 1 height 1
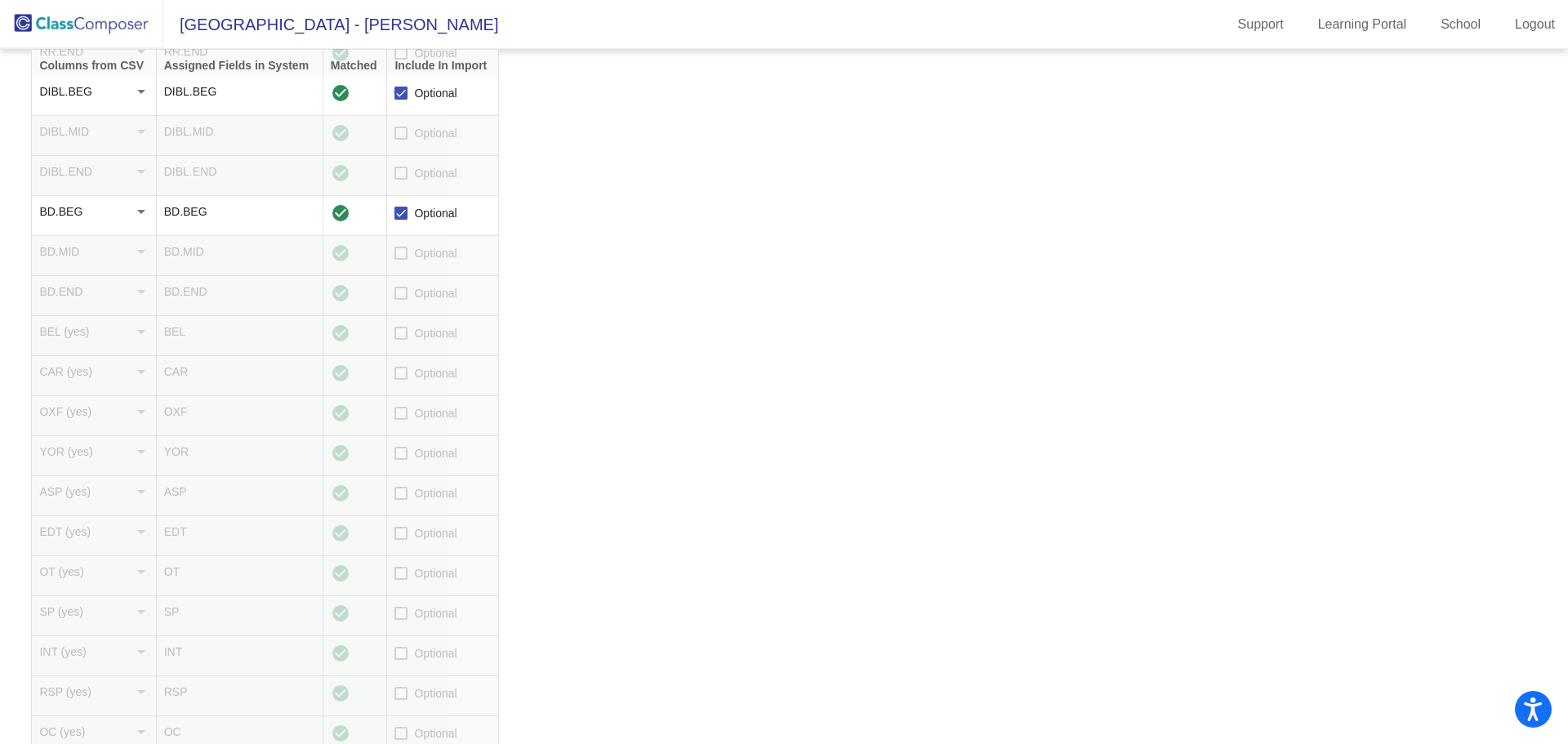
checkbox input "true"
click at [416, 300] on span "Optional" at bounding box center [435, 293] width 43 height 20
click at [401, 300] on input "Optional" at bounding box center [400, 299] width 1 height 1
checkbox input "true"
click at [416, 337] on span "Optional" at bounding box center [435, 333] width 43 height 20
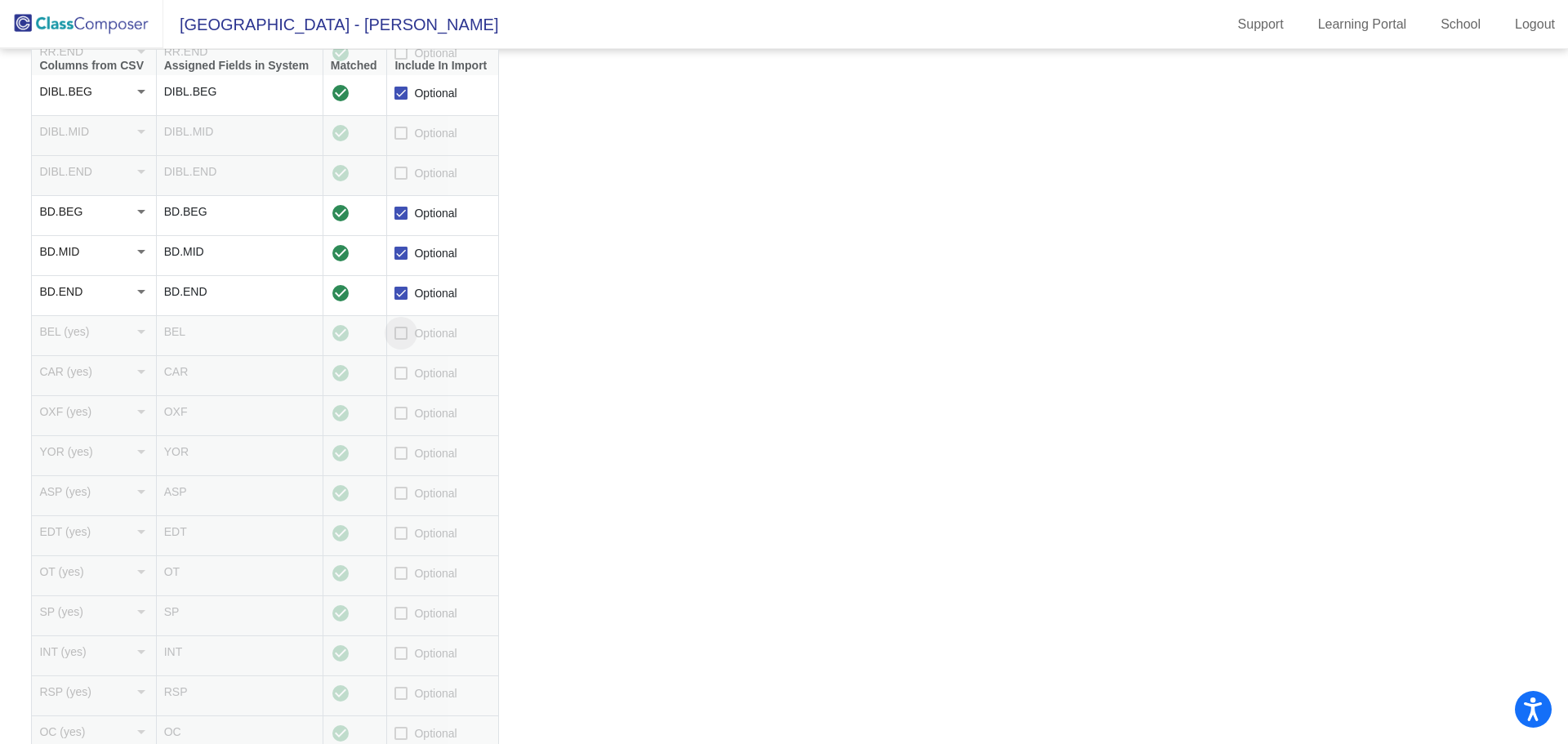
click at [401, 340] on input "Optional" at bounding box center [400, 340] width 1 height 1
checkbox input "true"
click at [412, 375] on label "Optional" at bounding box center [425, 373] width 62 height 20
click at [401, 380] on input "Optional" at bounding box center [400, 380] width 1 height 1
checkbox input "true"
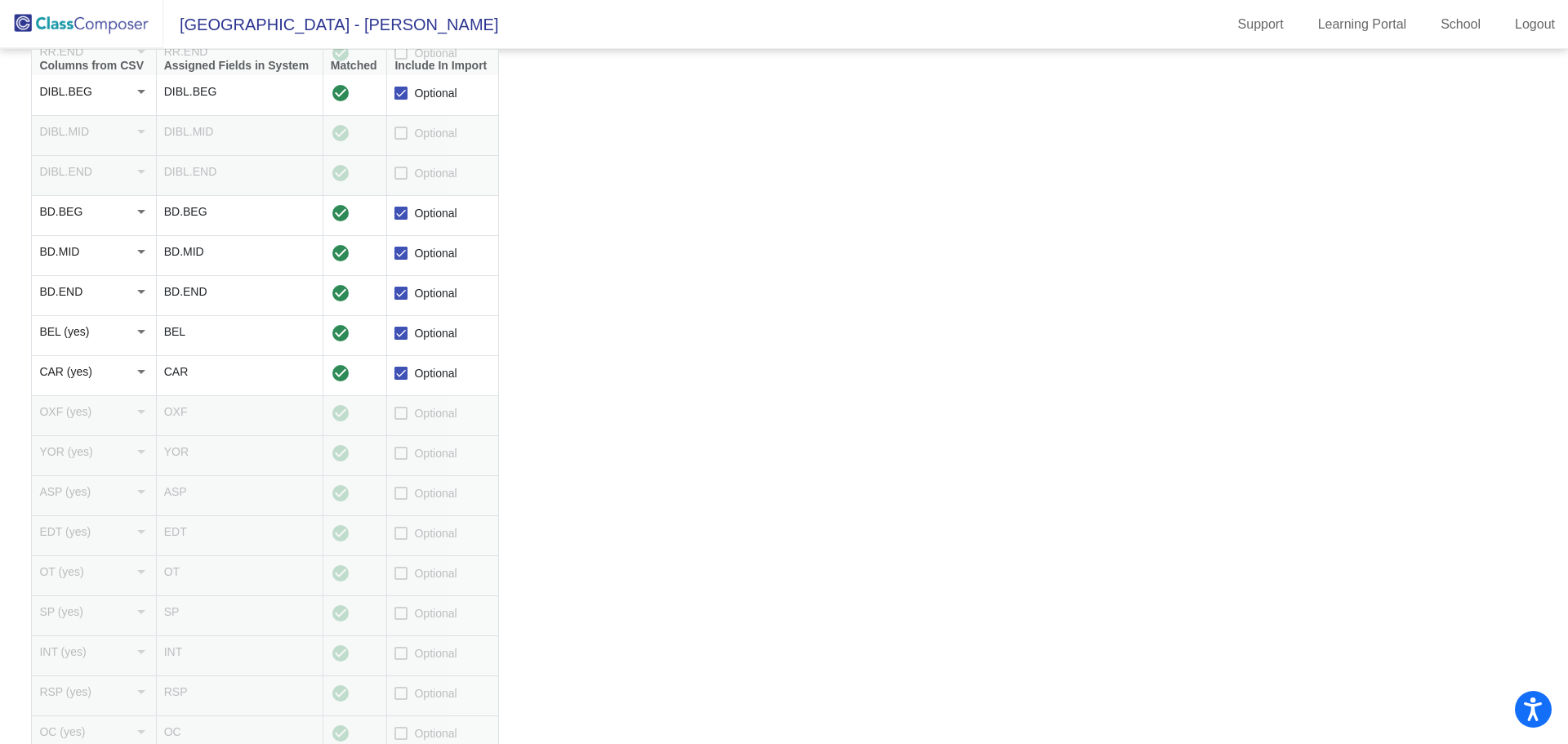
click at [411, 409] on label "Optional" at bounding box center [425, 413] width 62 height 20
click at [401, 420] on input "Optional" at bounding box center [400, 420] width 1 height 1
checkbox input "true"
click at [415, 462] on span "Optional" at bounding box center [435, 453] width 43 height 20
click at [401, 461] on input "Optional" at bounding box center [400, 460] width 1 height 1
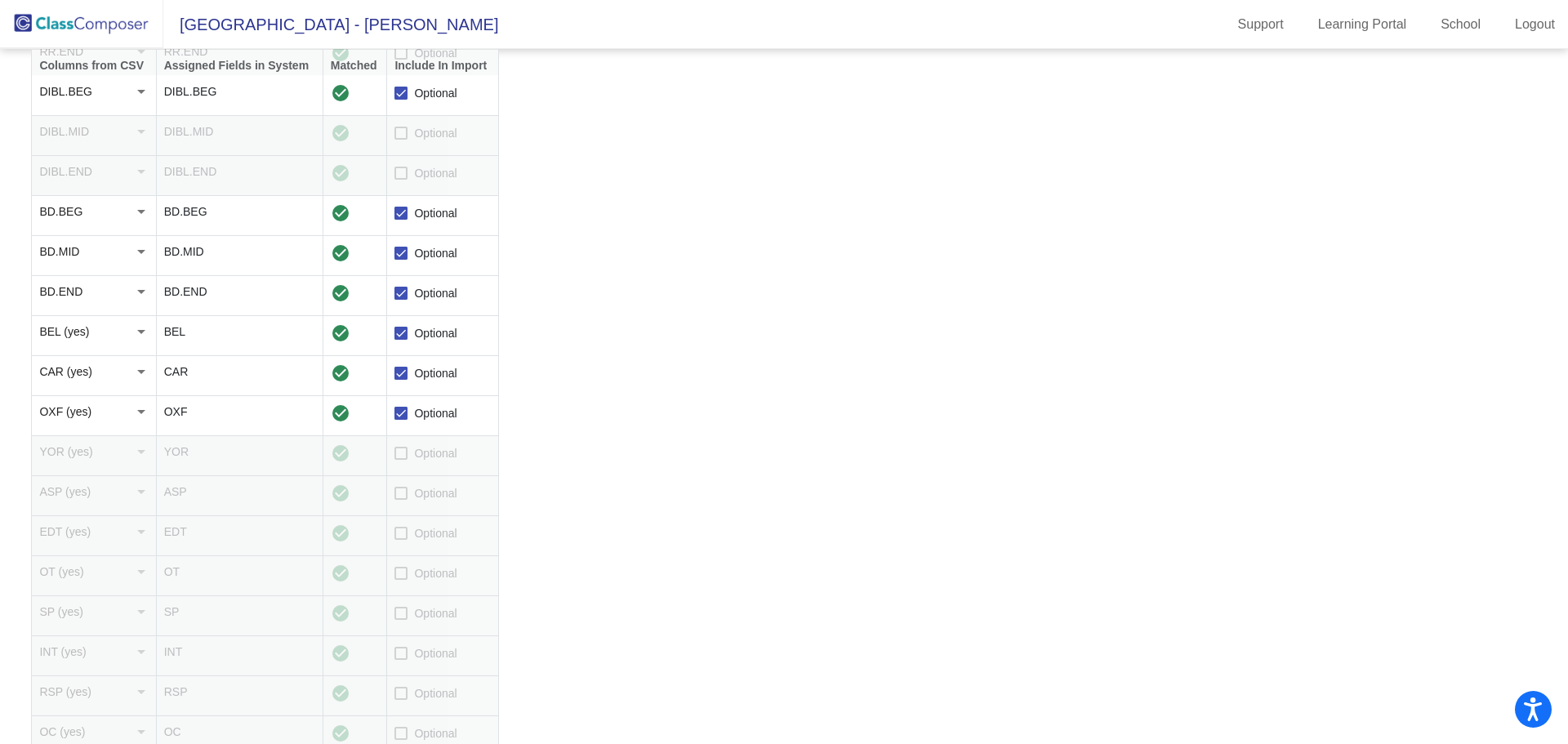
checkbox input "true"
click at [417, 493] on span "Optional" at bounding box center [435, 493] width 43 height 20
click at [401, 500] on input "Optional" at bounding box center [400, 500] width 1 height 1
checkbox input "true"
click at [416, 526] on span "Optional" at bounding box center [435, 533] width 43 height 20
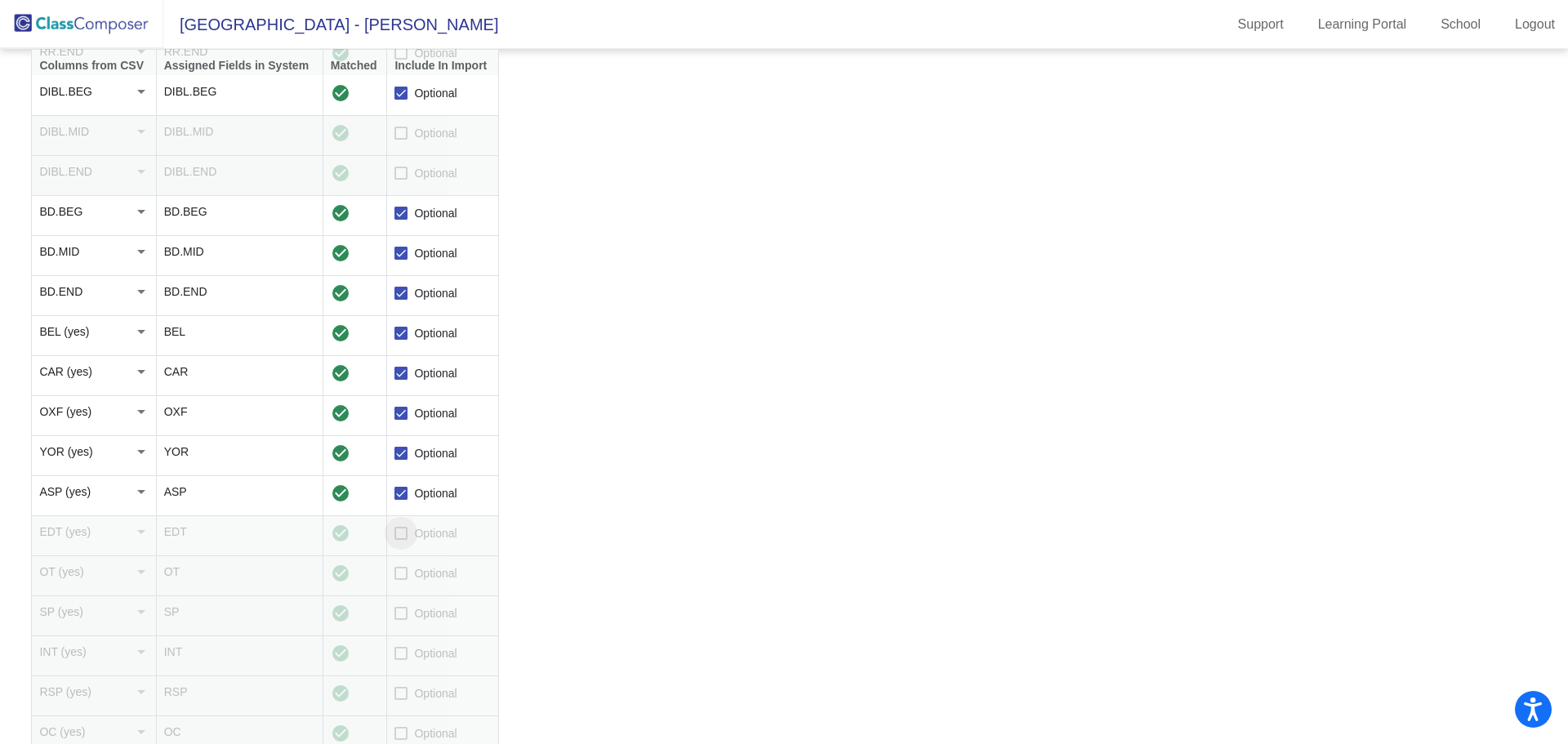
click at [401, 540] on input "Optional" at bounding box center [400, 540] width 1 height 1
checkbox input "true"
click at [420, 570] on span "Optional" at bounding box center [435, 574] width 43 height 20
click at [401, 580] on input "Optional" at bounding box center [400, 580] width 1 height 1
checkbox input "true"
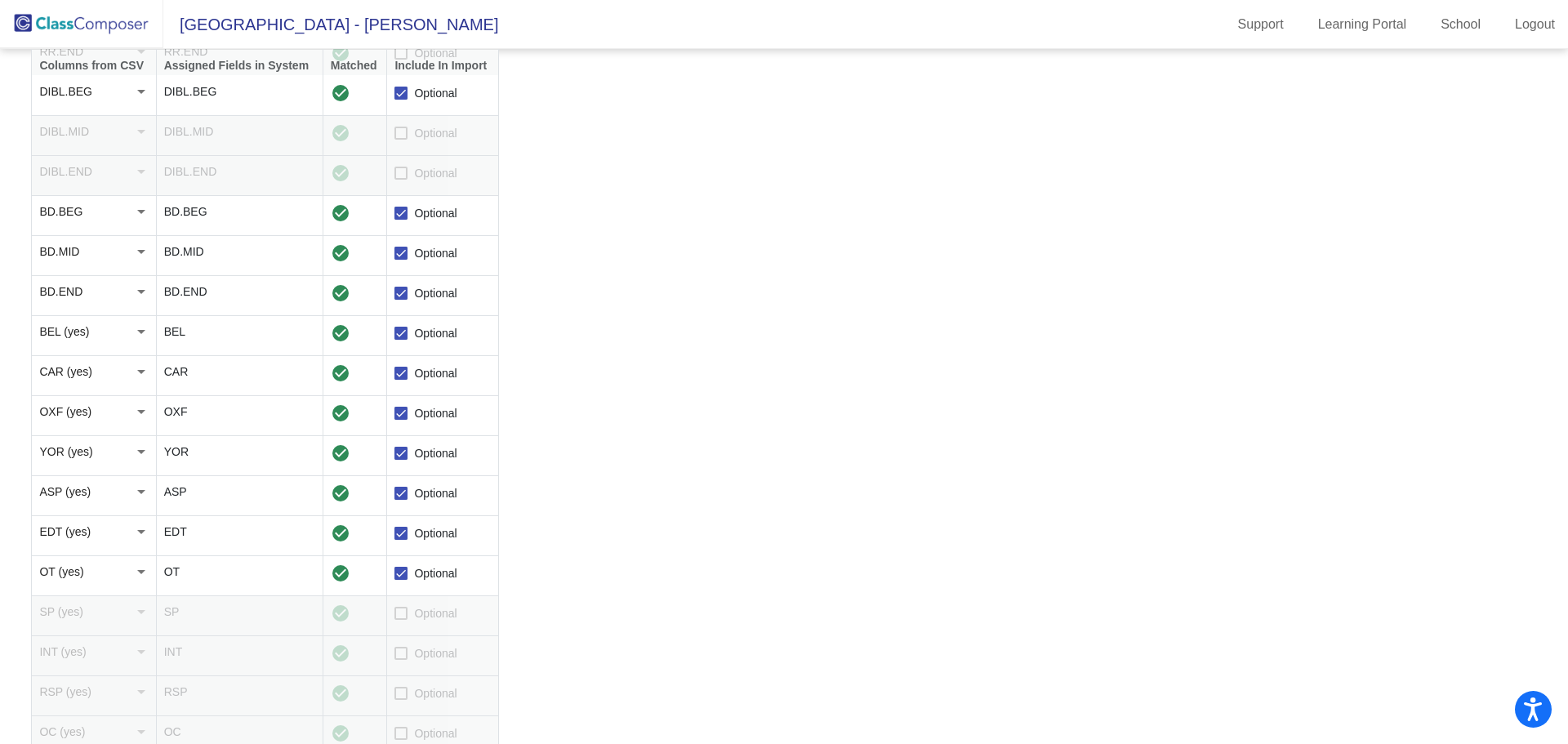
click at [415, 605] on span "Optional" at bounding box center [435, 613] width 43 height 20
click at [401, 620] on input "Optional" at bounding box center [400, 620] width 1 height 1
checkbox input "true"
click at [406, 646] on div at bounding box center [400, 653] width 13 height 13
click at [401, 660] on input "Optional" at bounding box center [400, 660] width 1 height 1
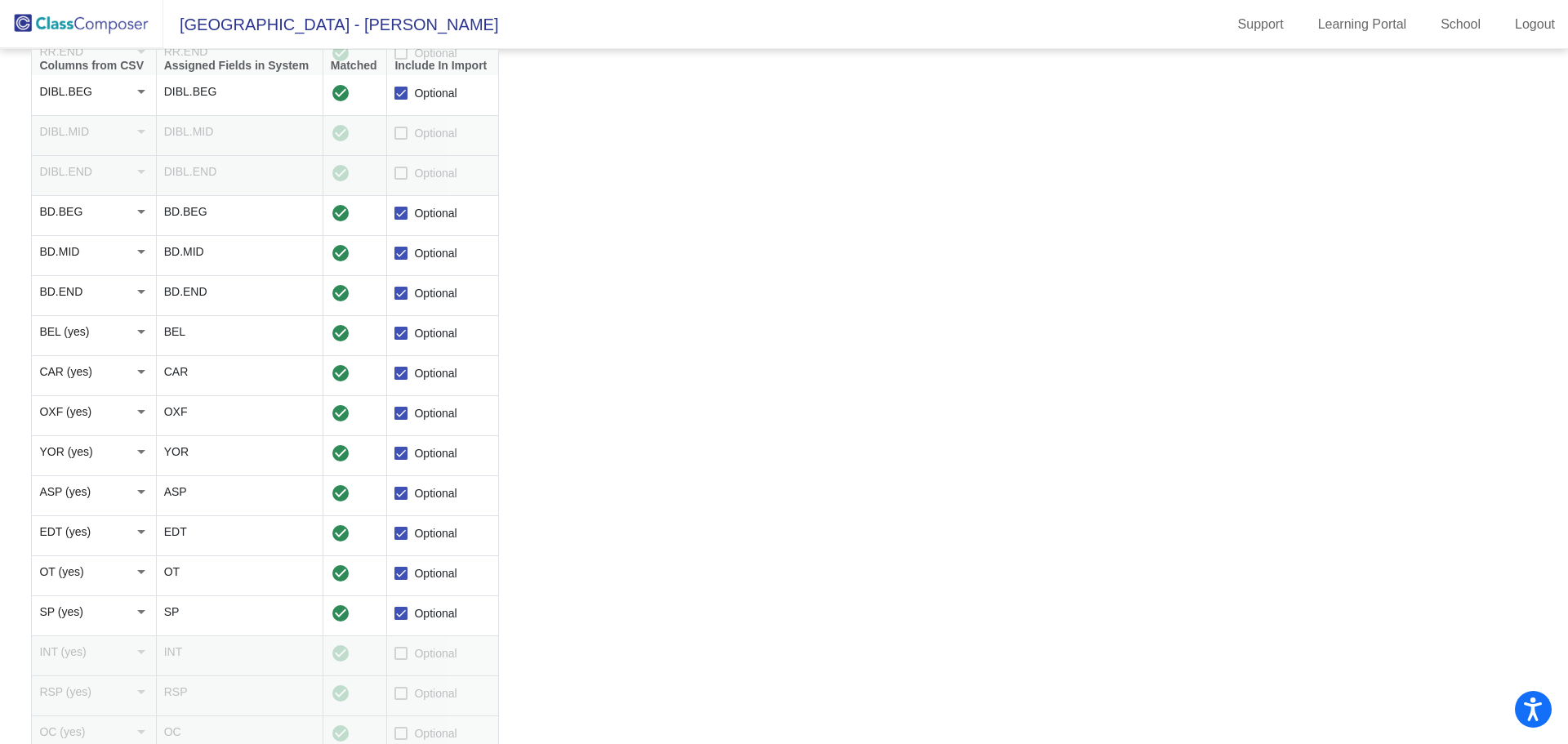
checkbox input "true"
click at [410, 699] on label "Optional" at bounding box center [425, 693] width 62 height 20
click at [401, 700] on input "Optional" at bounding box center [400, 700] width 1 height 1
checkbox input "true"
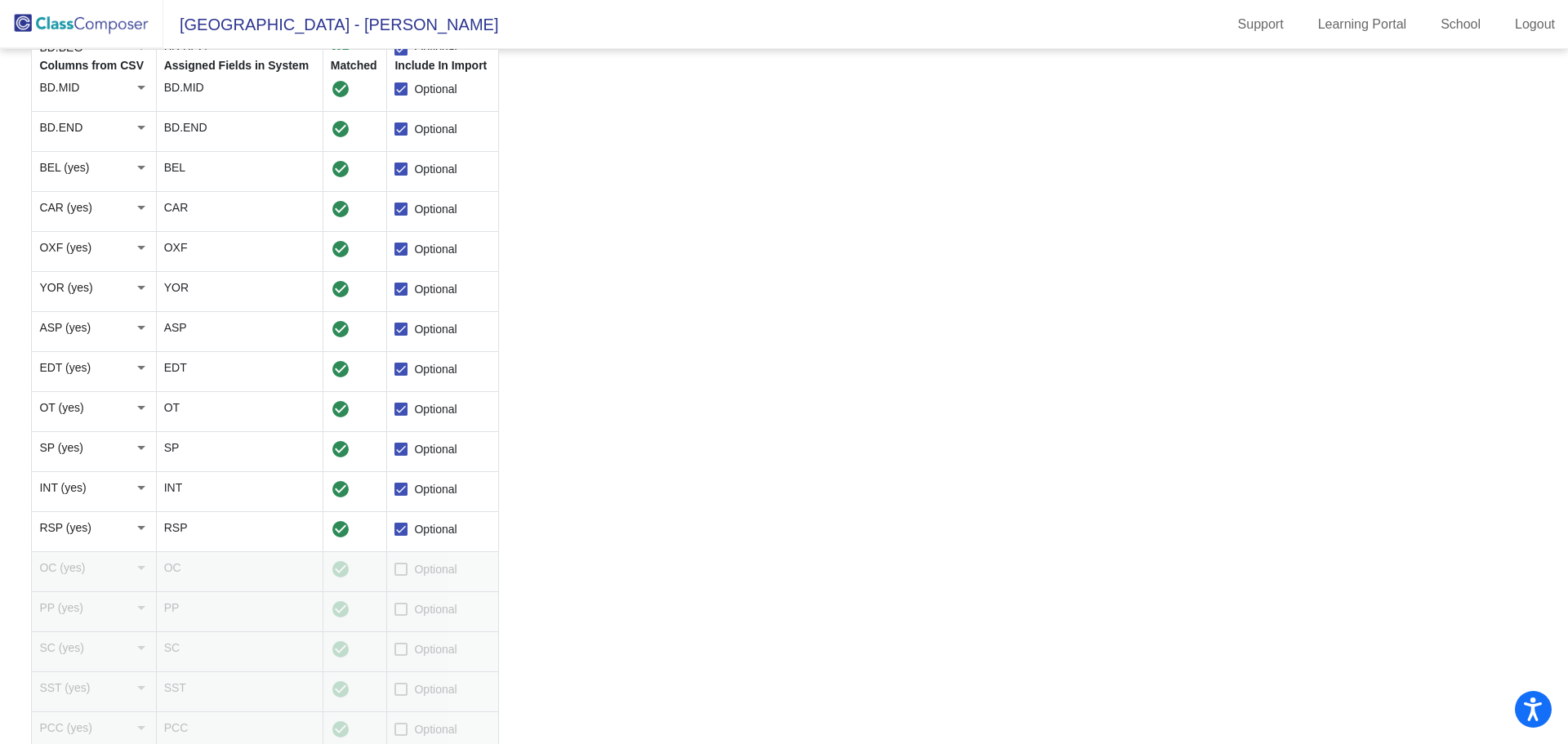
scroll to position [1162, 0]
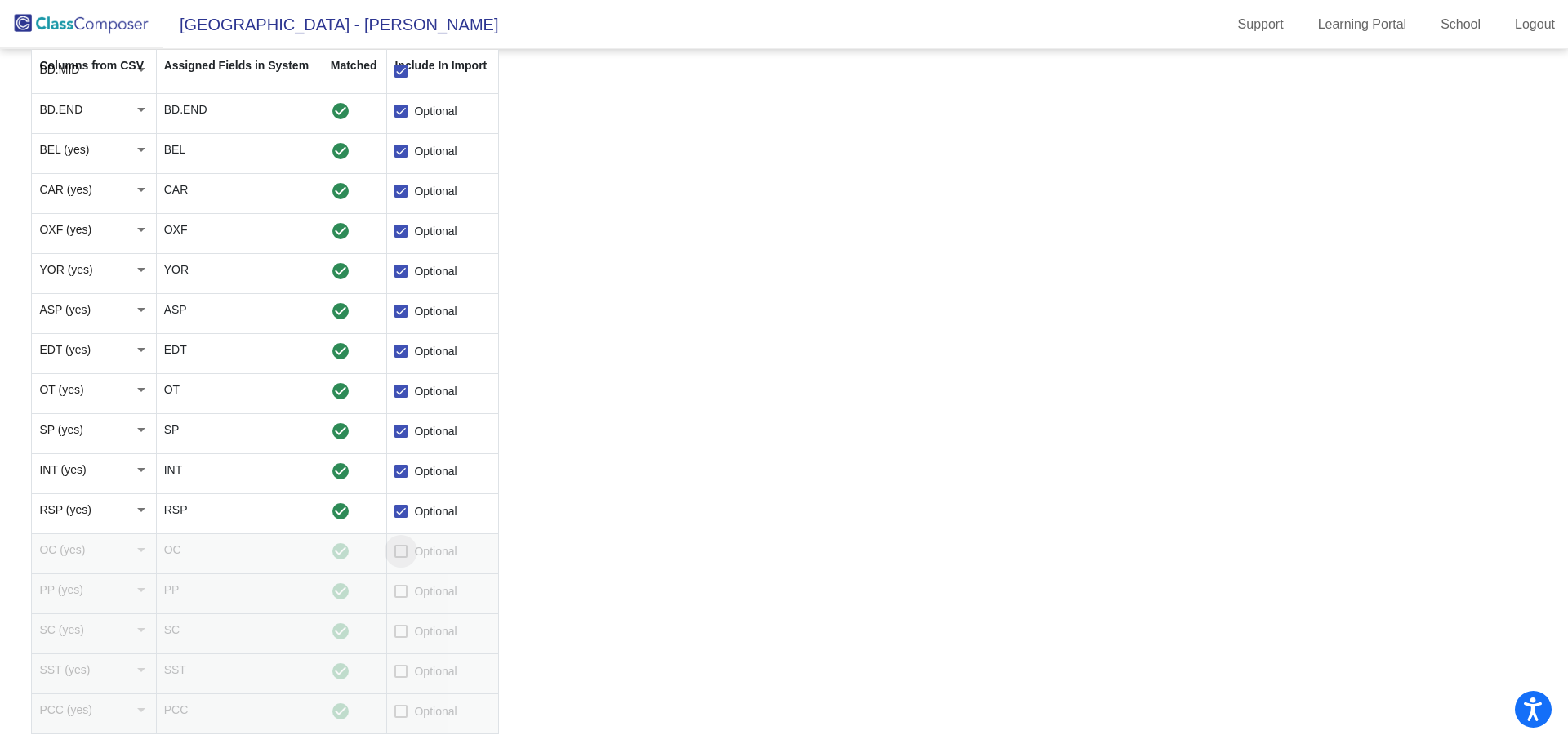
click at [408, 543] on label "Optional" at bounding box center [425, 551] width 62 height 20
click at [401, 558] on input "Optional" at bounding box center [400, 558] width 1 height 1
checkbox input "true"
click at [412, 591] on label "Optional" at bounding box center [425, 591] width 62 height 20
click at [401, 598] on input "Optional" at bounding box center [400, 598] width 1 height 1
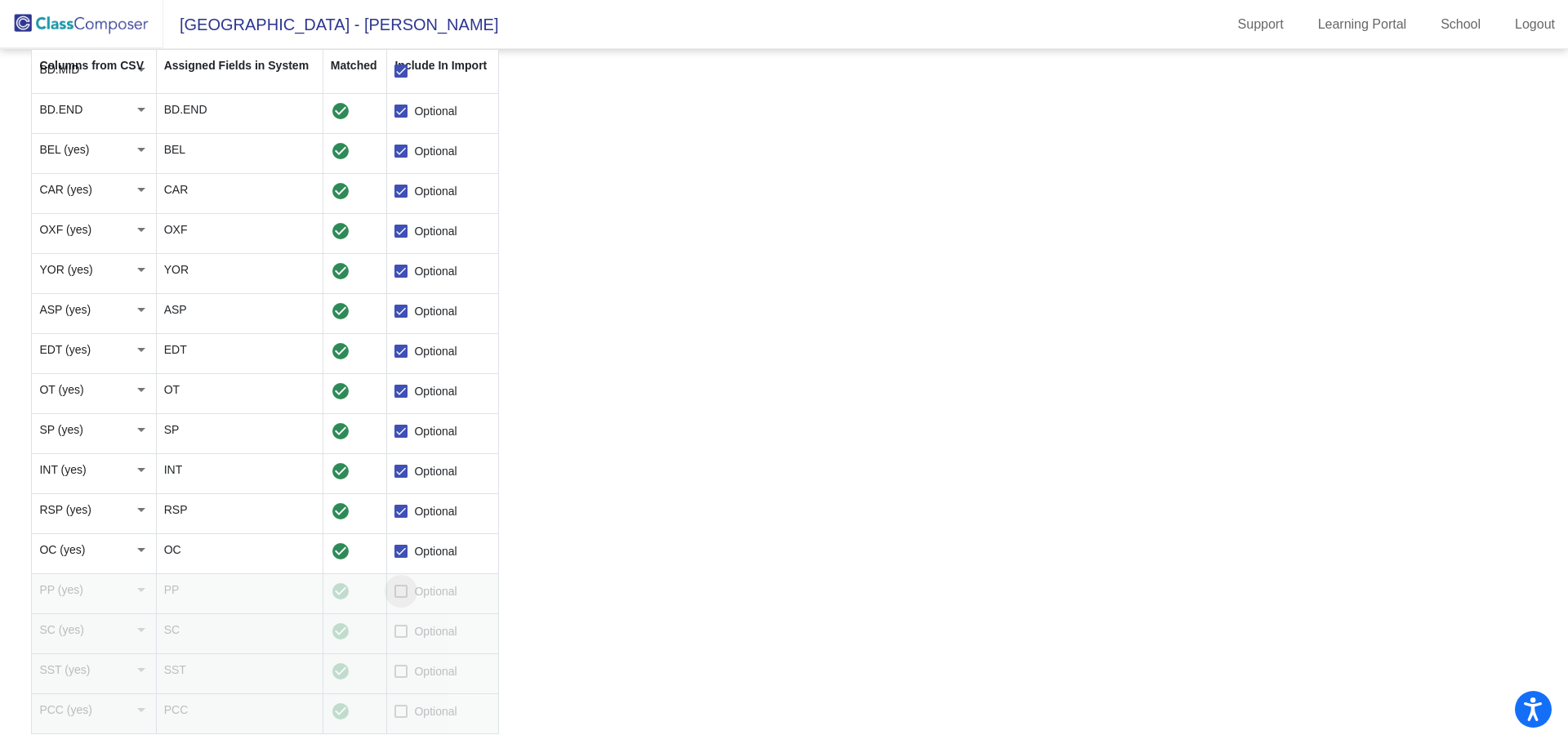
checkbox input "true"
click at [415, 632] on span "Optional" at bounding box center [435, 631] width 43 height 20
click at [401, 637] on input "Optional" at bounding box center [400, 637] width 1 height 1
checkbox input "true"
click at [413, 671] on label "Optional" at bounding box center [425, 671] width 62 height 20
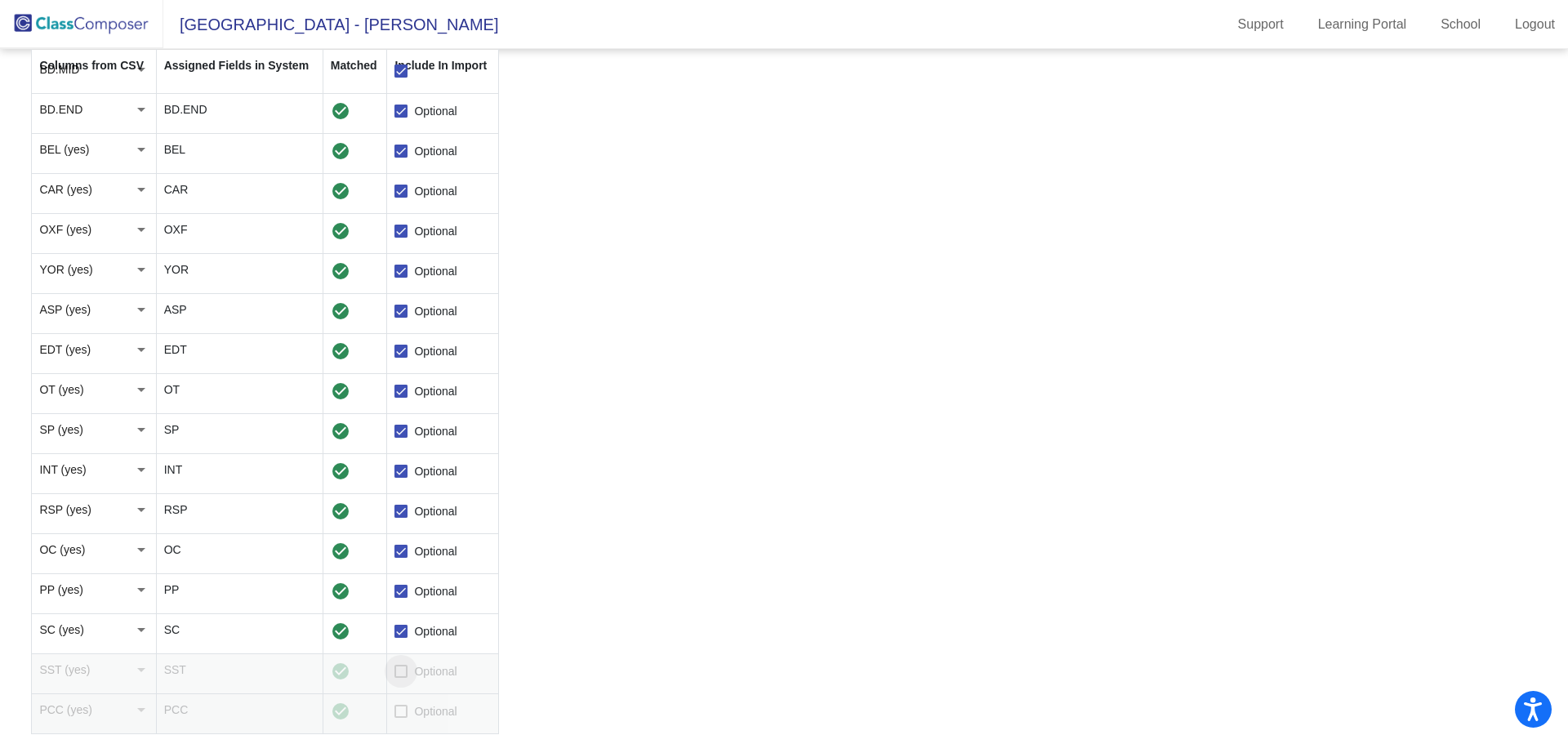
click at [401, 677] on input "Optional" at bounding box center [400, 677] width 1 height 1
checkbox input "true"
click at [422, 707] on span "Optional" at bounding box center [435, 711] width 43 height 20
click at [401, 717] on input "Optional" at bounding box center [400, 717] width 1 height 1
checkbox input "true"
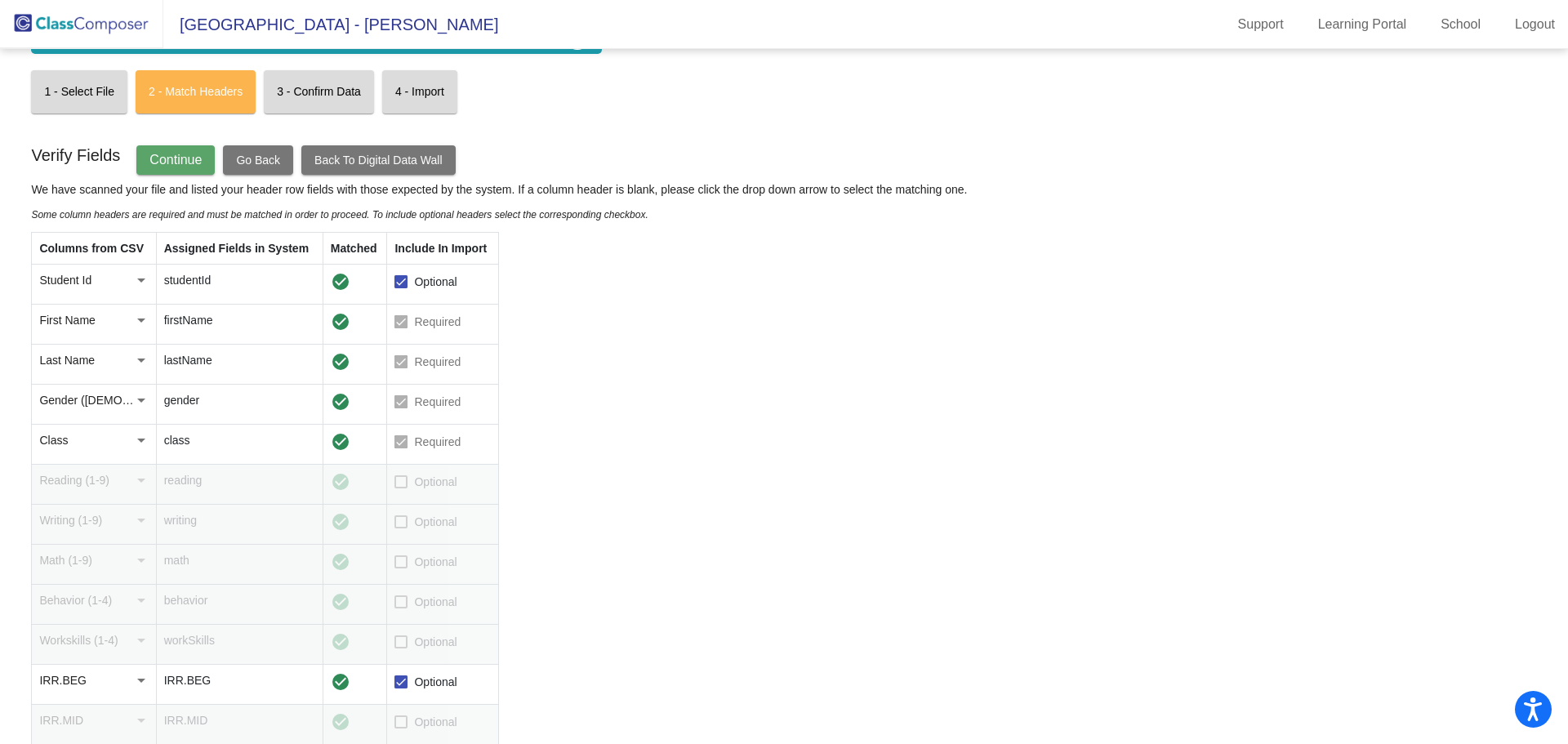
scroll to position [0, 0]
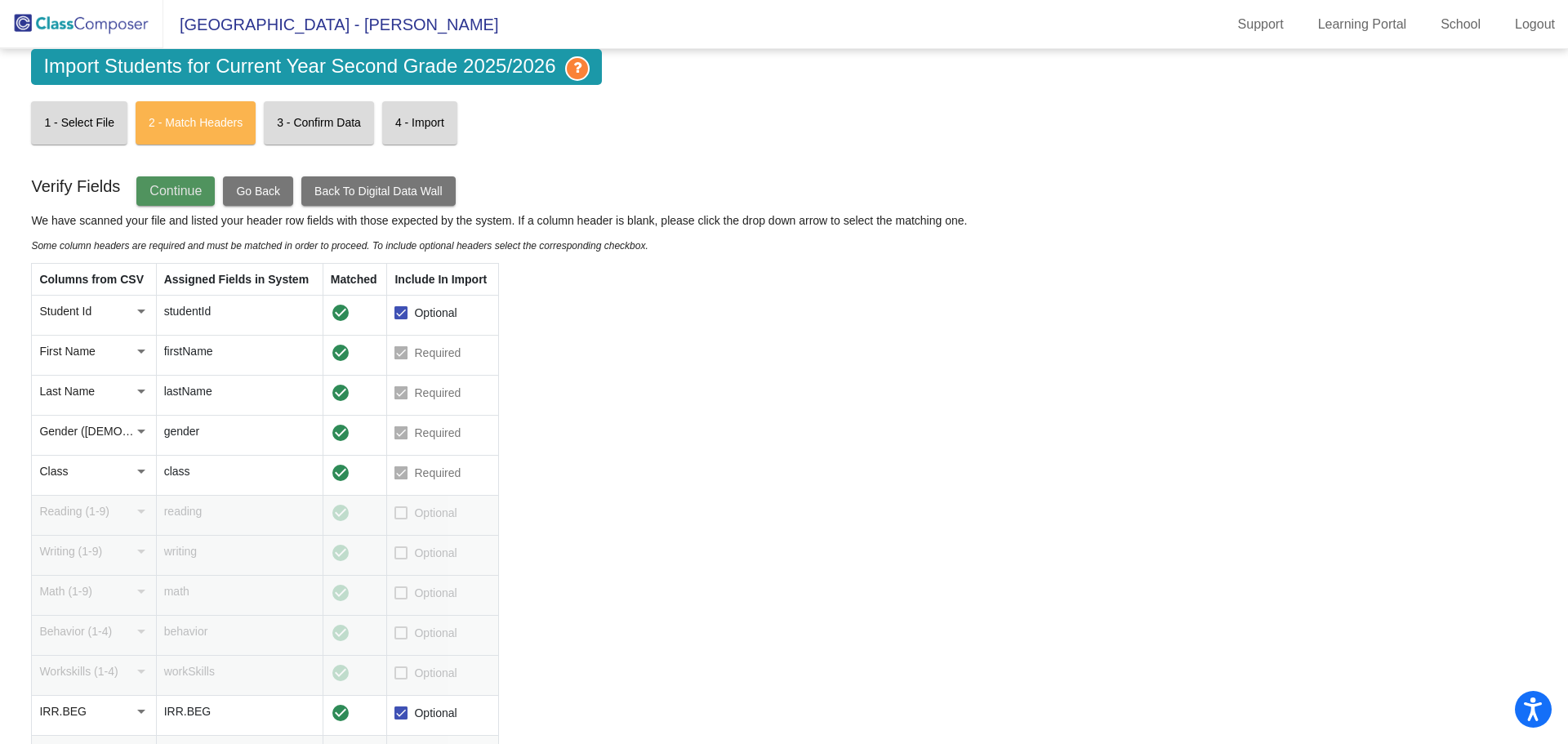
click at [193, 191] on span "Continue" at bounding box center [175, 191] width 52 height 14
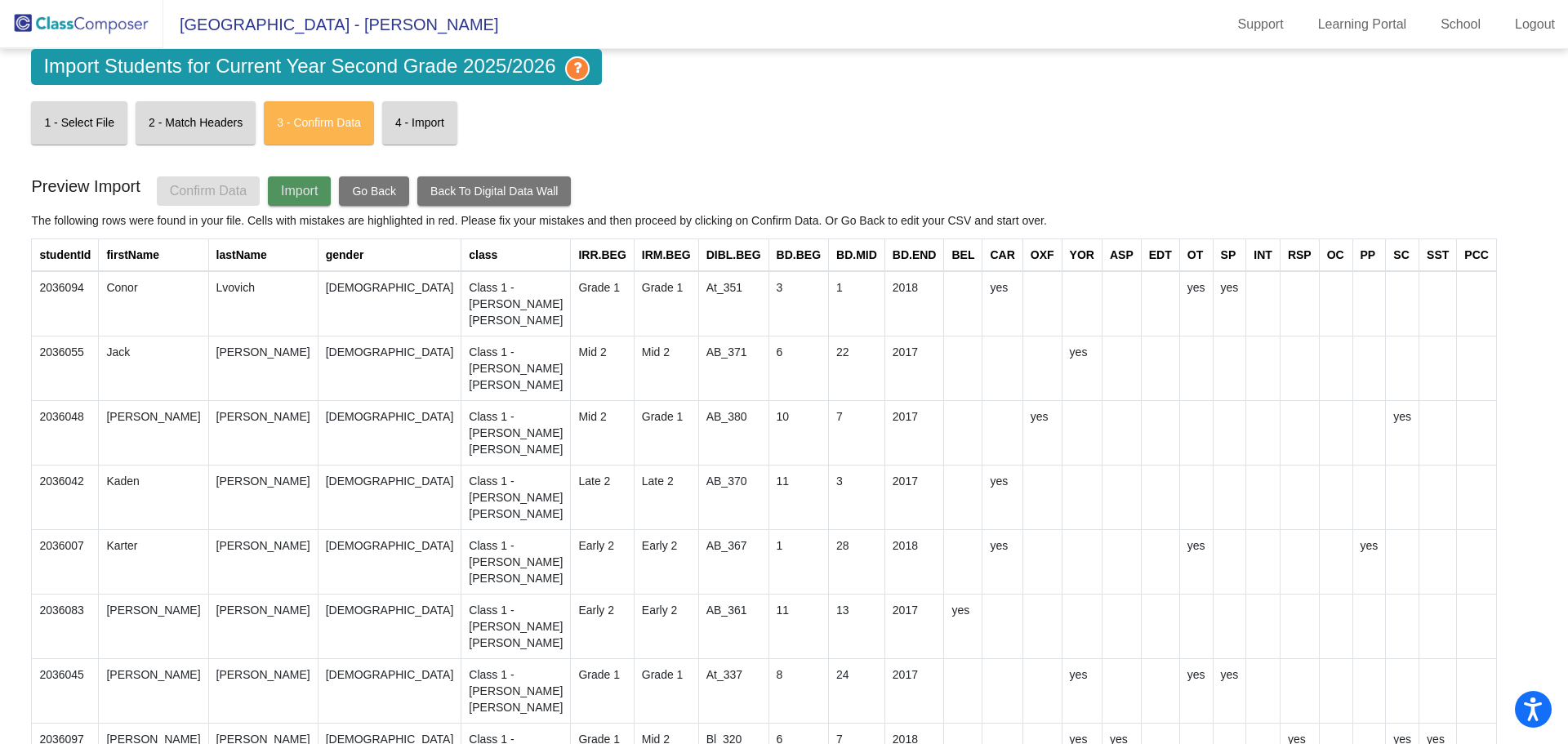
click at [286, 194] on span "Import" at bounding box center [298, 191] width 36 height 14
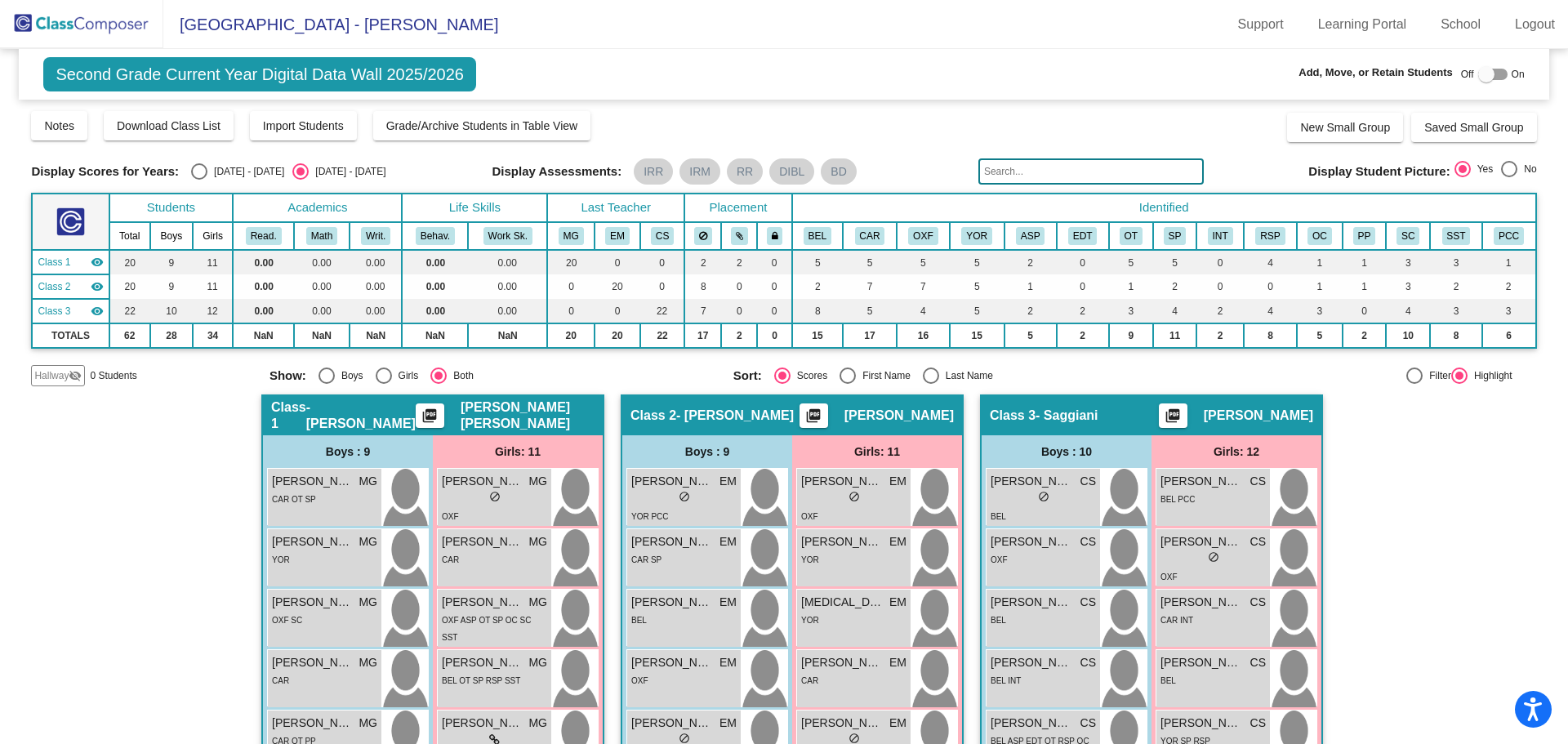
click at [112, 20] on img at bounding box center [82, 24] width 163 height 48
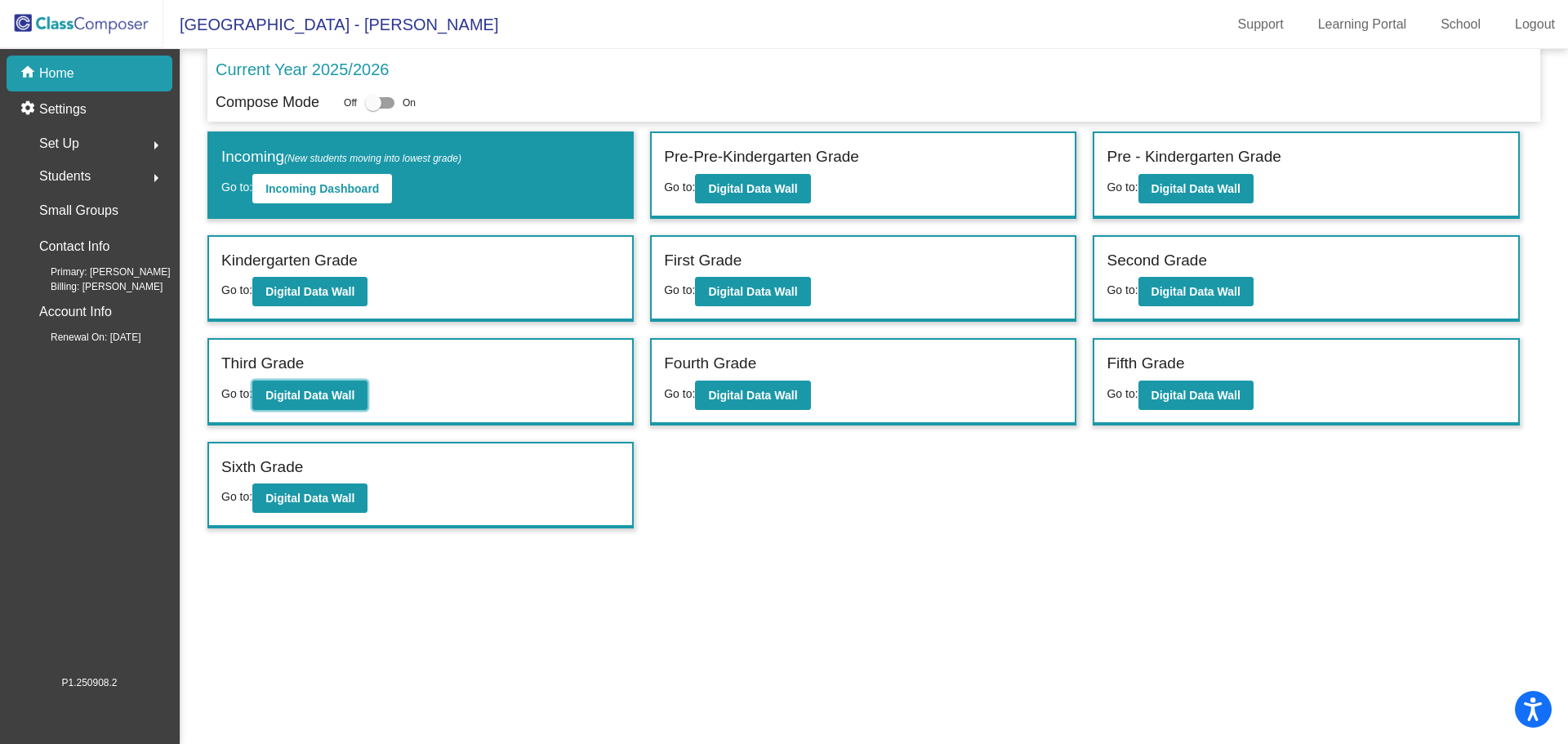
click at [337, 381] on button "Digital Data Wall" at bounding box center [310, 395] width 115 height 29
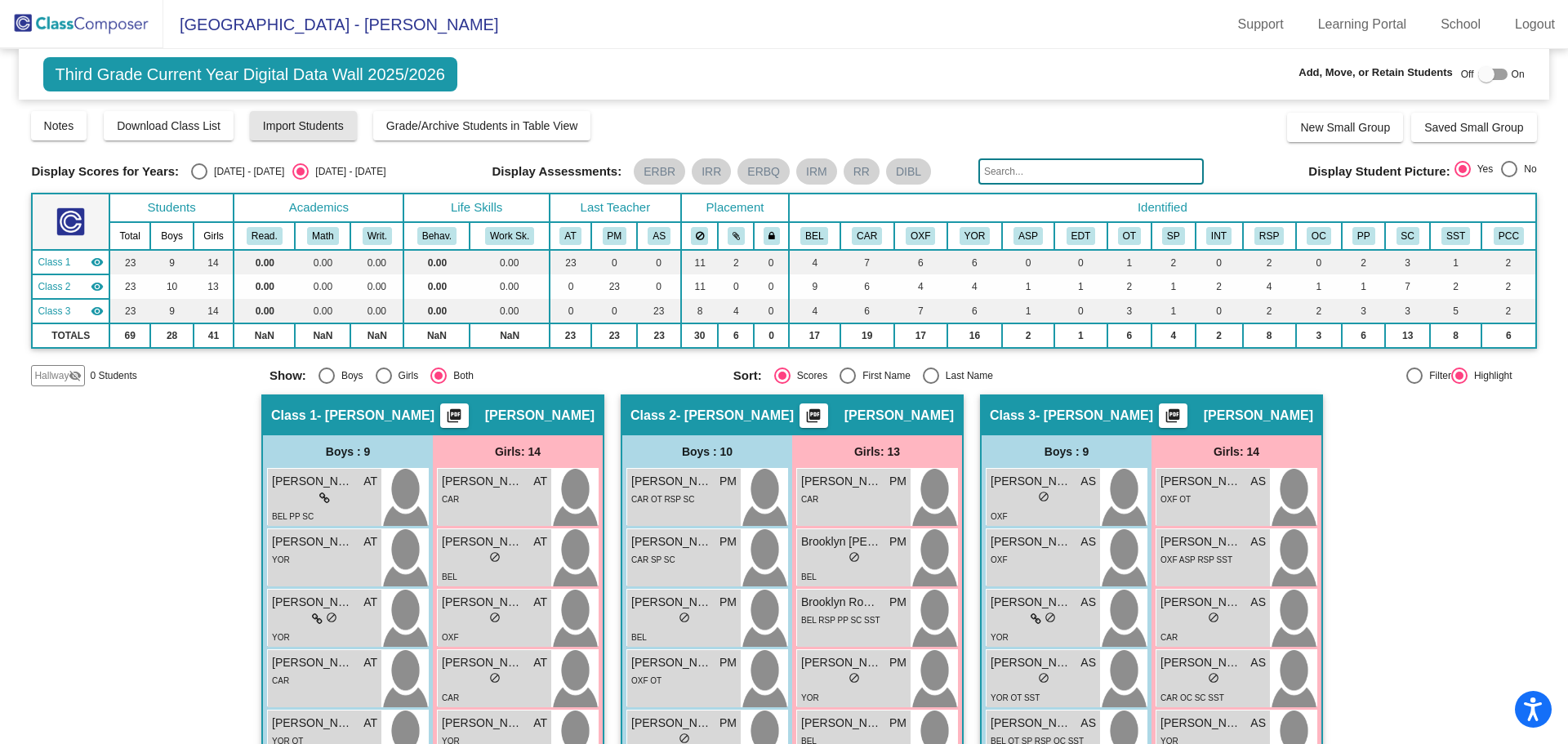
click at [317, 139] on button "Import Students" at bounding box center [303, 125] width 107 height 29
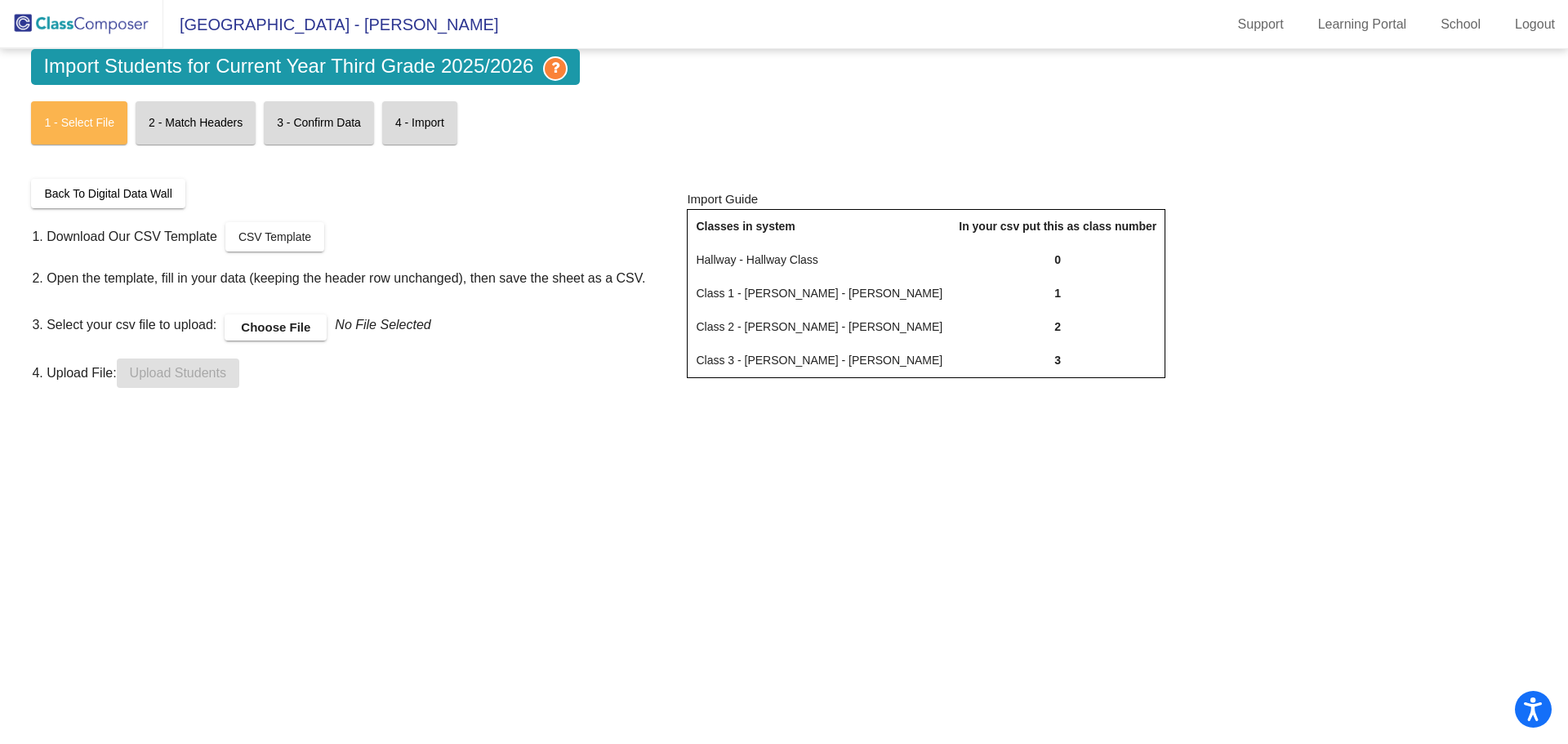
click at [289, 241] on span "CSV Template" at bounding box center [275, 236] width 73 height 13
click at [287, 328] on label "Choose File" at bounding box center [275, 327] width 102 height 26
click at [0, 0] on input "Choose File" at bounding box center [0, 0] width 0 height 0
click at [159, 366] on span "Upload Students" at bounding box center [178, 373] width 97 height 14
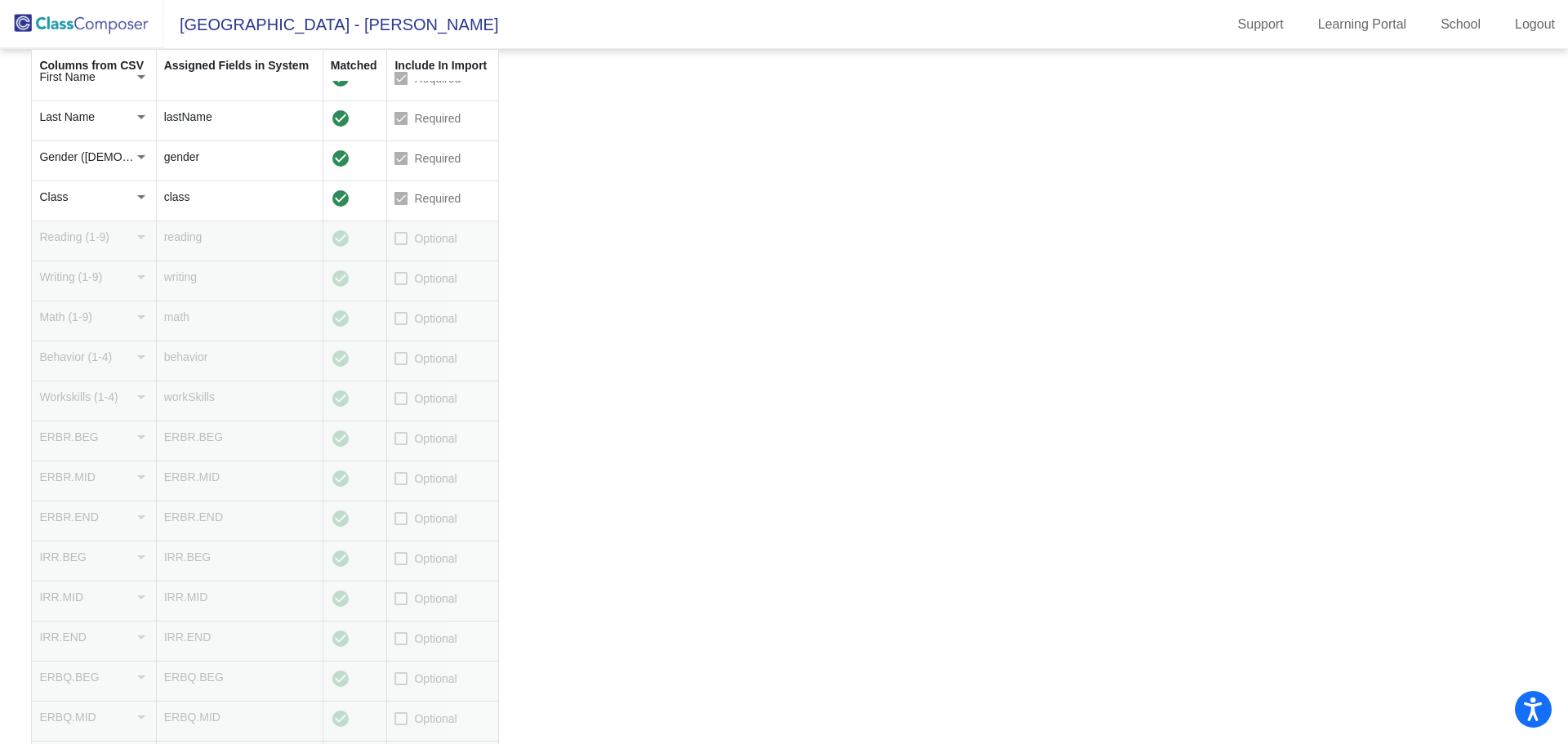
scroll to position [327, 0]
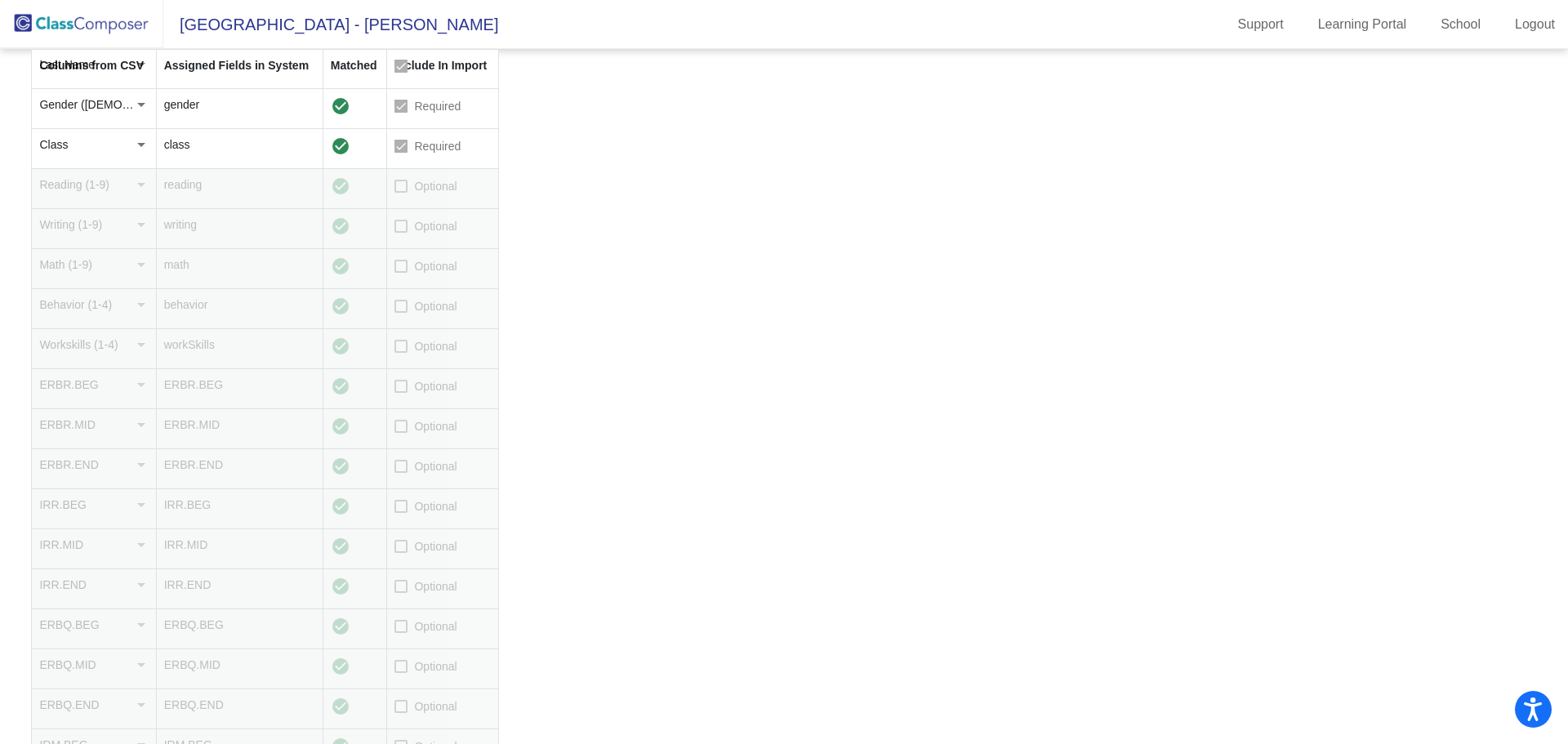
click at [403, 501] on div at bounding box center [400, 506] width 13 height 13
click at [401, 513] on input "Optional" at bounding box center [400, 513] width 1 height 1
checkbox input "true"
click at [405, 583] on div at bounding box center [400, 582] width 13 height 13
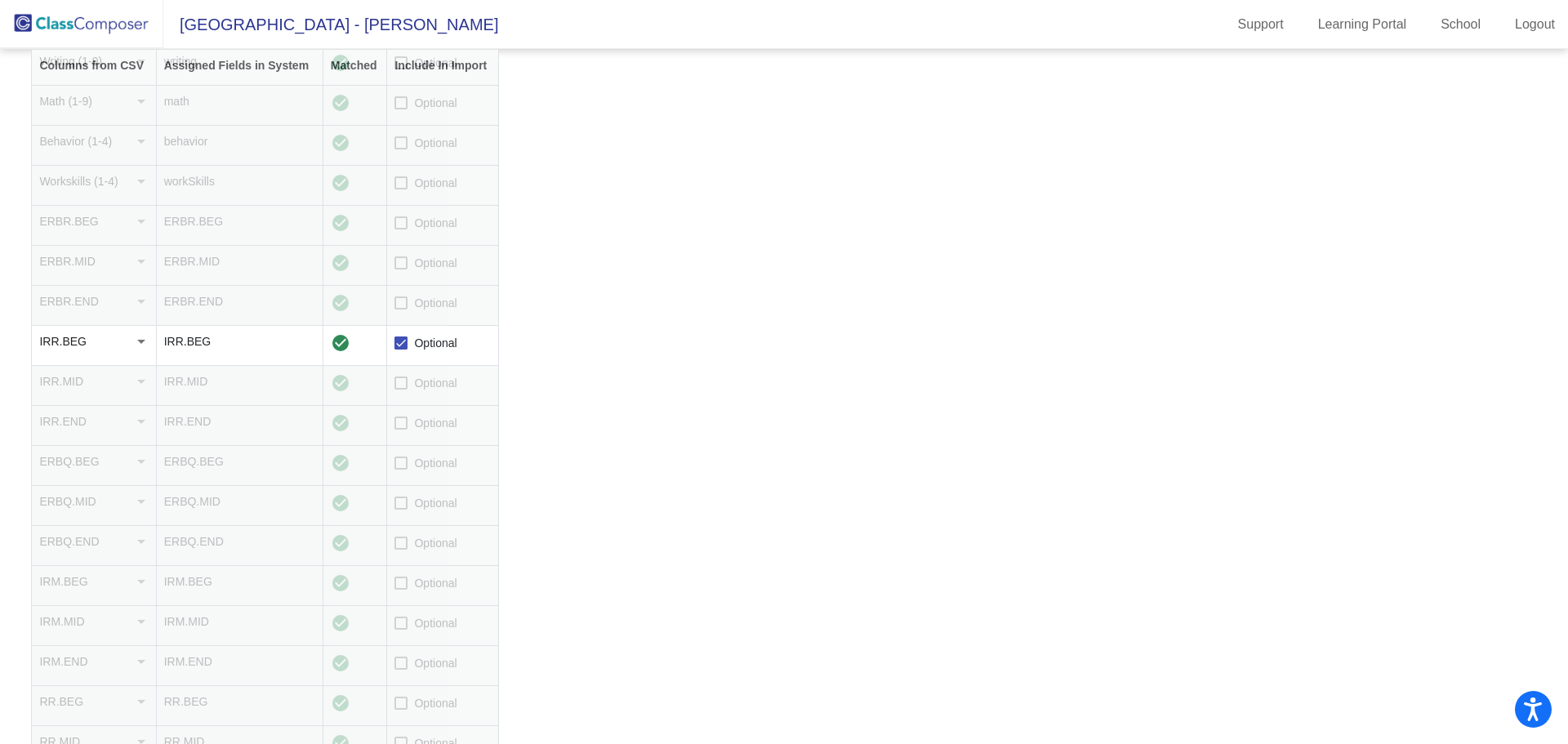
click at [401, 590] on input "Optional" at bounding box center [400, 590] width 1 height 1
checkbox input "true"
click at [400, 657] on div at bounding box center [400, 660] width 13 height 13
click at [400, 666] on input "Optional" at bounding box center [400, 666] width 1 height 1
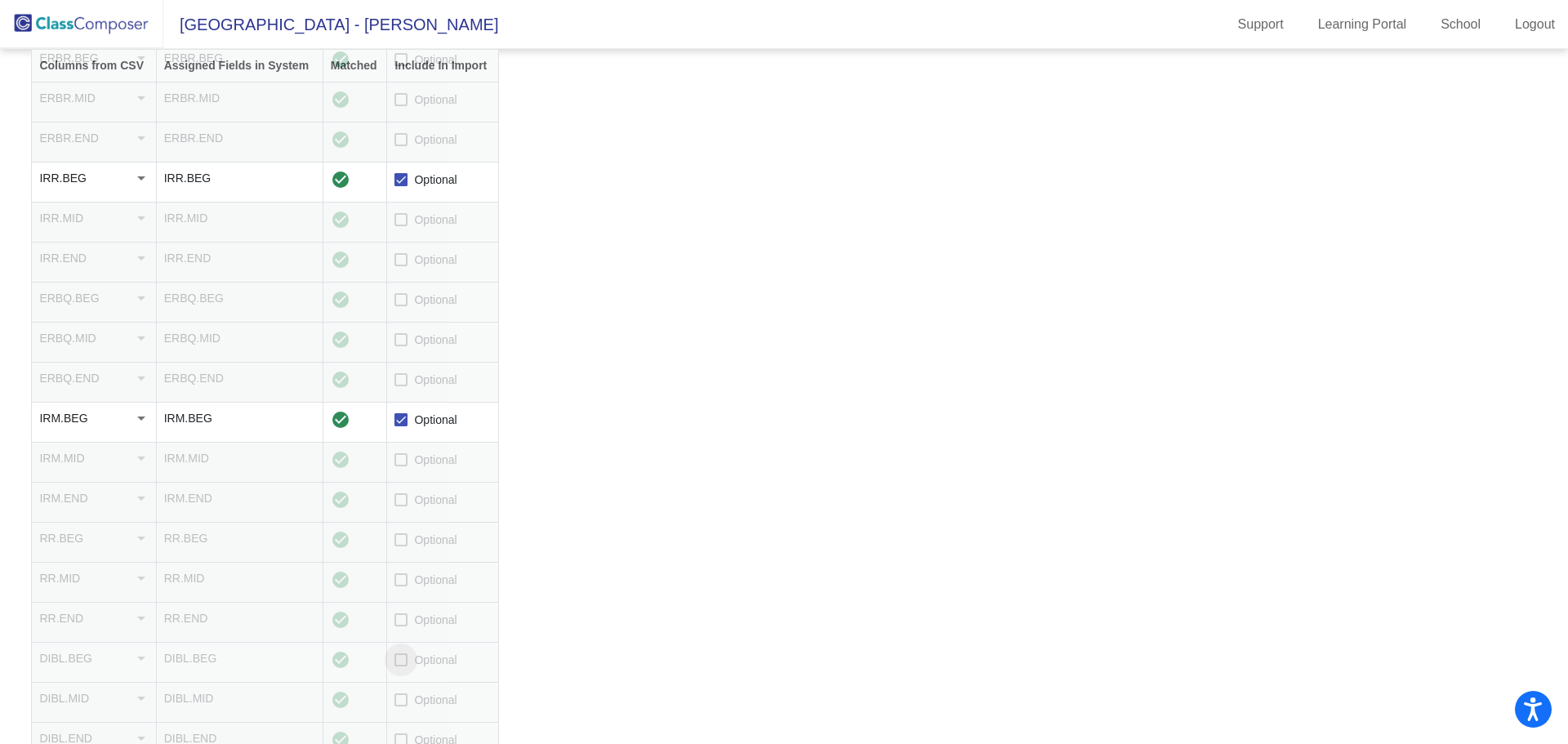
checkbox input "true"
click at [397, 290] on div at bounding box center [400, 289] width 13 height 13
click at [400, 297] on input "Optional" at bounding box center [400, 297] width 1 height 1
checkbox input "true"
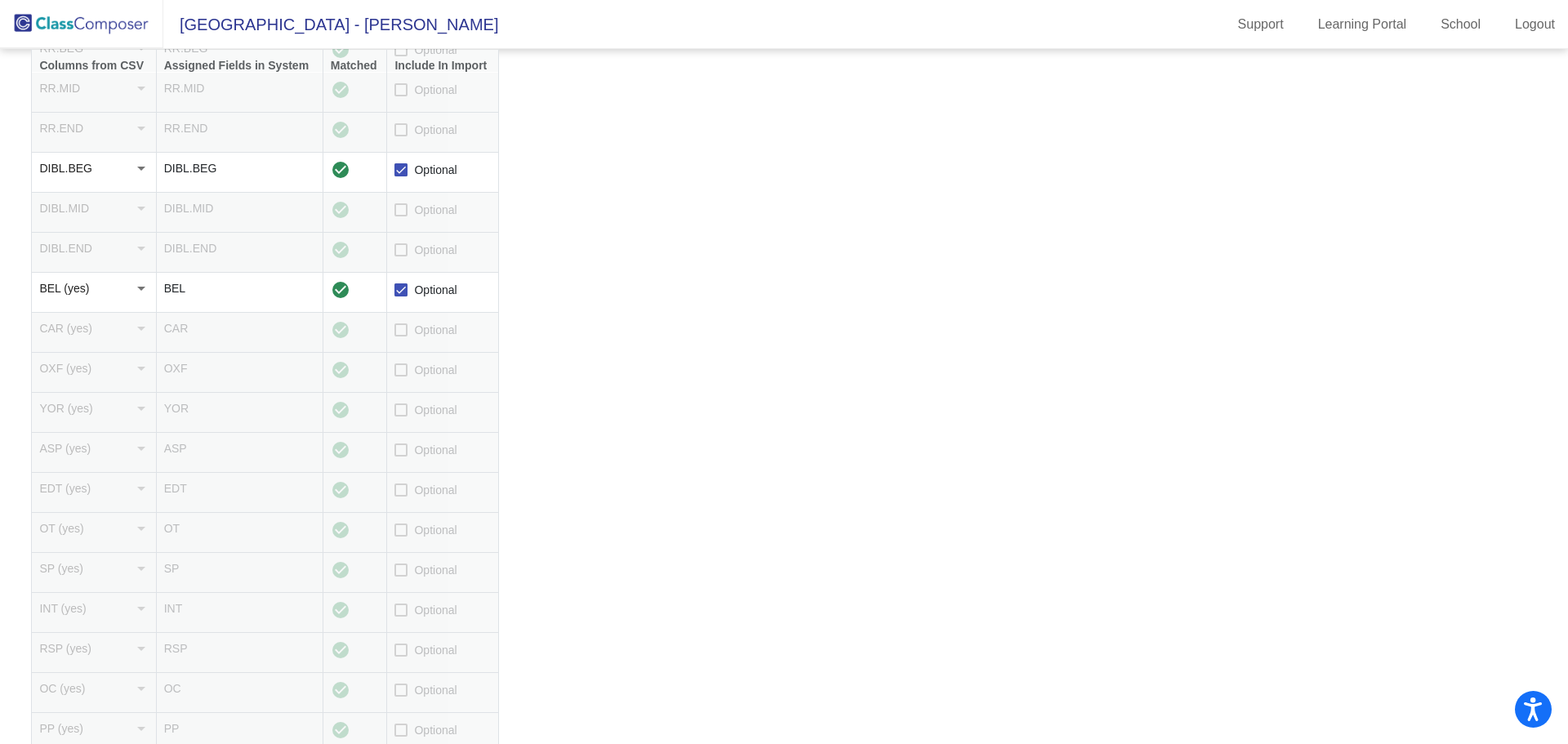
click at [412, 335] on label "Optional" at bounding box center [425, 329] width 62 height 20
click at [401, 336] on input "Optional" at bounding box center [400, 336] width 1 height 1
checkbox input "true"
click at [411, 373] on label "Optional" at bounding box center [425, 370] width 62 height 20
click at [401, 376] on input "Optional" at bounding box center [400, 376] width 1 height 1
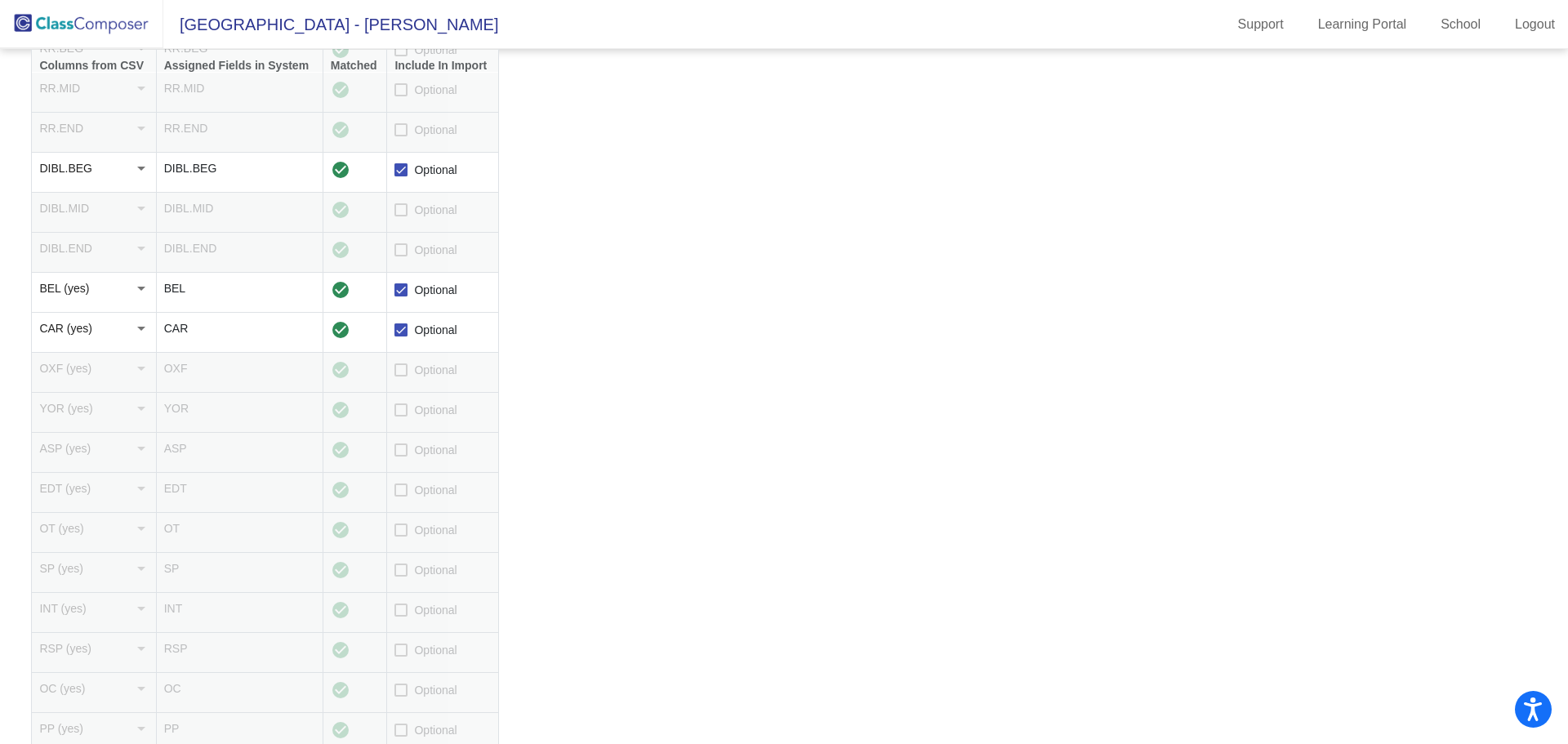
checkbox input "true"
click at [413, 409] on label "Optional" at bounding box center [425, 410] width 62 height 20
click at [401, 416] on input "Optional" at bounding box center [400, 416] width 1 height 1
checkbox input "true"
click at [413, 450] on label "Optional" at bounding box center [425, 450] width 62 height 20
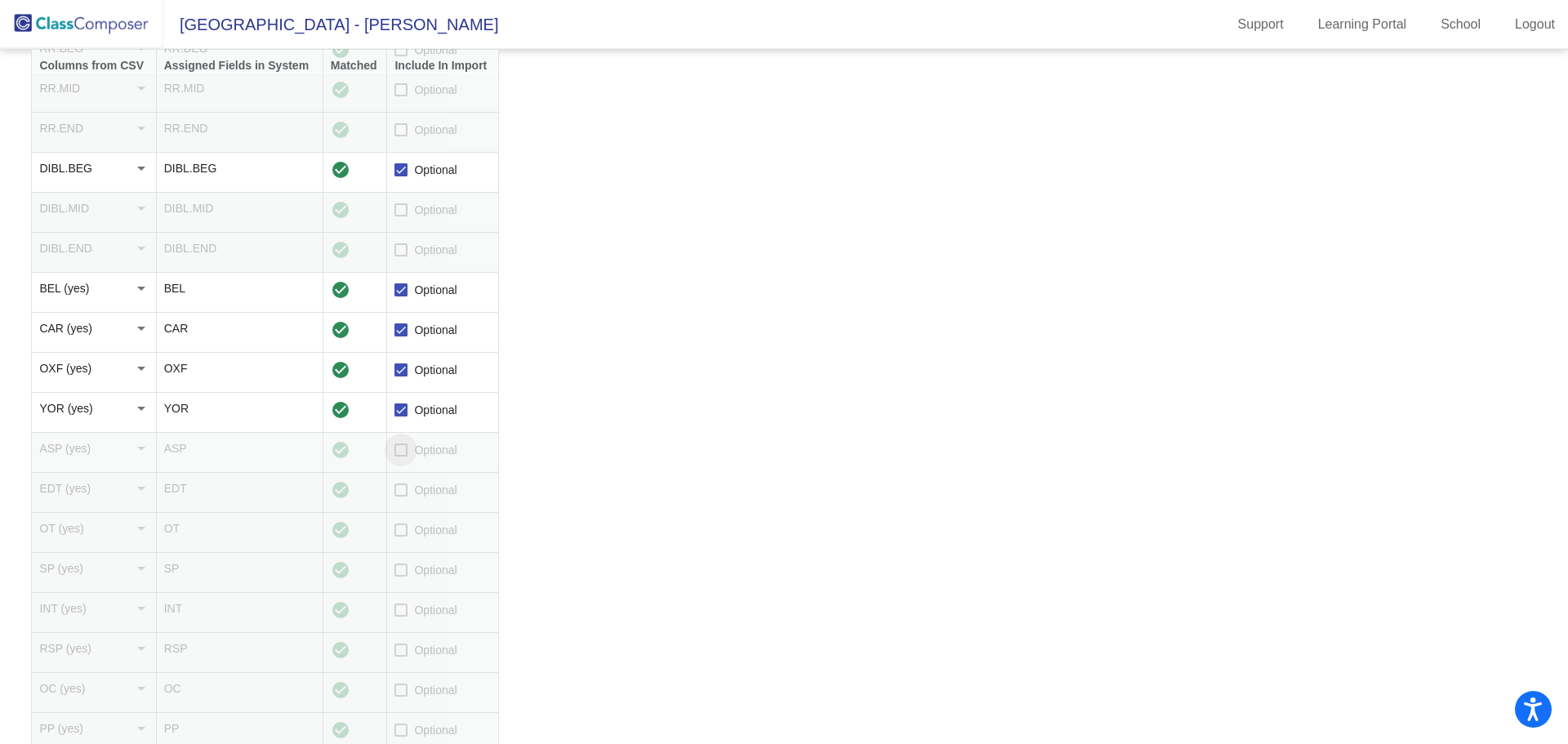
click at [401, 456] on input "Optional" at bounding box center [400, 456] width 1 height 1
checkbox input "true"
click at [416, 493] on span "Optional" at bounding box center [435, 490] width 43 height 20
click at [401, 496] on input "Optional" at bounding box center [400, 496] width 1 height 1
checkbox input "true"
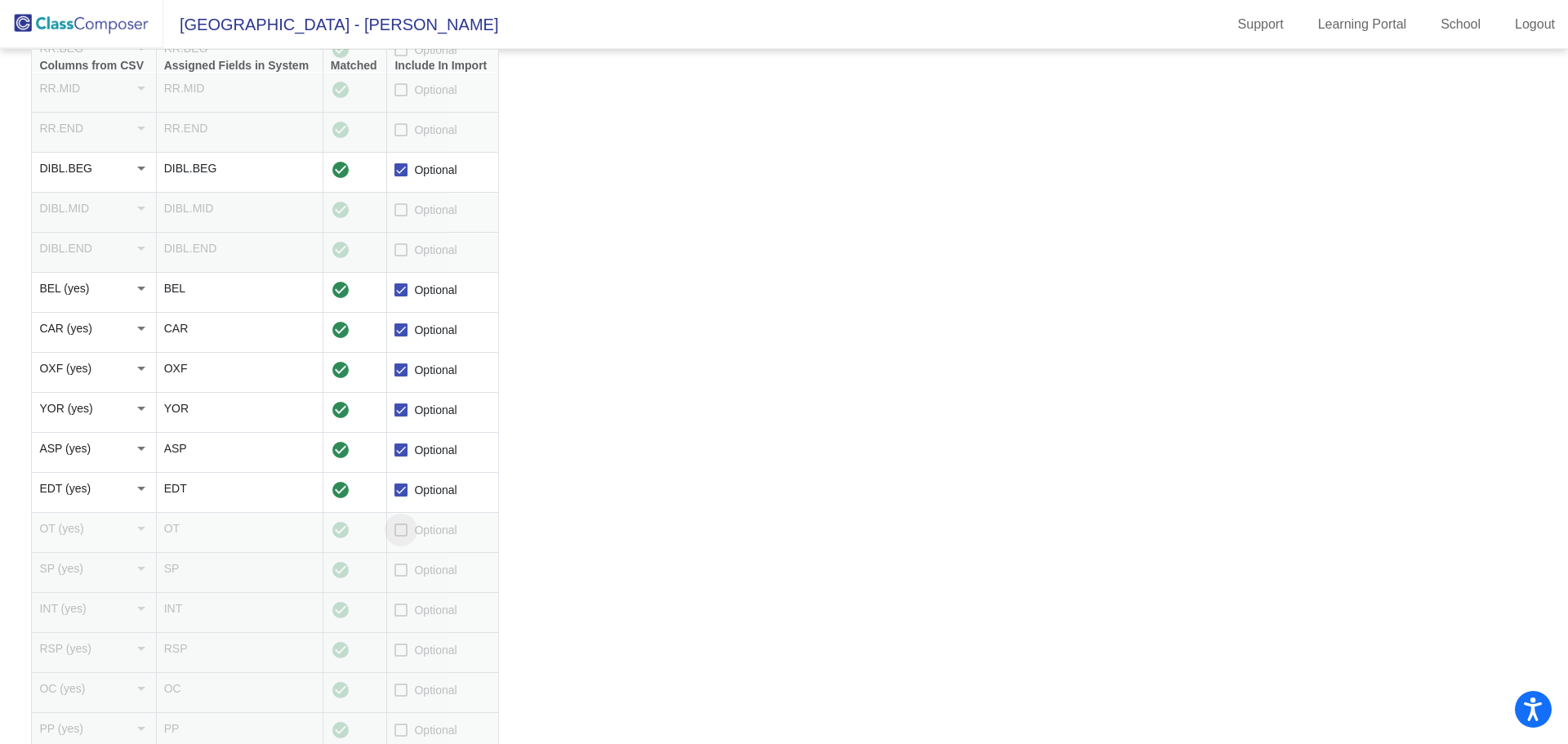
click at [418, 537] on span "Optional" at bounding box center [435, 530] width 43 height 20
click at [401, 537] on input "Optional" at bounding box center [400, 536] width 1 height 1
checkbox input "true"
click at [417, 574] on span "Optional" at bounding box center [435, 570] width 43 height 20
click at [401, 576] on input "Optional" at bounding box center [400, 576] width 1 height 1
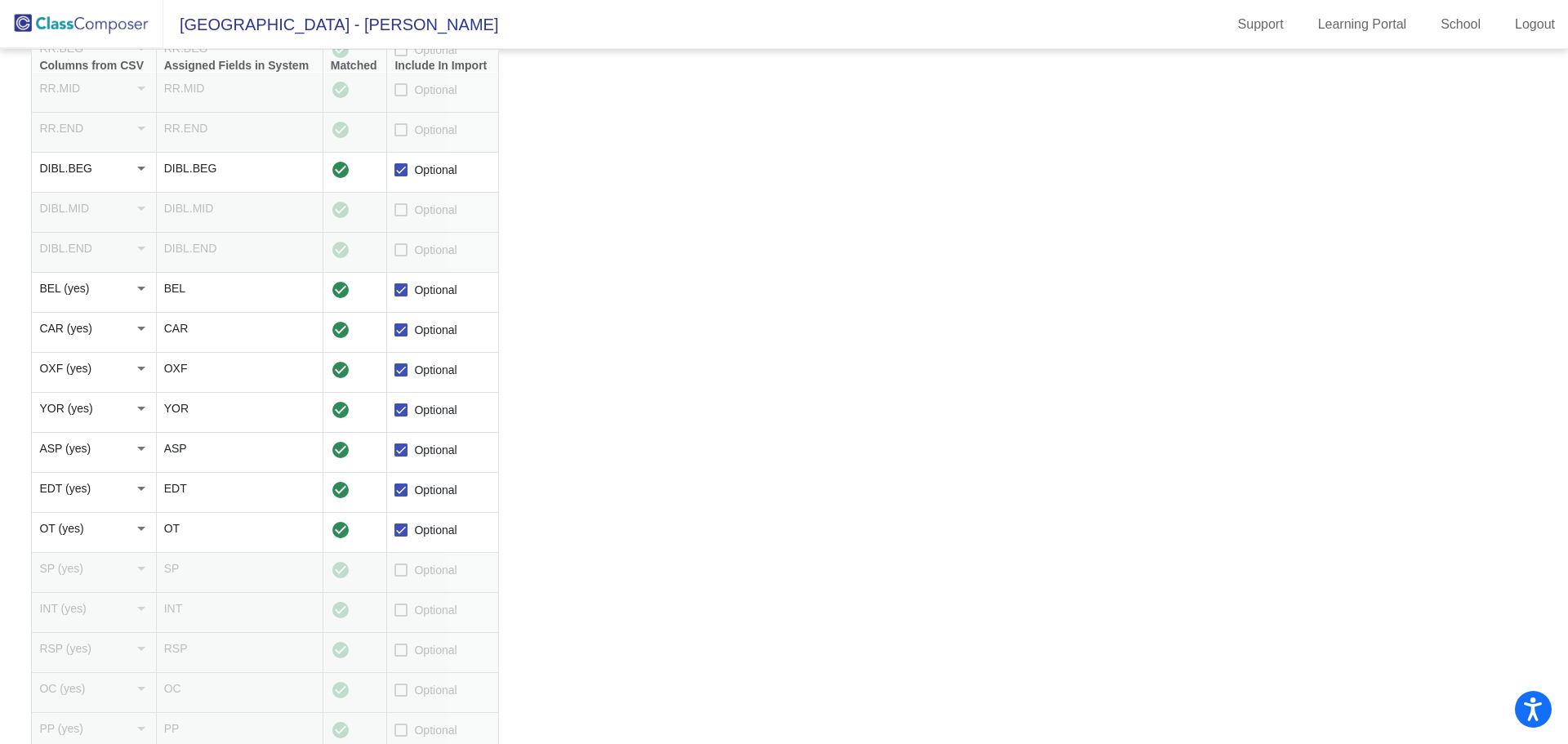
checkbox input "true"
click at [422, 610] on span "Optional" at bounding box center [435, 610] width 43 height 20
click at [401, 616] on input "Optional" at bounding box center [400, 616] width 1 height 1
checkbox input "true"
click at [417, 654] on span "Optional" at bounding box center [435, 650] width 43 height 20
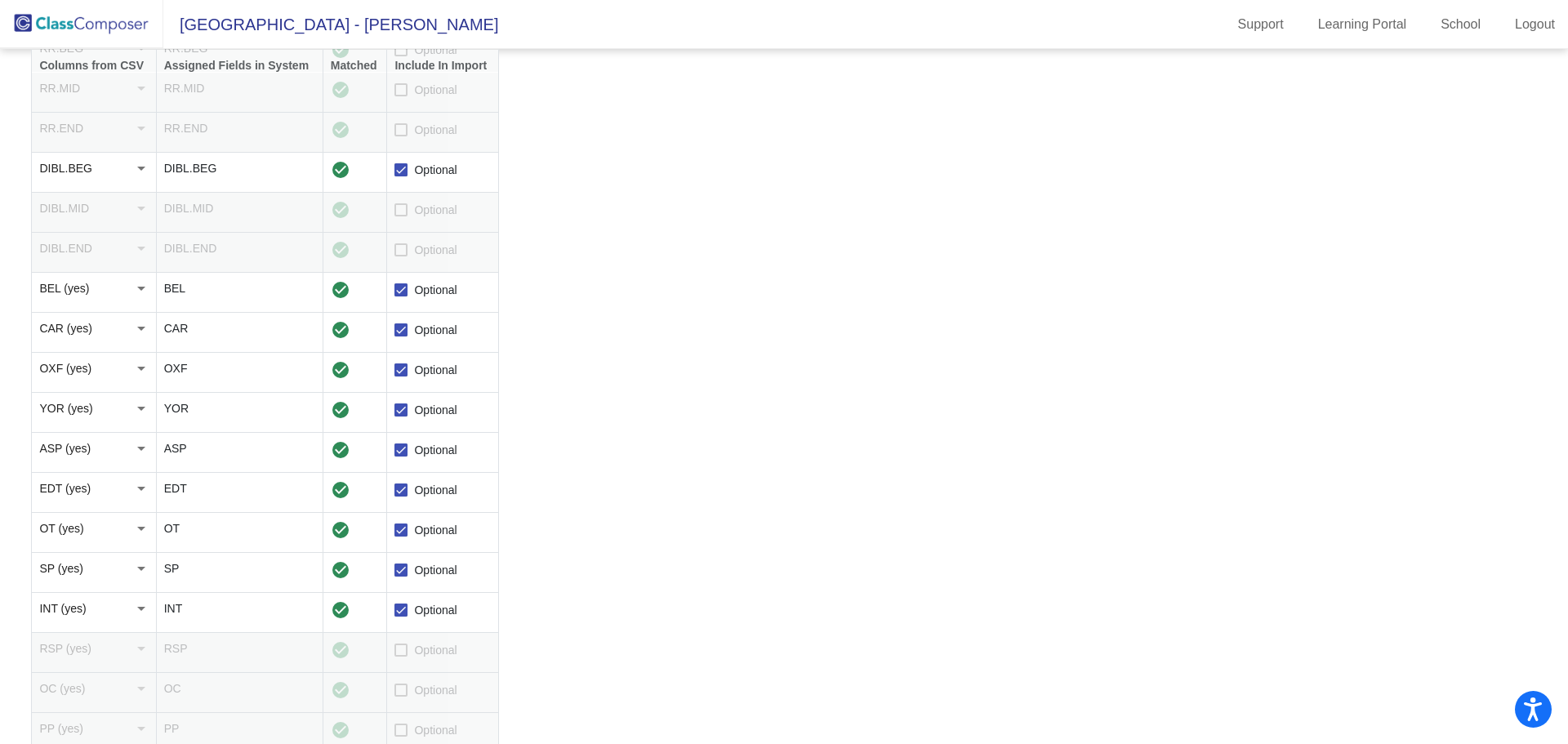
click at [401, 656] on input "Optional" at bounding box center [400, 656] width 1 height 1
checkbox input "true"
click at [417, 691] on span "Optional" at bounding box center [435, 690] width 43 height 20
click at [401, 696] on input "Optional" at bounding box center [400, 696] width 1 height 1
checkbox input "true"
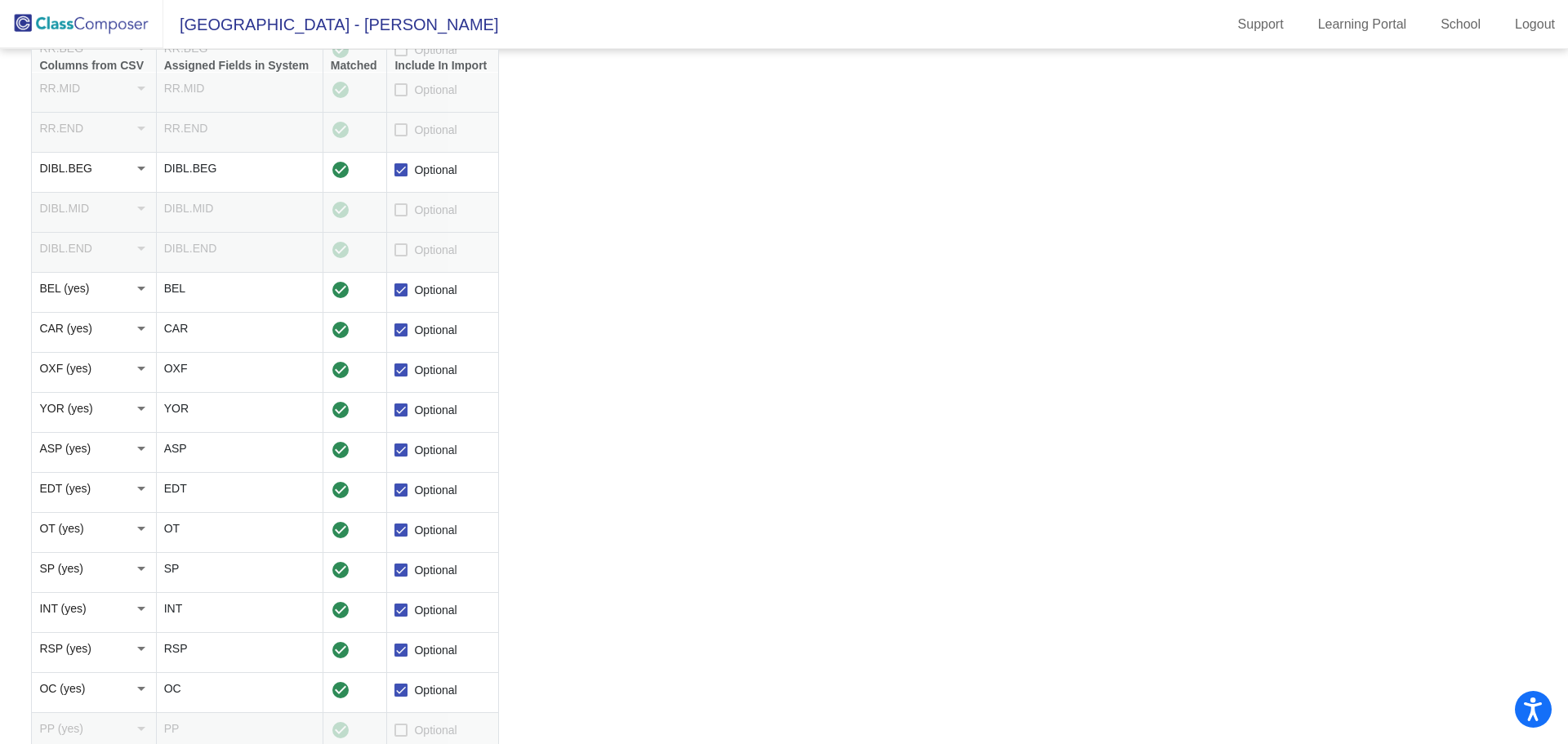
scroll to position [1282, 0]
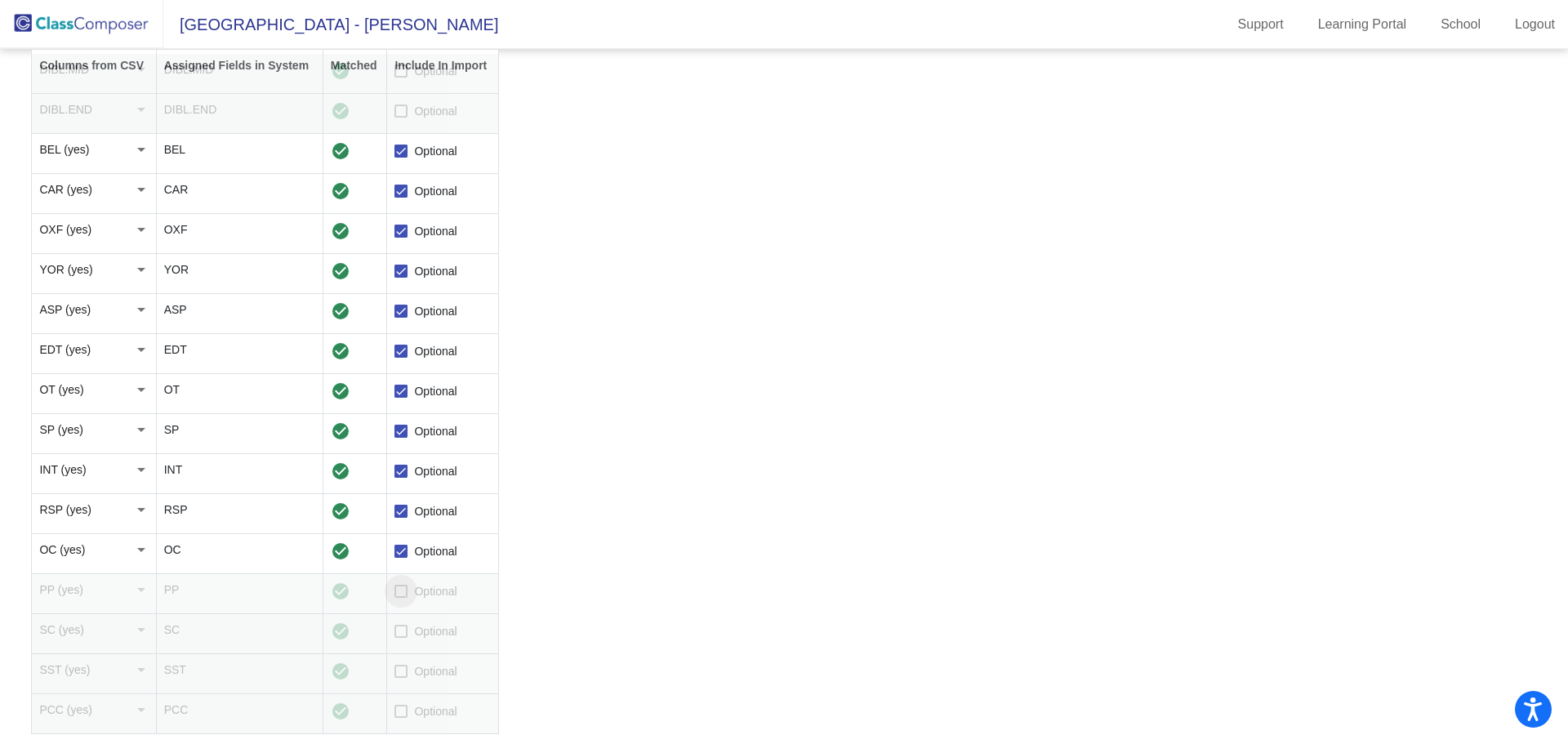
click at [425, 596] on span "Optional" at bounding box center [435, 591] width 43 height 20
click at [401, 598] on input "Optional" at bounding box center [400, 598] width 1 height 1
checkbox input "true"
click at [420, 635] on span "Optional" at bounding box center [435, 631] width 43 height 20
click at [401, 637] on input "Optional" at bounding box center [400, 637] width 1 height 1
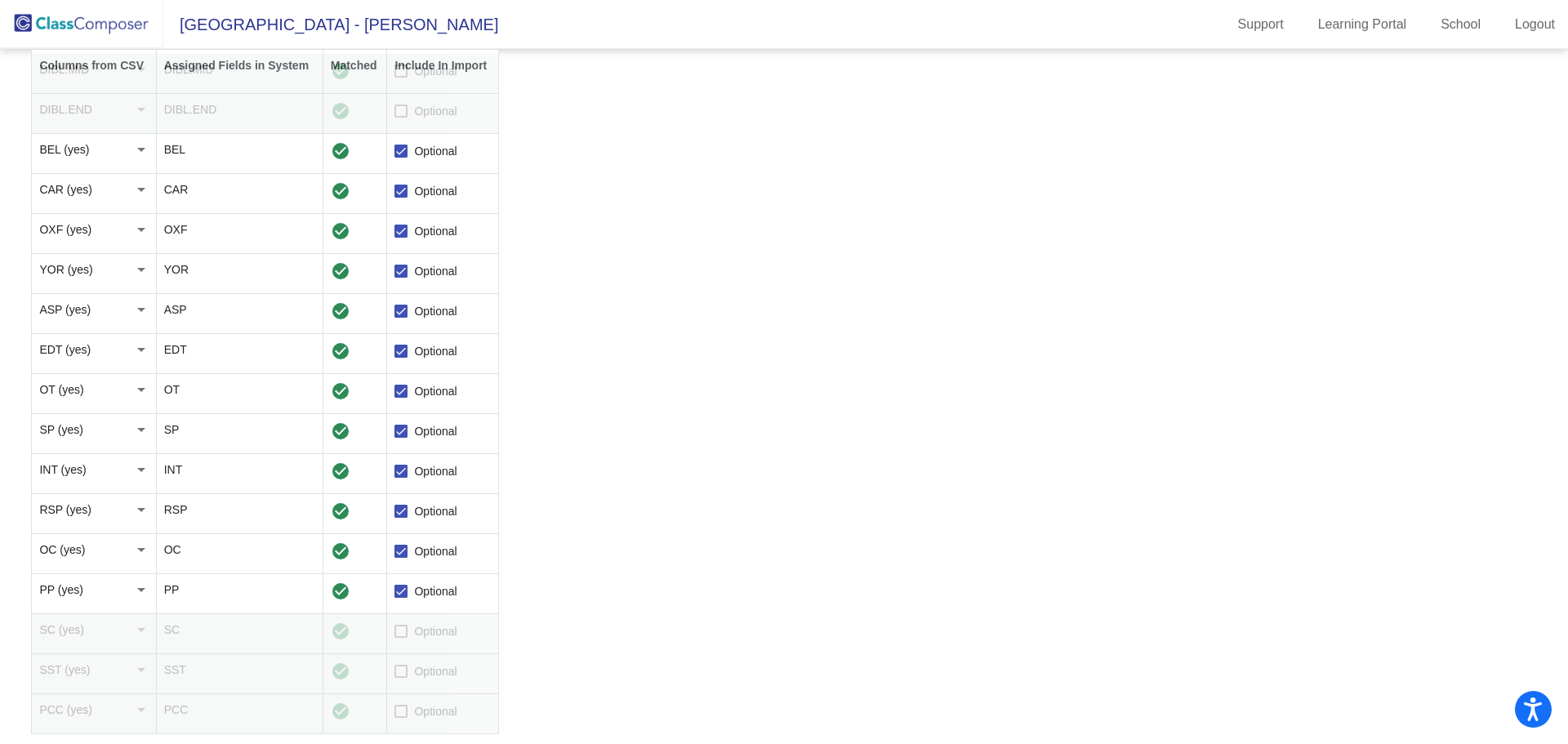
checkbox input "true"
click at [421, 676] on span "Optional" at bounding box center [435, 671] width 43 height 20
click at [401, 677] on input "Optional" at bounding box center [400, 677] width 1 height 1
checkbox input "true"
click at [422, 715] on span "Optional" at bounding box center [435, 711] width 43 height 20
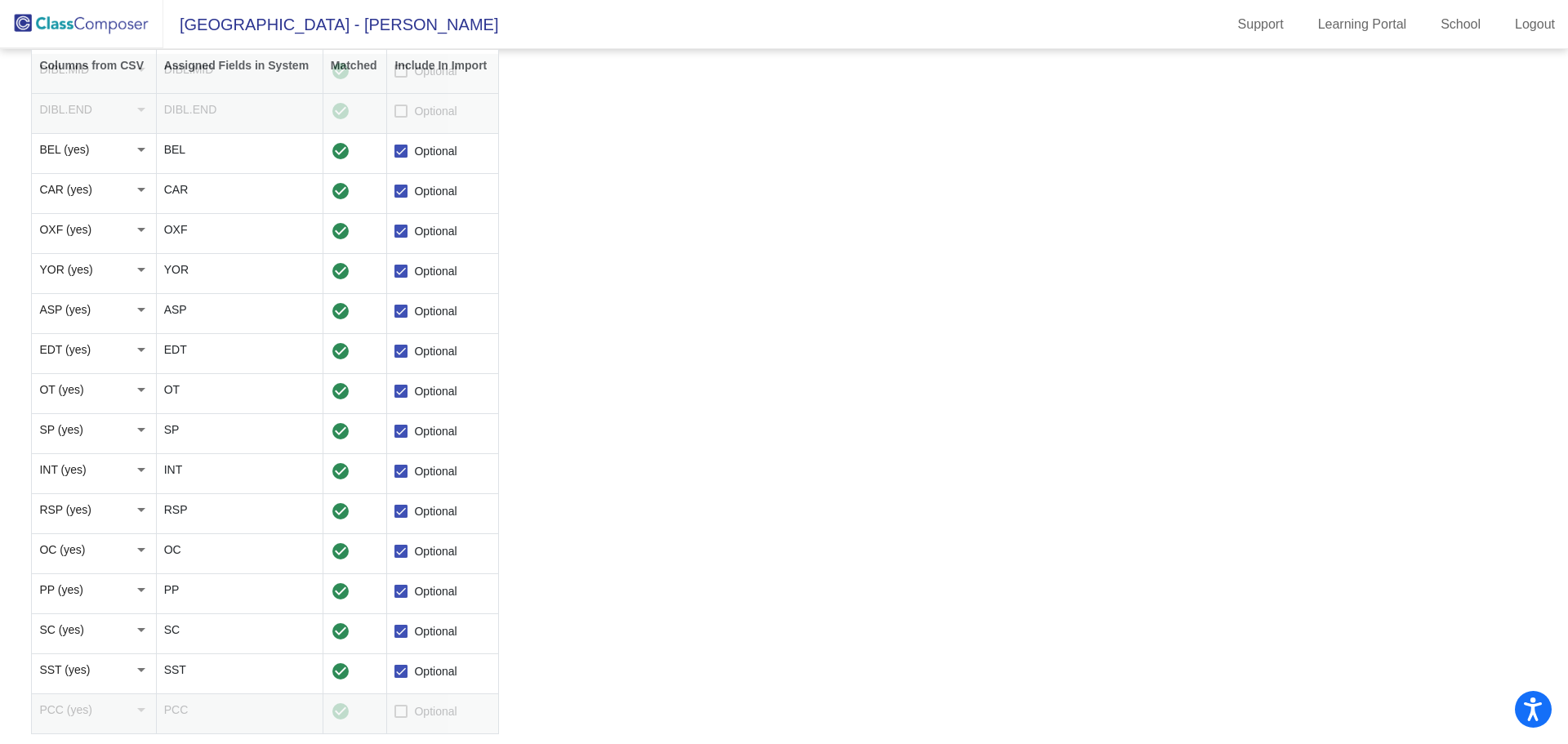
click at [401, 717] on input "Optional" at bounding box center [400, 717] width 1 height 1
checkbox input "true"
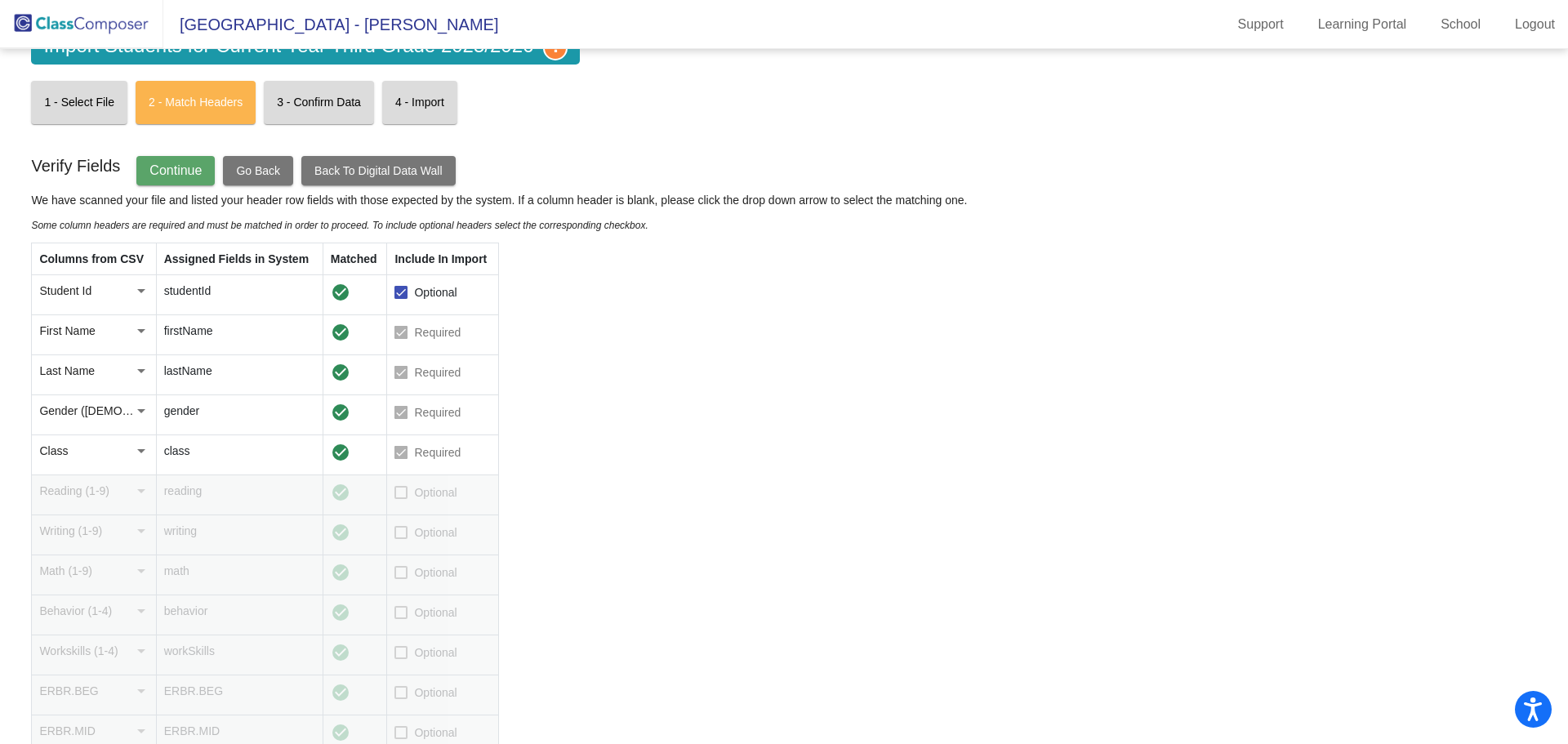
scroll to position [0, 0]
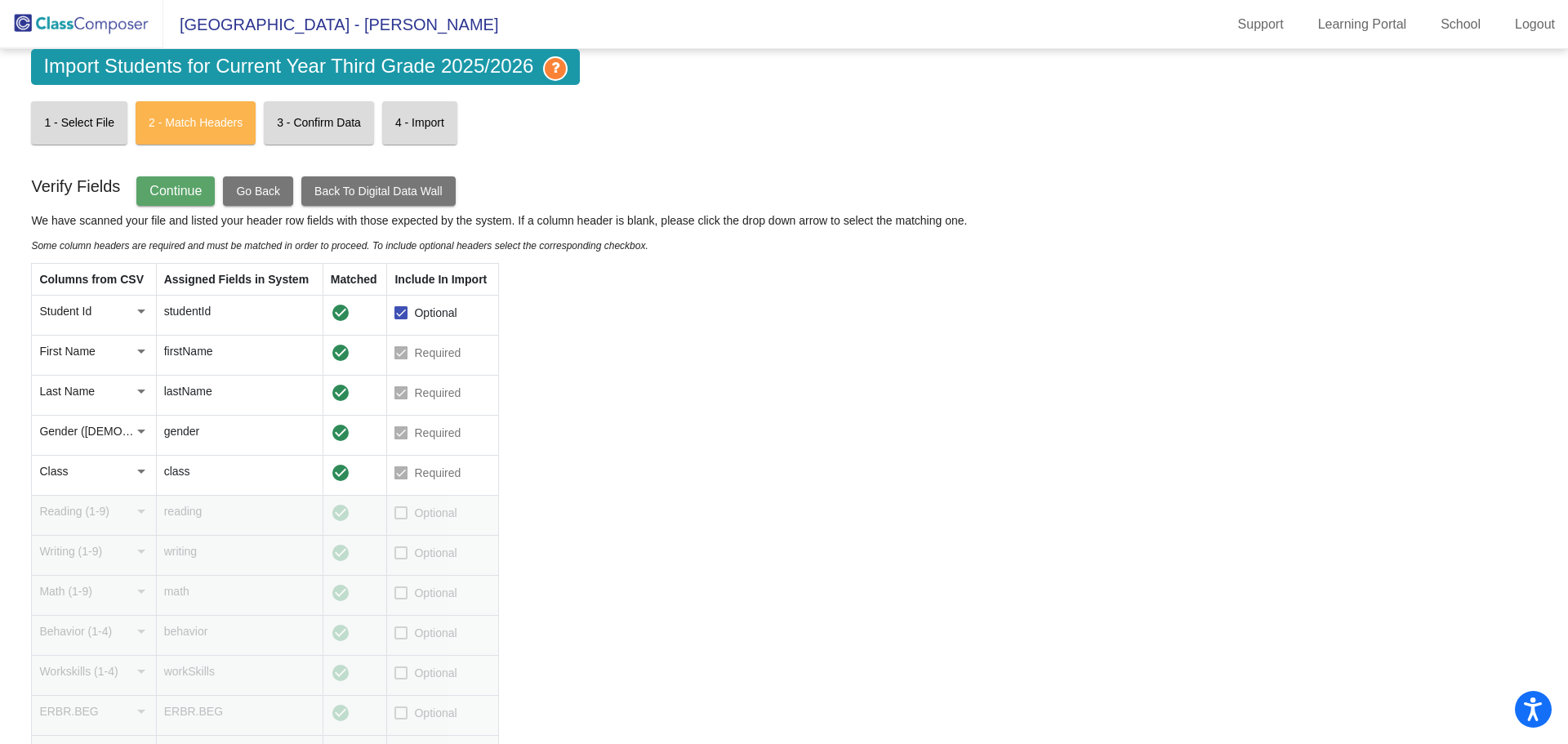
click at [177, 185] on span "Continue" at bounding box center [175, 191] width 52 height 14
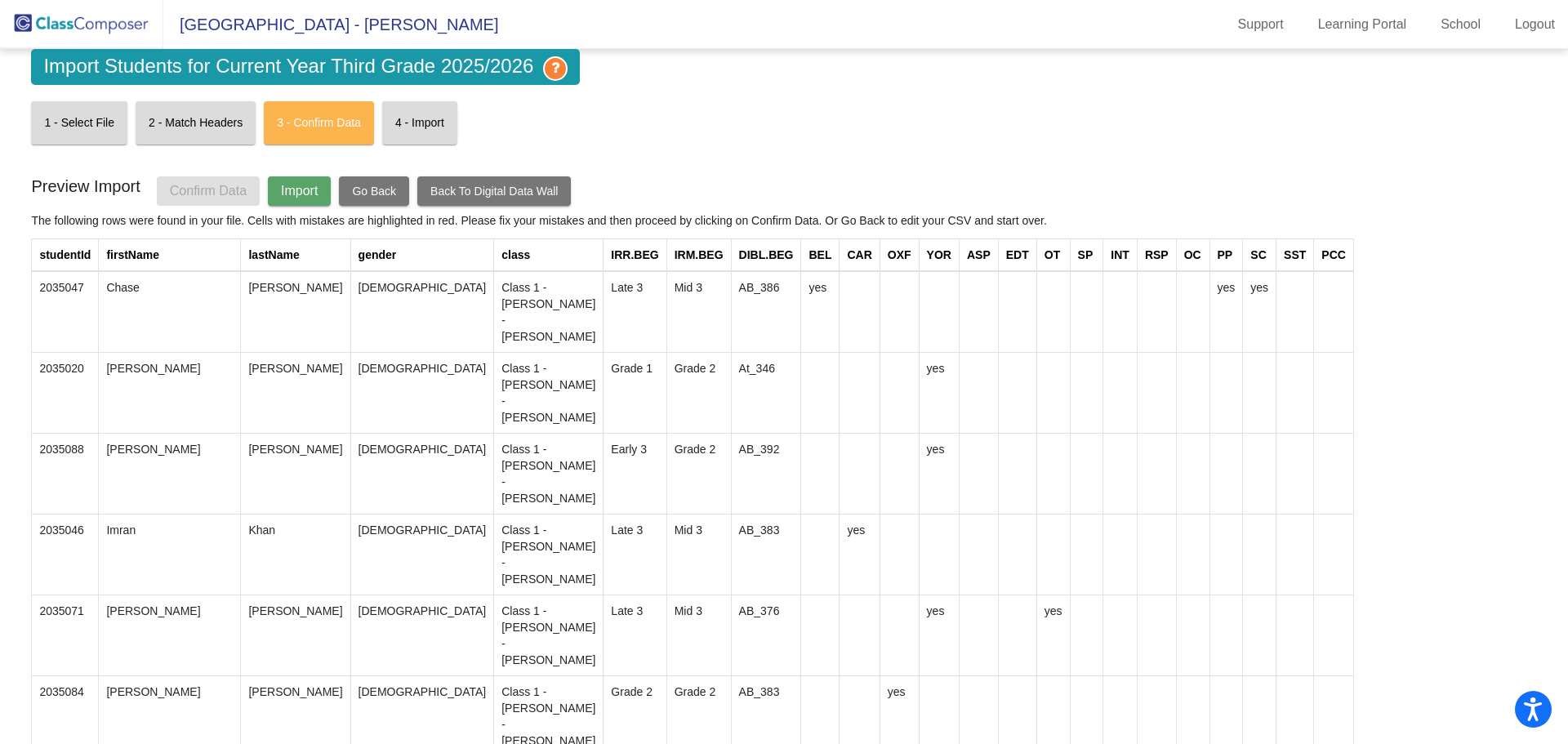
click at [299, 188] on span "Import" at bounding box center [298, 191] width 36 height 14
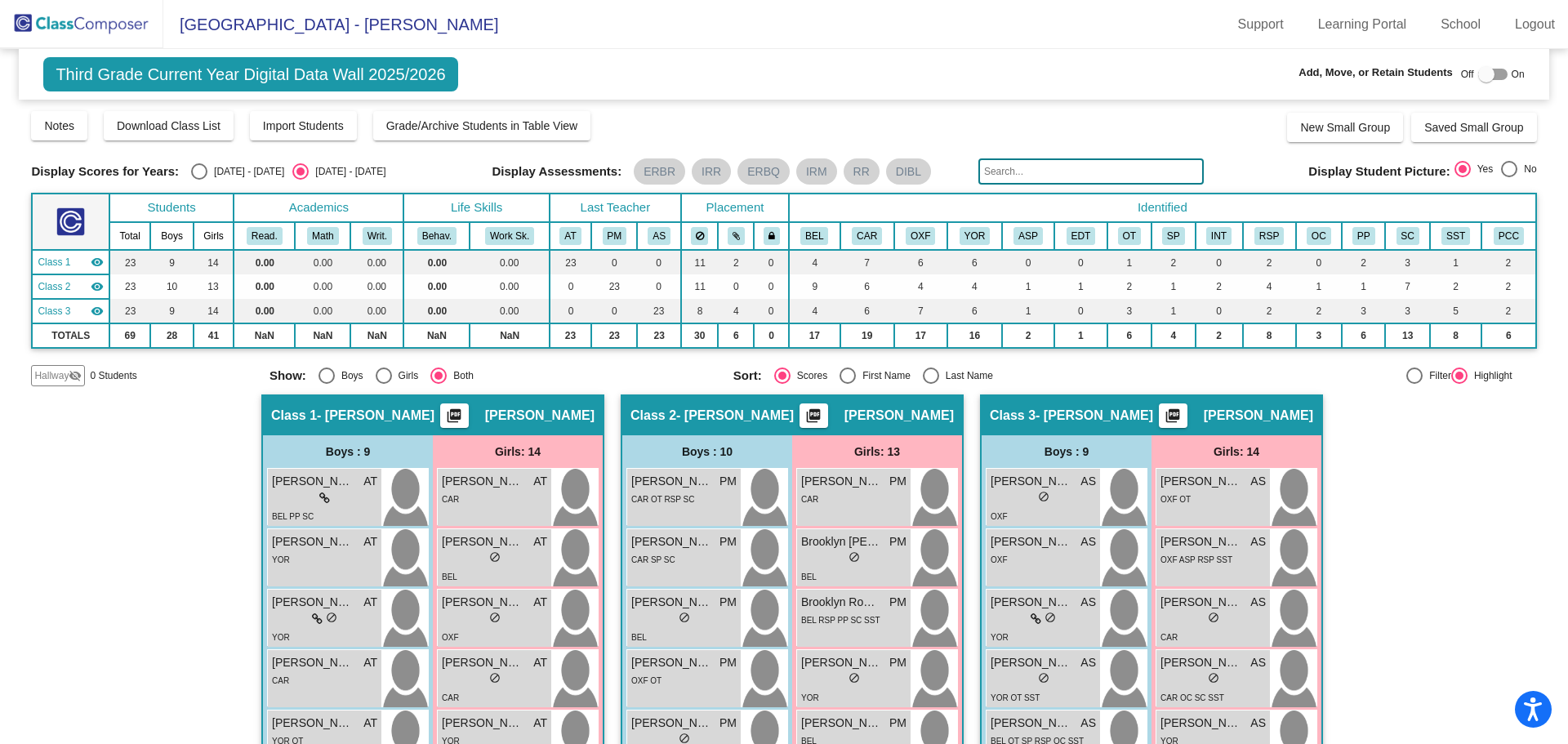
click at [107, 12] on img at bounding box center [82, 24] width 163 height 48
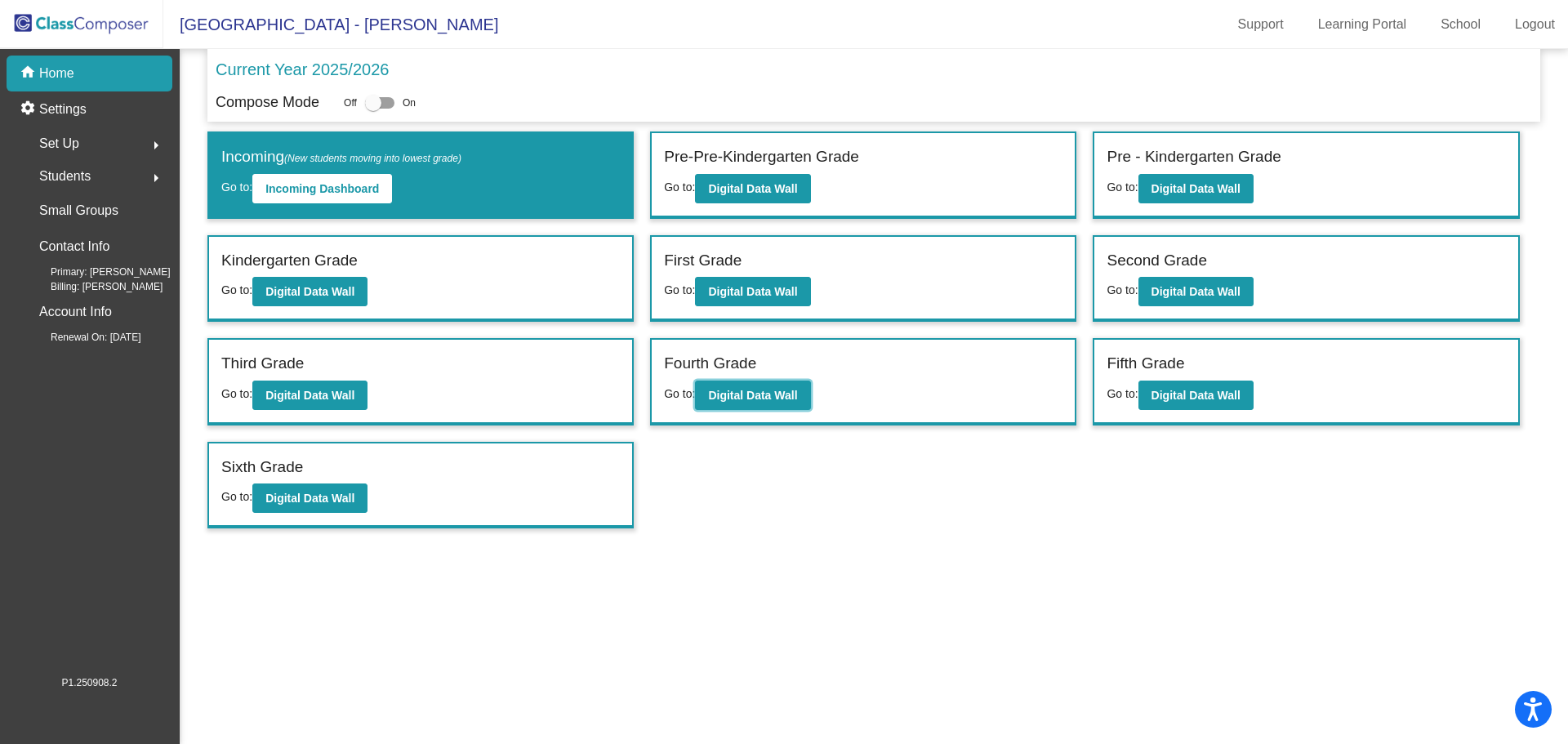
click at [718, 392] on b "Digital Data Wall" at bounding box center [752, 395] width 89 height 13
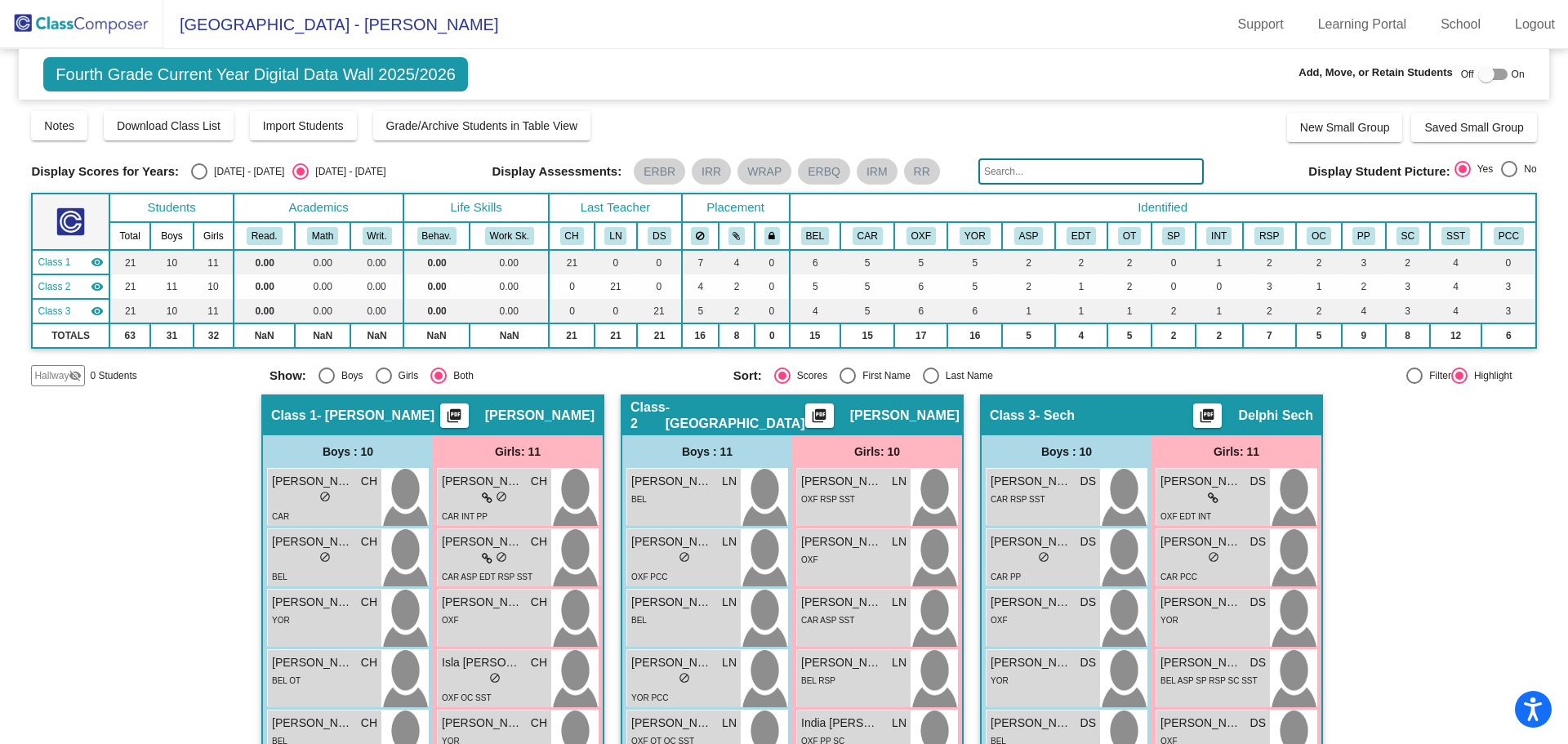
click at [321, 120] on span "Import Students" at bounding box center [303, 125] width 81 height 13
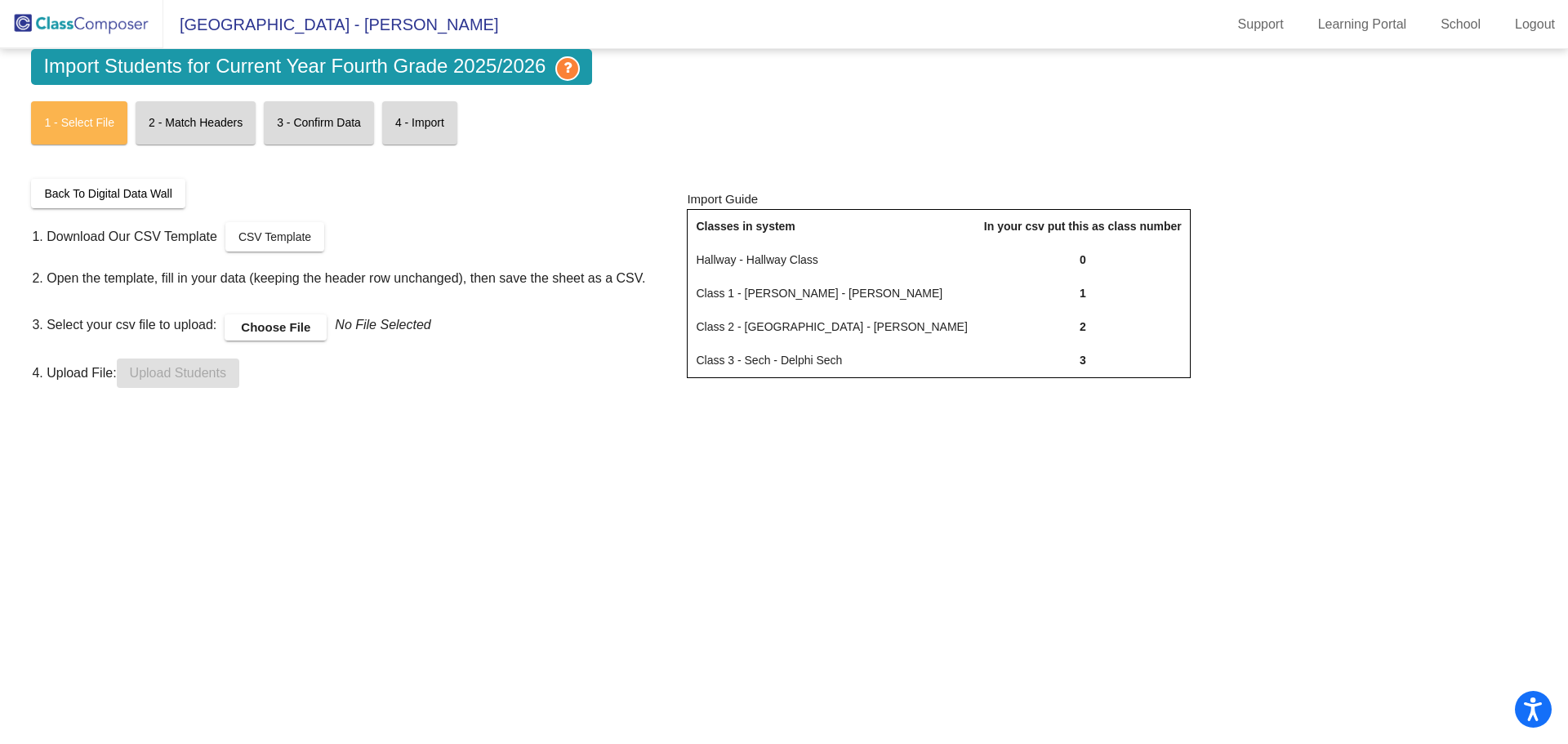
click at [299, 243] on link "CSV Template" at bounding box center [274, 236] width 99 height 29
click at [267, 327] on label "Choose File" at bounding box center [275, 327] width 102 height 26
click at [0, 0] on input "Choose File" at bounding box center [0, 0] width 0 height 0
click at [168, 381] on button "Upload Students" at bounding box center [178, 373] width 123 height 29
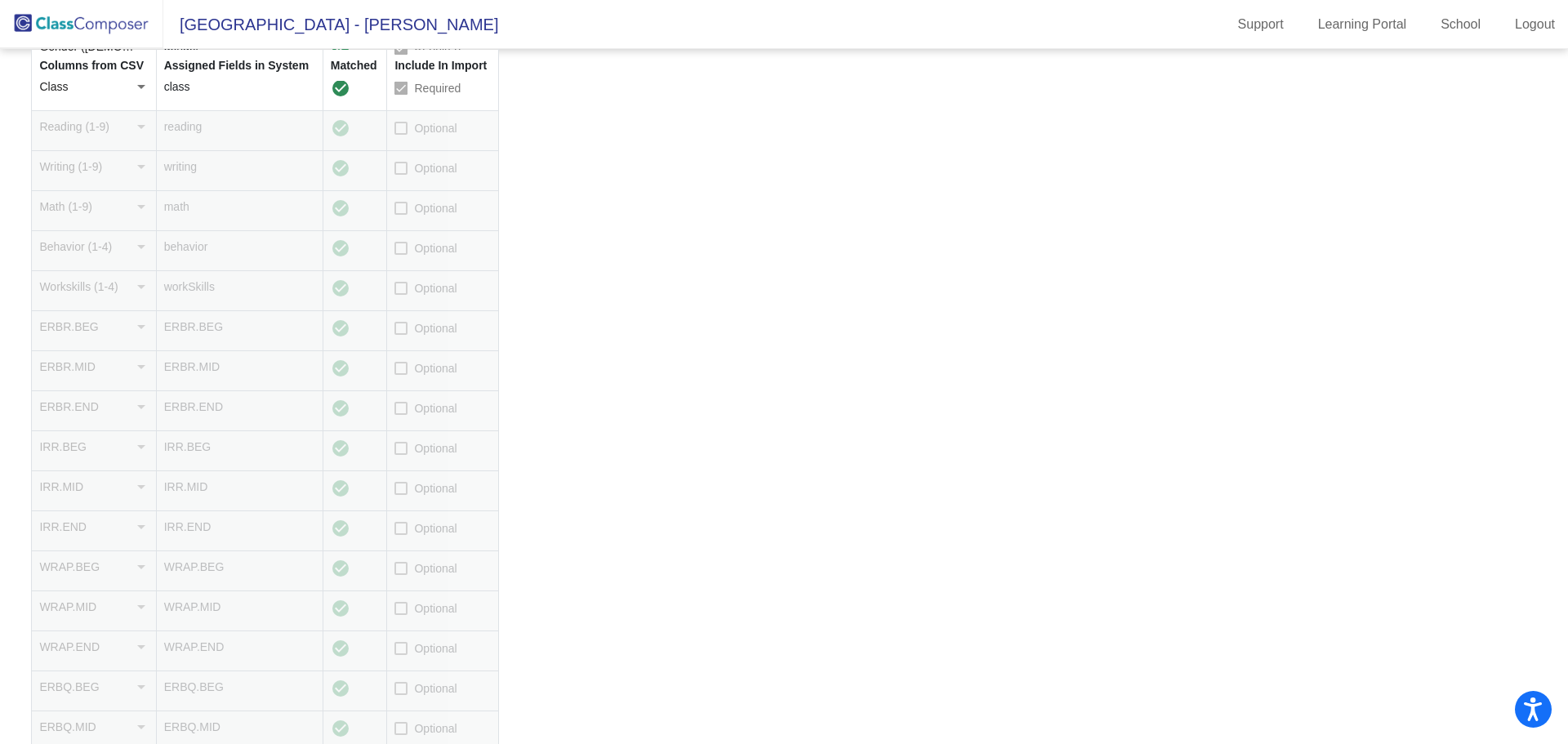
scroll to position [408, 0]
click at [399, 428] on div at bounding box center [400, 424] width 13 height 13
click at [400, 431] on input "Optional" at bounding box center [400, 431] width 1 height 1
checkbox input "true"
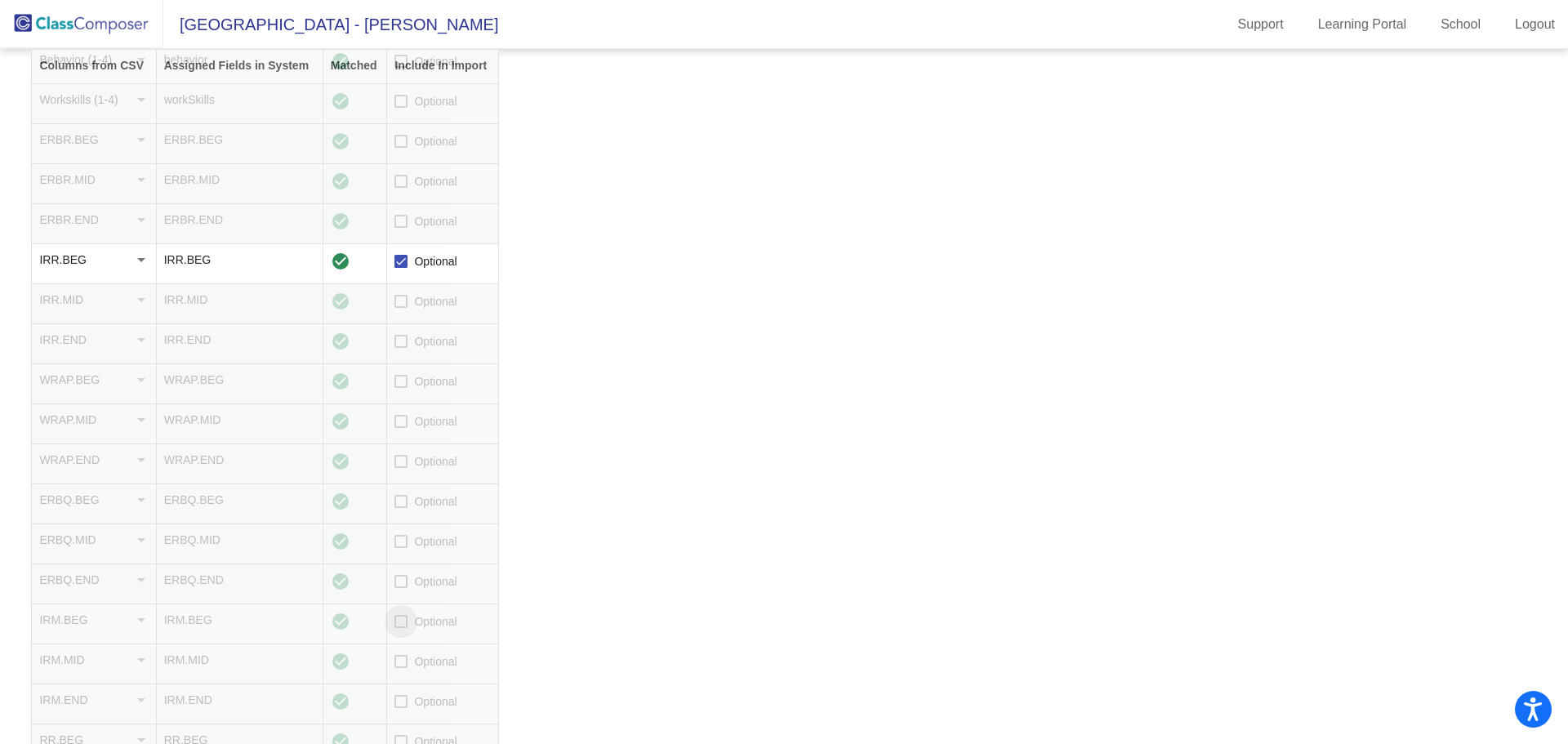
click at [407, 619] on div at bounding box center [400, 621] width 13 height 13
click at [401, 628] on input "Optional" at bounding box center [400, 628] width 1 height 1
checkbox input "true"
click at [408, 533] on div at bounding box center [400, 534] width 13 height 13
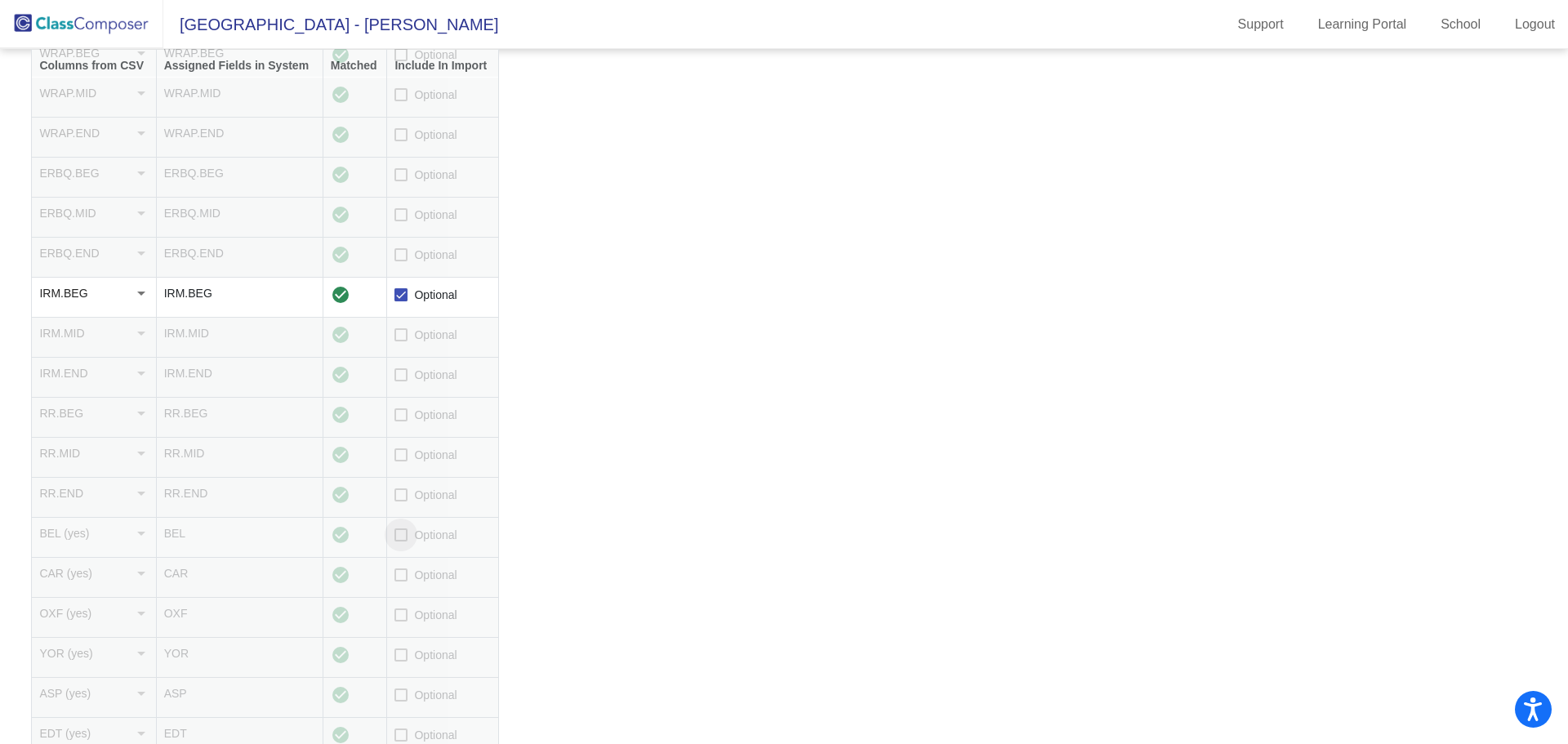
click at [401, 542] on input "Optional" at bounding box center [400, 542] width 1 height 1
checkbox input "true"
click at [416, 571] on span "Optional" at bounding box center [435, 574] width 43 height 20
click at [401, 582] on input "Optional" at bounding box center [400, 582] width 1 height 1
checkbox input "true"
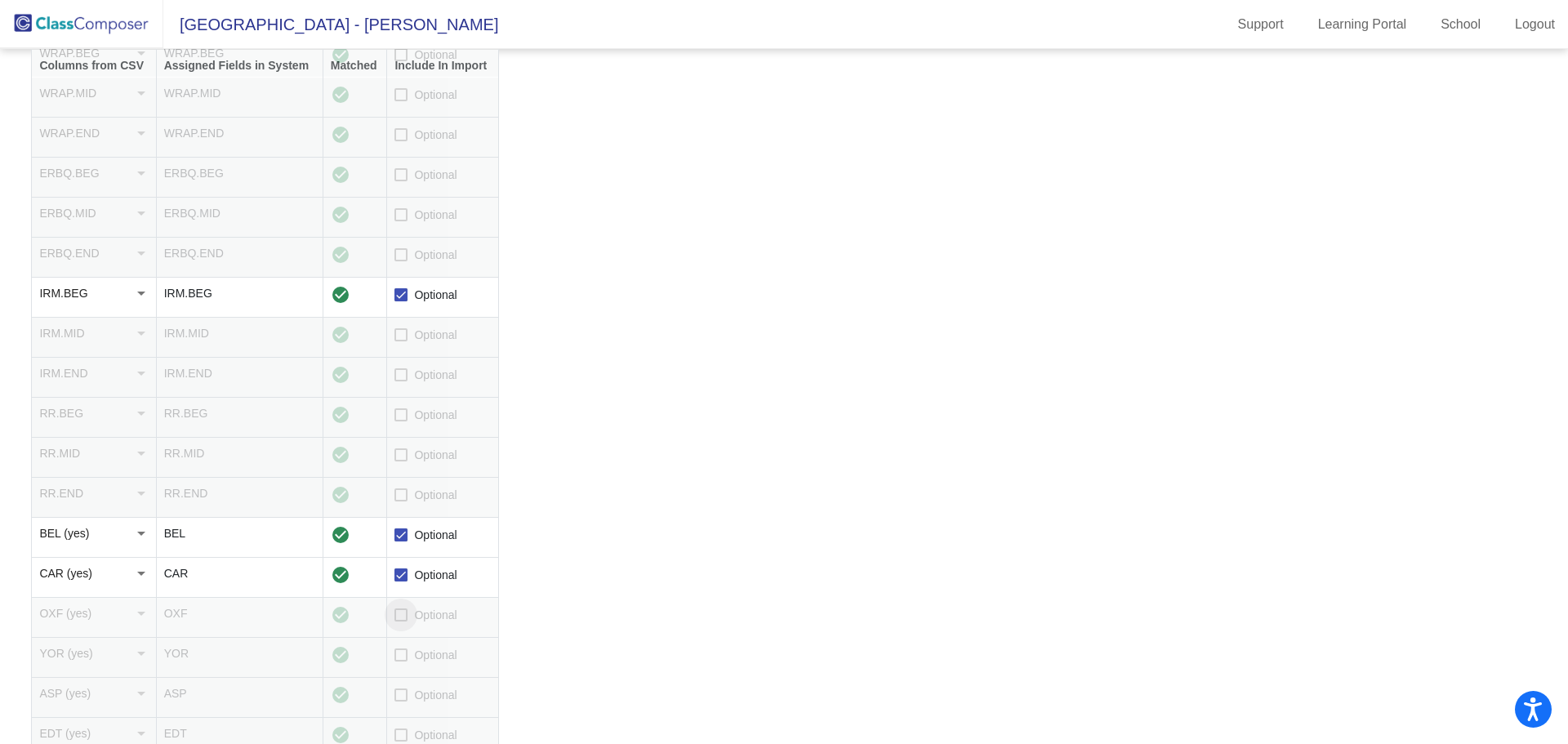
click at [420, 614] on span "Optional" at bounding box center [435, 614] width 43 height 20
click at [401, 621] on input "Optional" at bounding box center [400, 621] width 1 height 1
checkbox input "true"
click at [415, 668] on td "Optional" at bounding box center [443, 657] width 112 height 40
click at [416, 649] on span "Optional" at bounding box center [435, 654] width 43 height 20
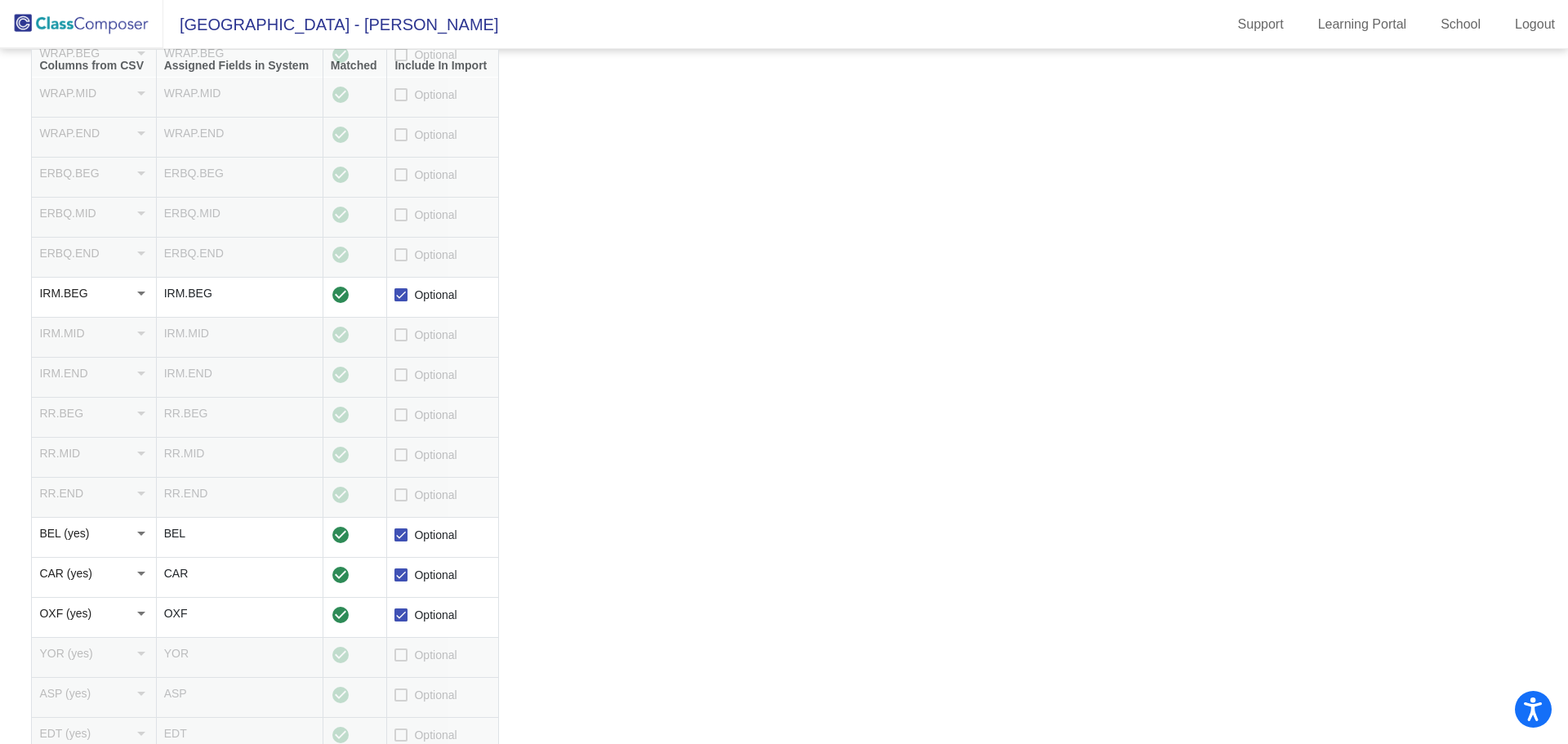
click at [401, 661] on input "Optional" at bounding box center [400, 661] width 1 height 1
checkbox input "true"
click at [413, 693] on label "Optional" at bounding box center [425, 695] width 62 height 20
click at [401, 701] on input "Optional" at bounding box center [400, 701] width 1 height 1
checkbox input "true"
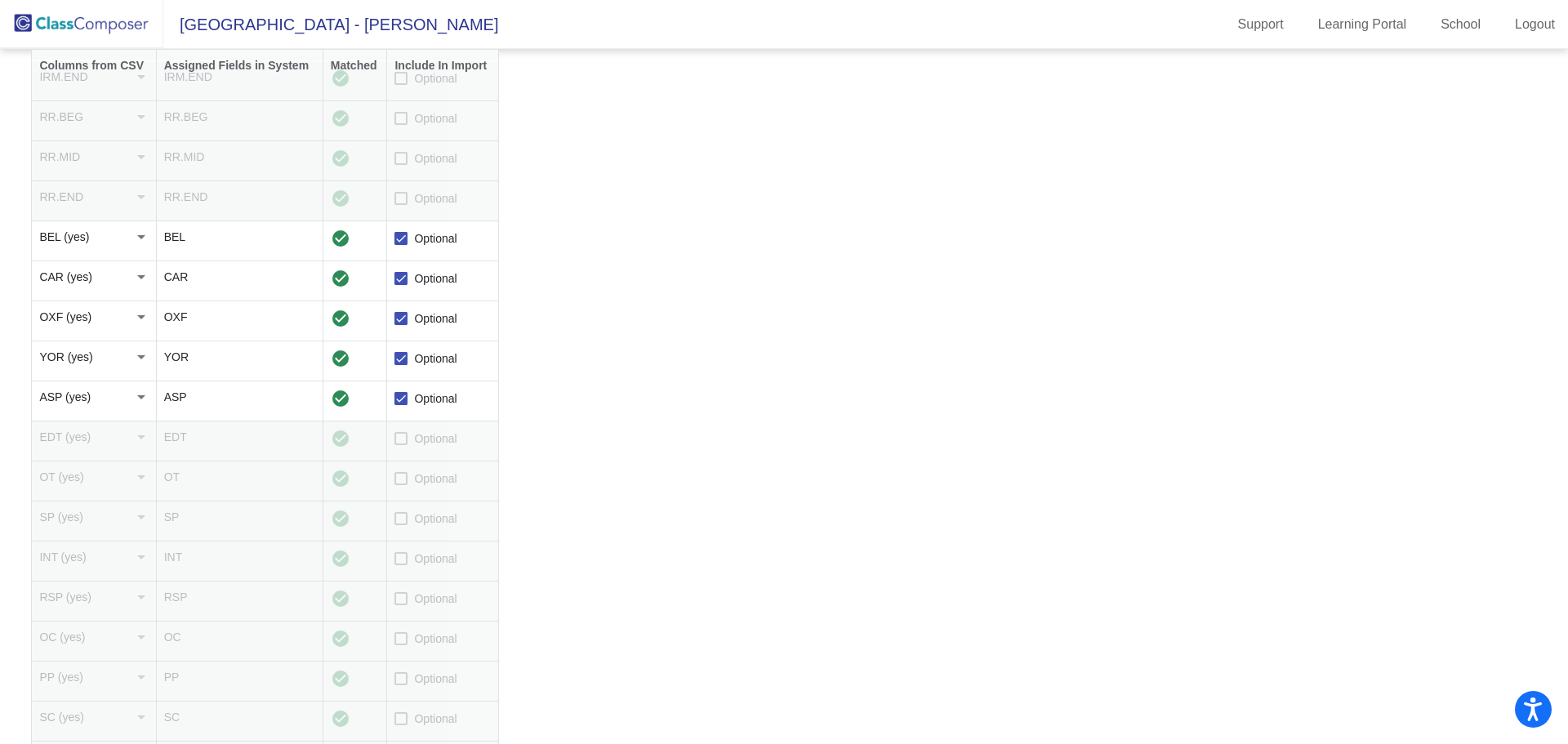
scroll to position [1282, 0]
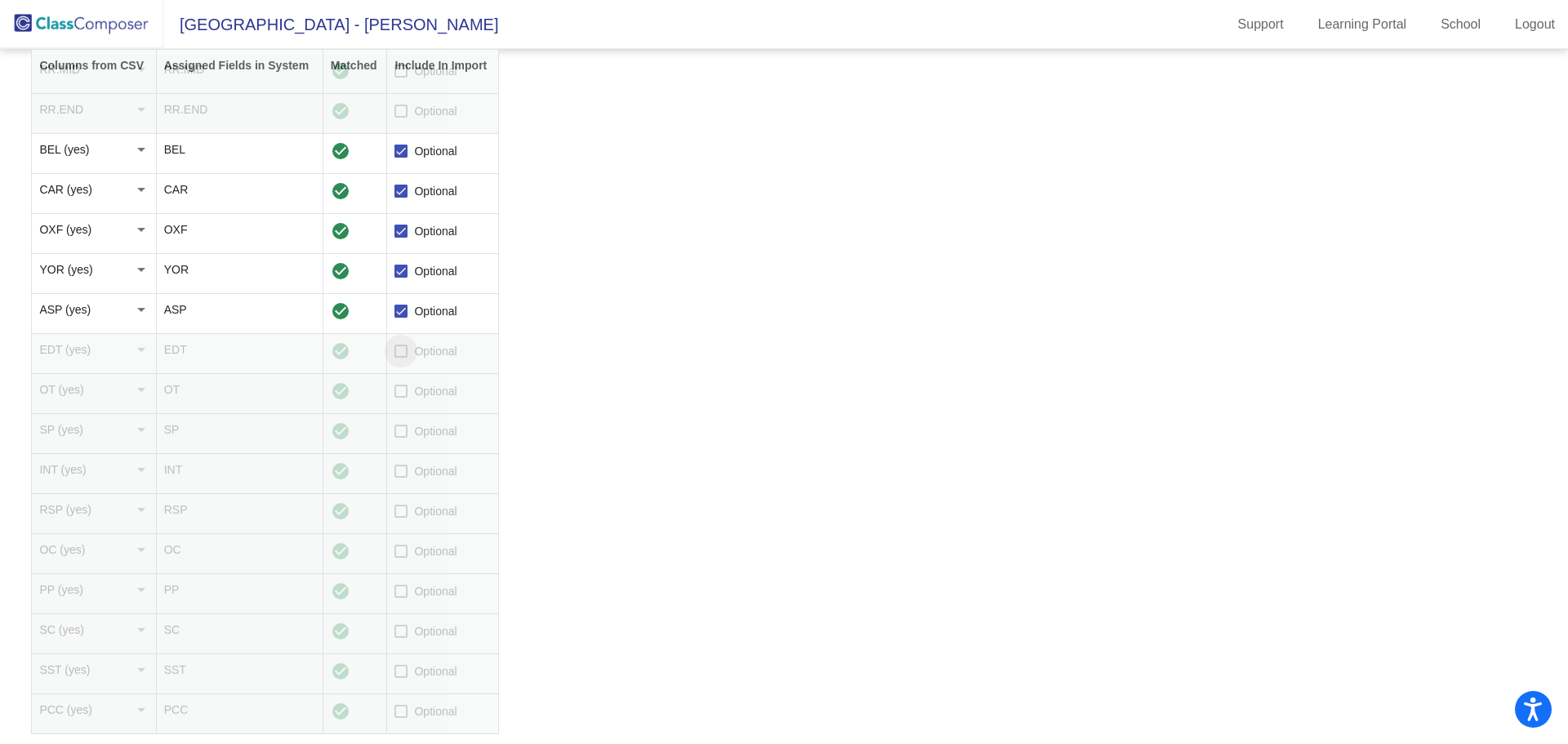
click at [432, 352] on span "Optional" at bounding box center [435, 351] width 43 height 20
click at [401, 358] on input "Optional" at bounding box center [400, 358] width 1 height 1
checkbox input "true"
click at [429, 391] on span "Optional" at bounding box center [435, 391] width 43 height 20
click at [401, 398] on input "Optional" at bounding box center [400, 398] width 1 height 1
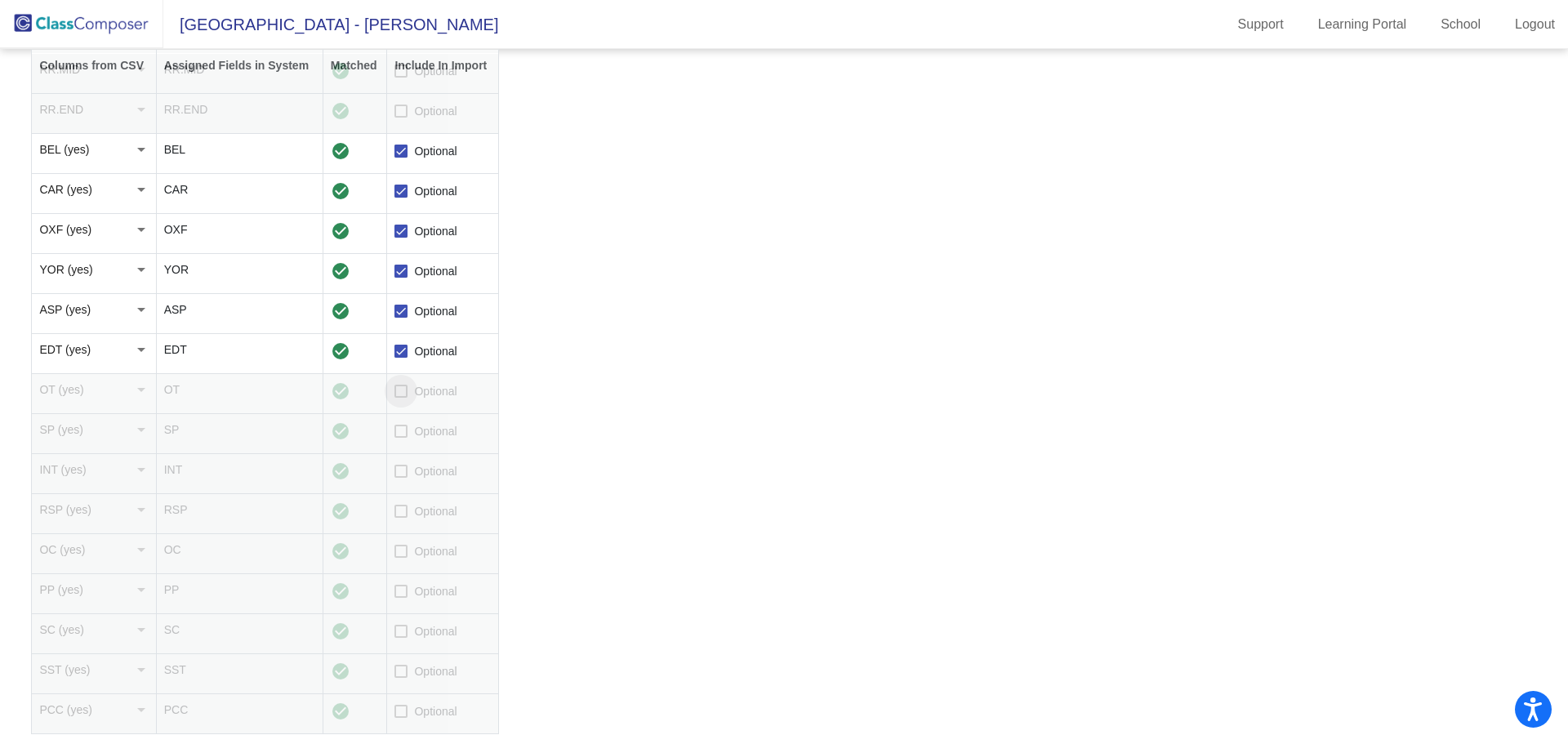
checkbox input "true"
click at [424, 431] on span "Optional" at bounding box center [435, 431] width 43 height 20
click at [401, 438] on input "Optional" at bounding box center [400, 438] width 1 height 1
checkbox input "true"
click at [422, 472] on span "Optional" at bounding box center [435, 471] width 43 height 20
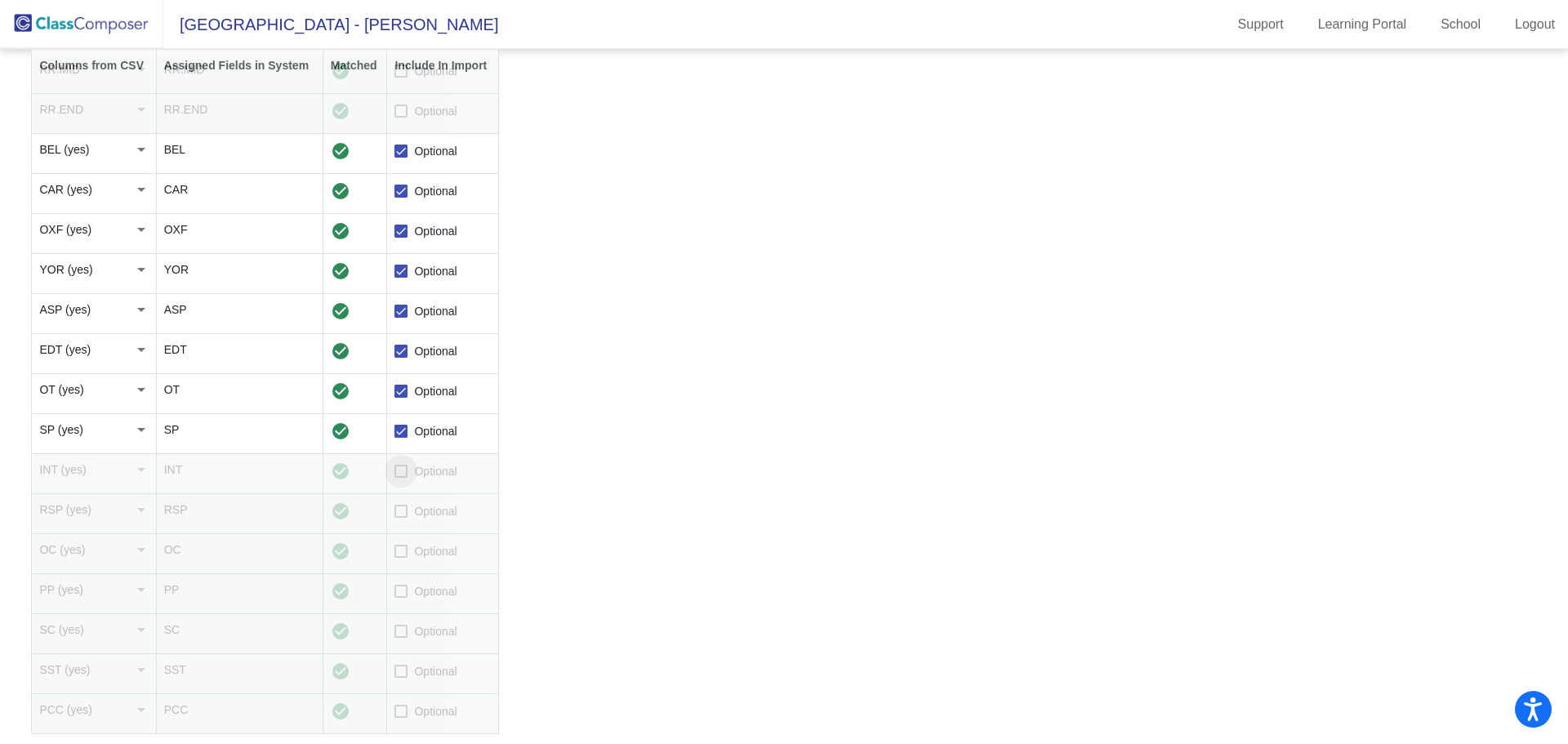
click at [401, 478] on input "Optional" at bounding box center [400, 478] width 1 height 1
checkbox input "true"
click at [419, 517] on span "Optional" at bounding box center [435, 511] width 43 height 20
click at [401, 518] on input "Optional" at bounding box center [400, 518] width 1 height 1
checkbox input "true"
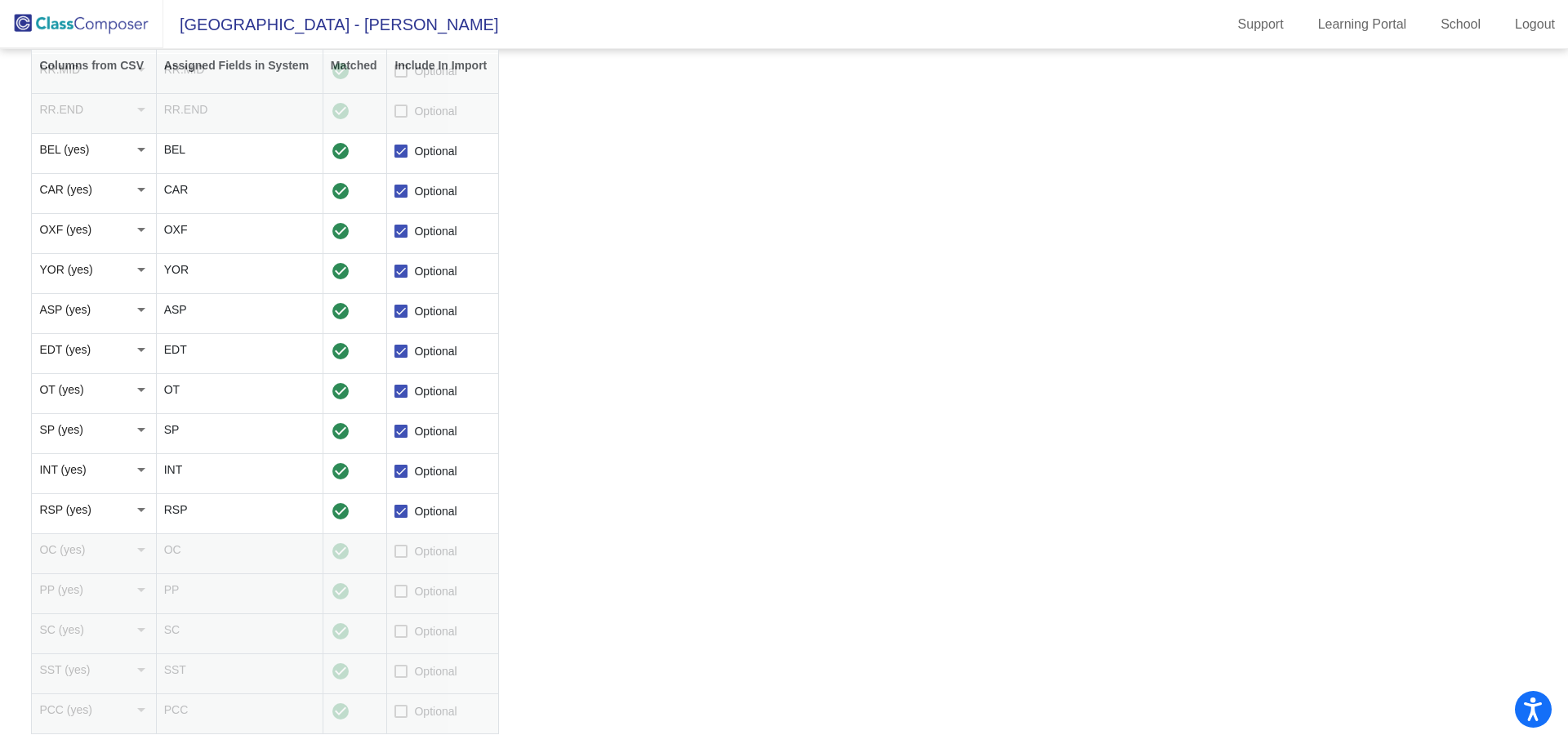
click at [422, 553] on span "Optional" at bounding box center [435, 551] width 43 height 20
click at [401, 558] on input "Optional" at bounding box center [400, 558] width 1 height 1
checkbox input "true"
click at [427, 584] on span "Optional" at bounding box center [435, 591] width 43 height 20
click at [401, 598] on input "Optional" at bounding box center [400, 598] width 1 height 1
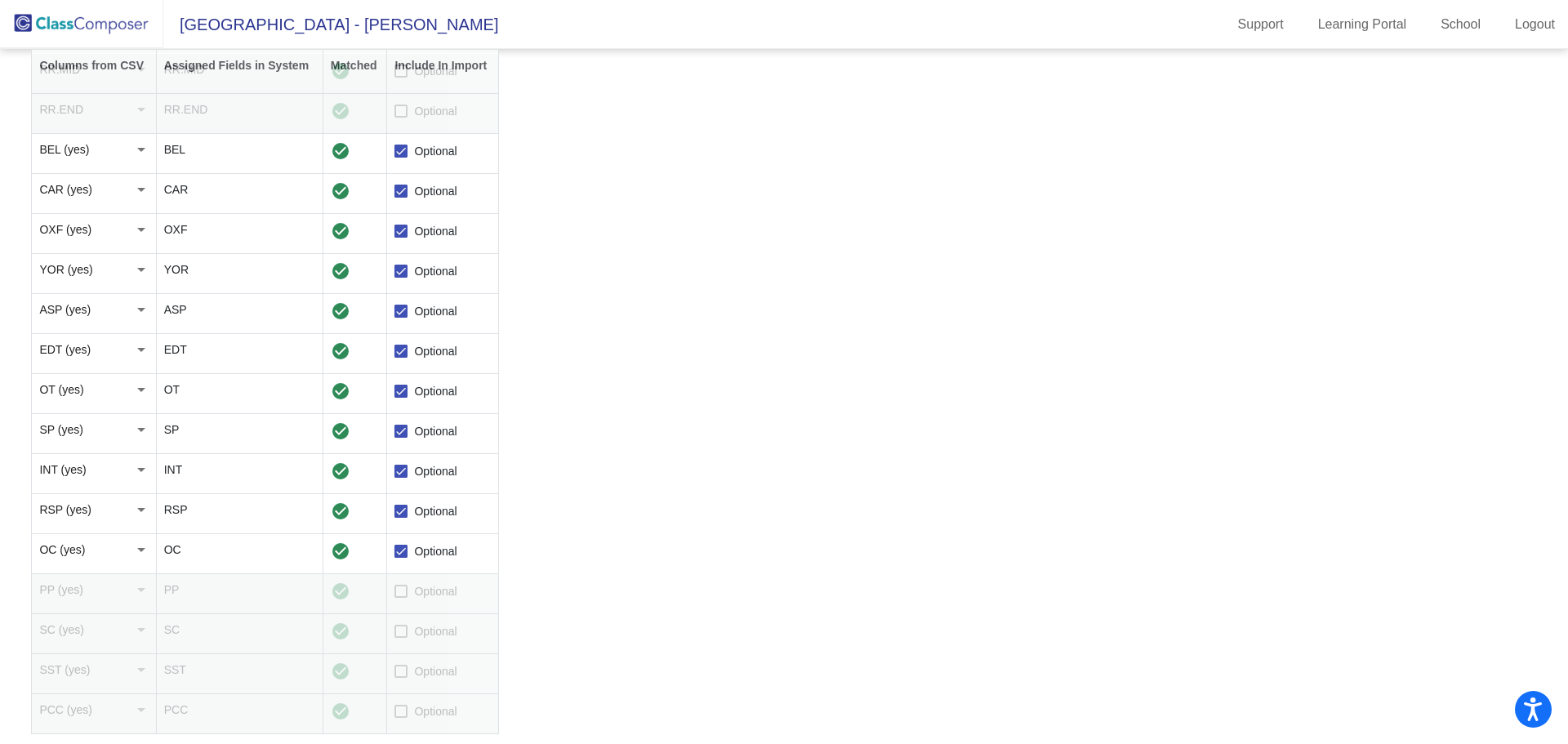
checkbox input "true"
click at [423, 630] on span "Optional" at bounding box center [435, 631] width 43 height 20
click at [401, 637] on input "Optional" at bounding box center [400, 637] width 1 height 1
checkbox input "true"
click at [417, 669] on span "Optional" at bounding box center [435, 671] width 43 height 20
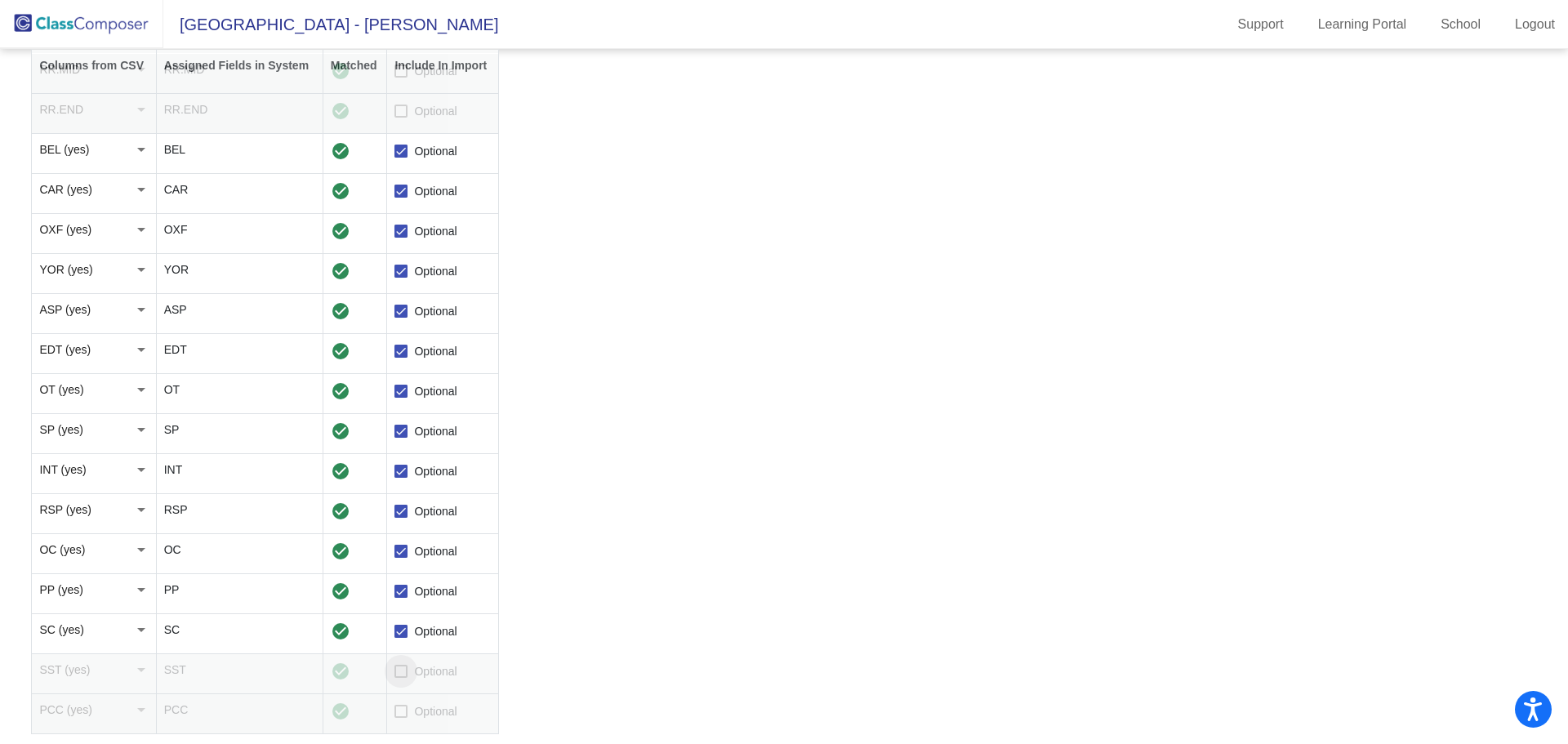
click at [401, 677] on input "Optional" at bounding box center [400, 677] width 1 height 1
checkbox input "true"
click at [432, 706] on span "Optional" at bounding box center [435, 711] width 43 height 20
click at [401, 717] on input "Optional" at bounding box center [400, 717] width 1 height 1
checkbox input "true"
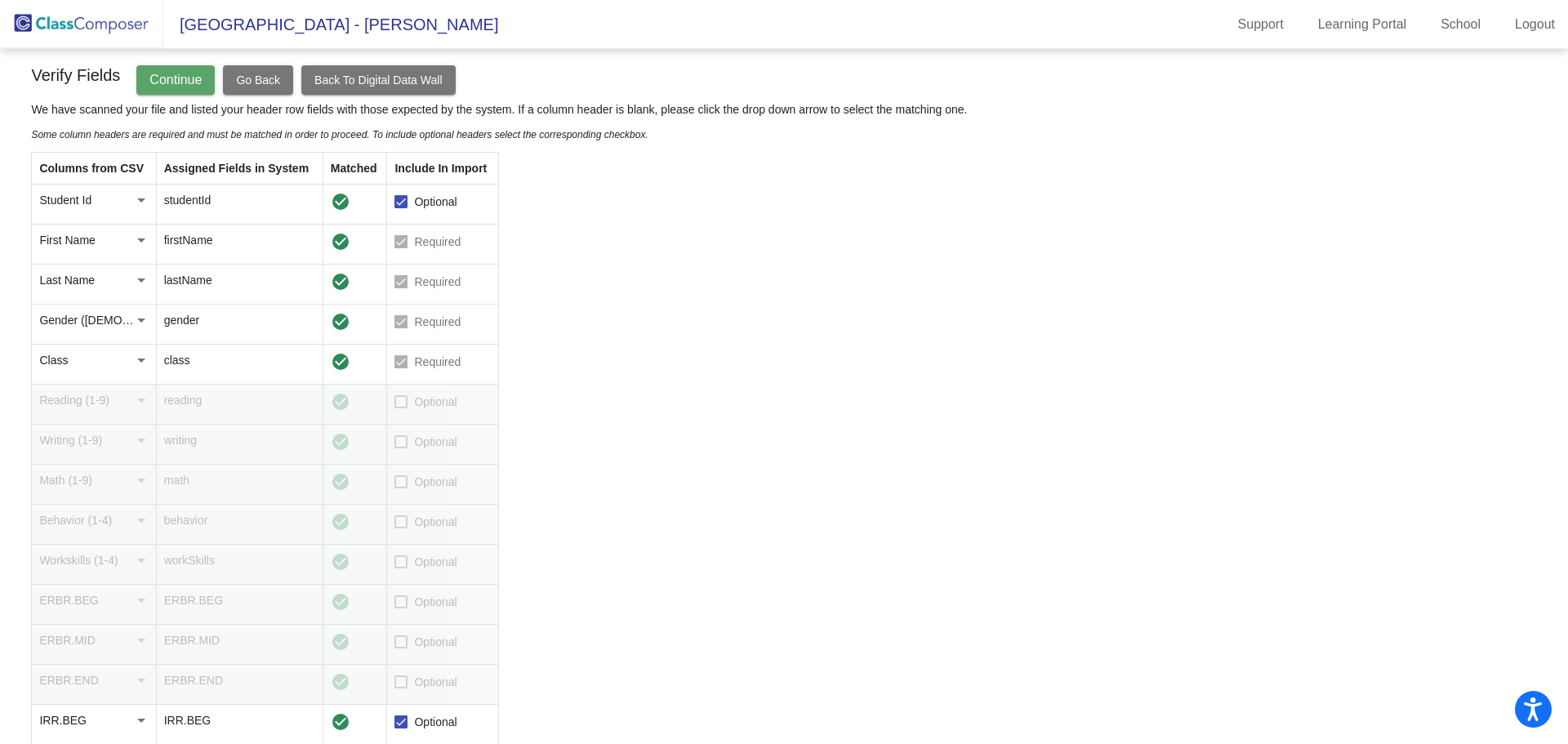
scroll to position [0, 0]
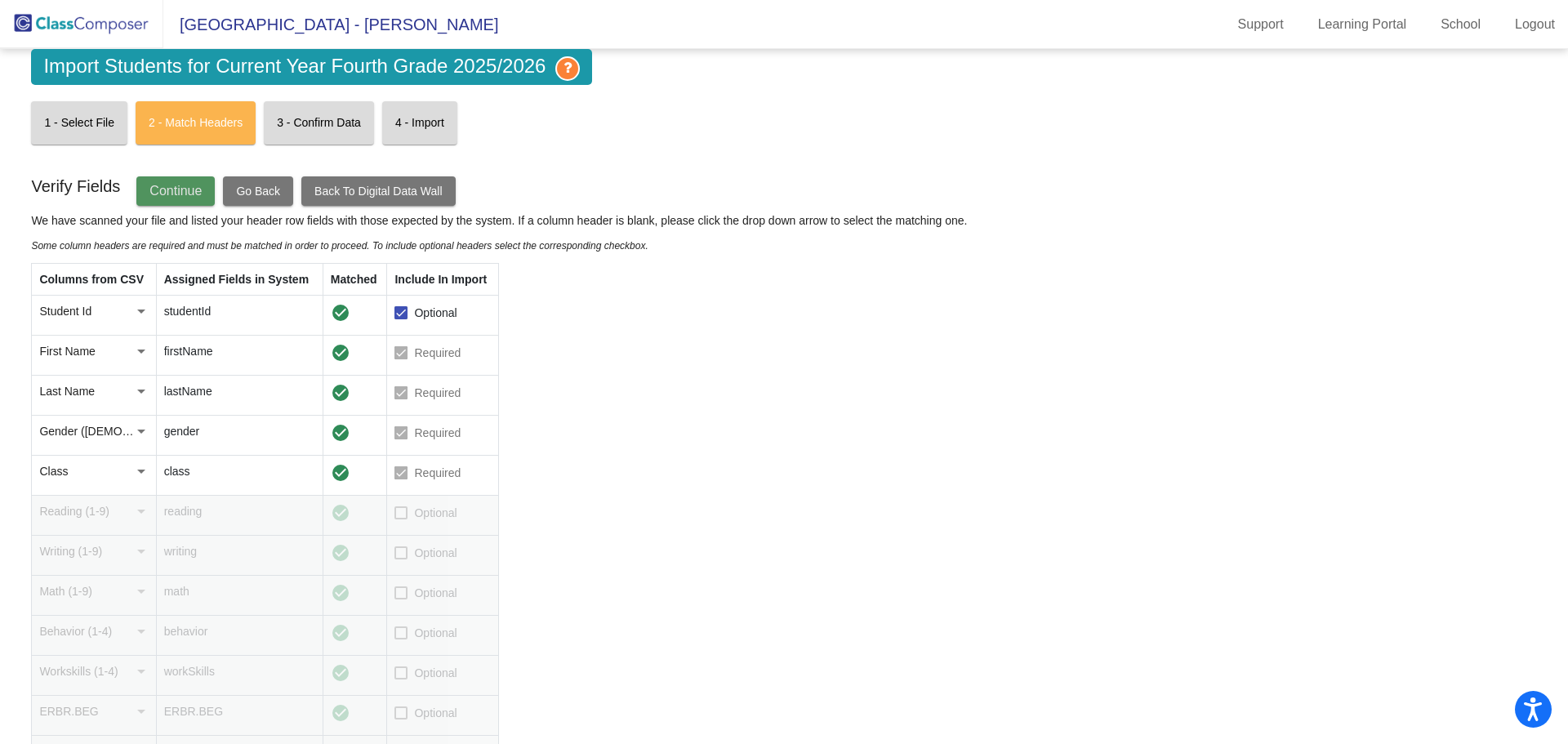
click at [193, 181] on button "Continue" at bounding box center [176, 191] width 78 height 29
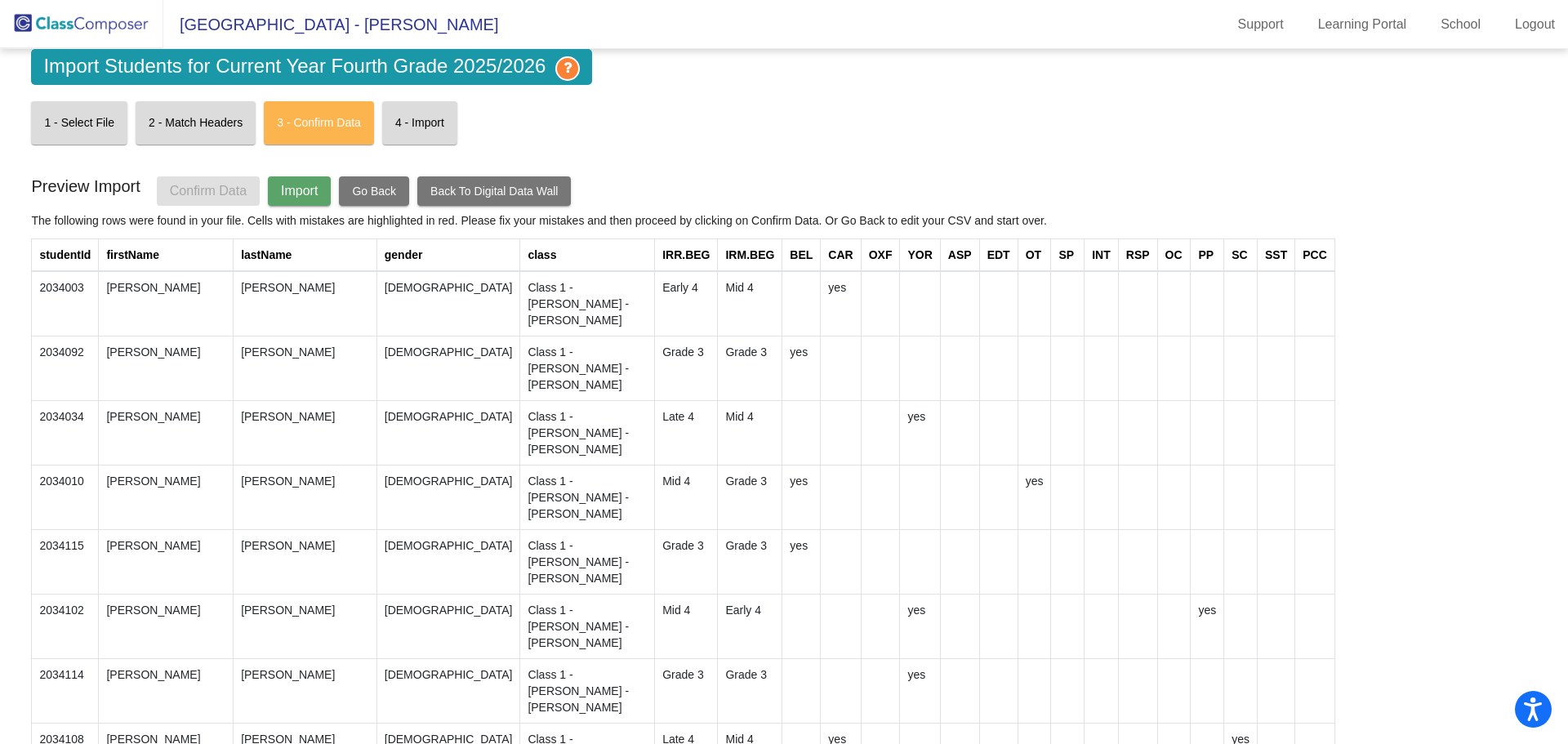
click at [299, 198] on button "Import" at bounding box center [299, 191] width 63 height 29
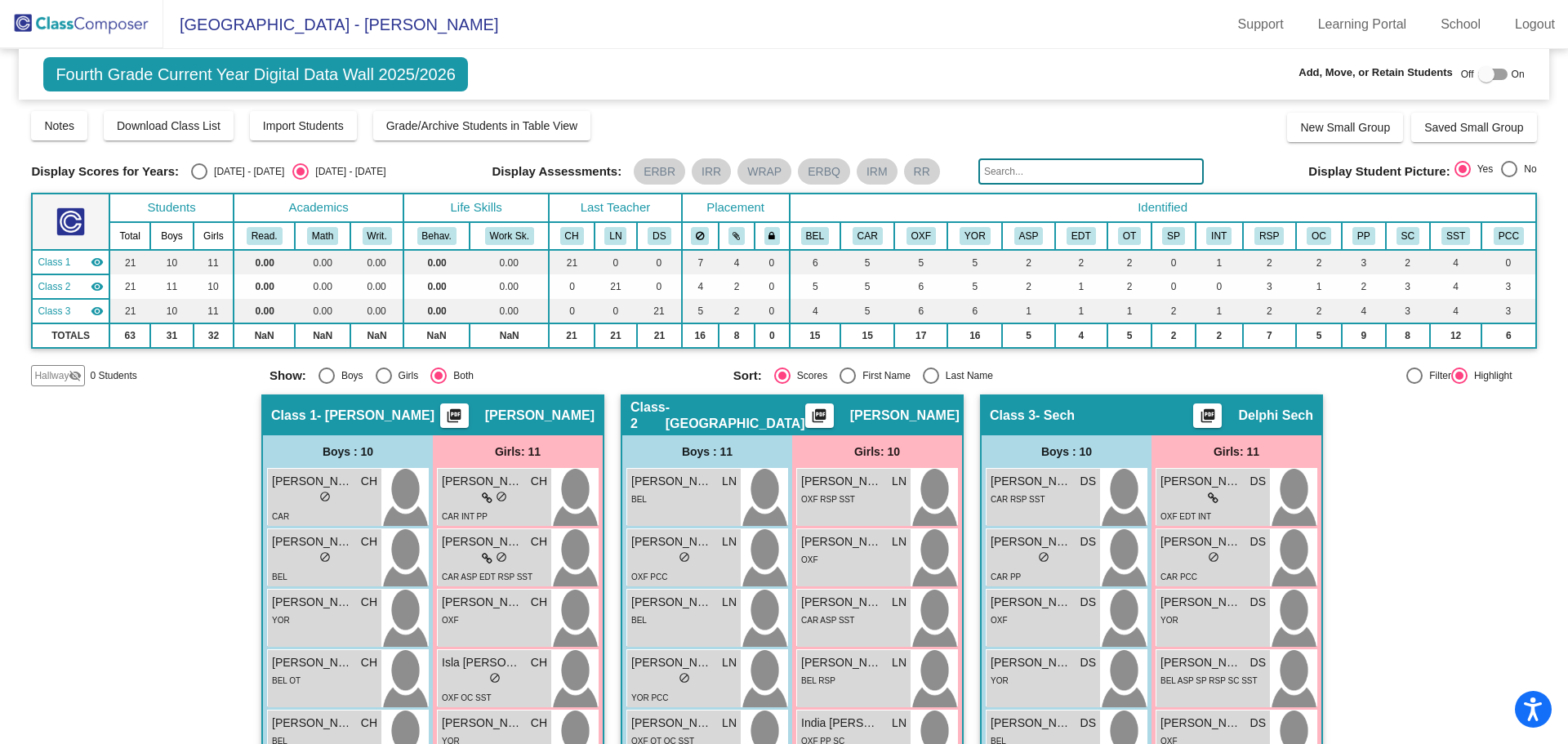
click at [122, 22] on img at bounding box center [82, 24] width 163 height 48
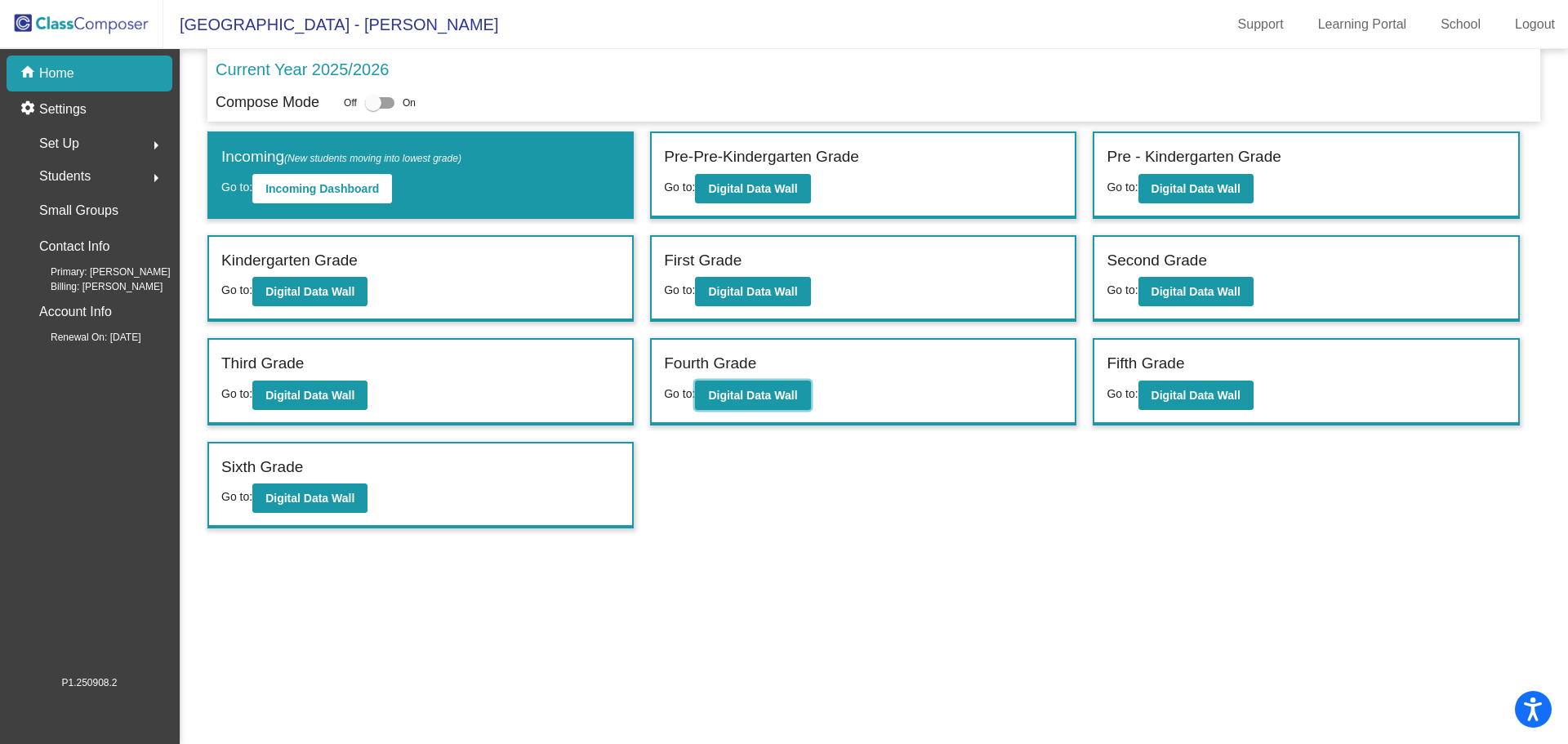
click at [756, 397] on b "Digital Data Wall" at bounding box center [752, 395] width 89 height 13
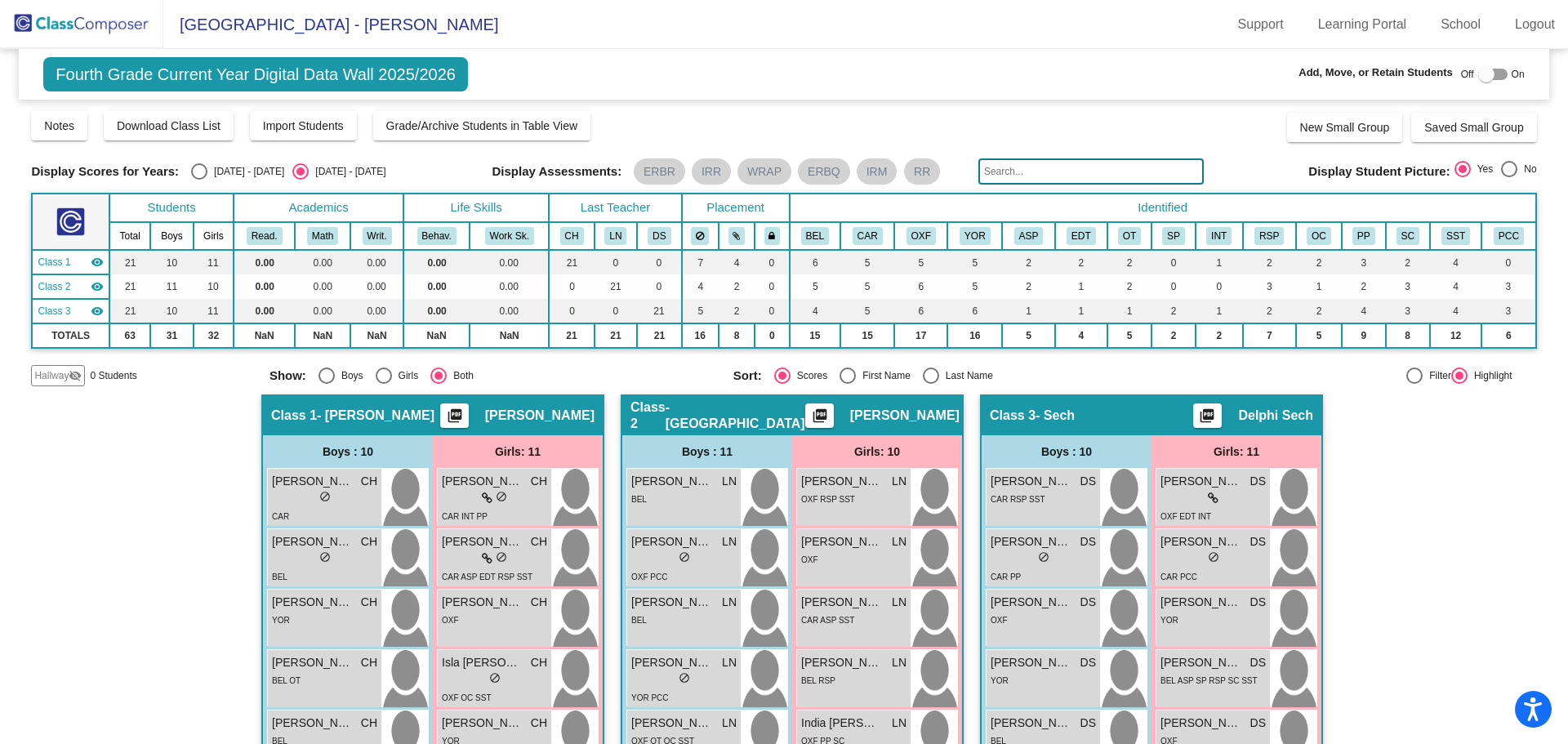
click at [295, 550] on span "[PERSON_NAME]" at bounding box center [313, 541] width 82 height 17
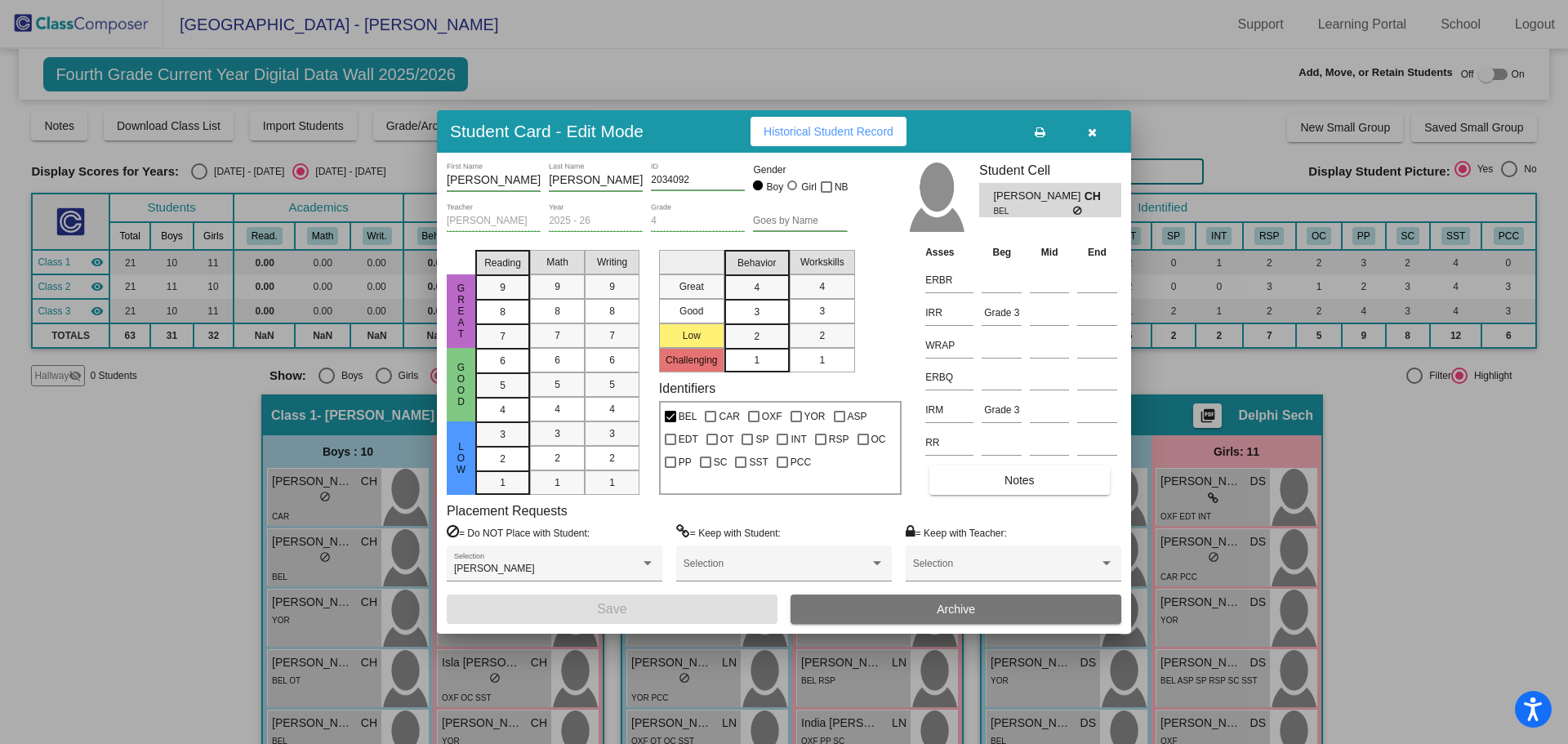
click at [1091, 132] on icon "button" at bounding box center [1092, 132] width 9 height 12
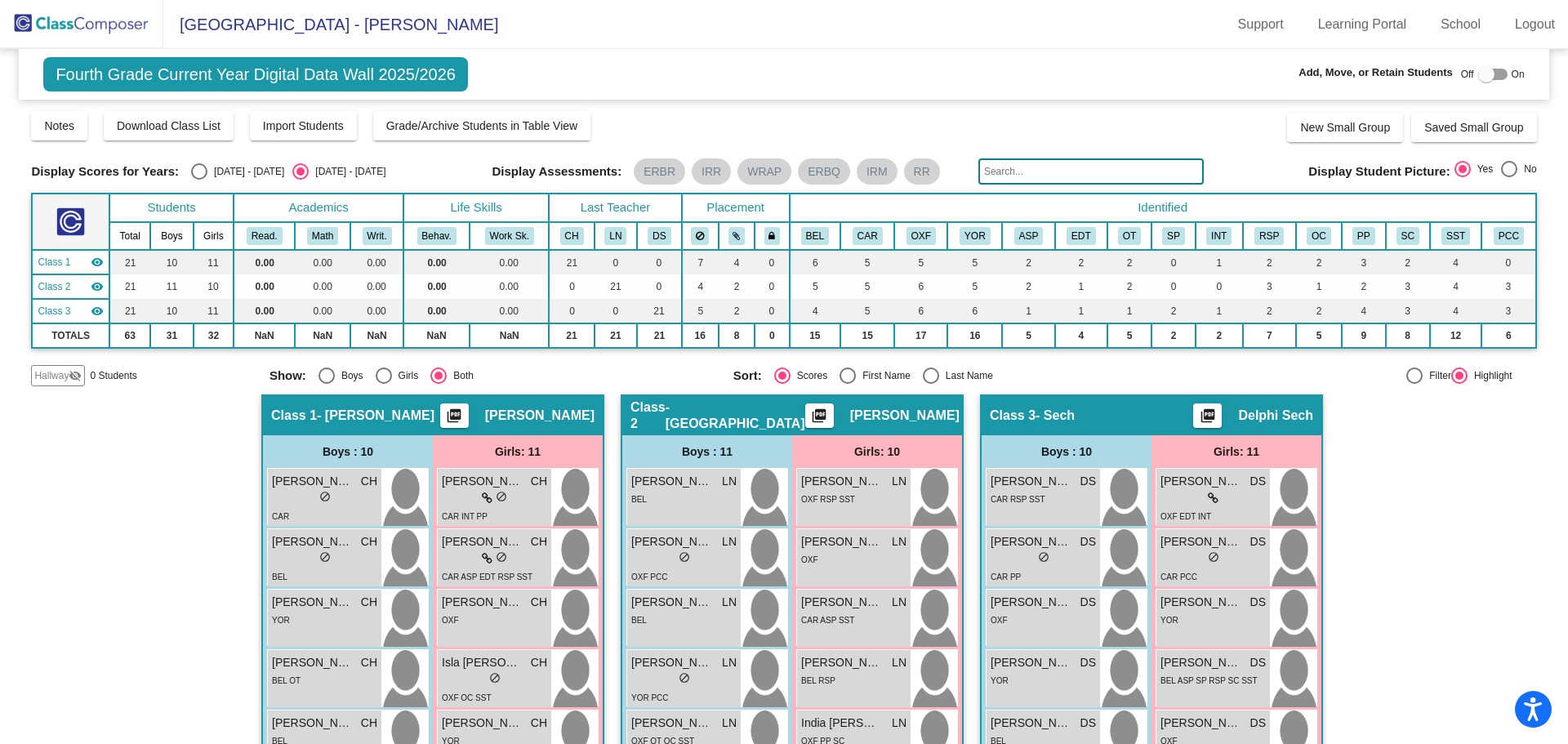
click at [713, 568] on div "OXF PCC" at bounding box center [684, 575] width 106 height 17
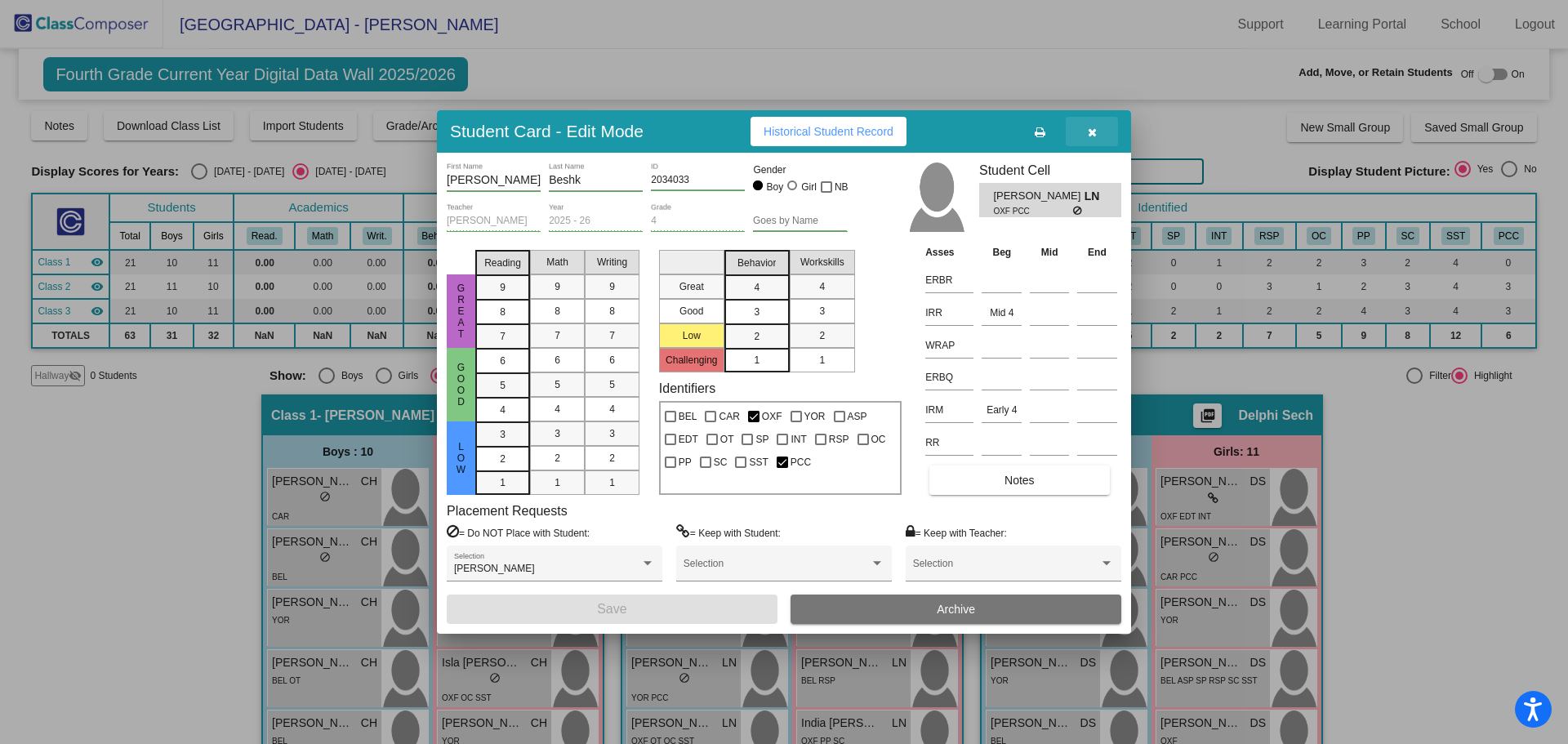
click at [1088, 127] on icon "button" at bounding box center [1092, 132] width 9 height 12
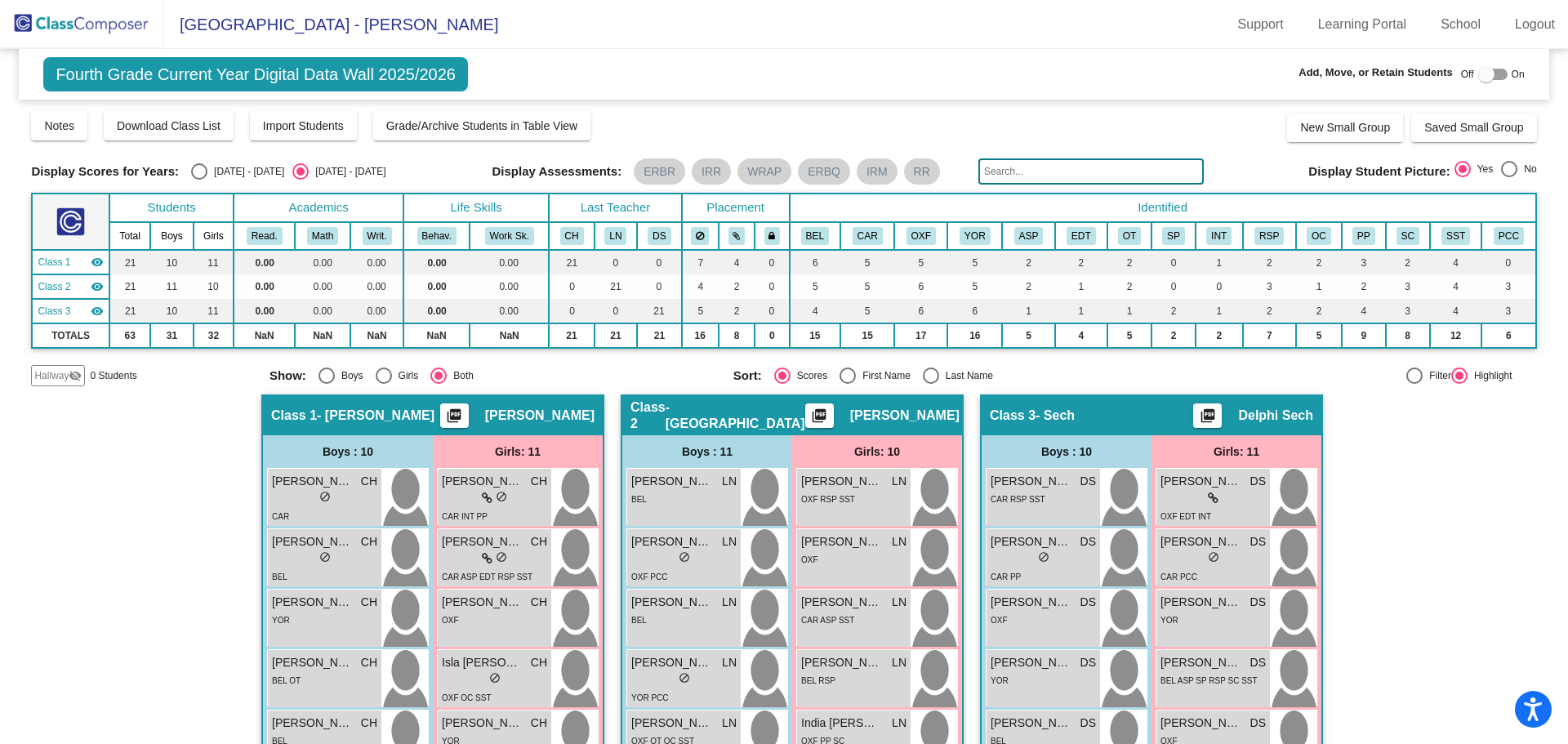
click at [1044, 563] on span "do_not_disturb_alt" at bounding box center [1043, 557] width 12 height 12
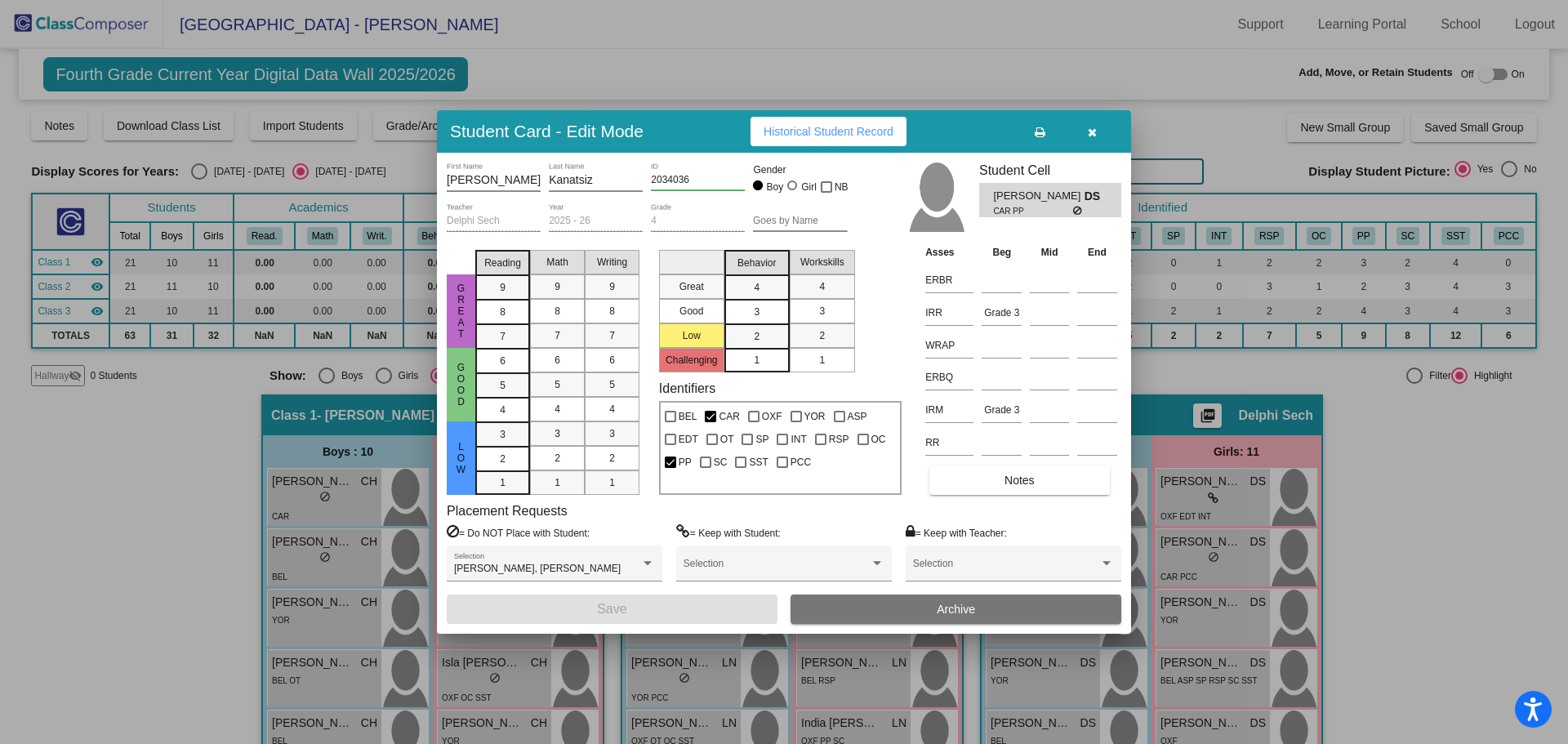
click at [1092, 131] on icon "button" at bounding box center [1092, 132] width 9 height 12
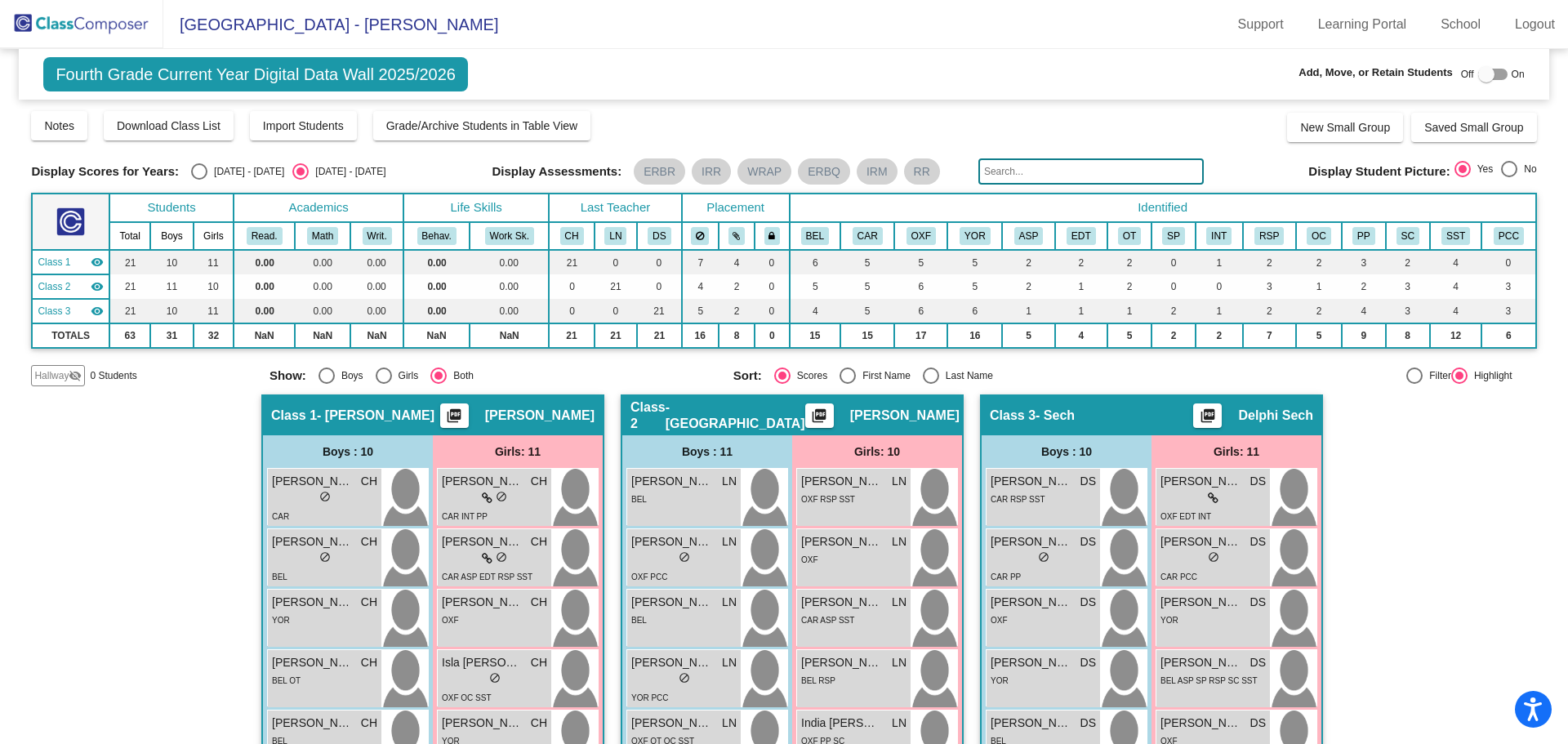
click at [83, 18] on img at bounding box center [82, 24] width 163 height 48
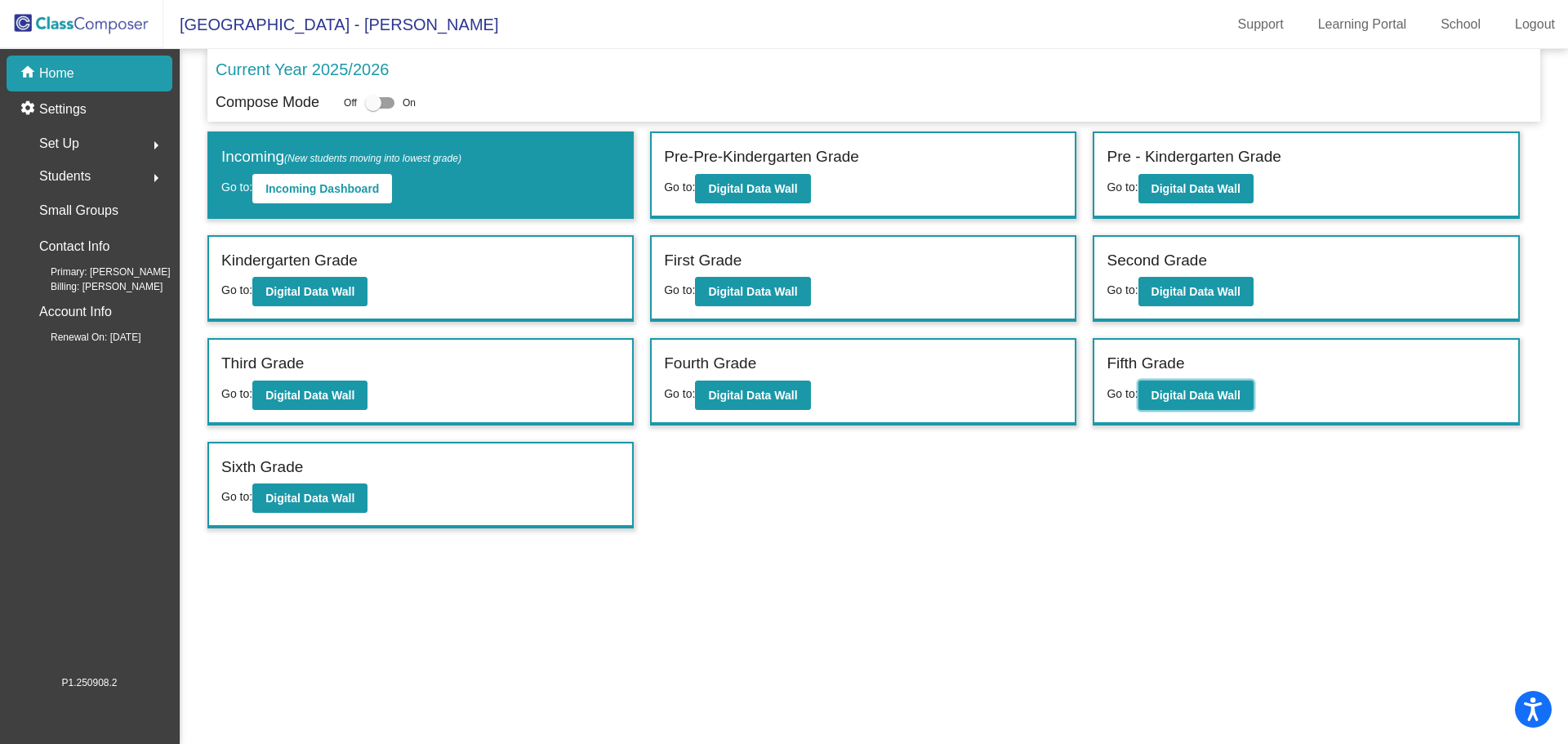
click at [1204, 400] on b "Digital Data Wall" at bounding box center [1196, 395] width 89 height 13
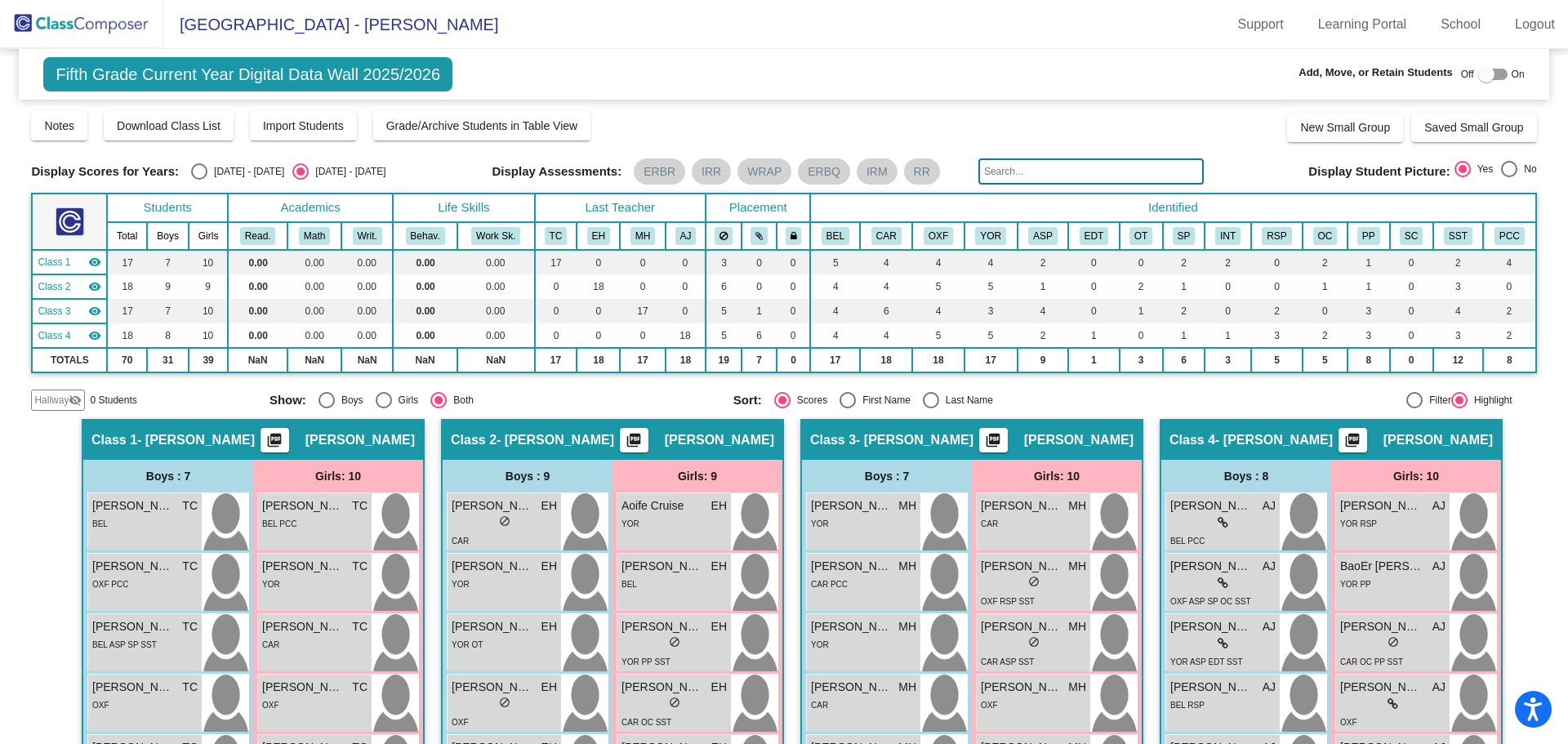
click at [331, 122] on span "Import Students" at bounding box center [303, 125] width 81 height 13
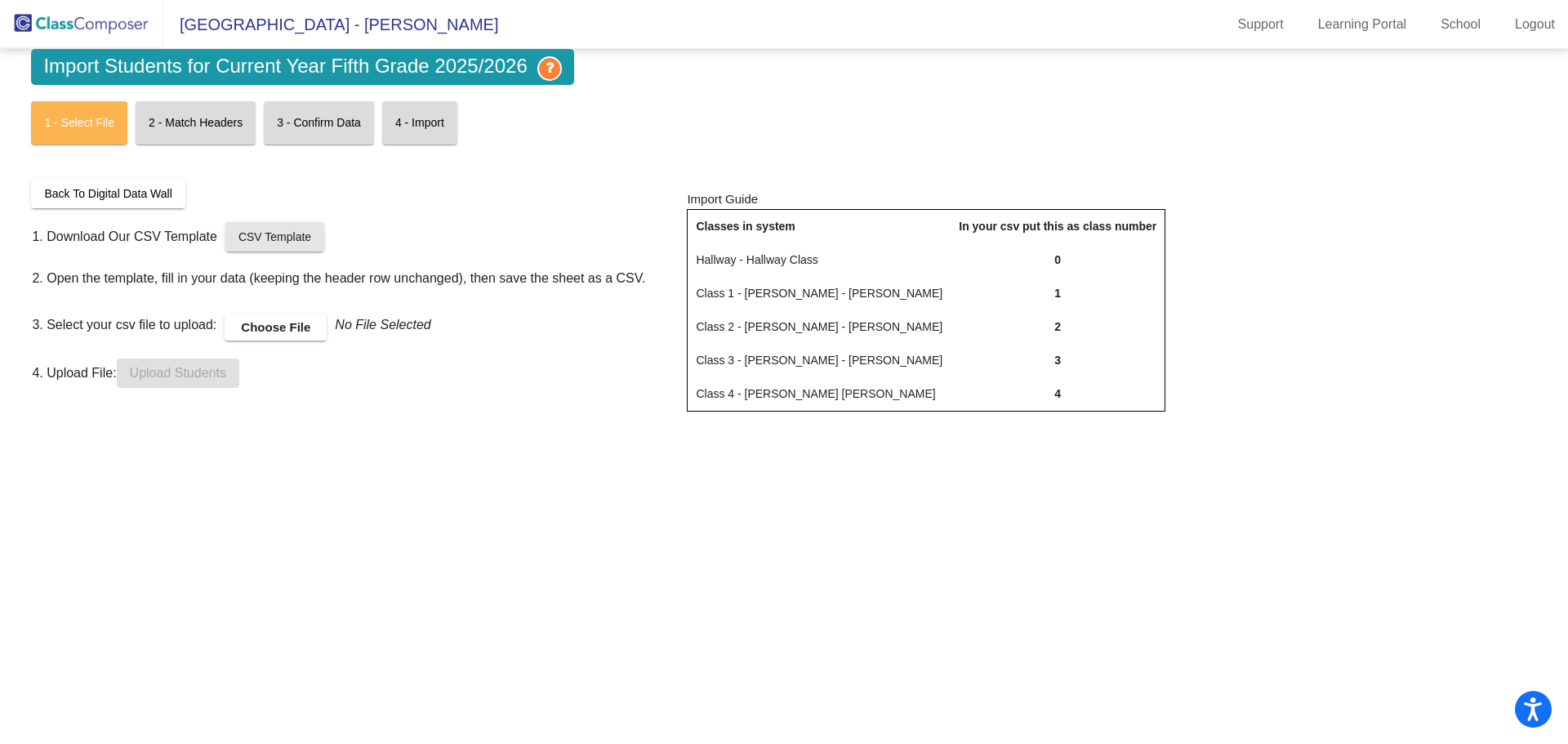
click at [289, 248] on link "CSV Template" at bounding box center [274, 236] width 99 height 29
click at [300, 327] on label "Choose File" at bounding box center [275, 327] width 102 height 26
click at [0, 0] on input "Choose File" at bounding box center [0, 0] width 0 height 0
click at [195, 382] on button "Upload Students" at bounding box center [178, 373] width 123 height 29
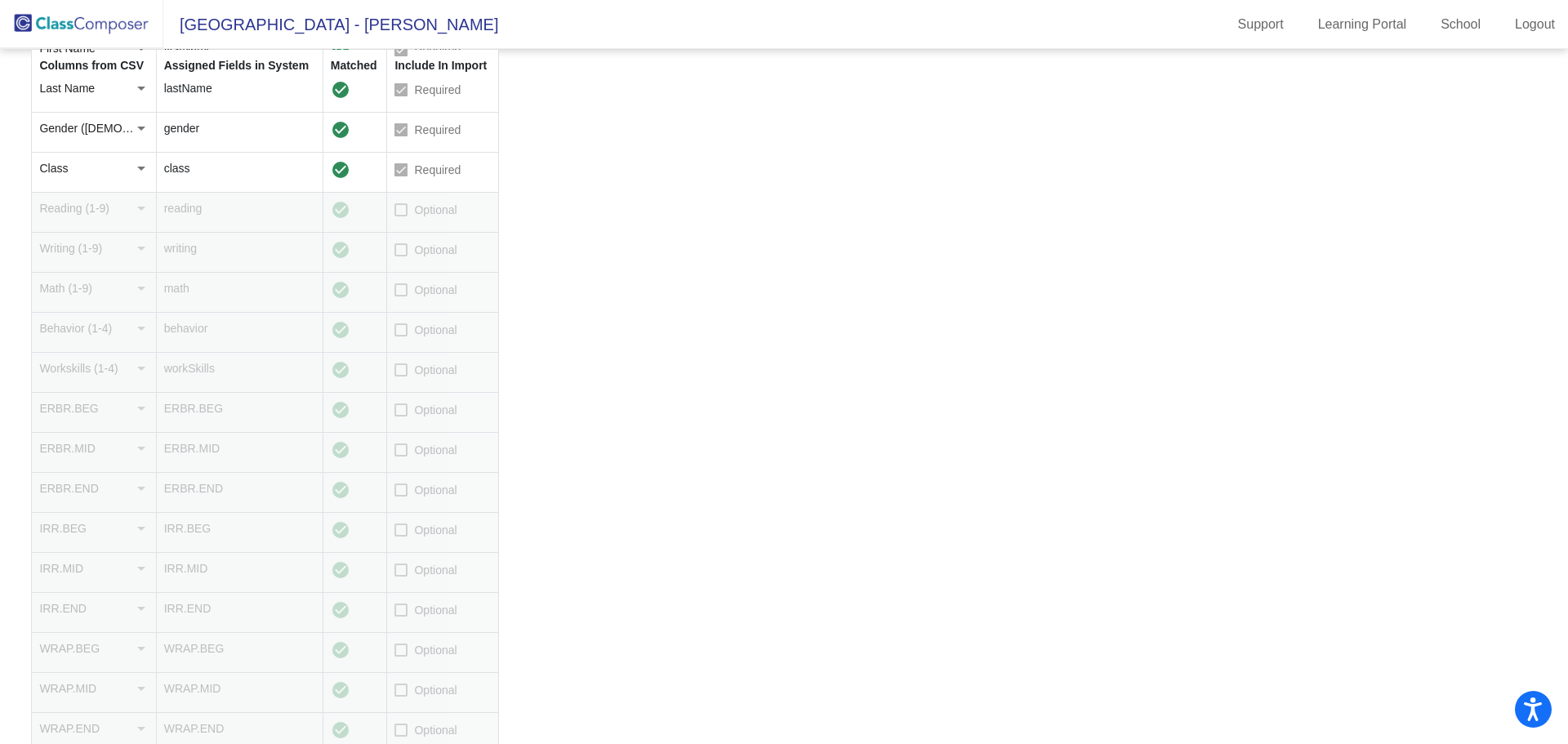
scroll to position [327, 0]
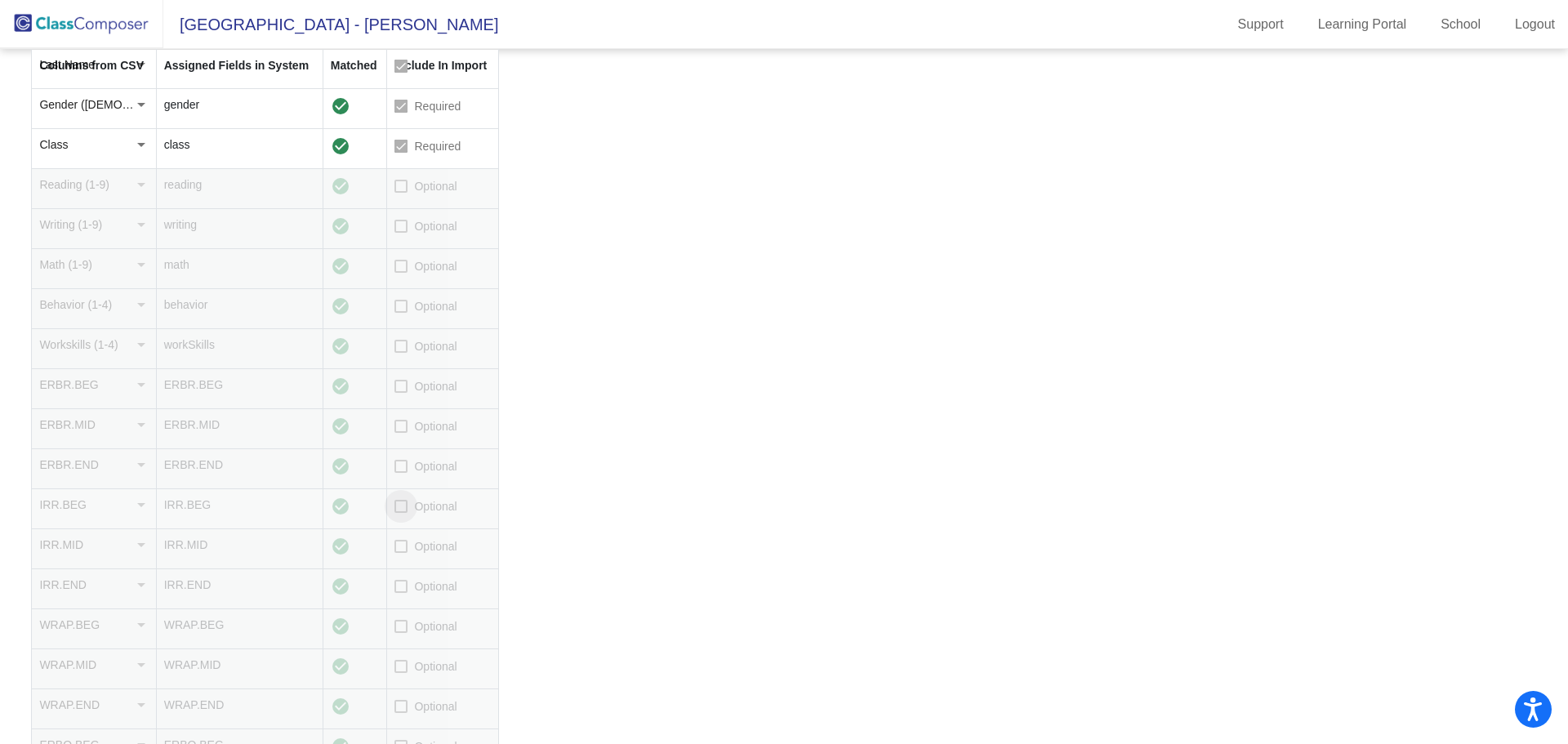
click at [412, 508] on label "Optional" at bounding box center [425, 506] width 62 height 20
click at [401, 513] on input "Optional" at bounding box center [400, 513] width 1 height 1
checkbox input "true"
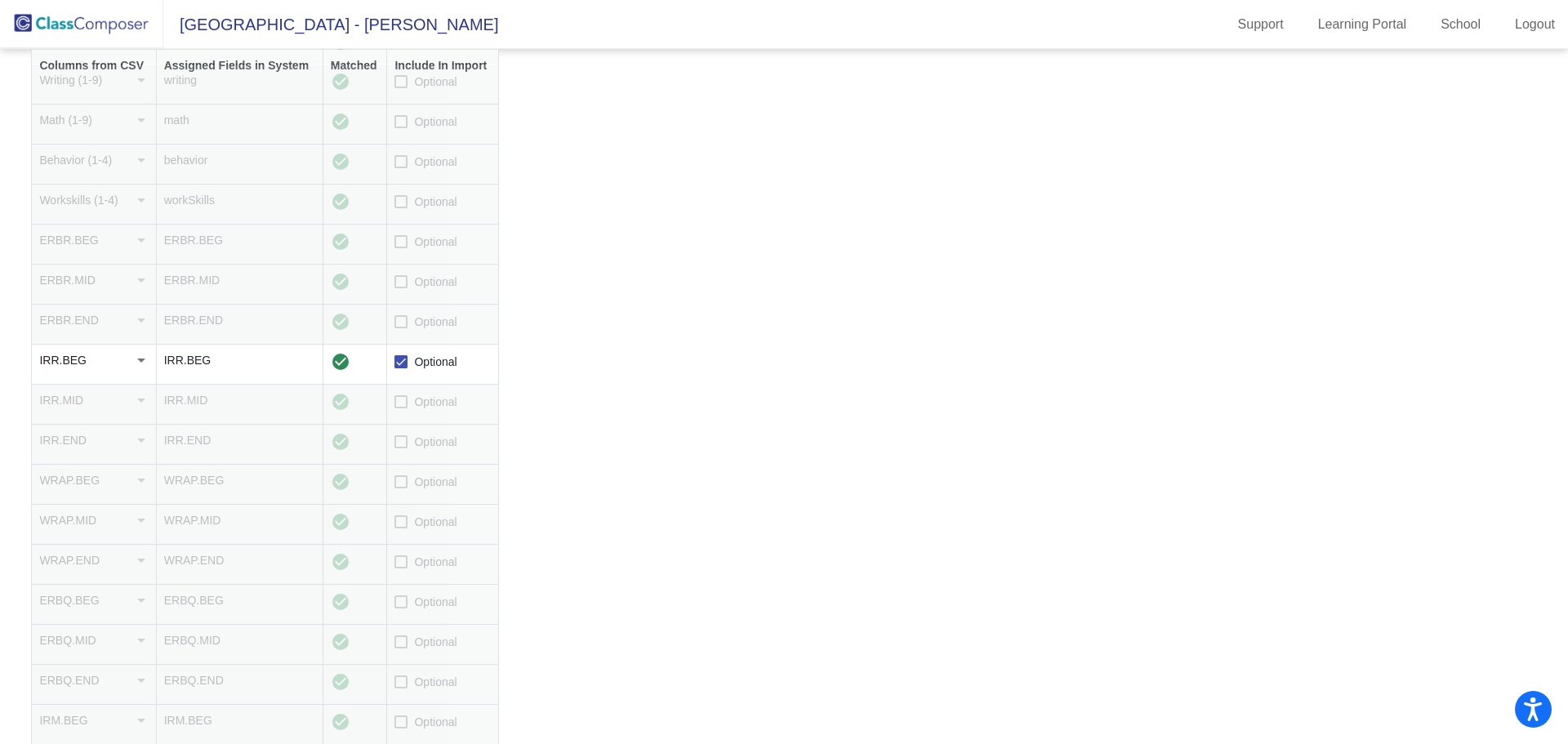
scroll to position [572, 0]
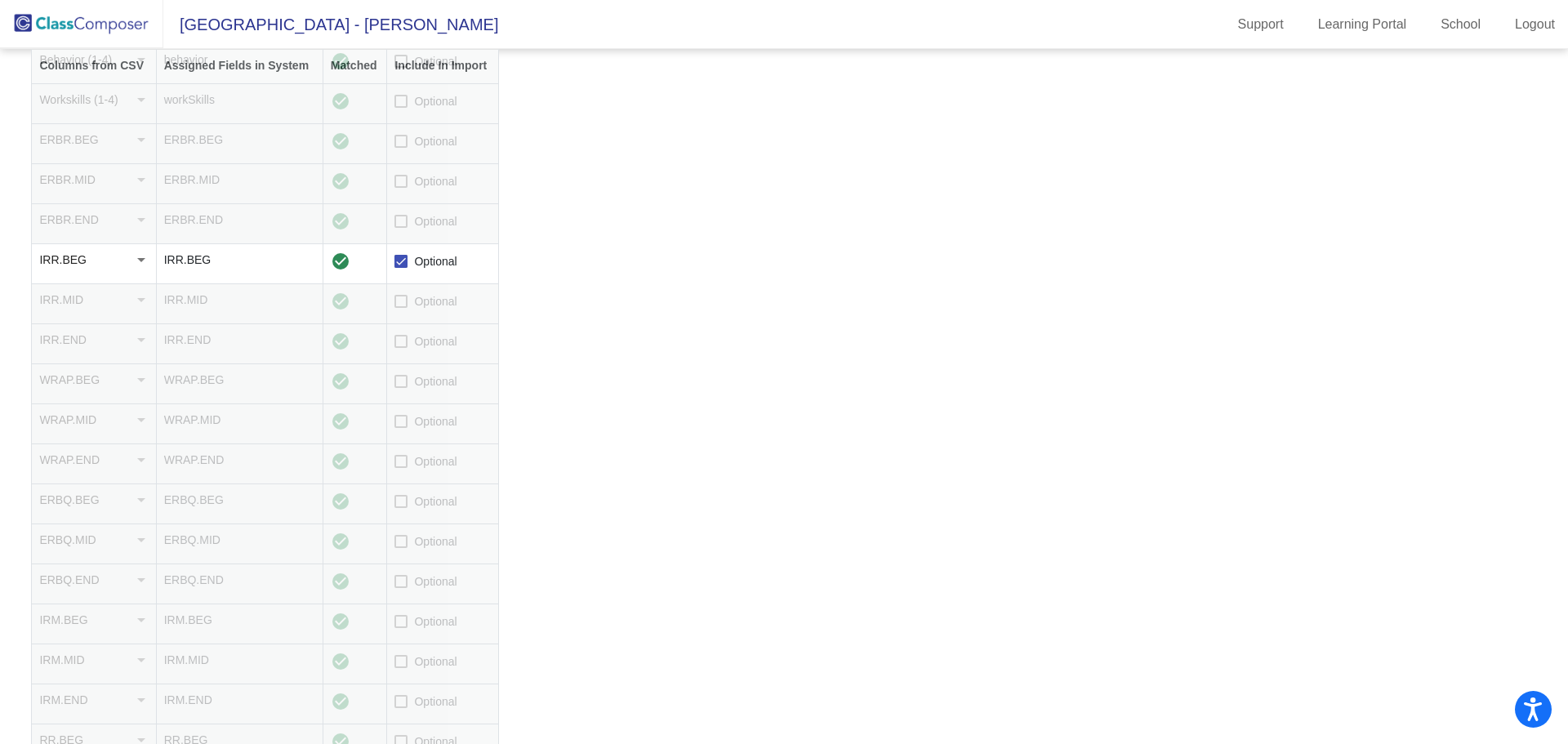
click at [420, 618] on span "Optional" at bounding box center [435, 621] width 43 height 20
click at [401, 628] on input "Optional" at bounding box center [400, 628] width 1 height 1
checkbox input "true"
click at [414, 453] on span "Optional" at bounding box center [435, 453] width 43 height 20
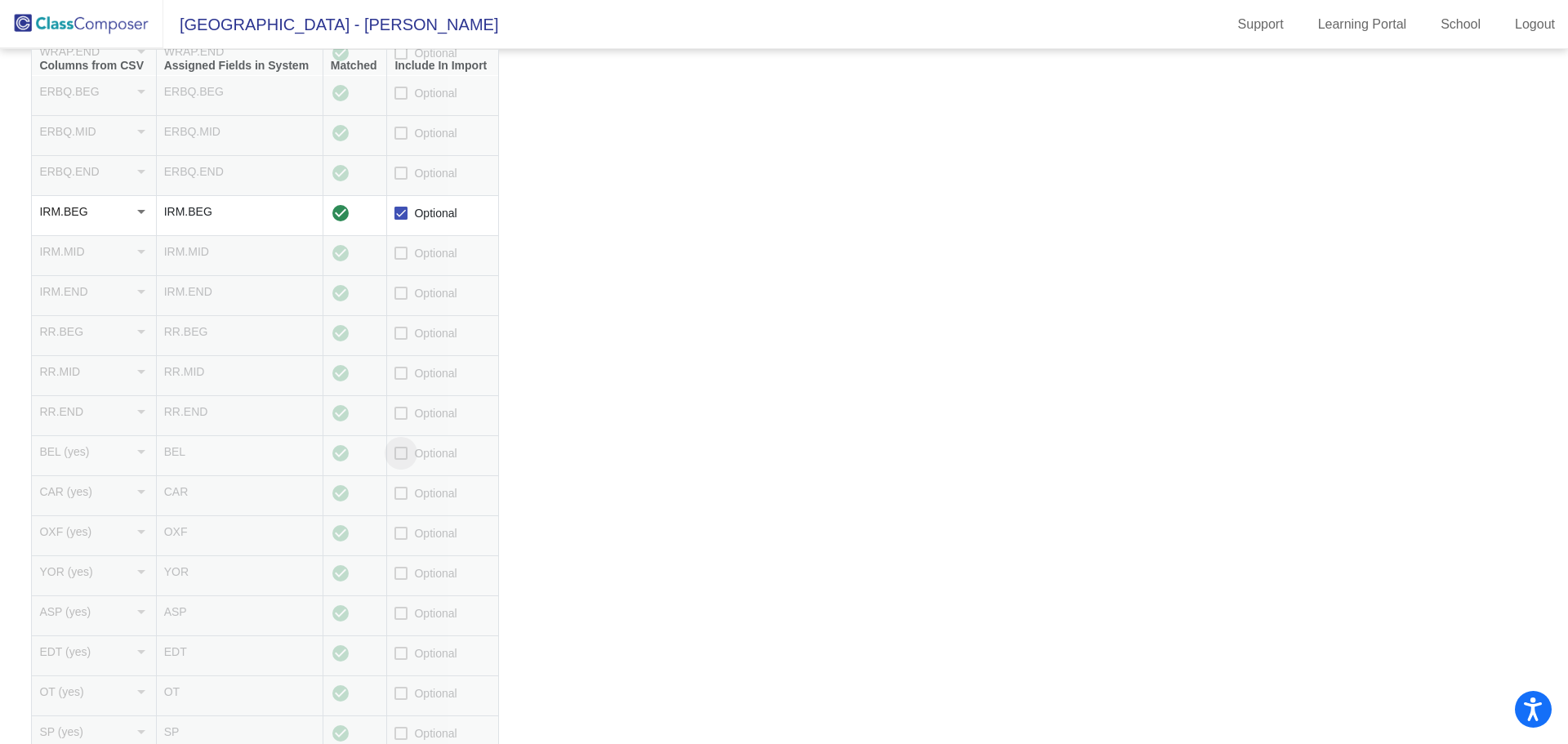
click at [401, 460] on input "Optional" at bounding box center [400, 460] width 1 height 1
checkbox input "true"
click at [413, 487] on label "Optional" at bounding box center [425, 493] width 62 height 20
click at [401, 500] on input "Optional" at bounding box center [400, 500] width 1 height 1
checkbox input "true"
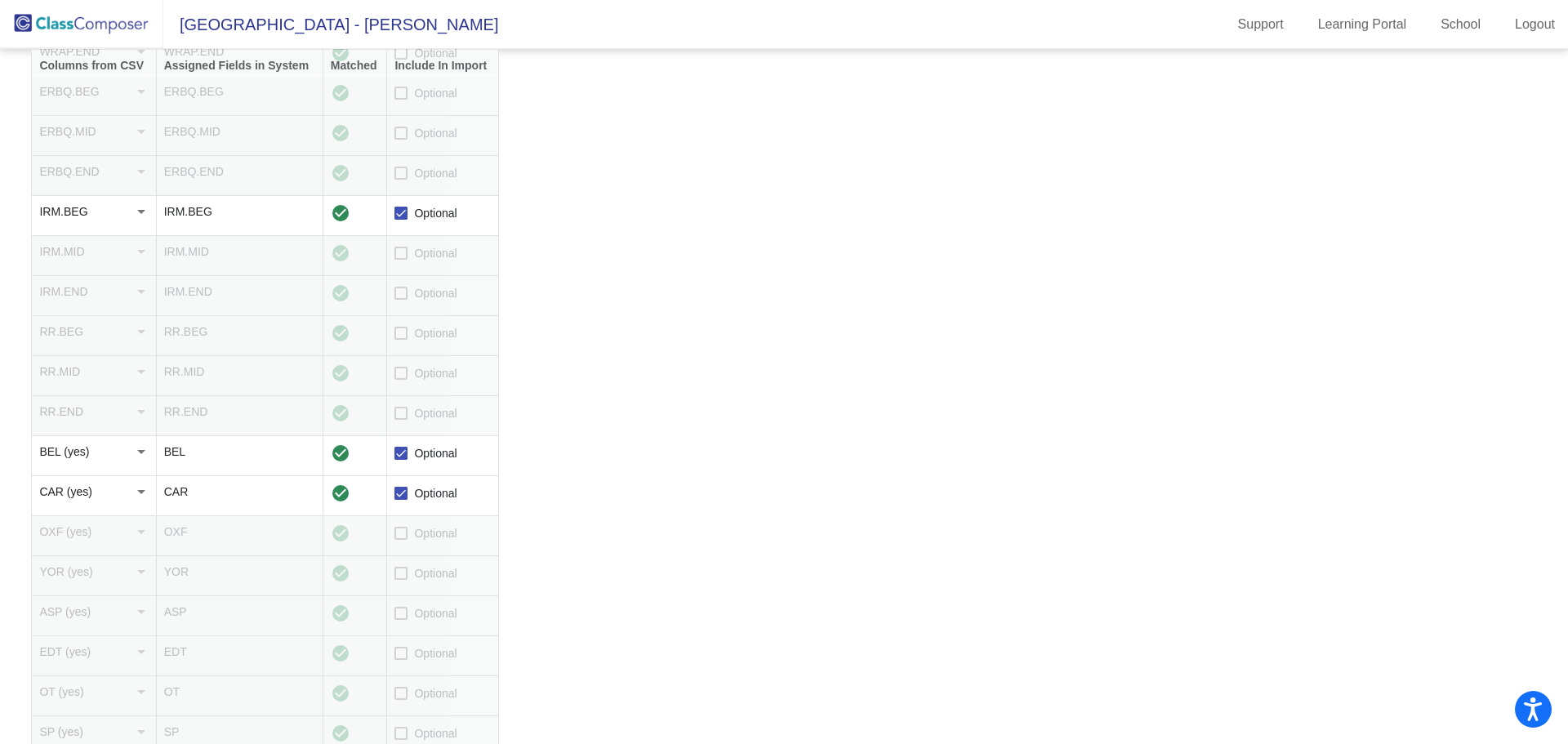
click at [415, 536] on span "Optional" at bounding box center [435, 533] width 43 height 20
click at [401, 540] on input "Optional" at bounding box center [400, 540] width 1 height 1
checkbox input "true"
click at [416, 575] on span "Optional" at bounding box center [435, 574] width 43 height 20
click at [401, 580] on input "Optional" at bounding box center [400, 580] width 1 height 1
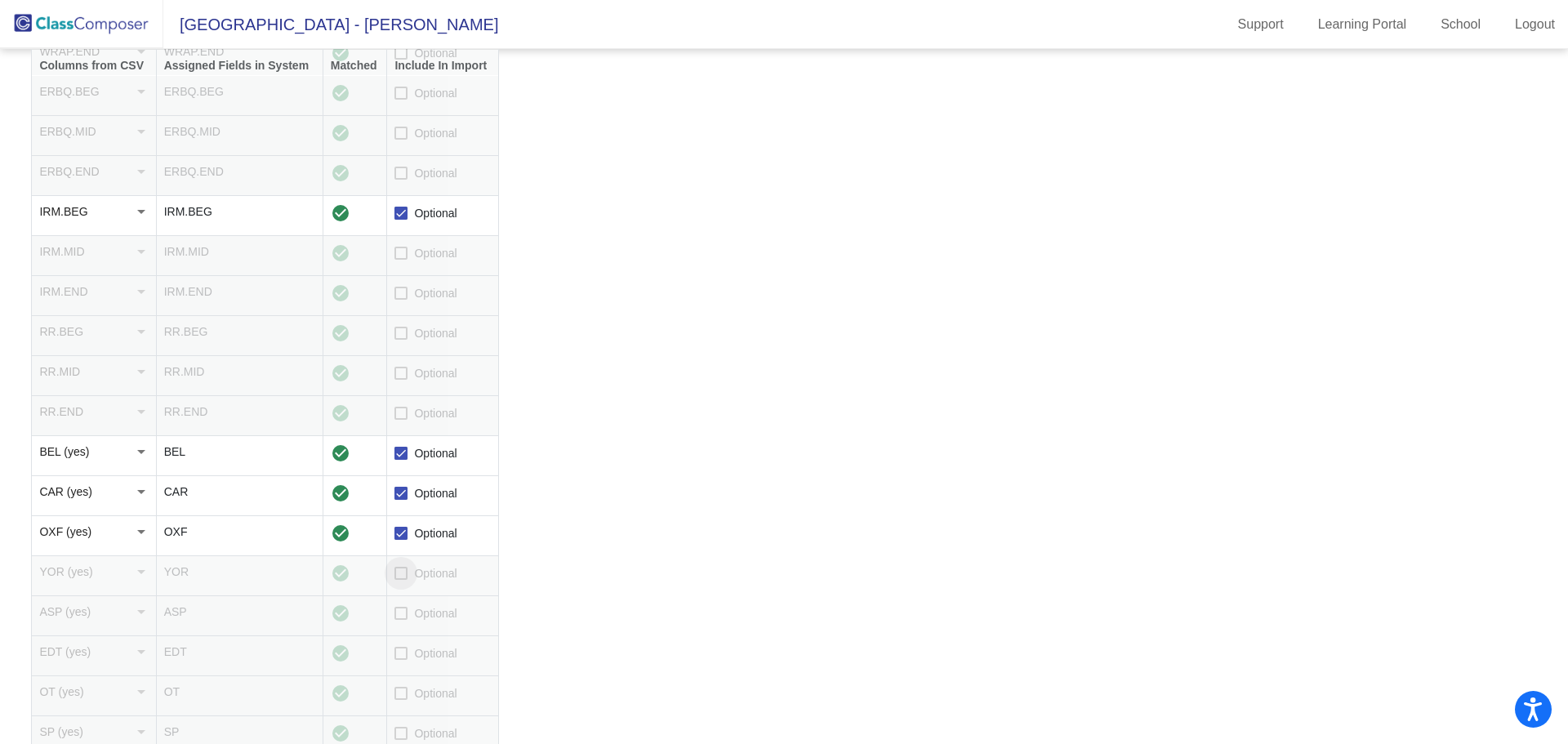
checkbox input "true"
click at [414, 614] on span "Optional" at bounding box center [435, 613] width 43 height 20
click at [401, 620] on input "Optional" at bounding box center [400, 620] width 1 height 1
checkbox input "true"
click at [412, 666] on td "Optional" at bounding box center [443, 655] width 112 height 40
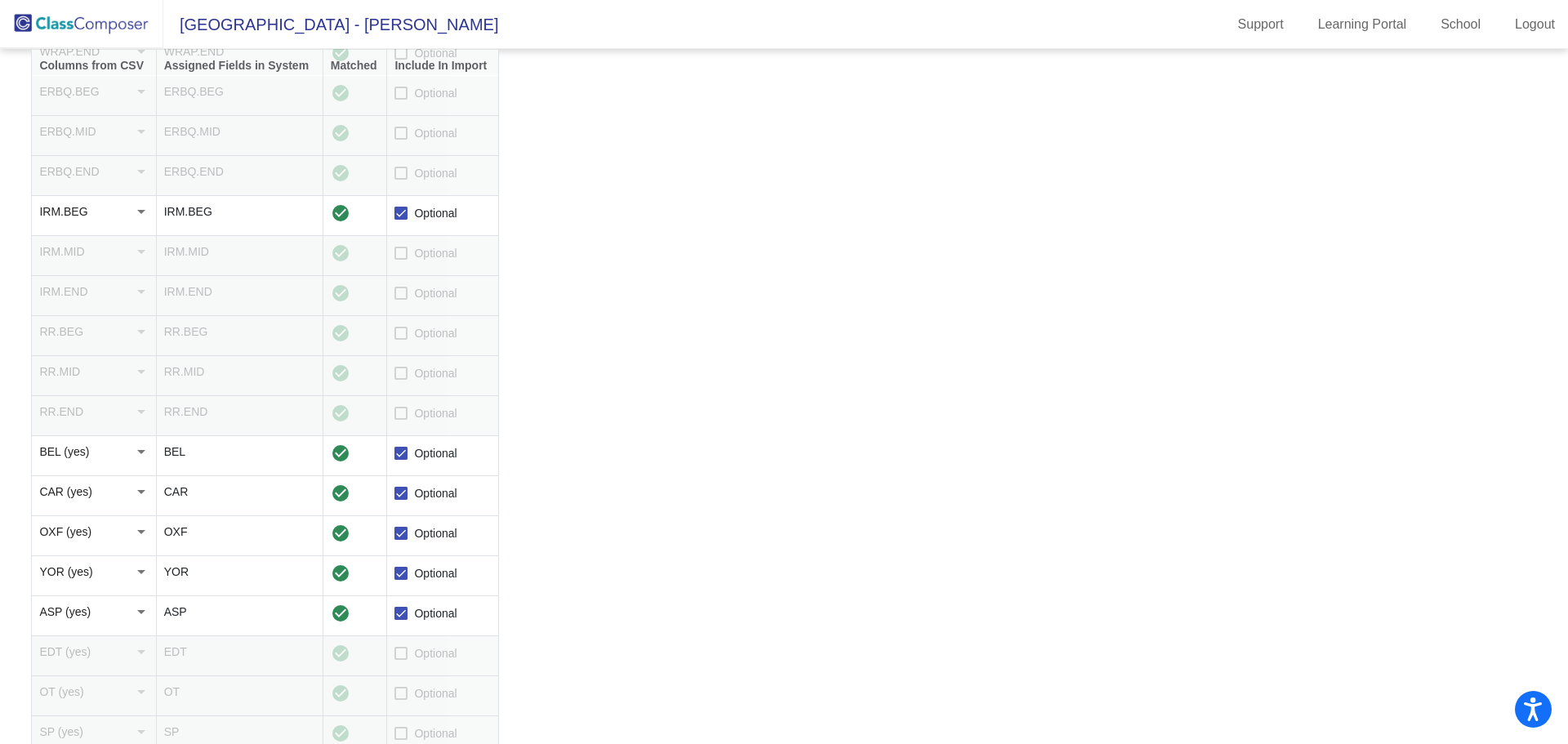
click at [422, 645] on span "Optional" at bounding box center [435, 653] width 43 height 20
click at [401, 660] on input "Optional" at bounding box center [400, 660] width 1 height 1
checkbox input "true"
click at [429, 700] on span "Optional" at bounding box center [435, 693] width 43 height 20
click at [401, 700] on input "Optional" at bounding box center [400, 700] width 1 height 1
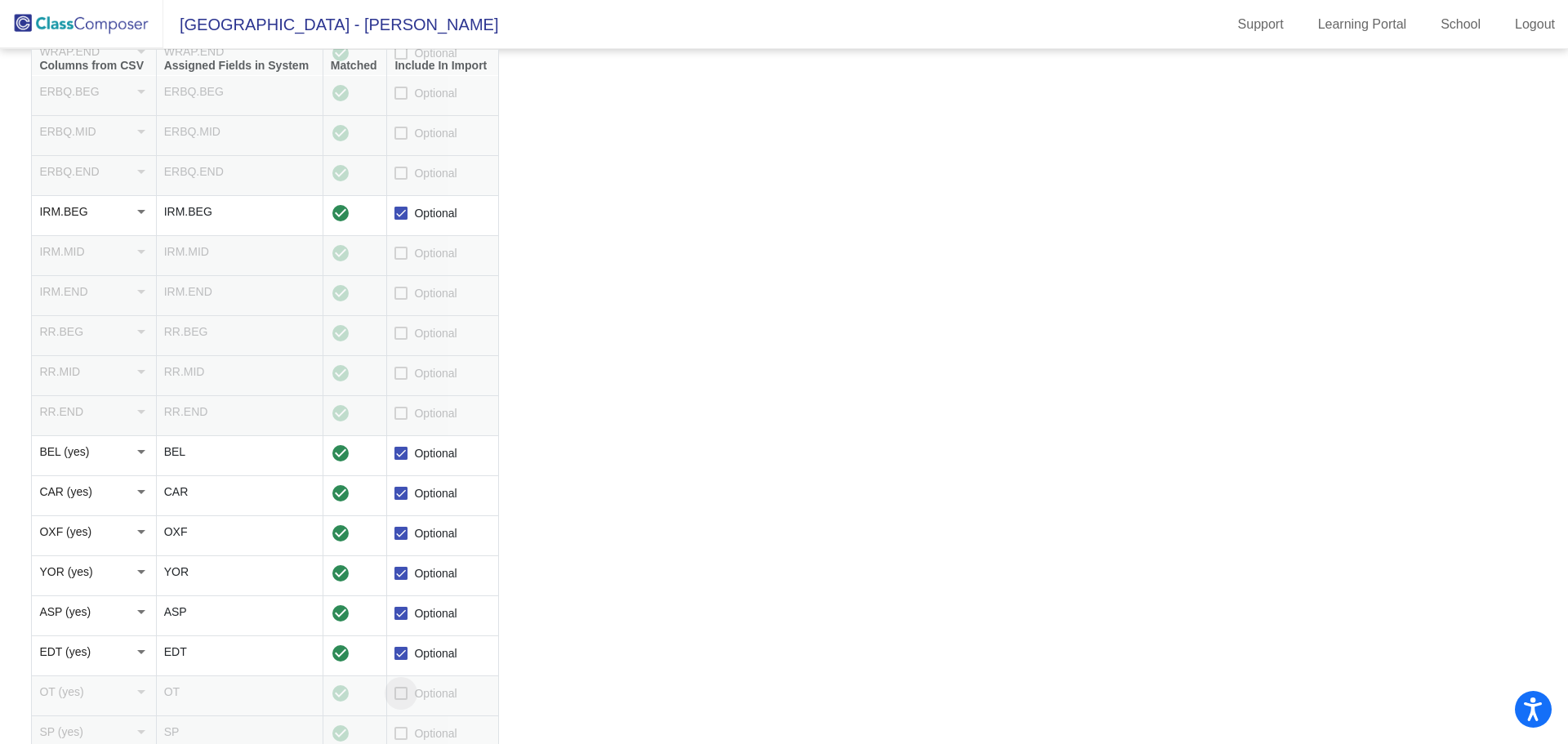
checkbox input "true"
click at [427, 730] on span "Optional" at bounding box center [435, 733] width 43 height 20
click at [401, 740] on input "Optional" at bounding box center [400, 740] width 1 height 1
checkbox input "true"
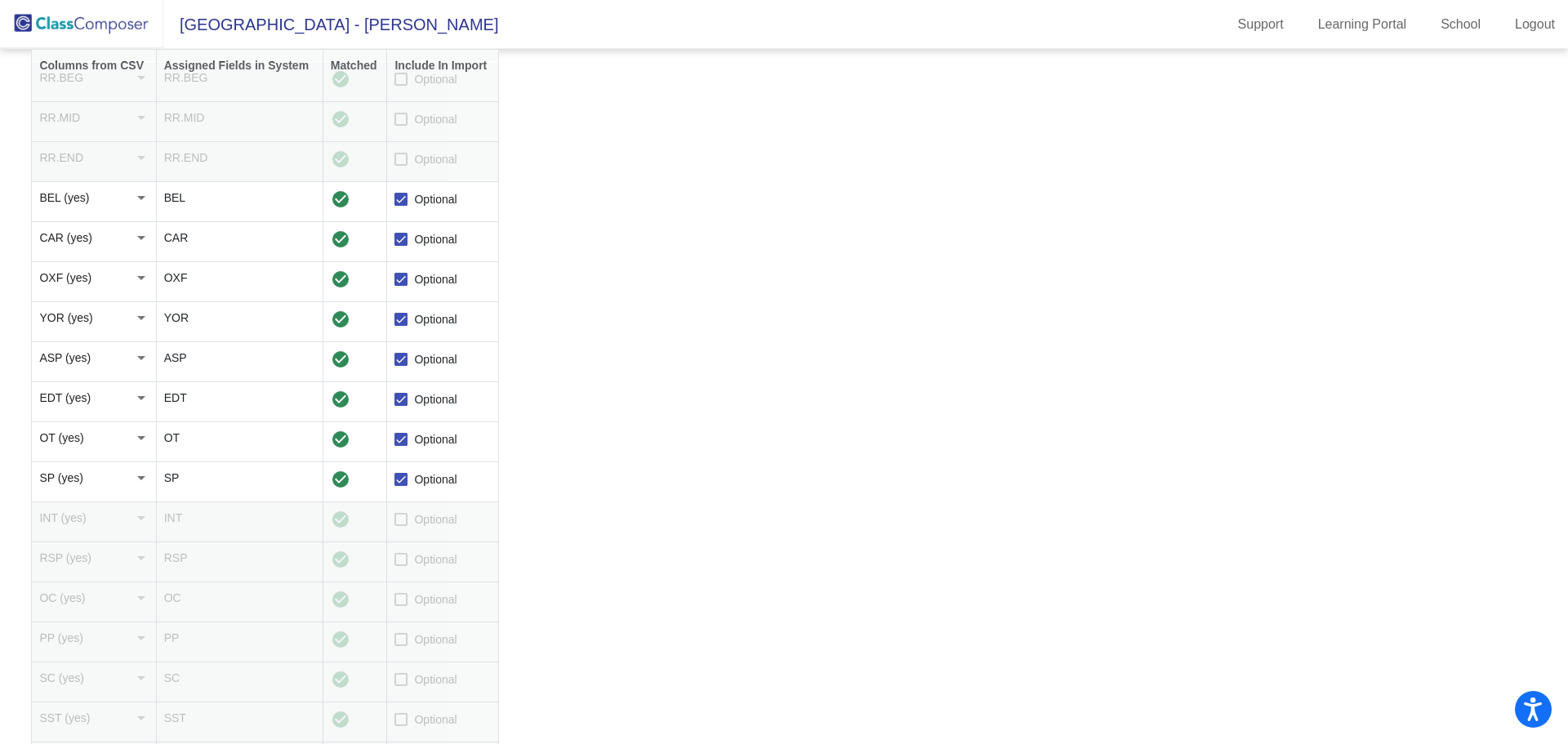
scroll to position [1282, 0]
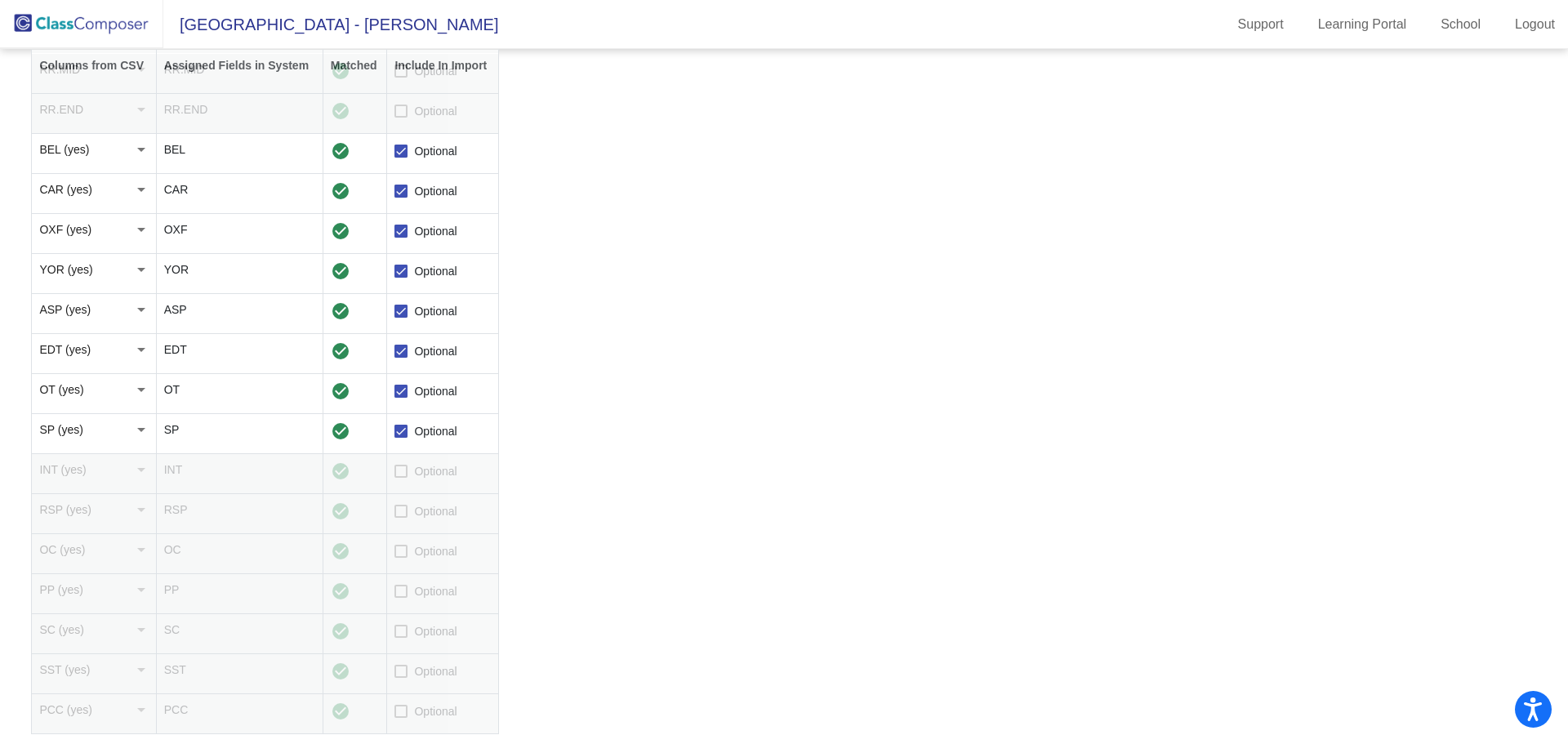
click at [416, 470] on span "Optional" at bounding box center [435, 471] width 43 height 20
click at [401, 478] on input "Optional" at bounding box center [400, 478] width 1 height 1
checkbox input "true"
click at [413, 514] on label "Optional" at bounding box center [425, 511] width 62 height 20
click at [401, 518] on input "Optional" at bounding box center [400, 518] width 1 height 1
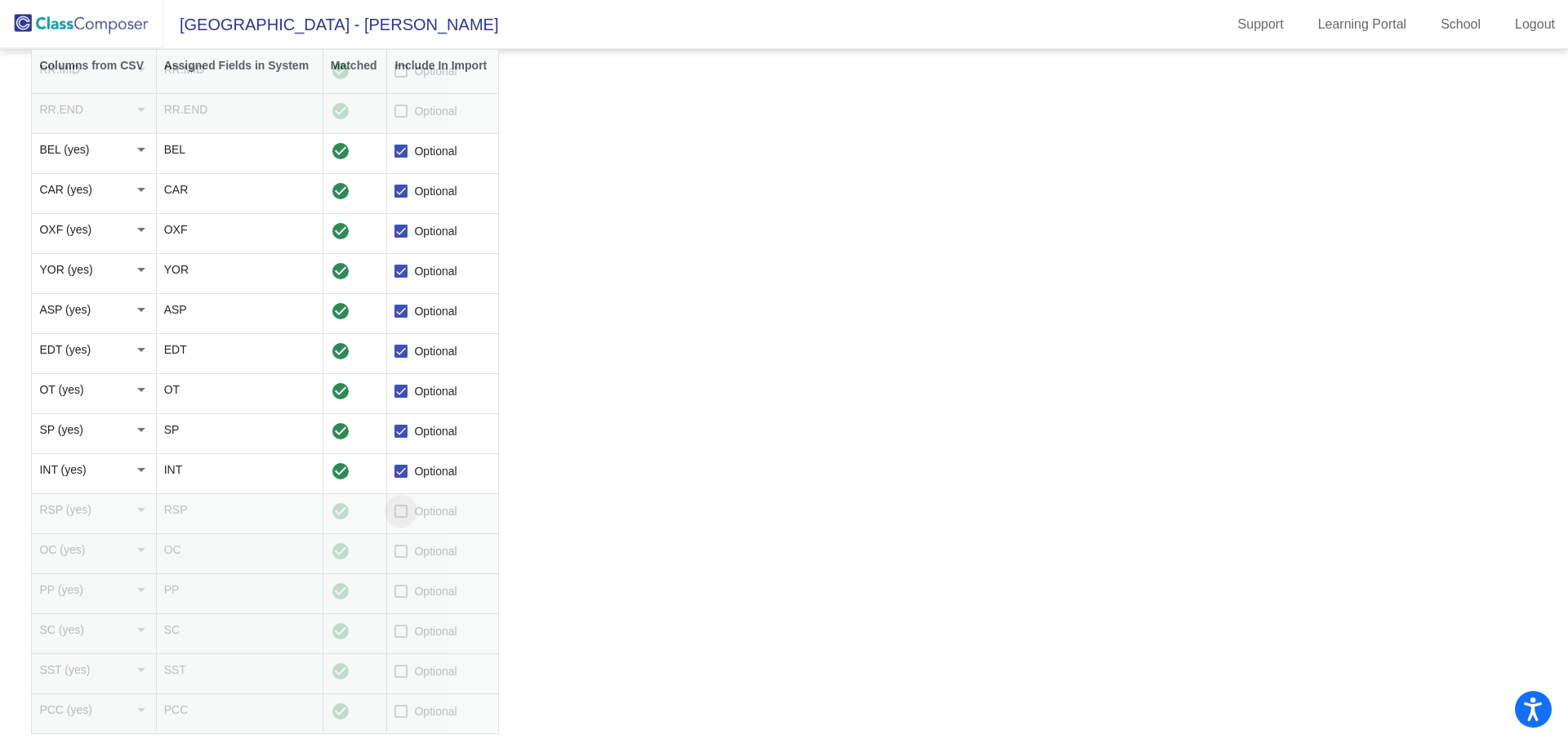
checkbox input "true"
click at [408, 562] on td "Optional" at bounding box center [443, 553] width 112 height 40
click at [409, 546] on label "Optional" at bounding box center [425, 551] width 62 height 20
click at [401, 558] on input "Optional" at bounding box center [400, 558] width 1 height 1
checkbox input "true"
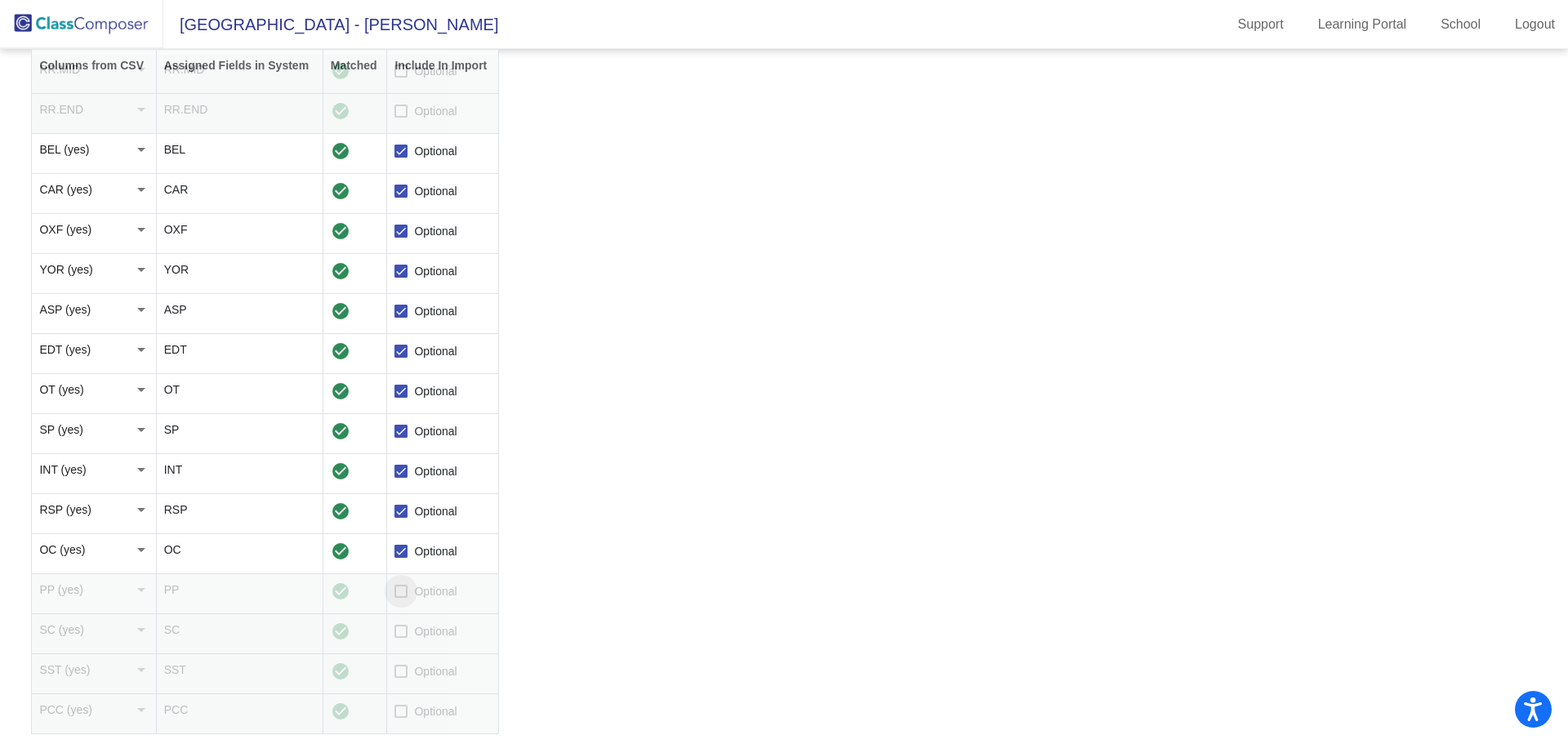
click at [408, 593] on div at bounding box center [400, 590] width 13 height 13
click at [401, 598] on input "Optional" at bounding box center [400, 598] width 1 height 1
checkbox input "true"
click at [408, 637] on label "Optional" at bounding box center [425, 631] width 62 height 20
click at [401, 637] on input "Optional" at bounding box center [400, 637] width 1 height 1
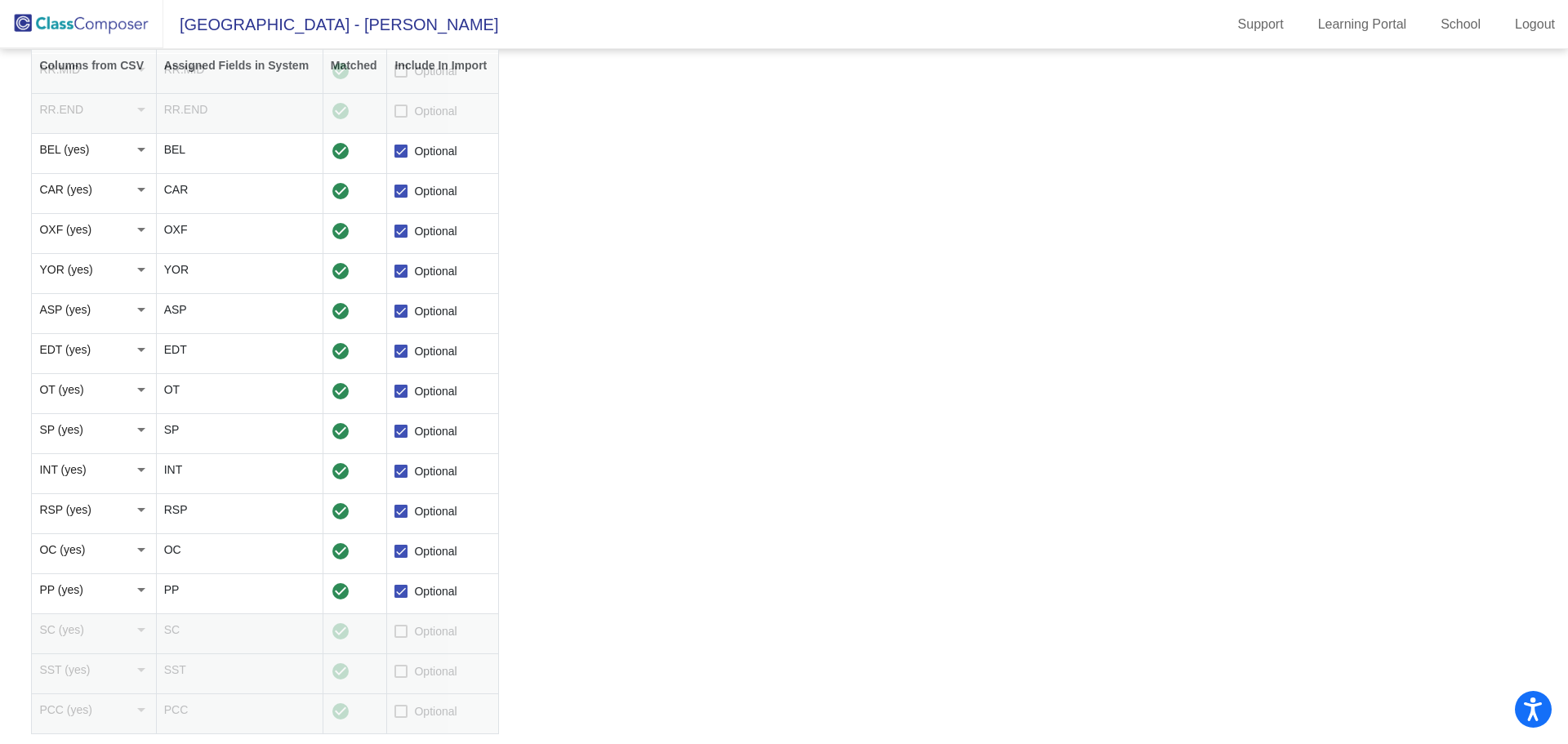
checkbox input "true"
click at [410, 668] on label "Optional" at bounding box center [425, 671] width 62 height 20
click at [401, 677] on input "Optional" at bounding box center [400, 677] width 1 height 1
checkbox input "true"
click at [415, 717] on span "Optional" at bounding box center [435, 711] width 43 height 20
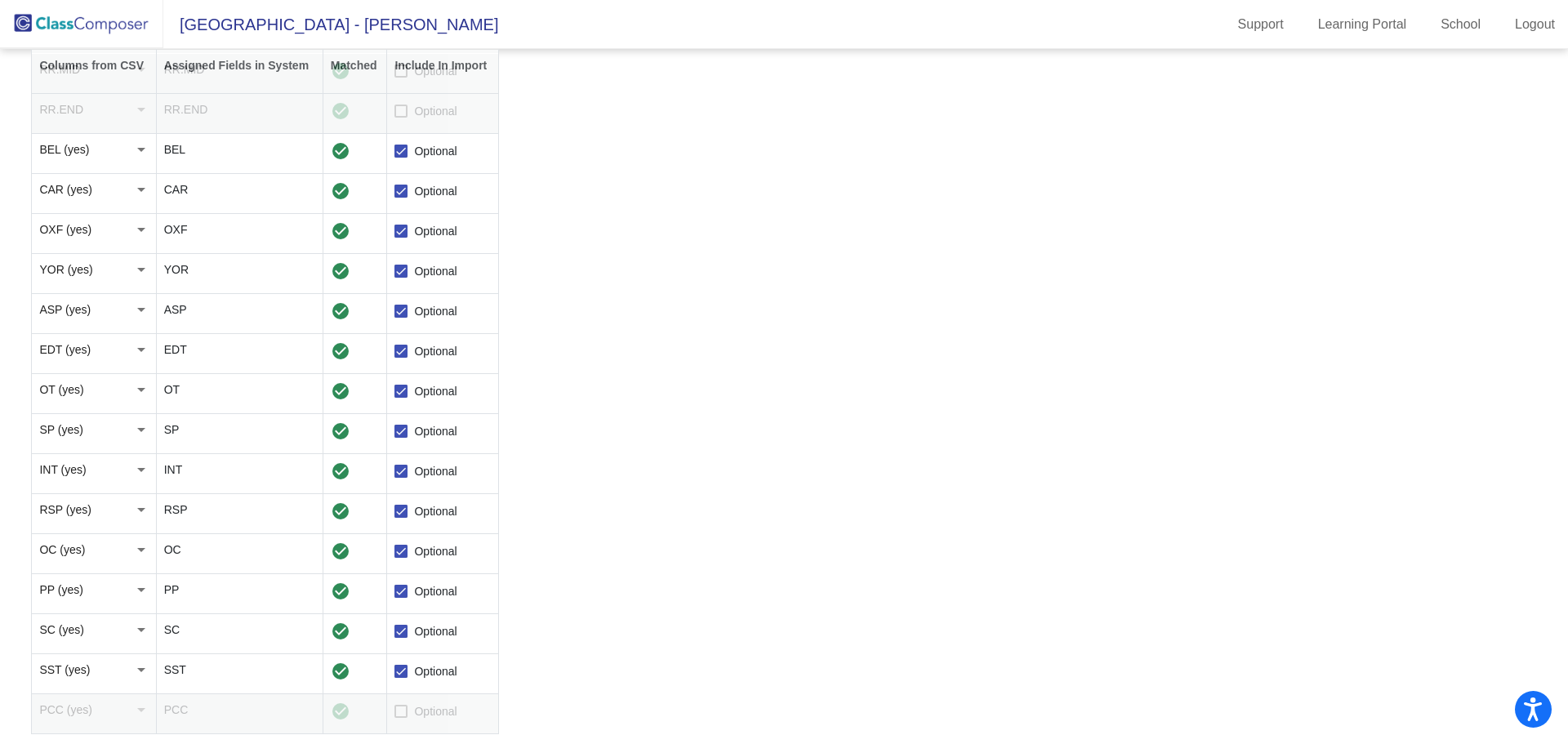
click at [401, 717] on input "Optional" at bounding box center [400, 717] width 1 height 1
checkbox input "true"
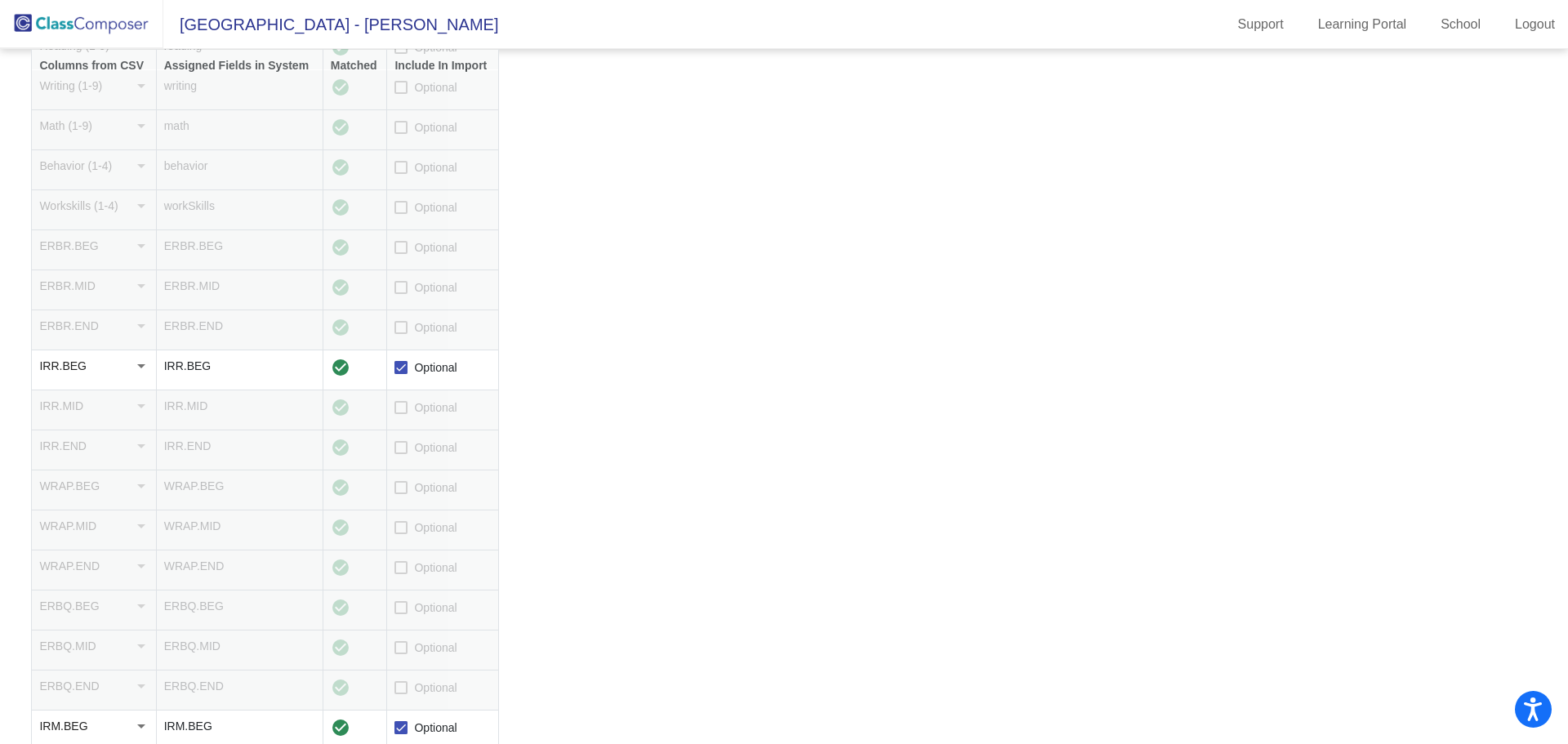
scroll to position [0, 0]
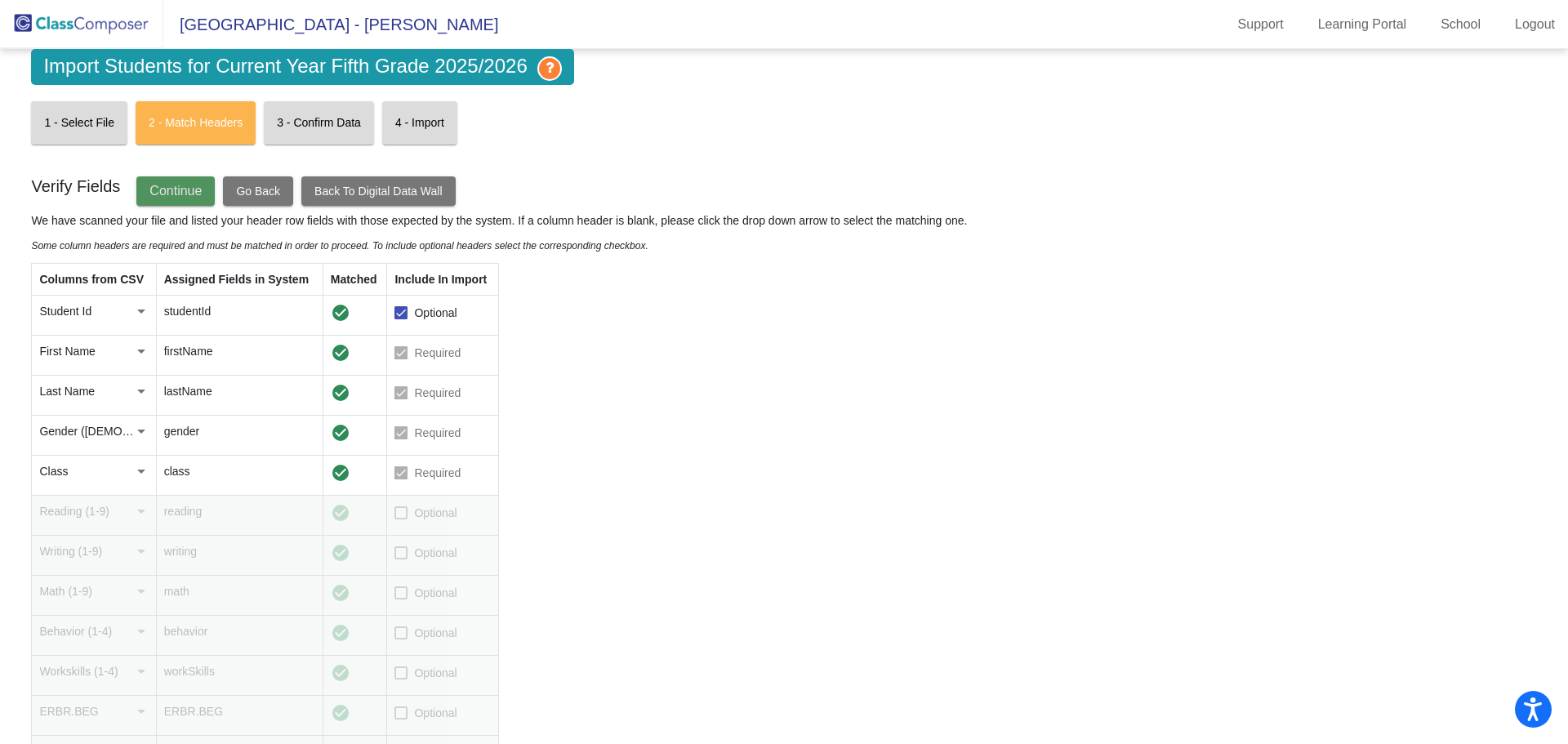
click at [178, 198] on button "Continue" at bounding box center [176, 191] width 78 height 29
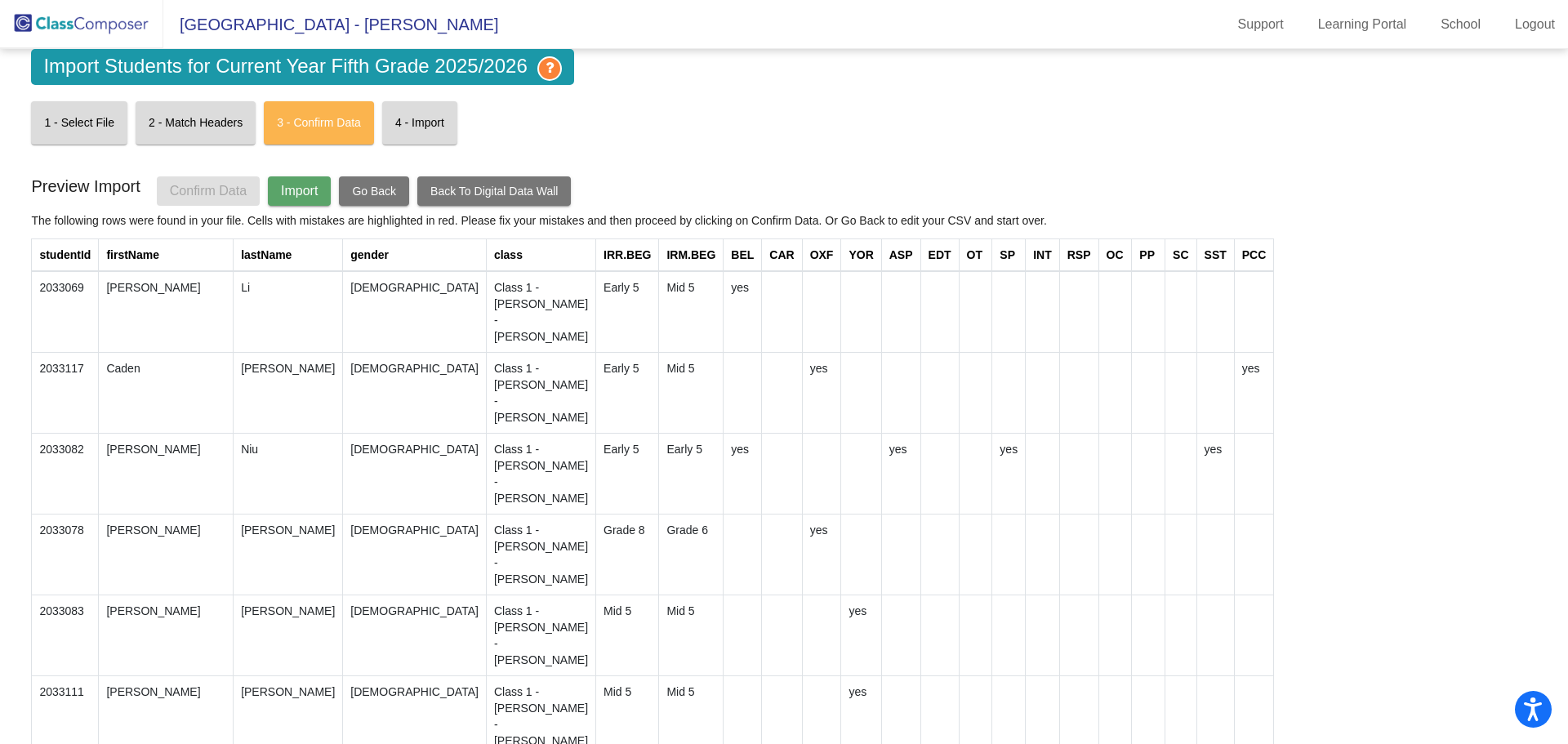
click at [296, 185] on span "Import" at bounding box center [298, 191] width 36 height 14
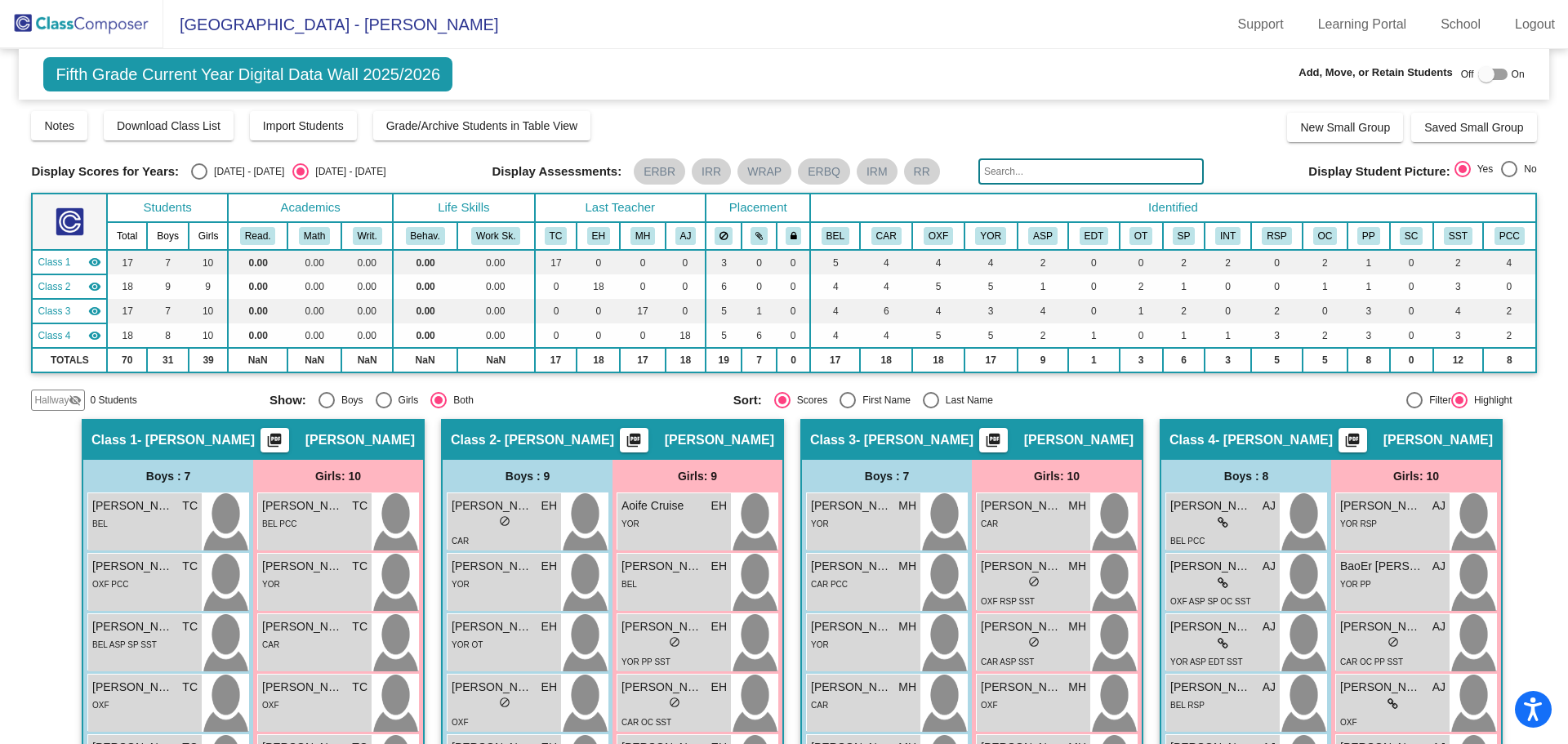
click at [94, 29] on img at bounding box center [82, 24] width 163 height 48
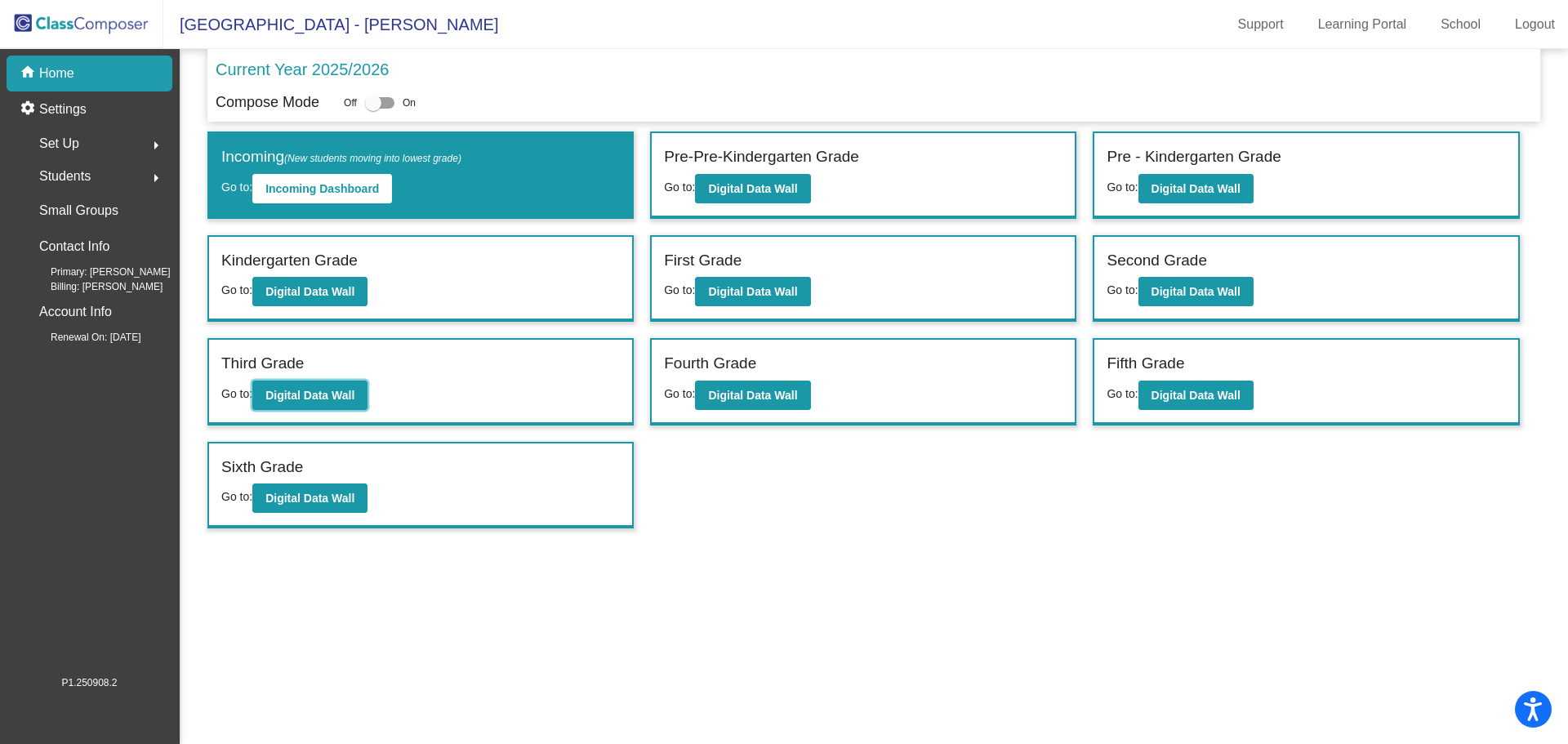
click at [305, 391] on b "Digital Data Wall" at bounding box center [310, 395] width 89 height 13
